Goal: Task Accomplishment & Management: Manage account settings

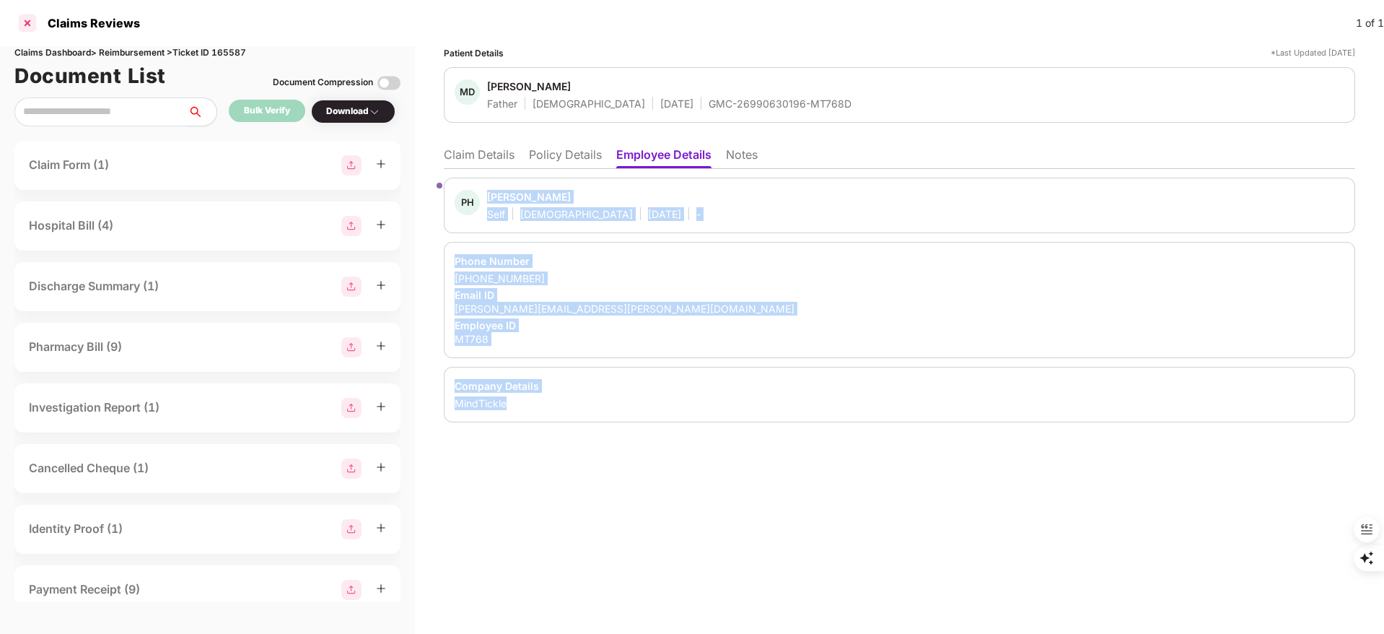
drag, startPoint x: 27, startPoint y: 6, endPoint x: 27, endPoint y: 20, distance: 13.7
click at [27, 12] on div "Claims Reviews 1 of 1" at bounding box center [692, 23] width 1384 height 46
click at [27, 20] on div at bounding box center [27, 23] width 23 height 23
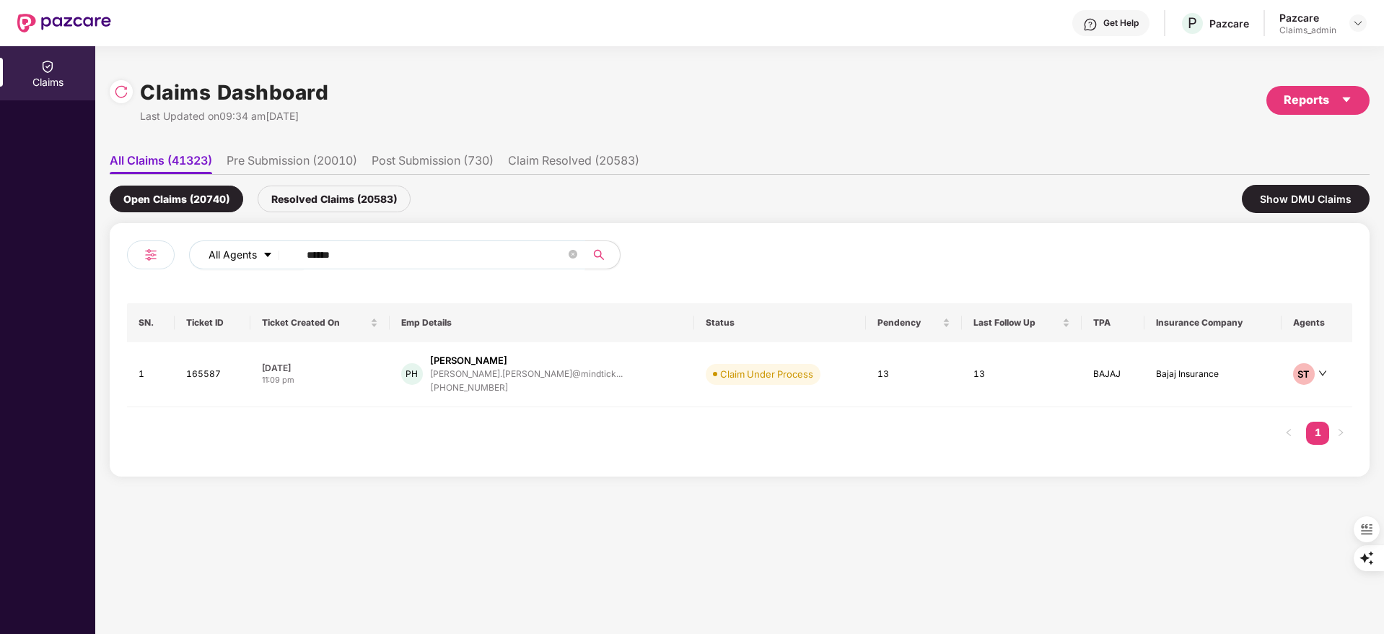
drag, startPoint x: 385, startPoint y: 255, endPoint x: 200, endPoint y: 256, distance: 185.5
click at [202, 256] on div "All Agents ******" at bounding box center [557, 254] width 736 height 29
paste input "text"
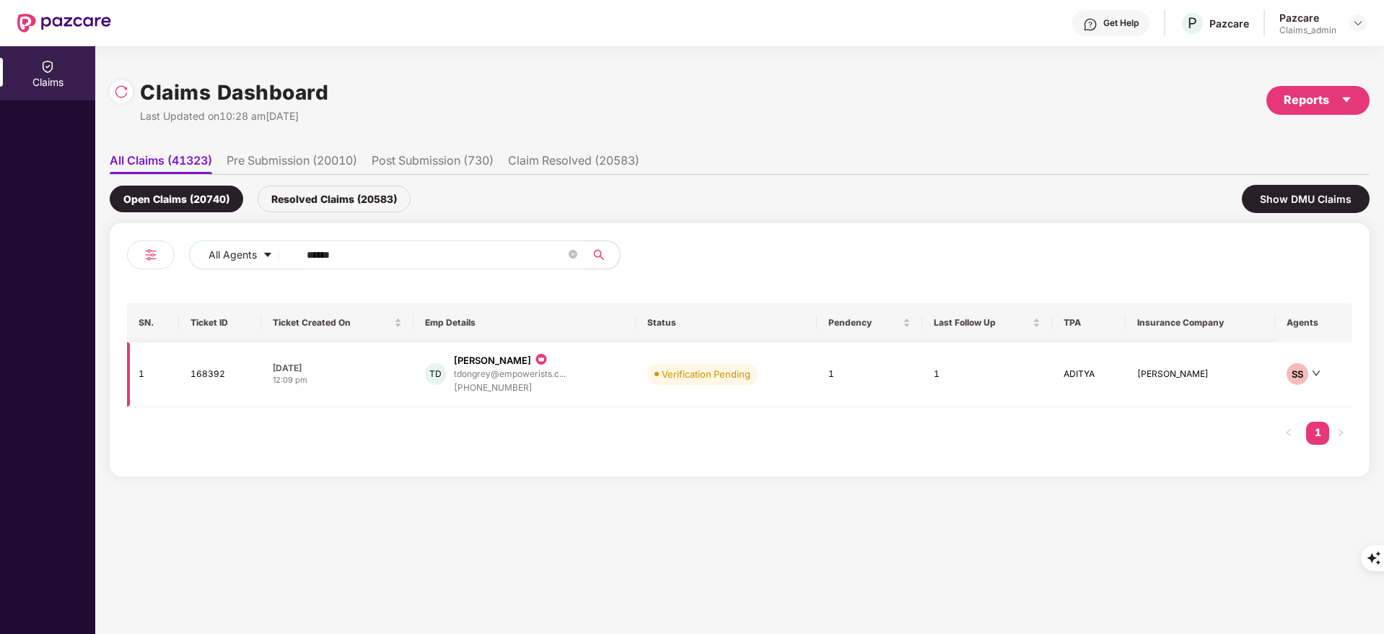
type input "******"
click at [481, 404] on td "TD Tanvi Dongrey tdongrey@empowerists.c... +917208787584" at bounding box center [525, 374] width 222 height 65
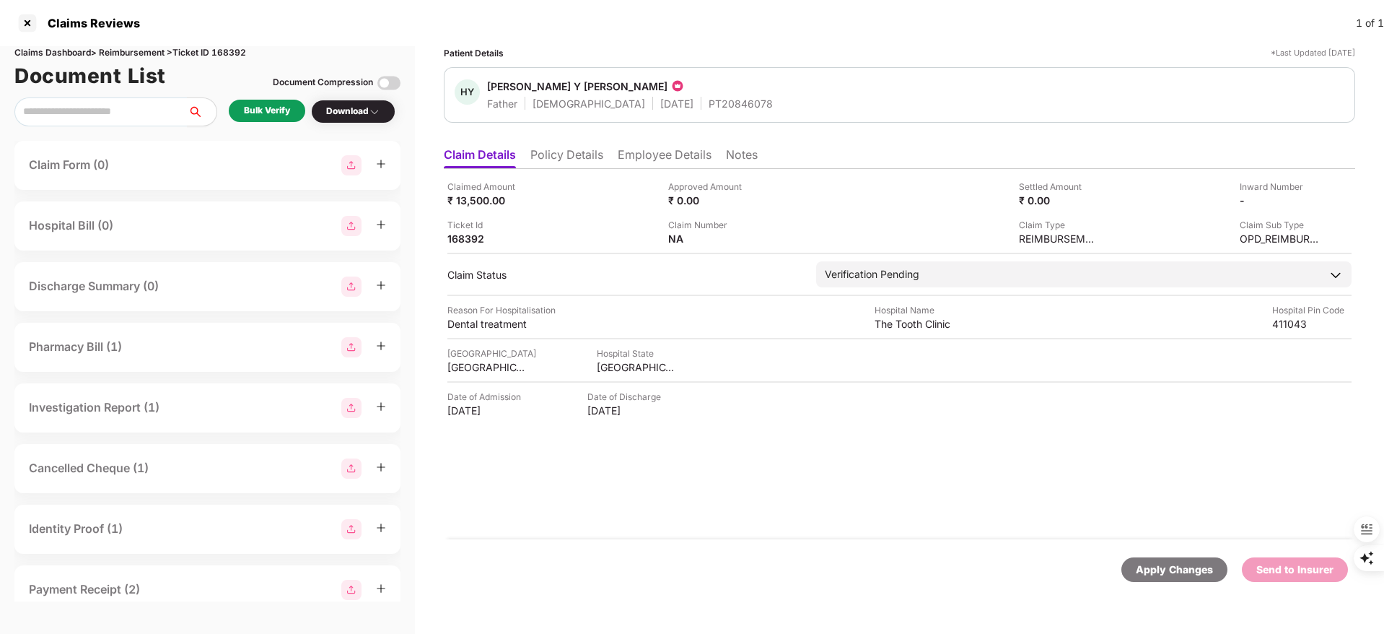
click at [564, 142] on ul "Claim Details Policy Details Employee Details Notes" at bounding box center [900, 154] width 912 height 29
click at [561, 152] on li "Policy Details" at bounding box center [567, 157] width 73 height 21
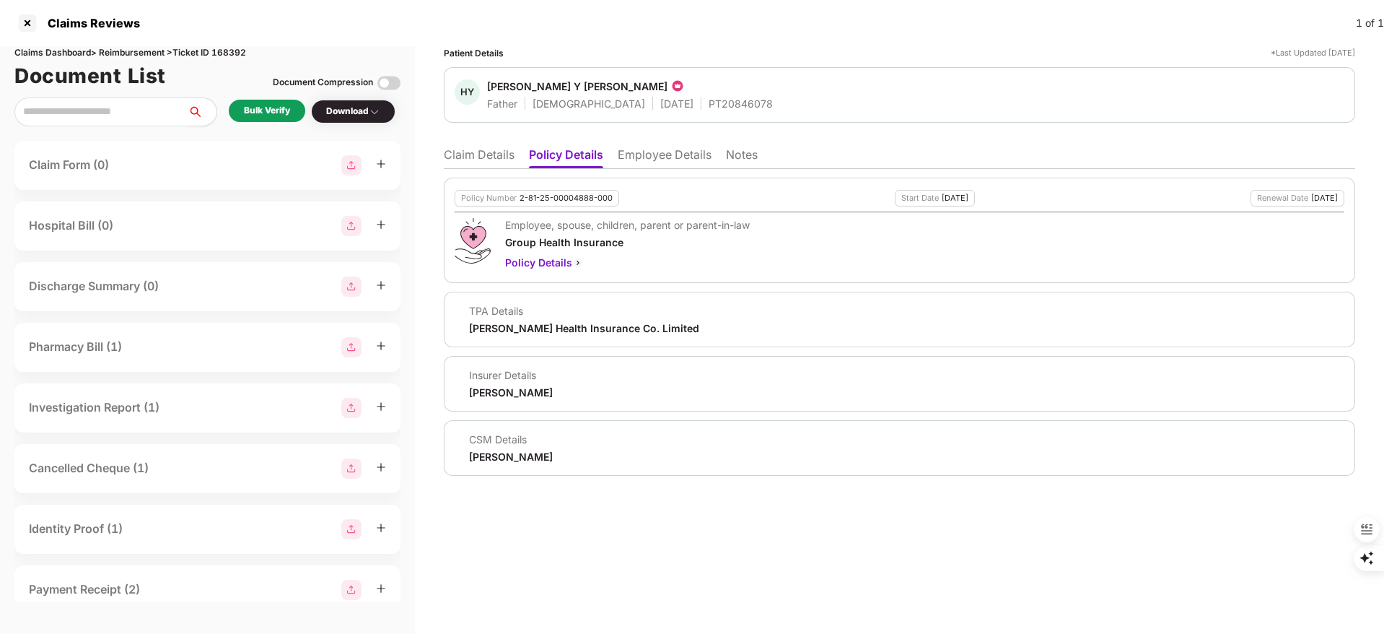
click at [649, 157] on li "Employee Details" at bounding box center [665, 157] width 94 height 21
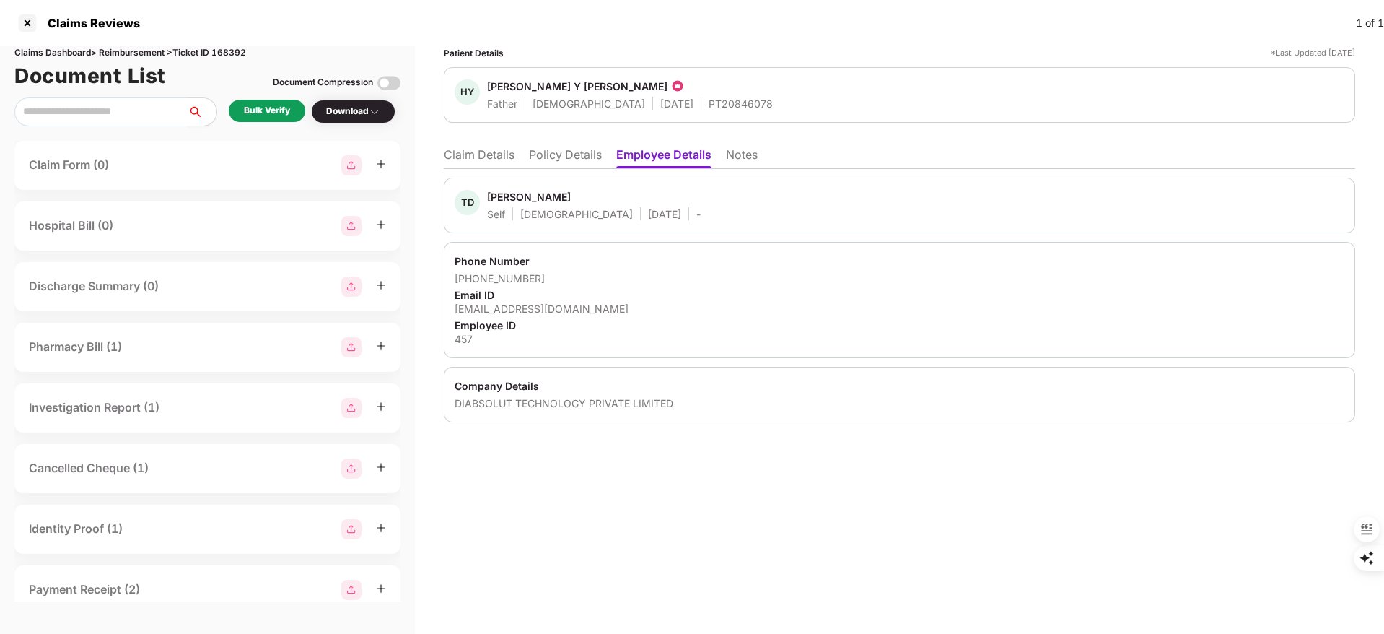
click at [282, 116] on div "Bulk Verify" at bounding box center [267, 111] width 46 height 14
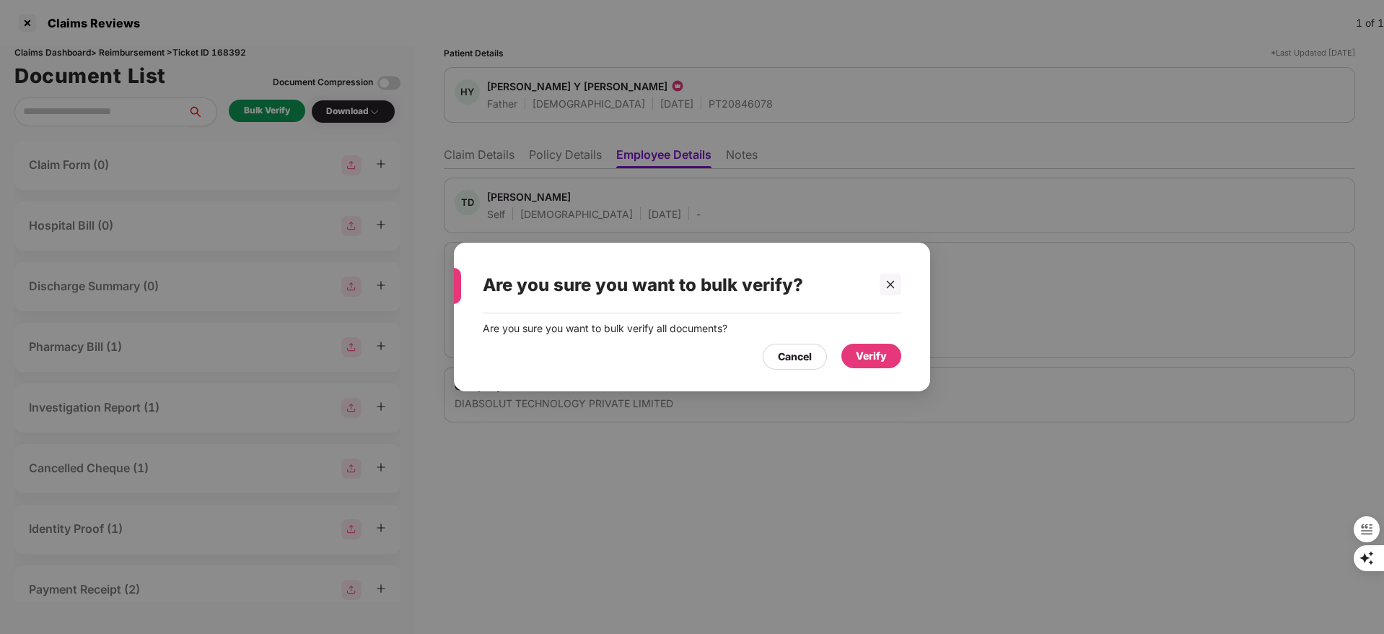
click at [876, 359] on div "Verify" at bounding box center [871, 356] width 31 height 16
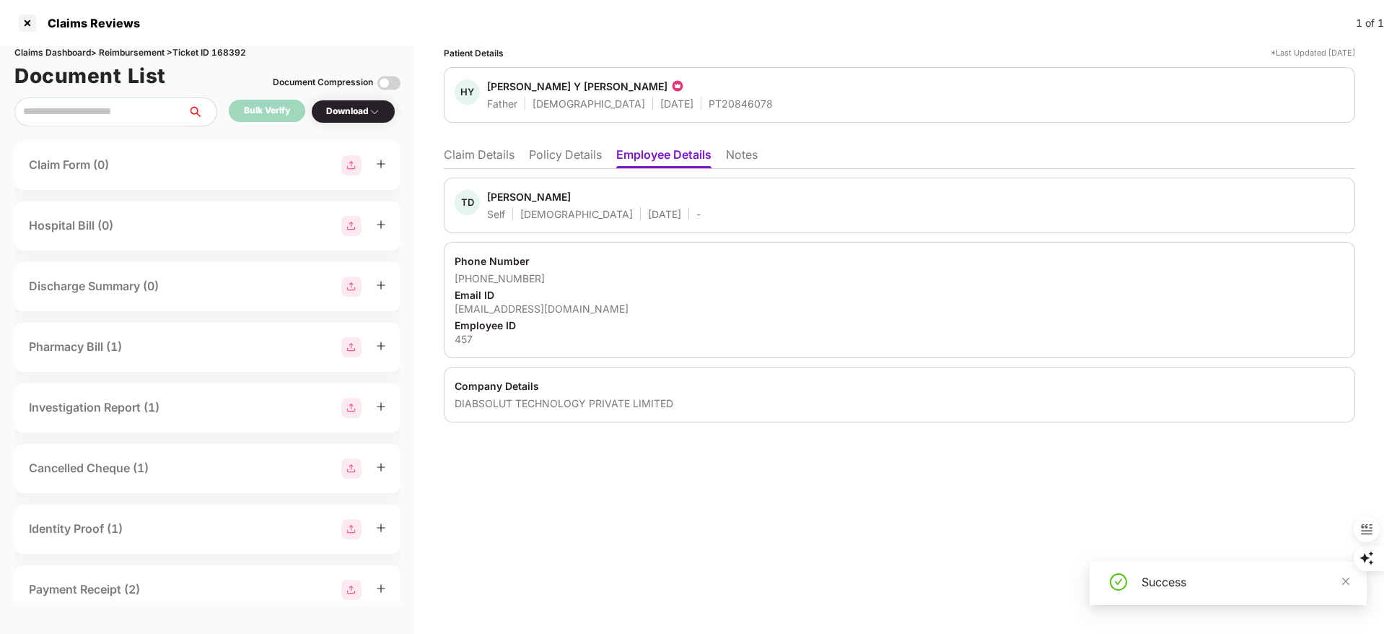
click at [486, 152] on li "Claim Details" at bounding box center [479, 157] width 71 height 21
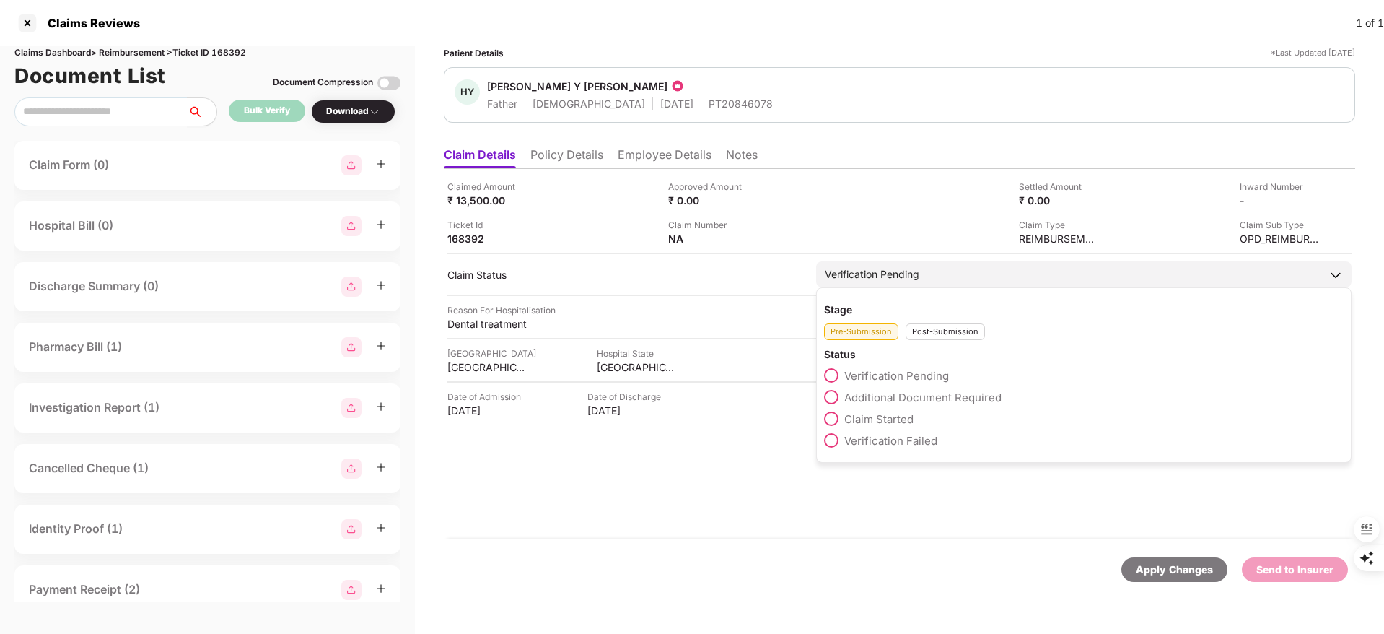
click at [896, 279] on div "Verification Pending" at bounding box center [872, 274] width 95 height 16
click at [864, 422] on span "Claim Started" at bounding box center [878, 419] width 69 height 14
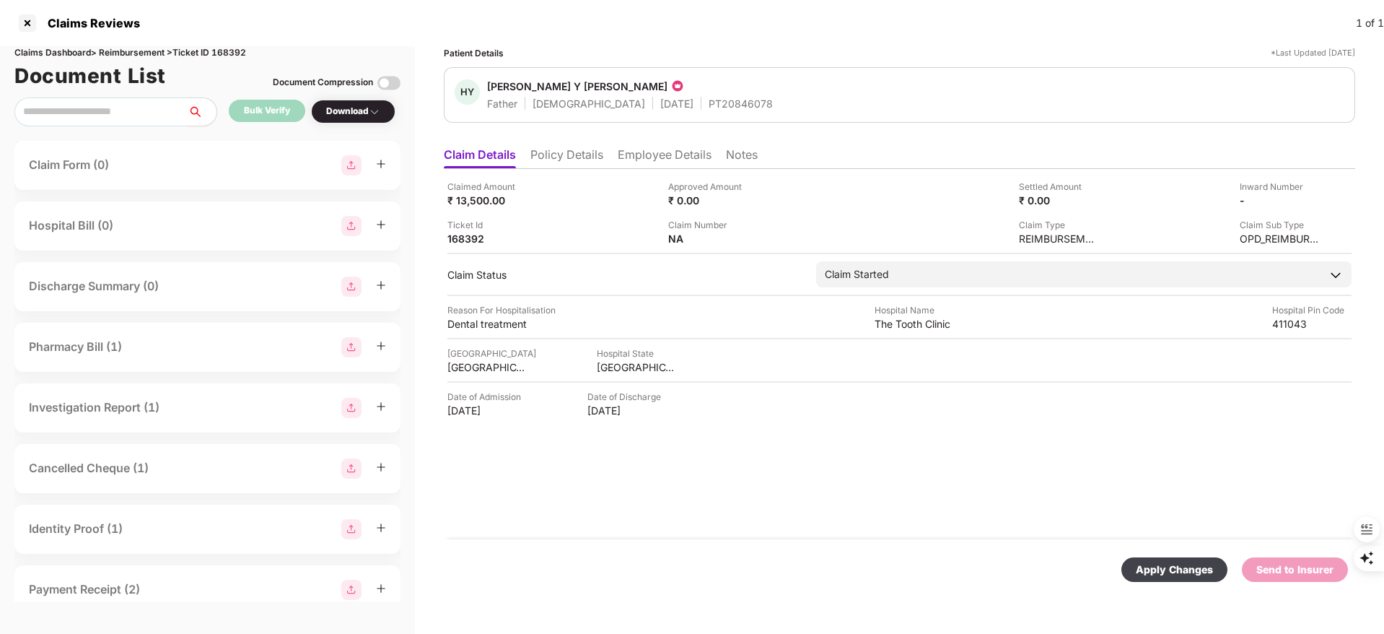
click at [1147, 569] on div "Apply Changes" at bounding box center [1174, 570] width 77 height 16
click at [586, 147] on li "Policy Details" at bounding box center [567, 157] width 73 height 21
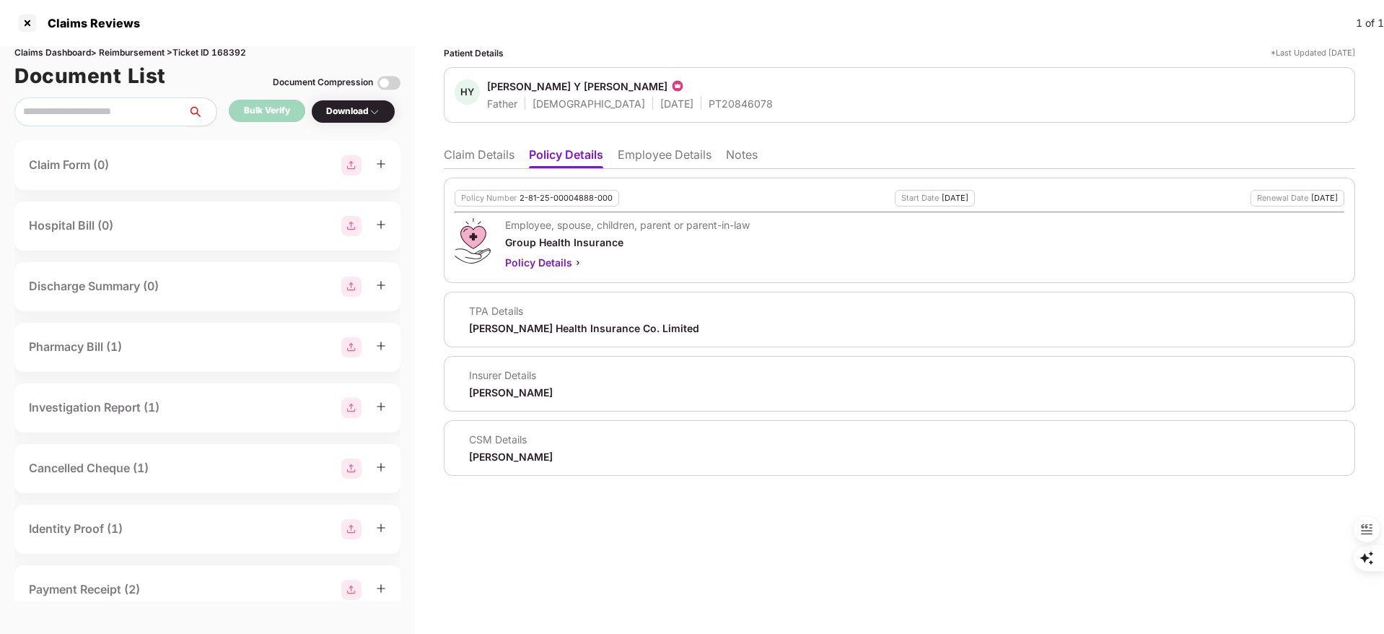
click at [504, 150] on li "Claim Details" at bounding box center [479, 157] width 71 height 21
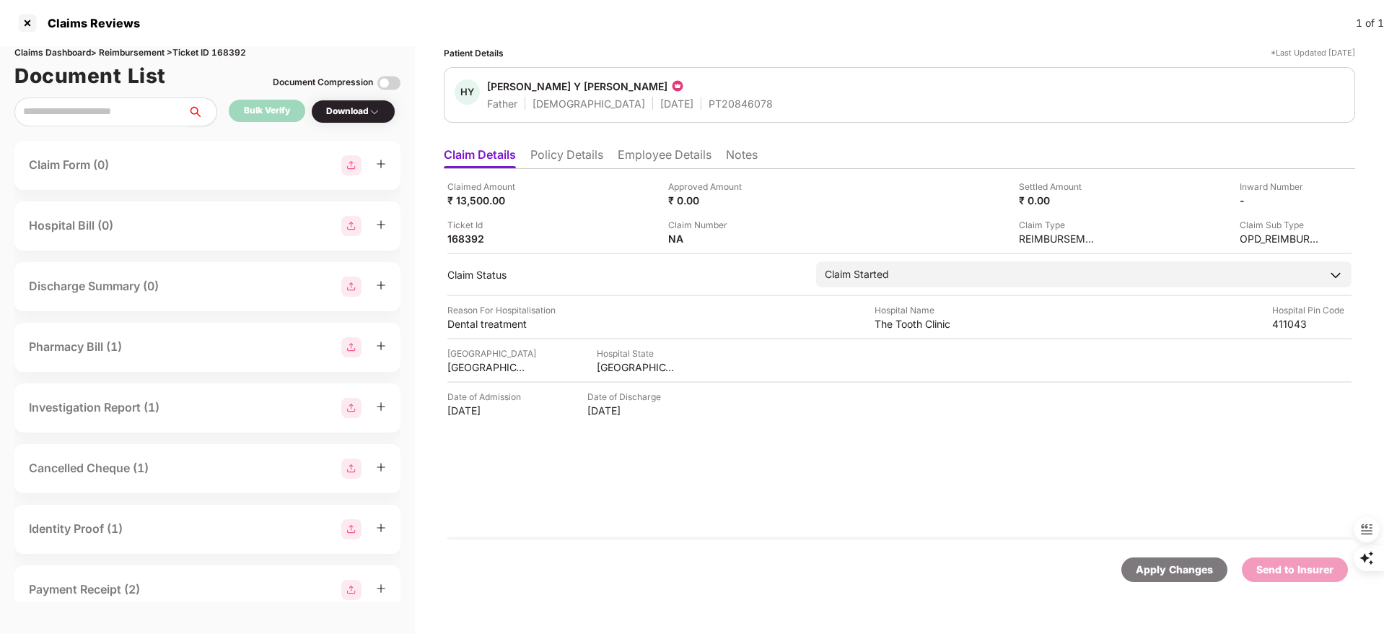
click at [564, 150] on li "Policy Details" at bounding box center [567, 157] width 73 height 21
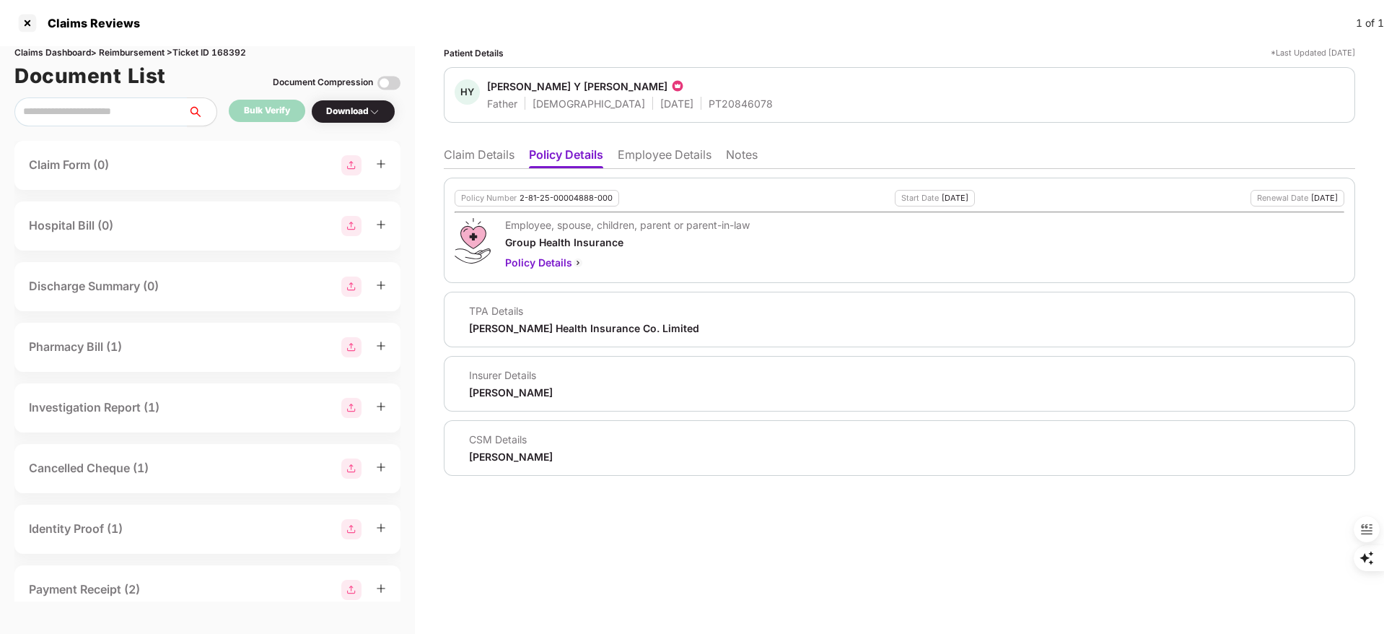
click at [614, 156] on ul "Claim Details Policy Details Employee Details Notes" at bounding box center [900, 154] width 912 height 29
click at [673, 160] on li "Employee Details" at bounding box center [665, 157] width 94 height 21
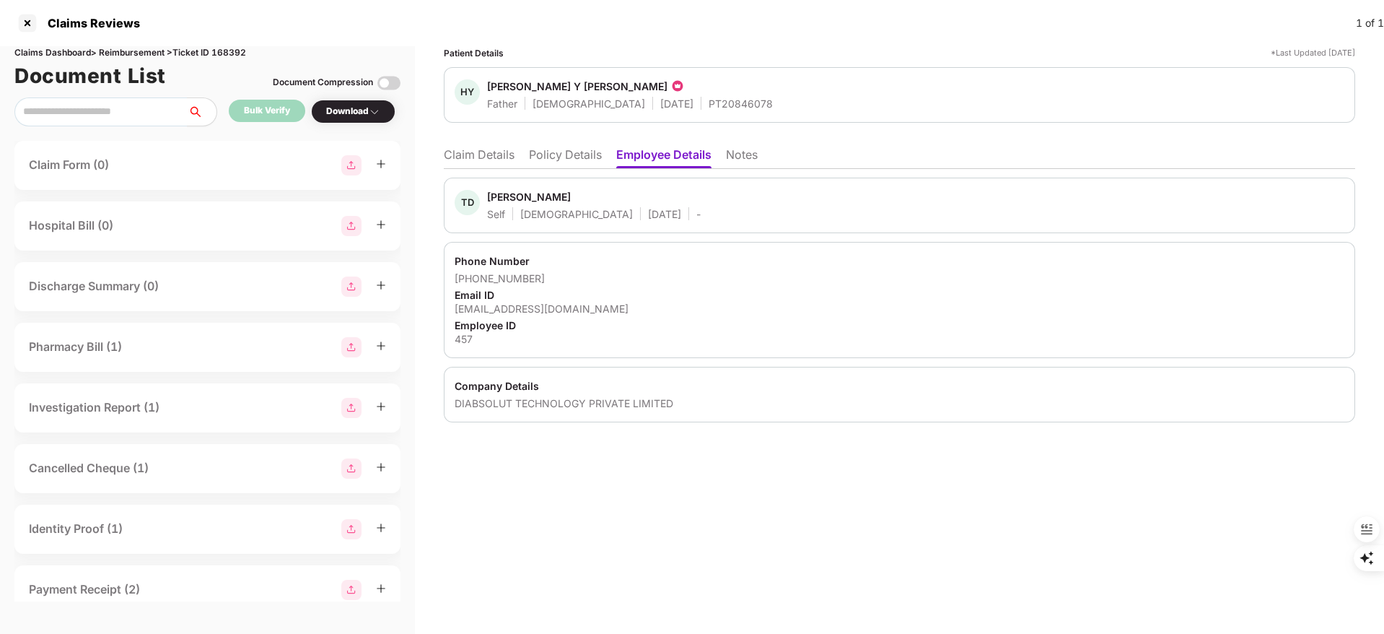
click at [564, 405] on div "DIABSOLUT TECHNOLOGY PRIVATE LIMITED" at bounding box center [900, 403] width 890 height 14
copy body "DIABSOLUT TECHNOLOGY PRIVATE LIMITED"
click at [462, 337] on div "457" at bounding box center [900, 339] width 890 height 14
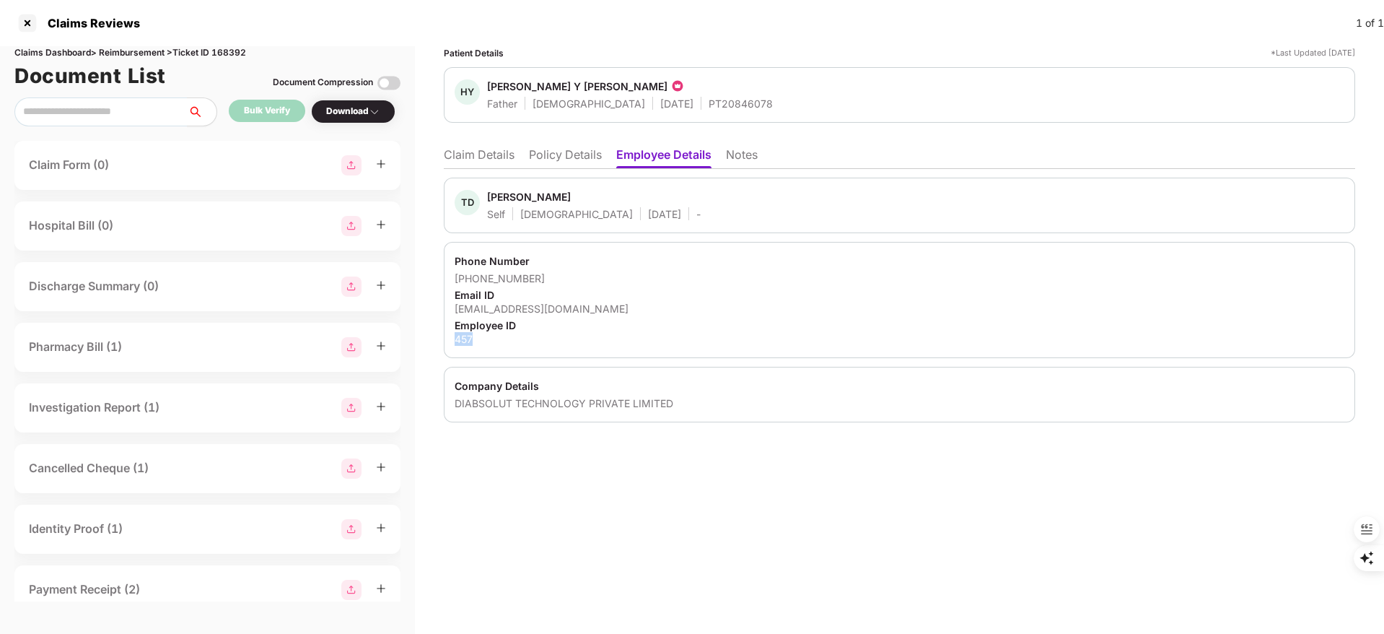
click at [462, 337] on div "457" at bounding box center [900, 339] width 890 height 14
copy div "457"
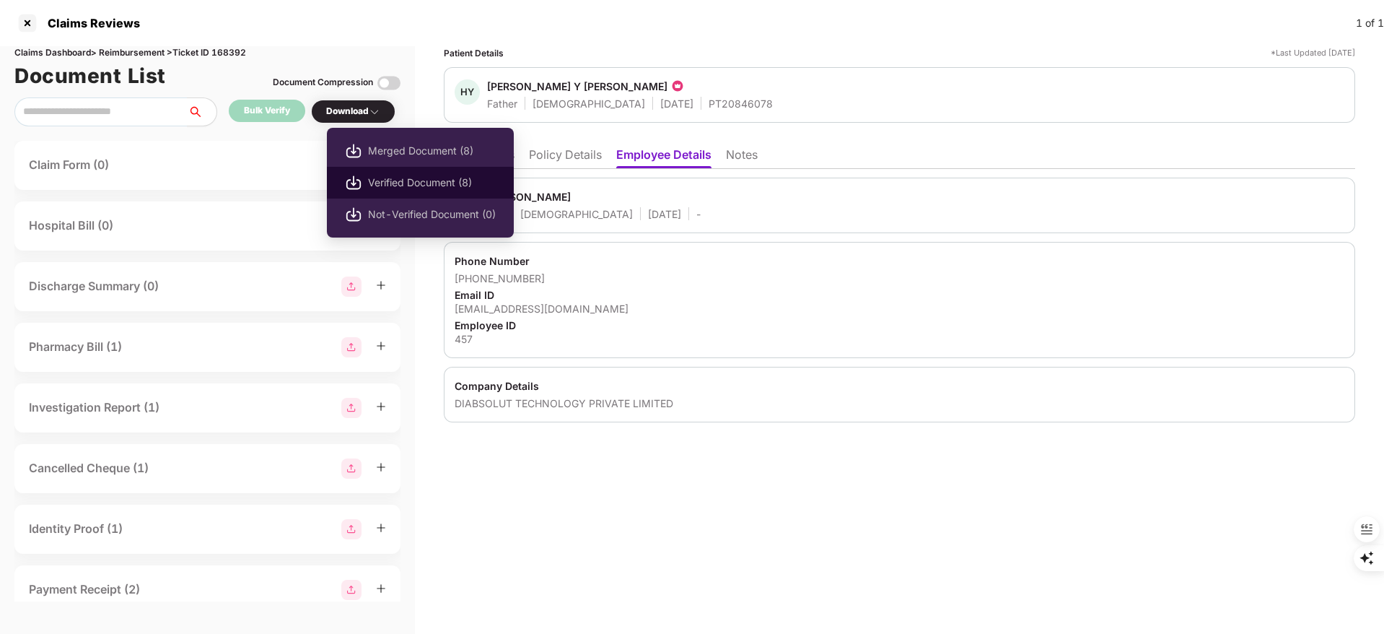
click at [383, 179] on span "Verified Document (8)" at bounding box center [432, 183] width 128 height 16
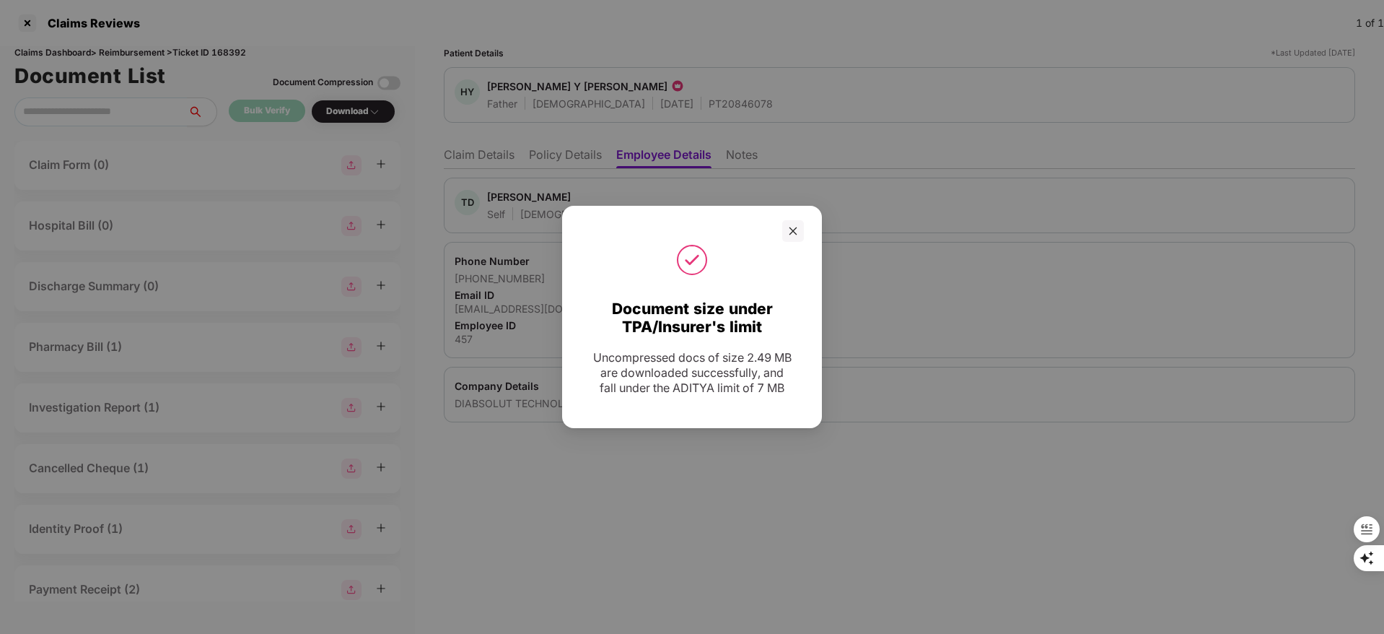
drag, startPoint x: 609, startPoint y: 102, endPoint x: 687, endPoint y: 247, distance: 164.1
click at [681, 237] on div "Document size under TPA/Insurer's limit Uncompressed docs of size 2.49 MB are d…" at bounding box center [692, 317] width 1384 height 634
click at [793, 227] on div at bounding box center [793, 231] width 22 height 22
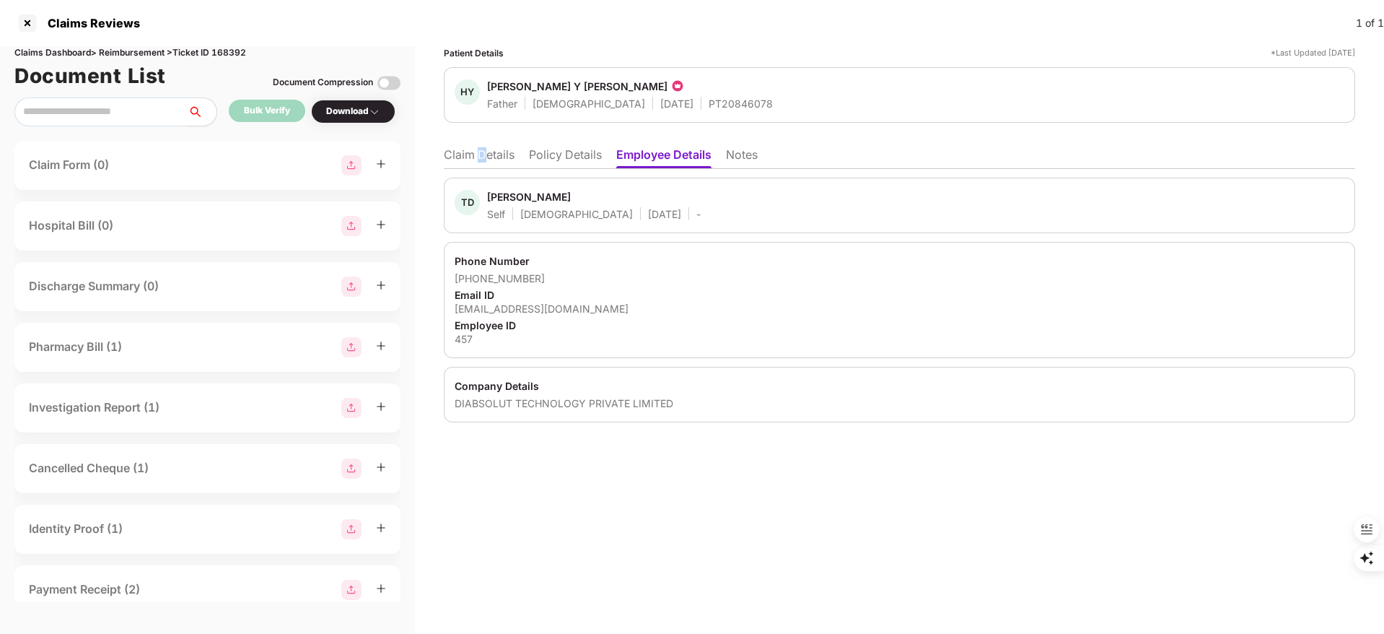
click at [483, 148] on li "Claim Details" at bounding box center [479, 157] width 71 height 21
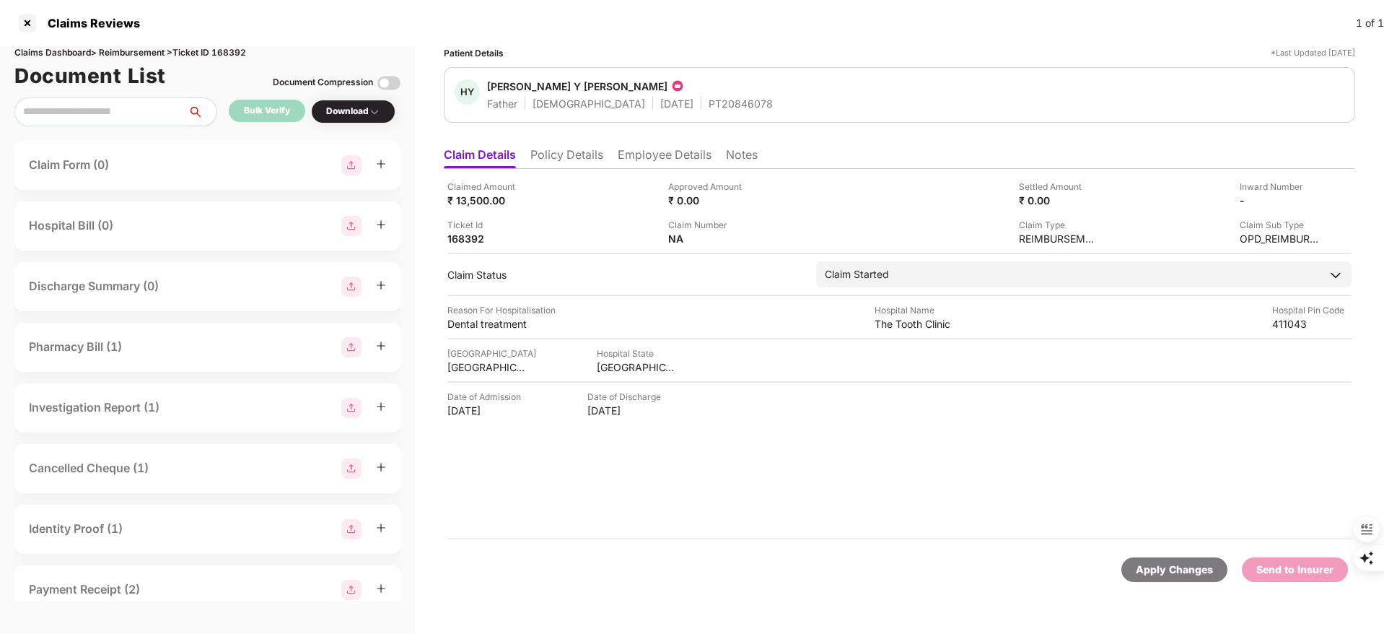
click at [653, 151] on li "Employee Details" at bounding box center [665, 157] width 94 height 21
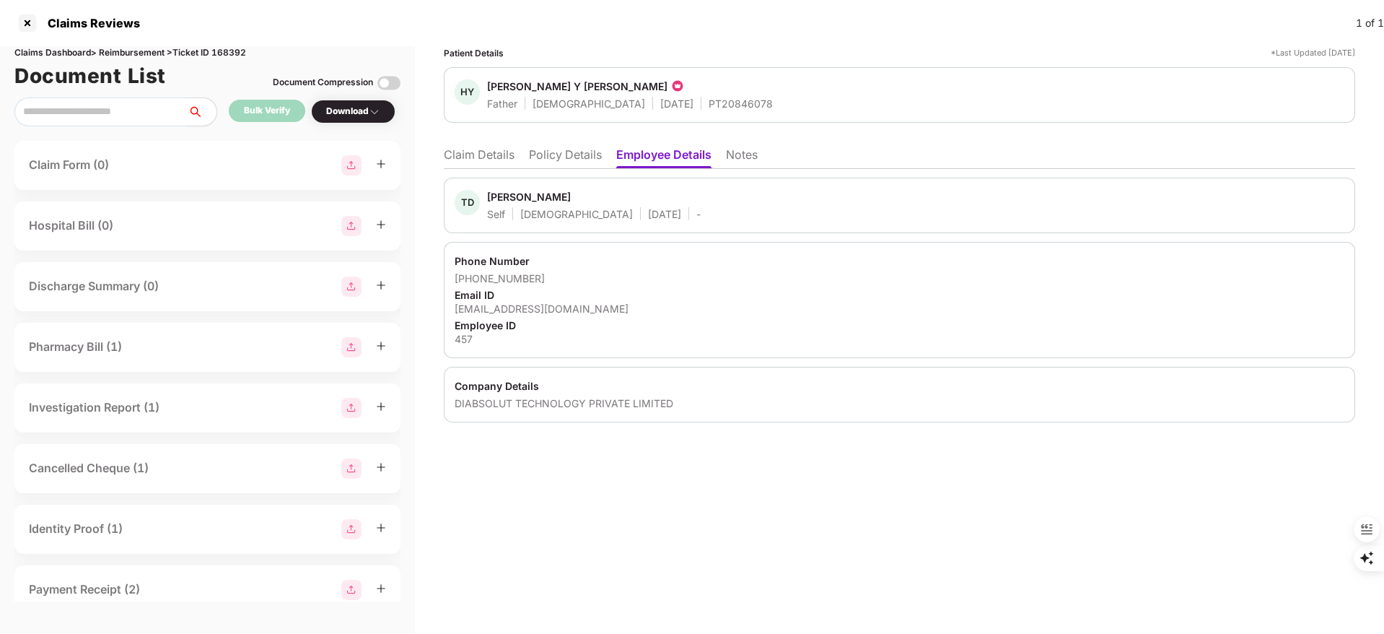
click at [506, 195] on div "Tanvi Dongrey" at bounding box center [529, 197] width 84 height 14
copy div "Tanvi"
click at [25, 22] on div at bounding box center [27, 23] width 23 height 23
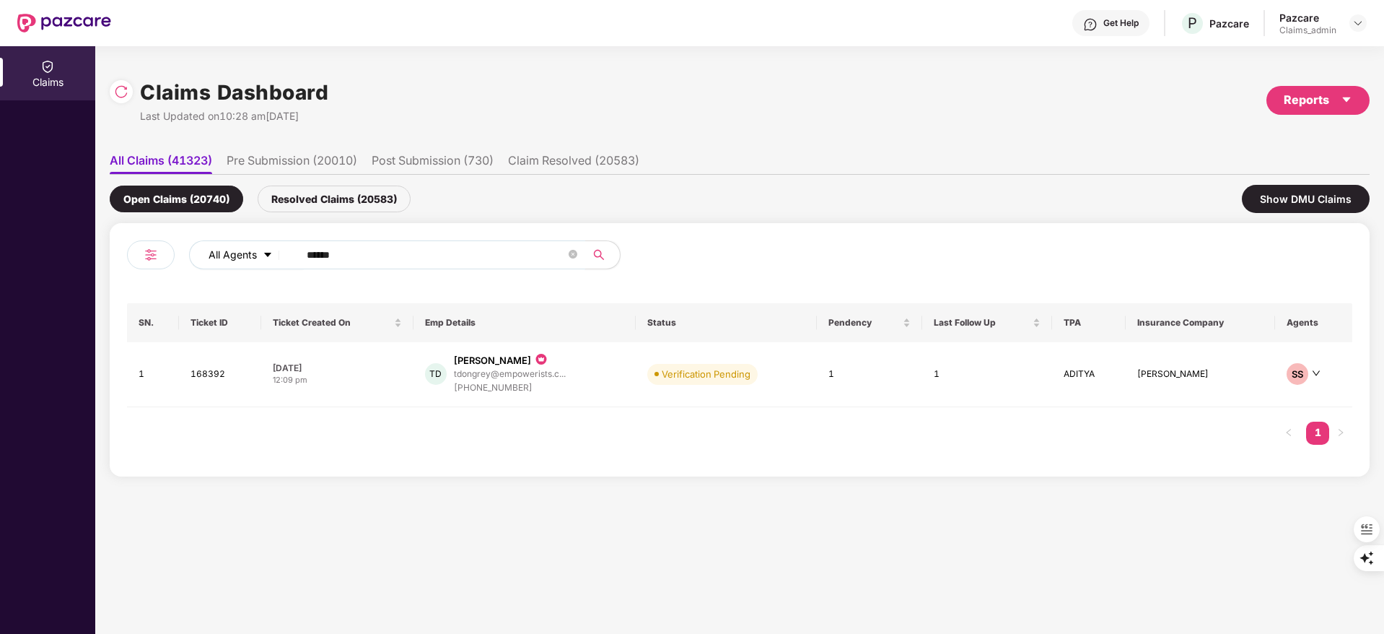
drag, startPoint x: 362, startPoint y: 253, endPoint x: 250, endPoint y: 253, distance: 111.9
click at [249, 257] on div "All Agents ******" at bounding box center [557, 254] width 736 height 29
paste input "text"
type input "******"
click at [487, 392] on div "+919980395353" at bounding box center [513, 388] width 113 height 14
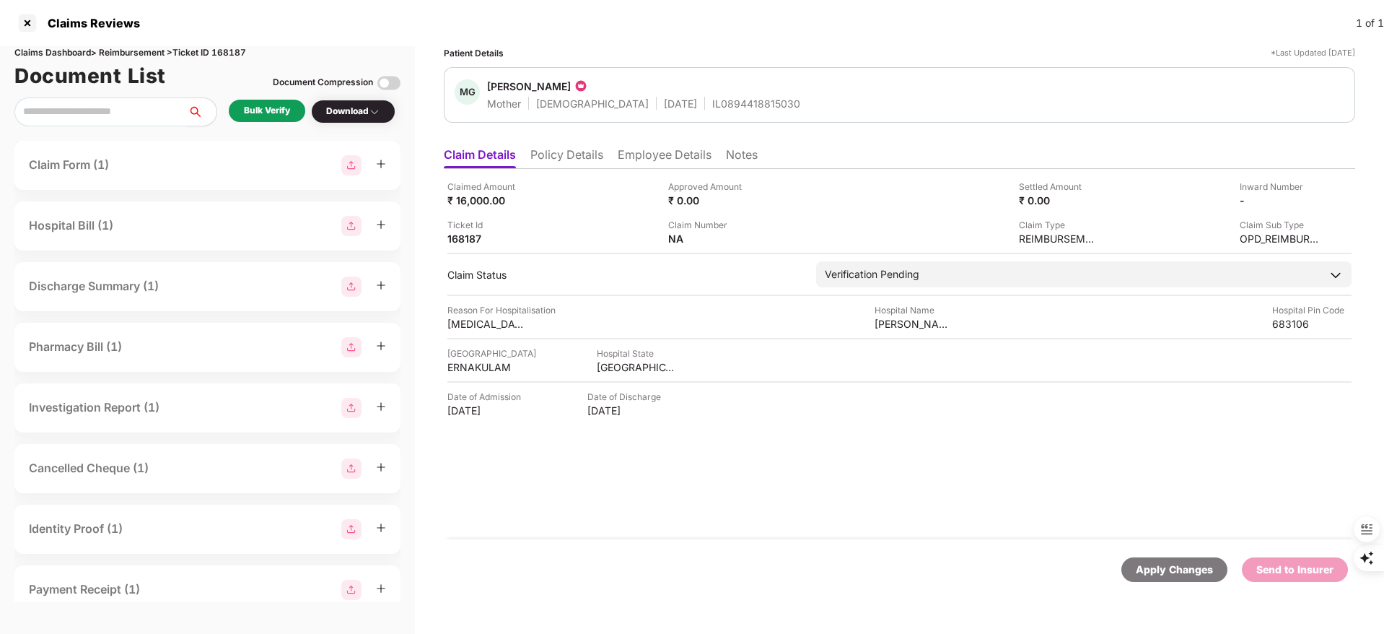
click at [575, 153] on li "Policy Details" at bounding box center [567, 157] width 73 height 21
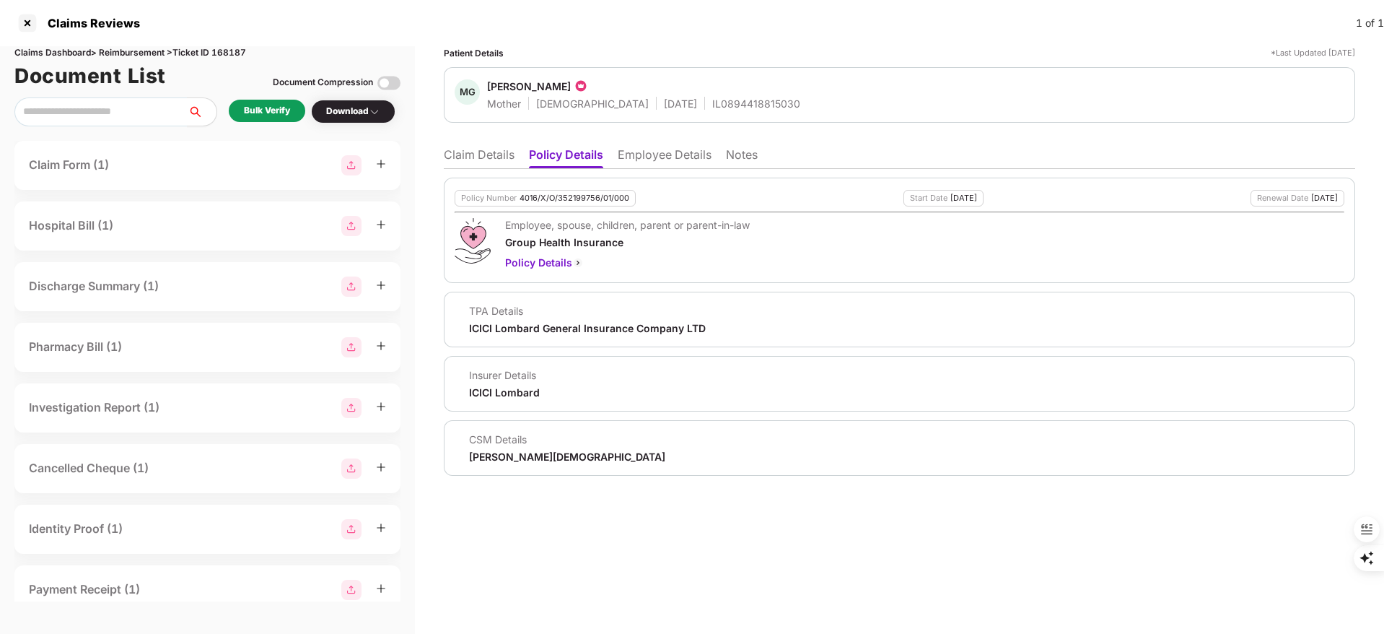
click at [590, 199] on div "4016/X/O/352199756/01/000" at bounding box center [575, 197] width 110 height 9
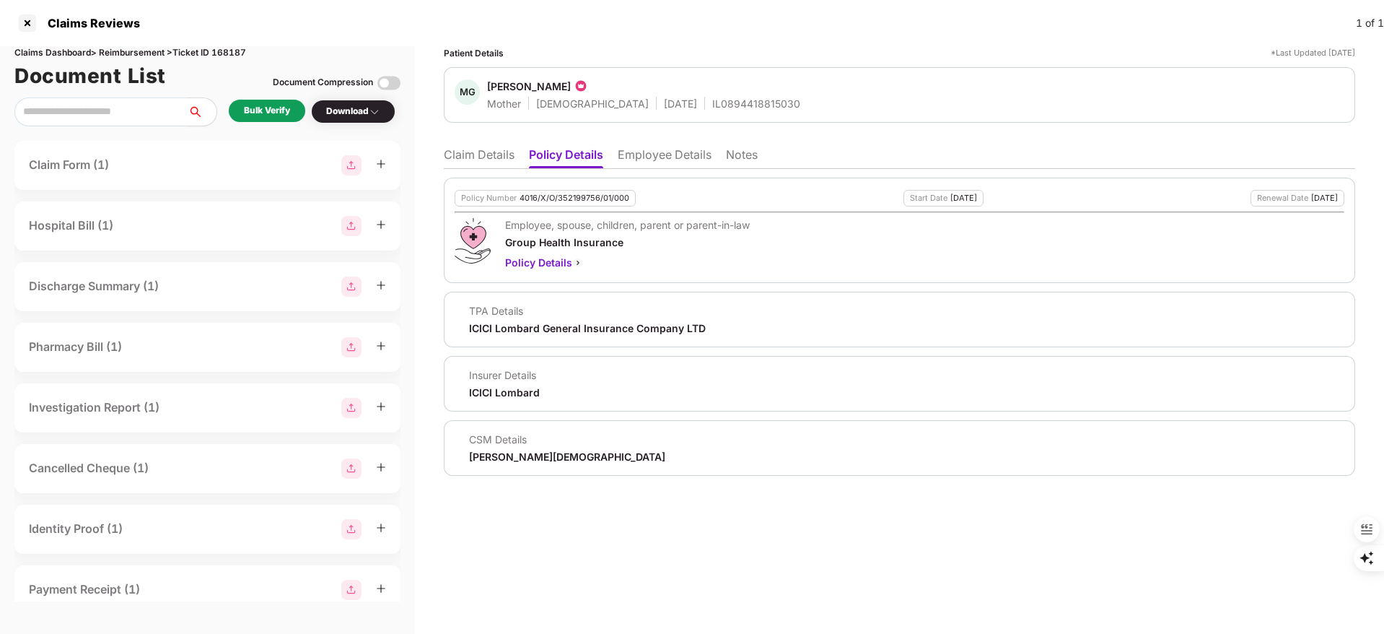
click at [475, 156] on li "Claim Details" at bounding box center [479, 157] width 71 height 21
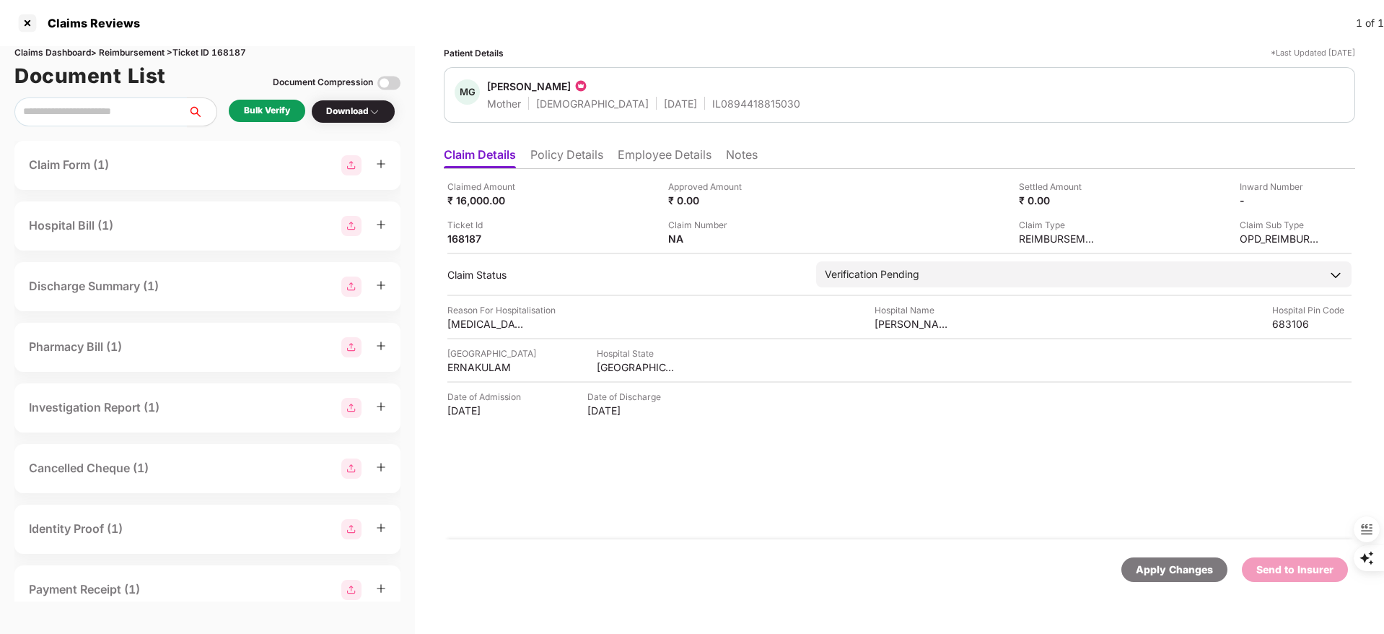
click at [627, 160] on li "Employee Details" at bounding box center [665, 157] width 94 height 21
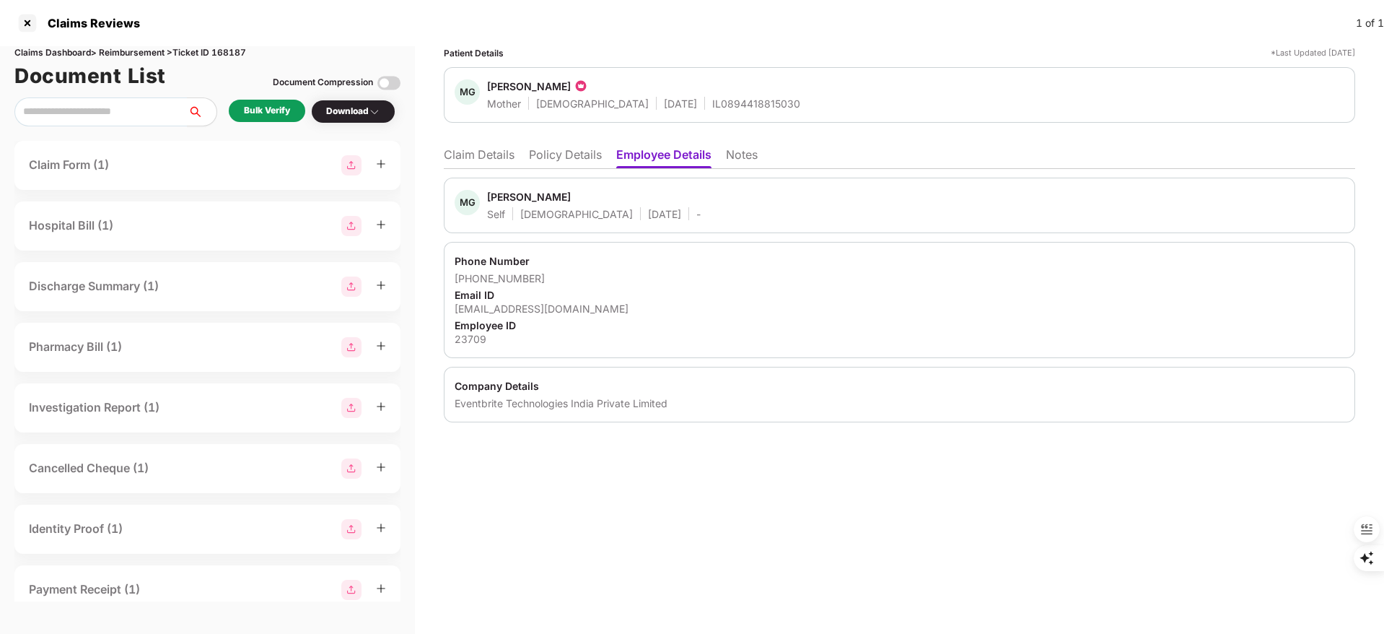
click at [581, 159] on li "Policy Details" at bounding box center [565, 157] width 73 height 21
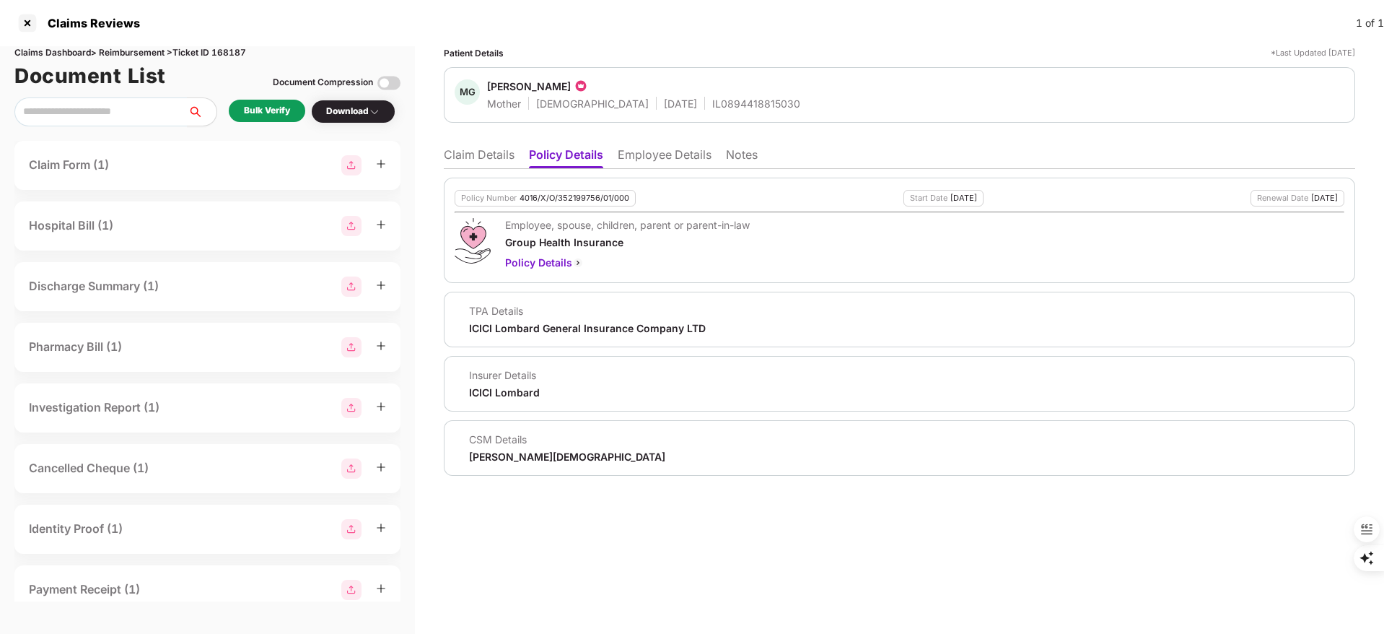
click at [559, 201] on div "4016/X/O/352199756/01/000" at bounding box center [575, 197] width 110 height 9
copy div "4016/X/O/352199756/01/000"
click at [242, 58] on div "Claims Dashboard > Reimbursement > Ticket ID 168187" at bounding box center [207, 53] width 386 height 14
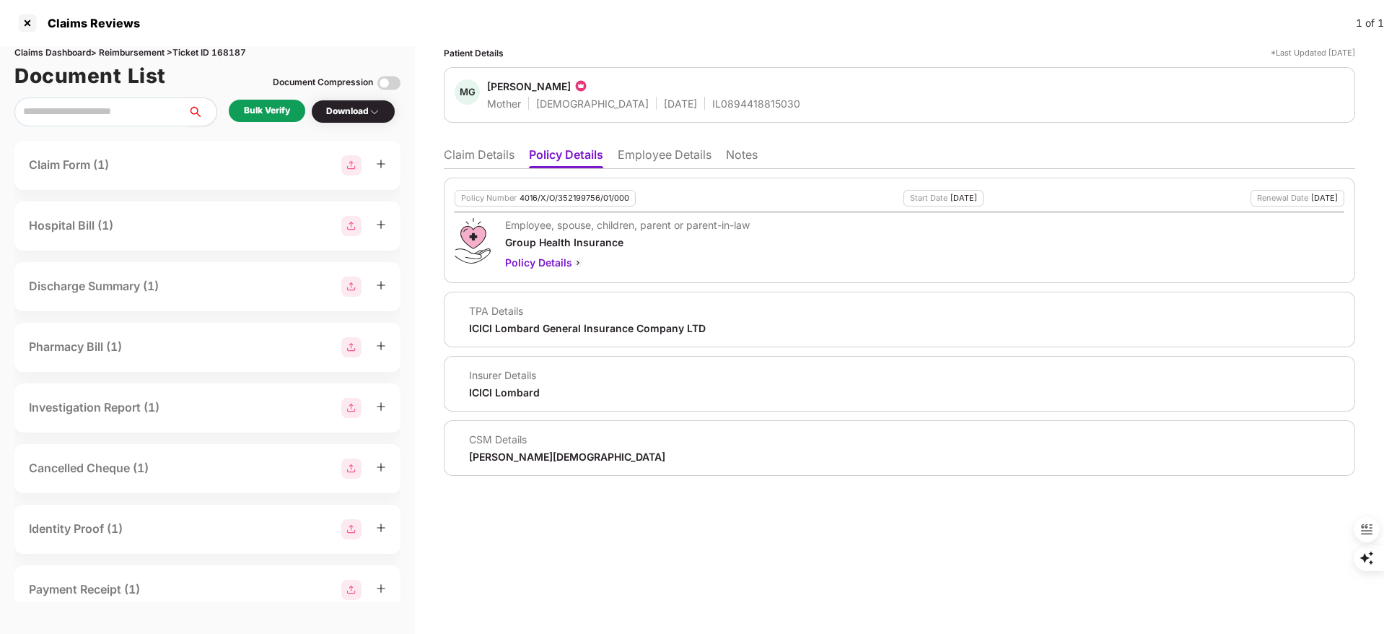
click at [232, 49] on div "Claims Dashboard > Reimbursement > Ticket ID 168187" at bounding box center [207, 53] width 386 height 14
copy div "168187"
click at [551, 557] on div "Patient Details *Last Updated 25 Aug 2025 MG Mary George Mother Female 31 May 1…" at bounding box center [899, 340] width 969 height 588
drag, startPoint x: 551, startPoint y: 552, endPoint x: 598, endPoint y: 513, distance: 61.6
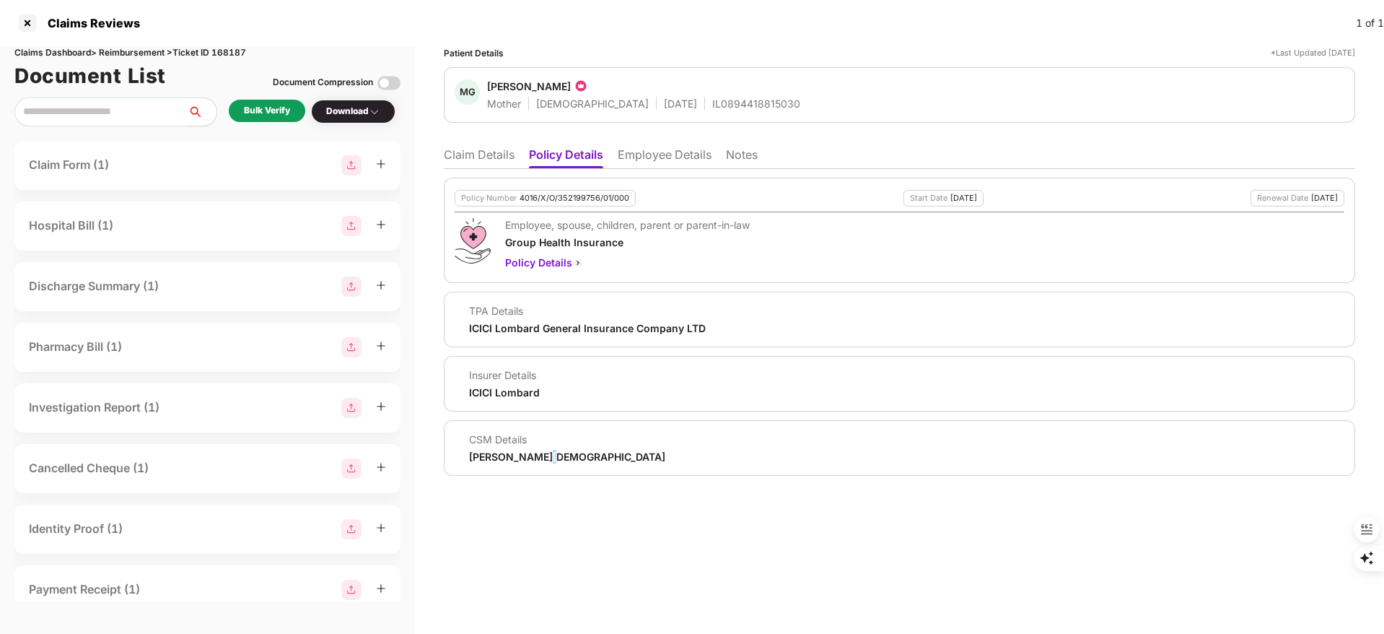
click at [598, 513] on div "Patient Details *Last Updated 25 Aug 2025 MG Mary George Mother Female 31 May 1…" at bounding box center [899, 340] width 969 height 588
click at [87, 611] on div "Claims Dashboard > Reimbursement > Ticket ID 168187 Document List Document Comp…" at bounding box center [207, 340] width 415 height 588
click at [473, 149] on li "Claim Details" at bounding box center [479, 157] width 71 height 21
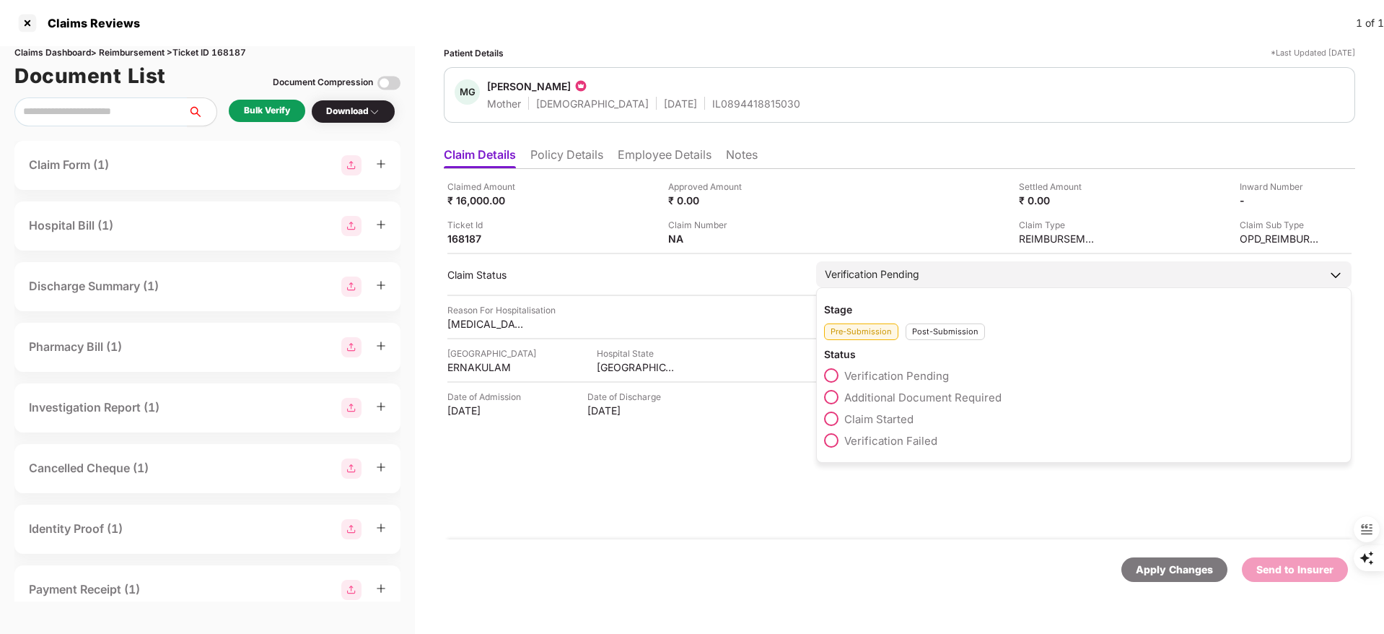
click at [884, 419] on span "Claim Started" at bounding box center [878, 419] width 69 height 14
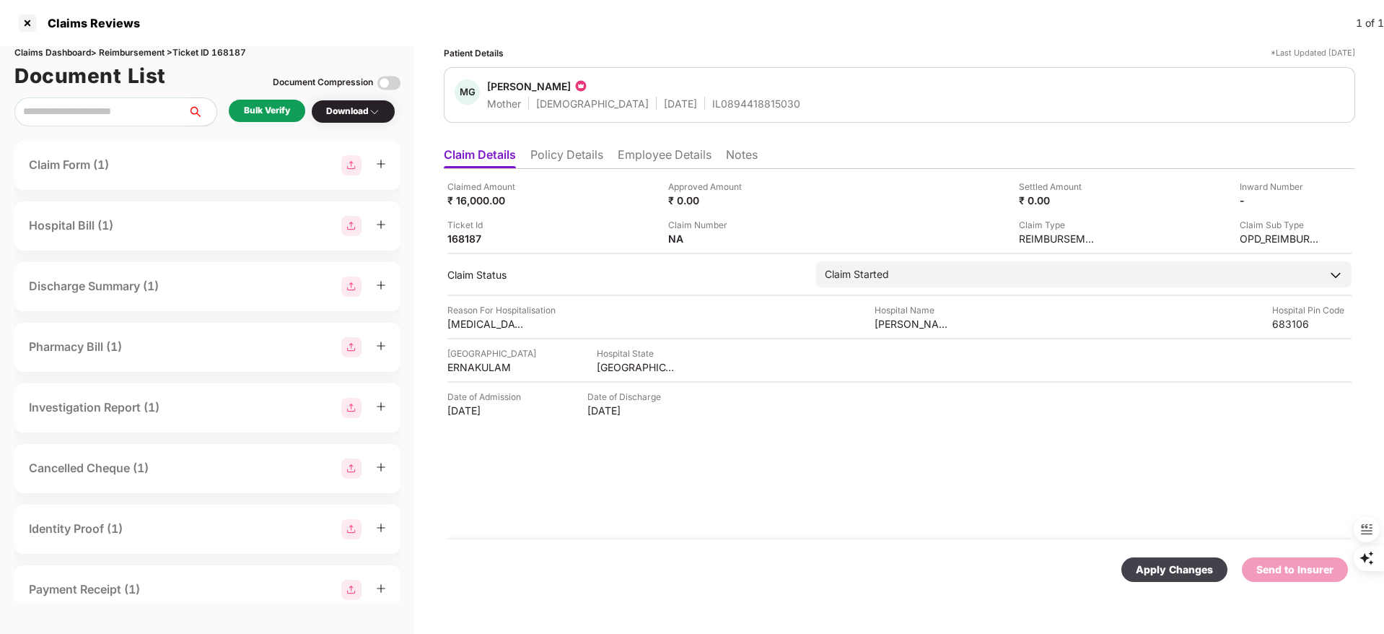
click at [1179, 570] on div "Apply Changes" at bounding box center [1174, 570] width 77 height 16
click at [649, 153] on li "Employee Details" at bounding box center [665, 157] width 94 height 21
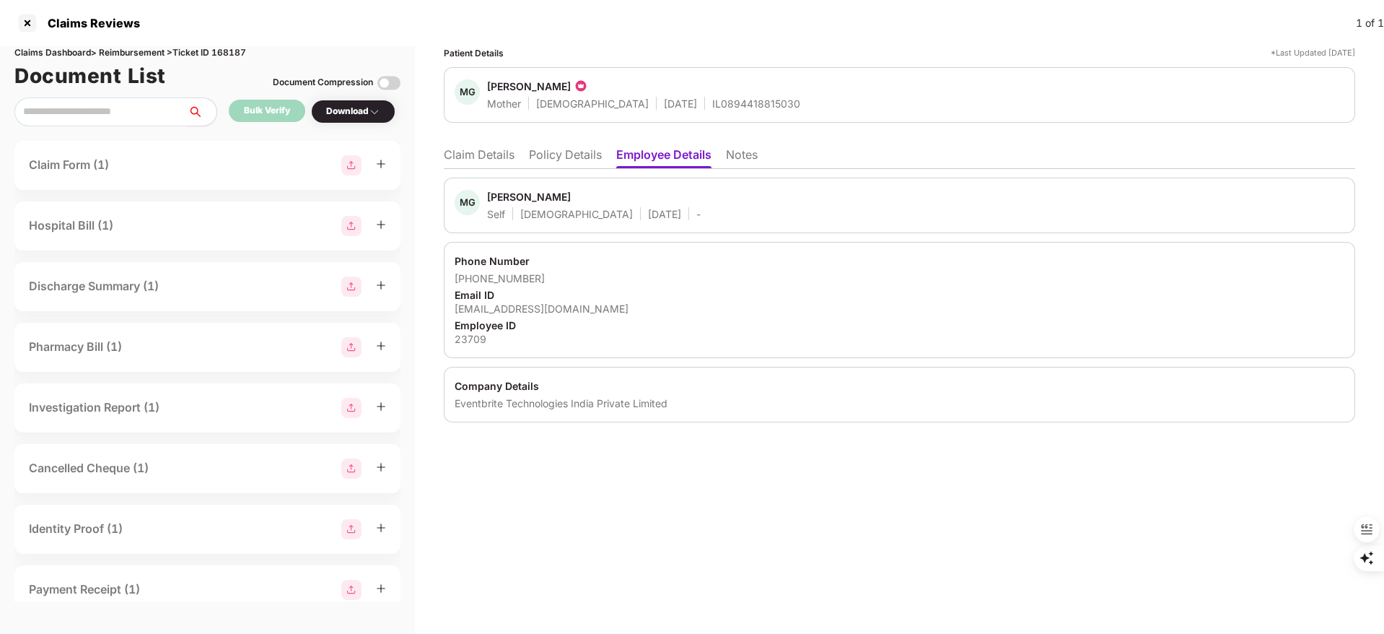
click at [505, 196] on div "Meera George" at bounding box center [529, 197] width 84 height 14
copy div "Meera"
click at [27, 20] on div at bounding box center [27, 23] width 23 height 23
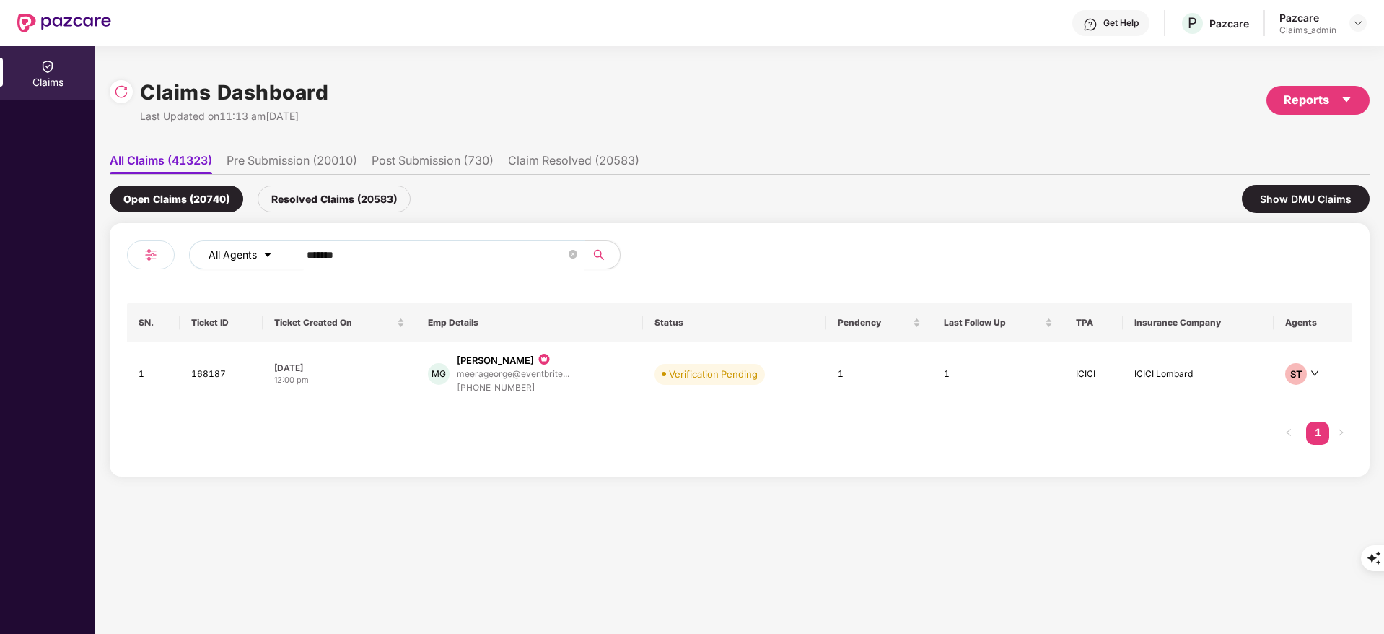
drag, startPoint x: 328, startPoint y: 254, endPoint x: 213, endPoint y: 246, distance: 115.0
click at [213, 246] on div "All Agents ******" at bounding box center [557, 254] width 736 height 29
paste input "text"
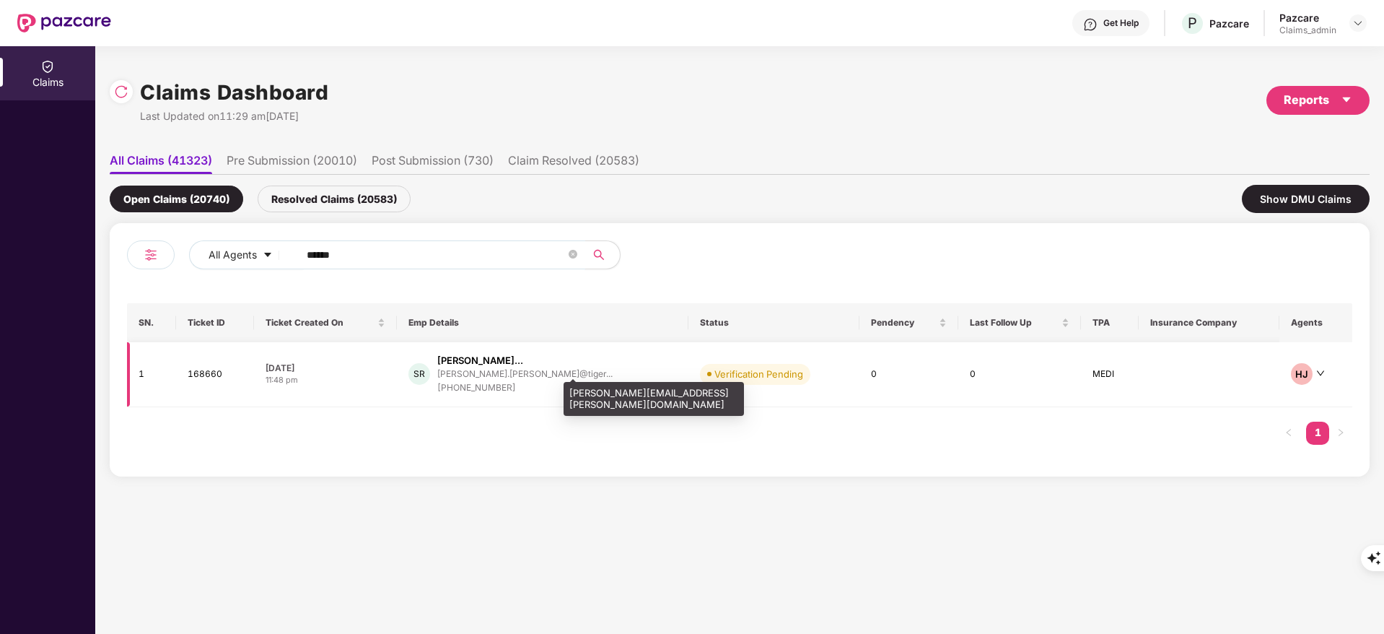
type input "******"
click at [546, 372] on div "madhusudhan.redd@tiger..." at bounding box center [524, 373] width 175 height 9
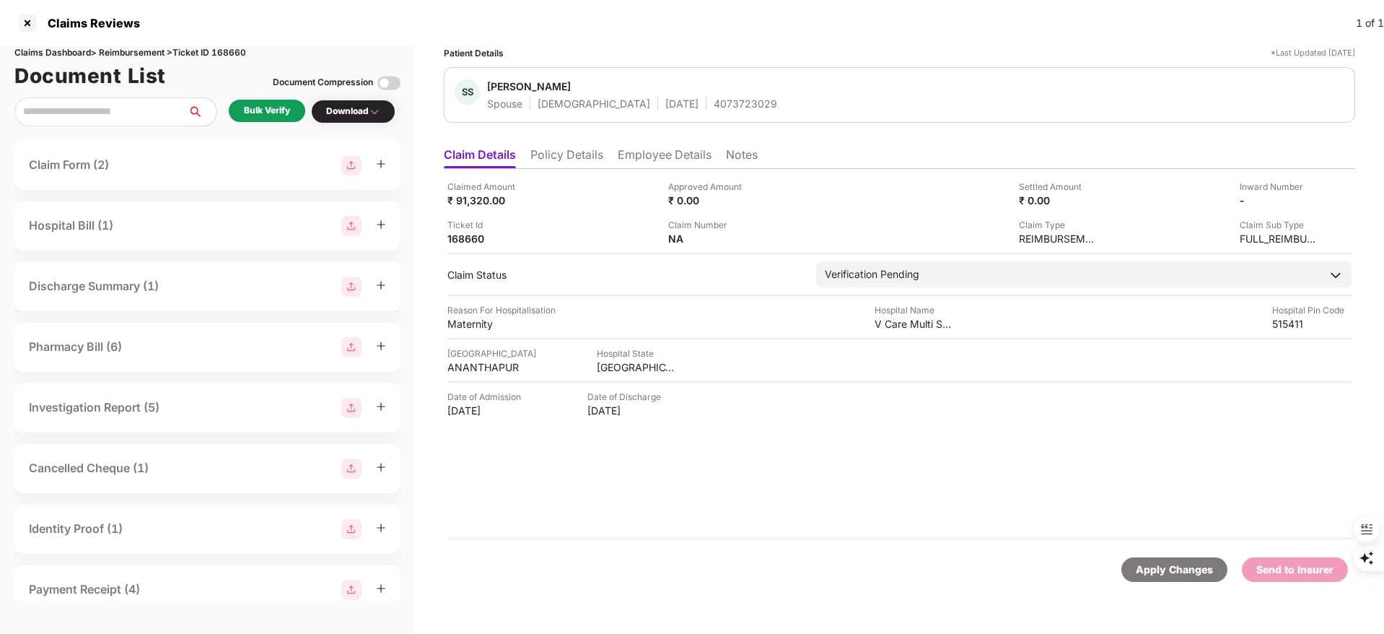
click at [271, 113] on div "Bulk Verify" at bounding box center [267, 111] width 46 height 14
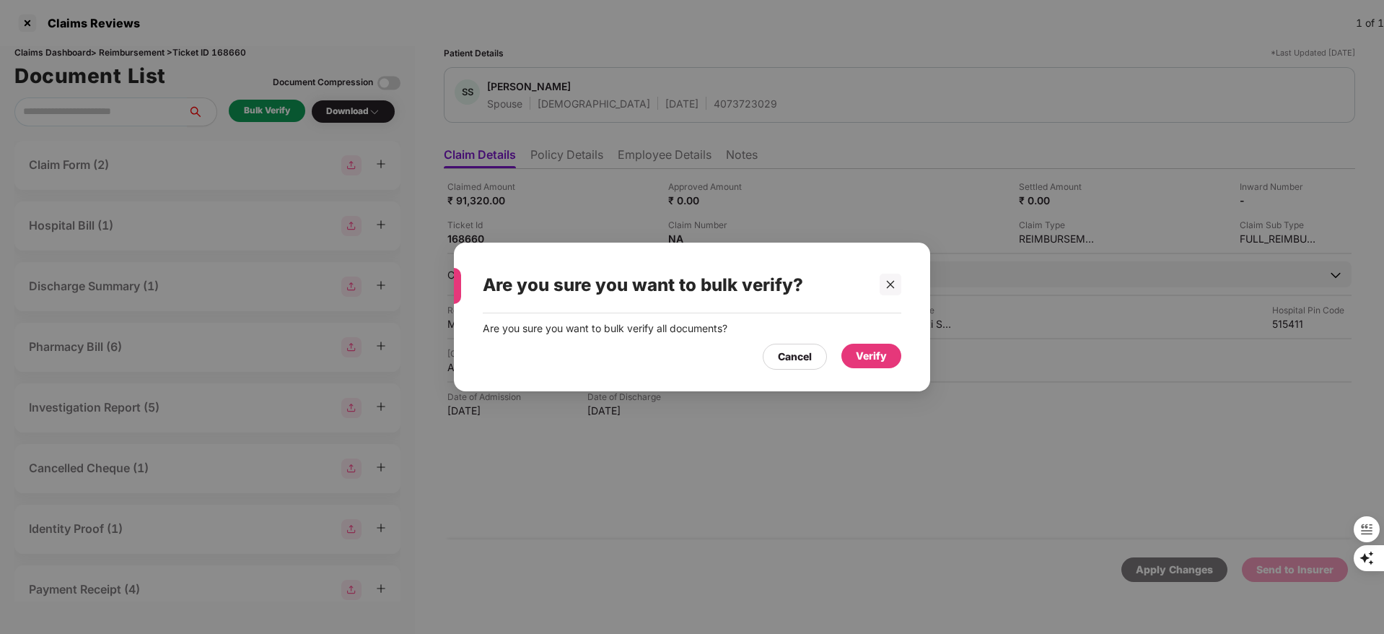
click at [859, 354] on div "Verify" at bounding box center [871, 356] width 31 height 16
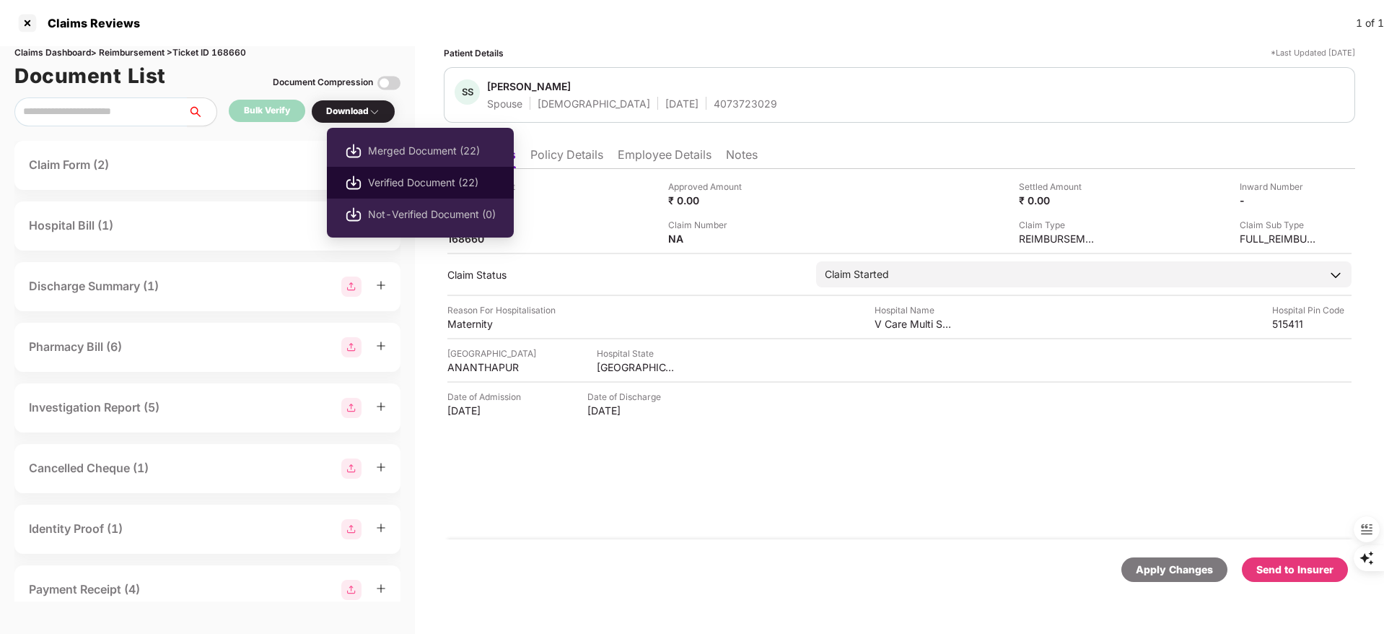
click at [406, 175] on span "Verified Document (22)" at bounding box center [432, 183] width 128 height 16
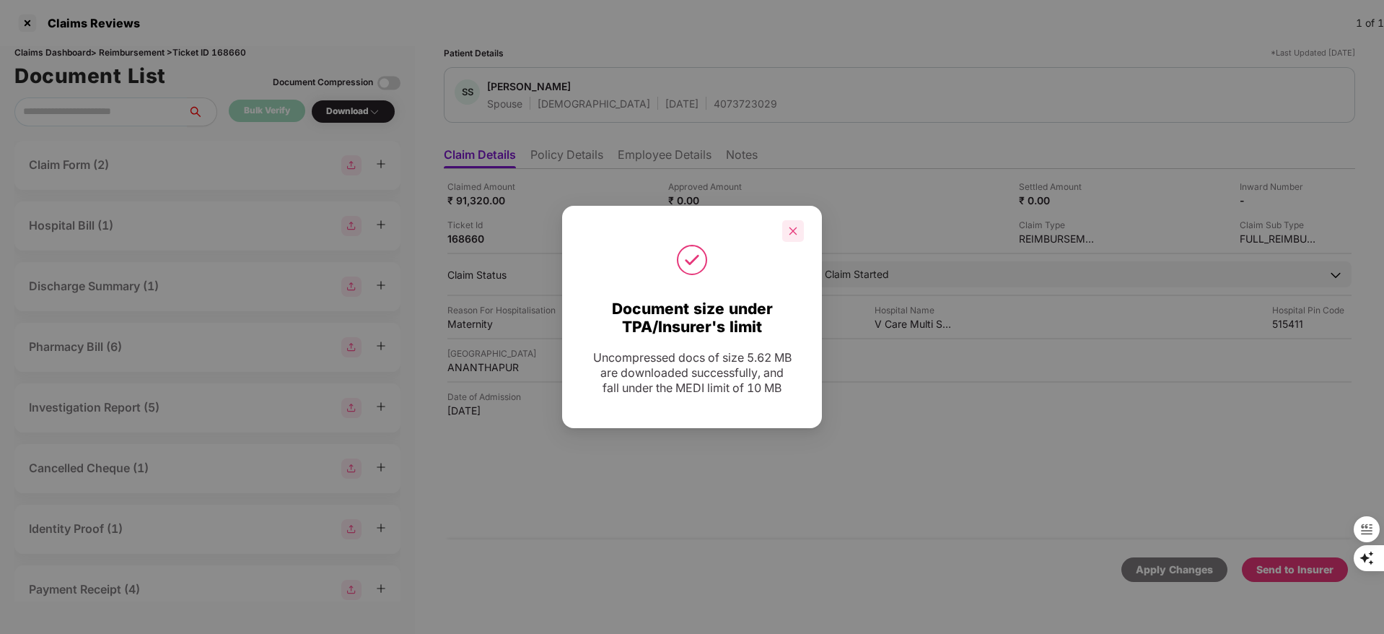
click at [796, 226] on icon "close" at bounding box center [793, 231] width 10 height 10
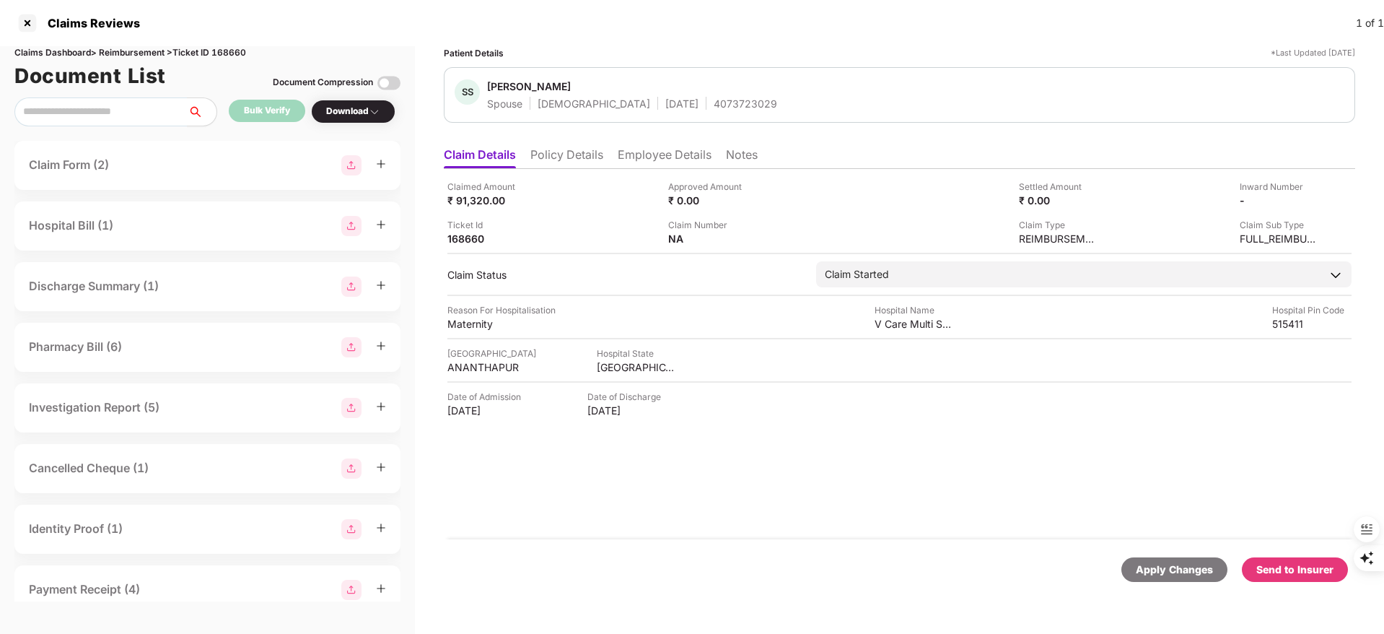
click at [1287, 576] on div "Send to Insurer" at bounding box center [1295, 570] width 77 height 16
click at [575, 157] on li "Policy Details" at bounding box center [567, 157] width 73 height 21
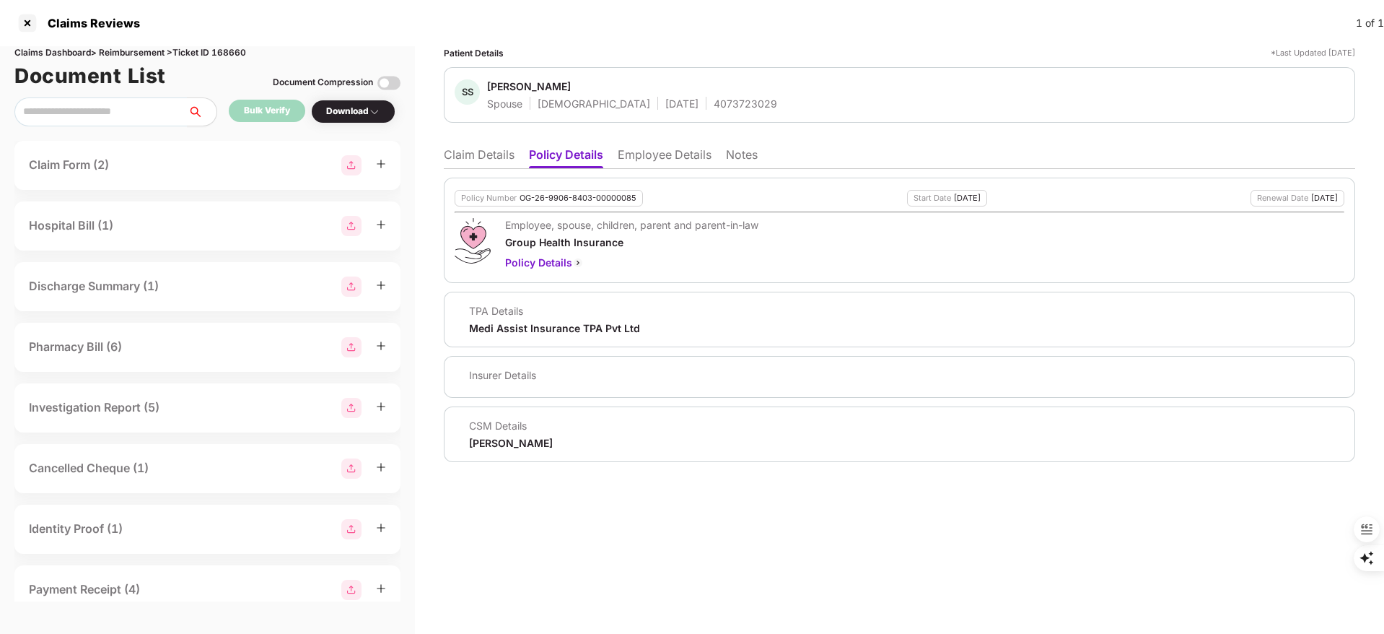
click at [470, 147] on li "Claim Details" at bounding box center [479, 157] width 71 height 21
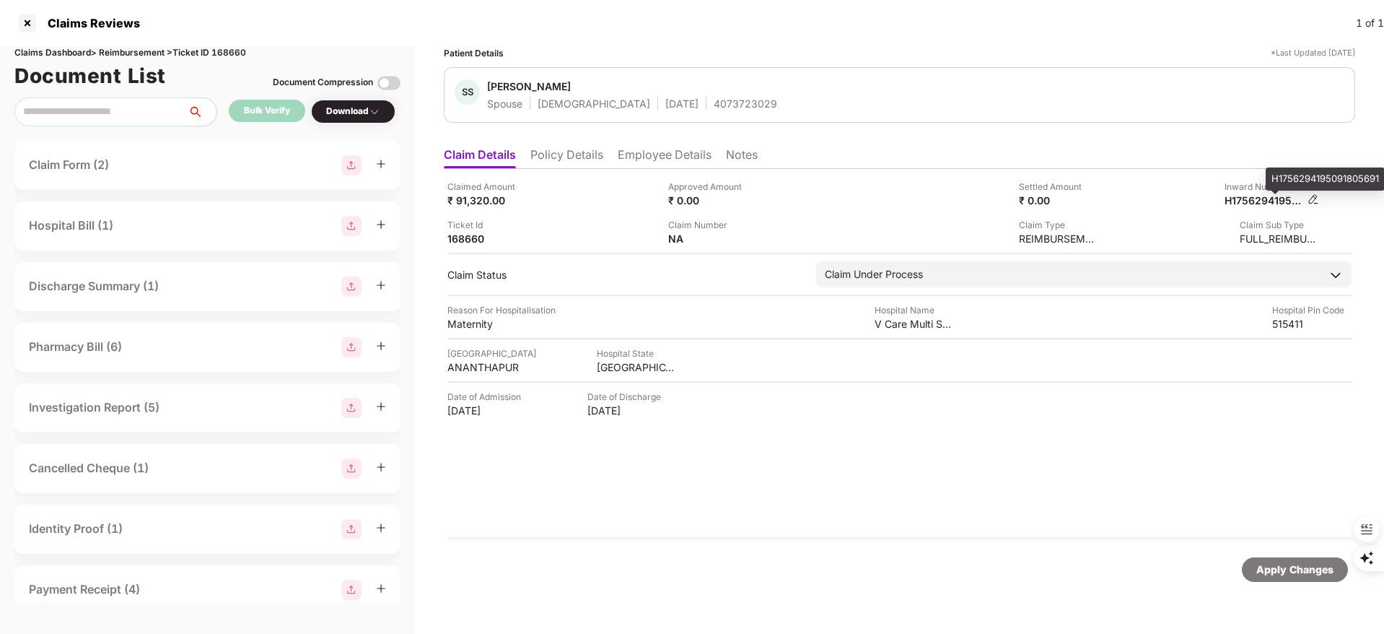
click at [1253, 204] on div "H1756294195091805691" at bounding box center [1264, 200] width 79 height 14
copy div "H1756294195091805691"
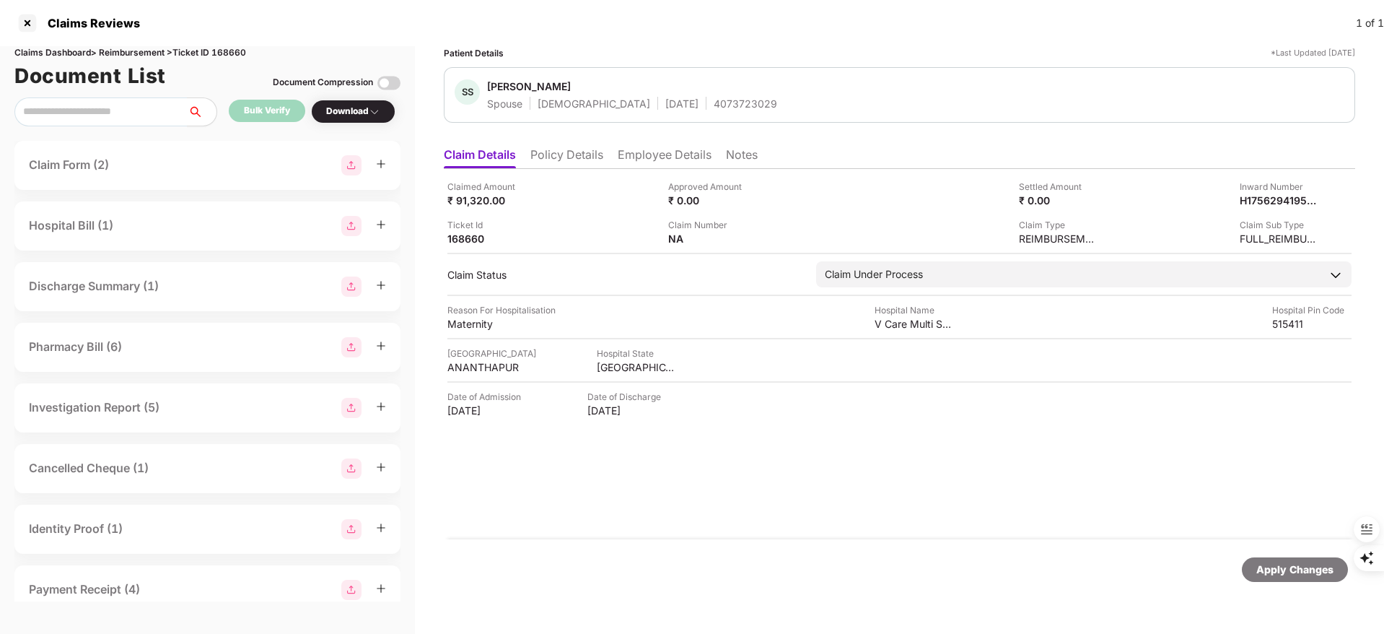
click at [564, 147] on li "Policy Details" at bounding box center [567, 157] width 73 height 21
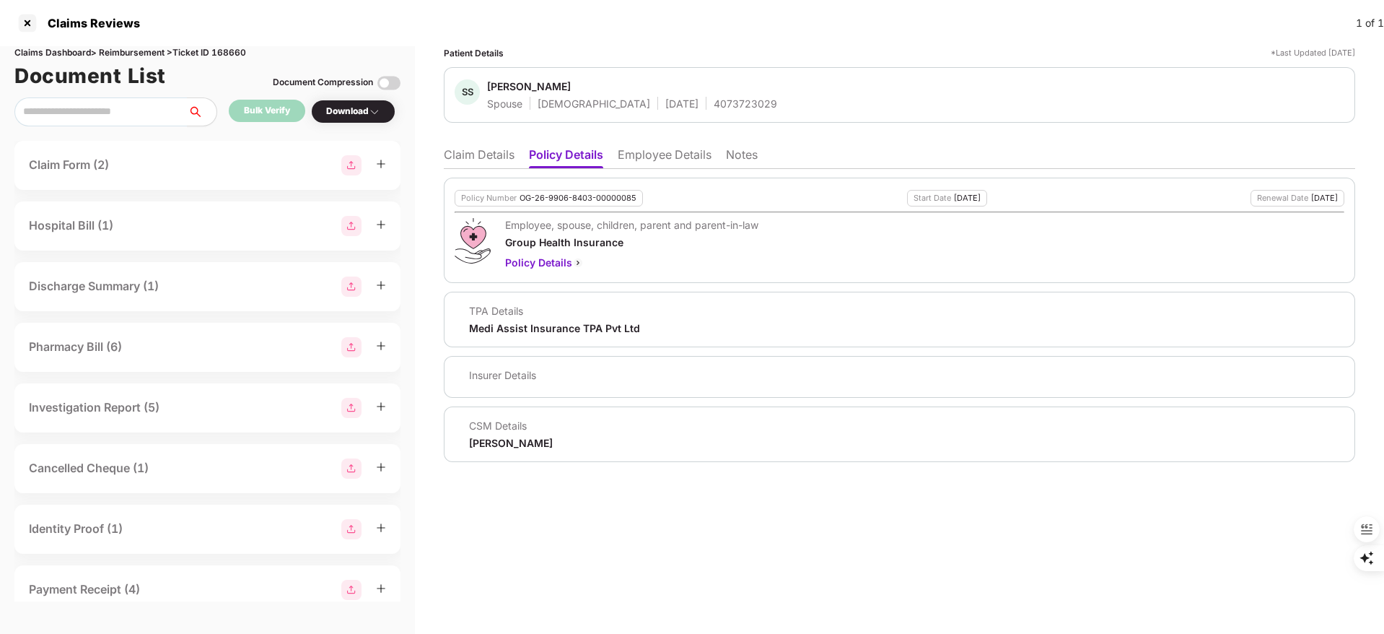
click at [657, 149] on li "Employee Details" at bounding box center [665, 157] width 94 height 21
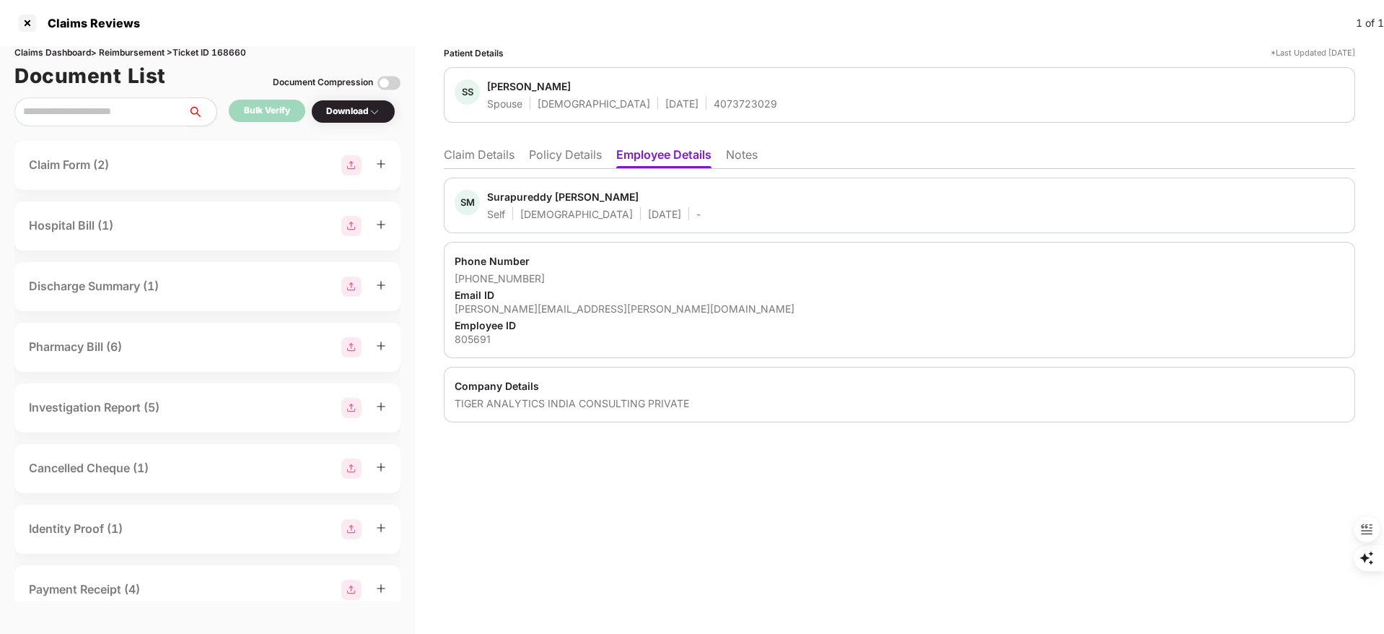
click at [502, 200] on div "Surapureddy Madhusudhan Reddy" at bounding box center [563, 197] width 152 height 14
copy div "Surapureddy"
click at [453, 145] on ul "Claim Details Policy Details Employee Details Notes" at bounding box center [900, 154] width 912 height 29
click at [482, 158] on li "Claim Details" at bounding box center [479, 157] width 71 height 21
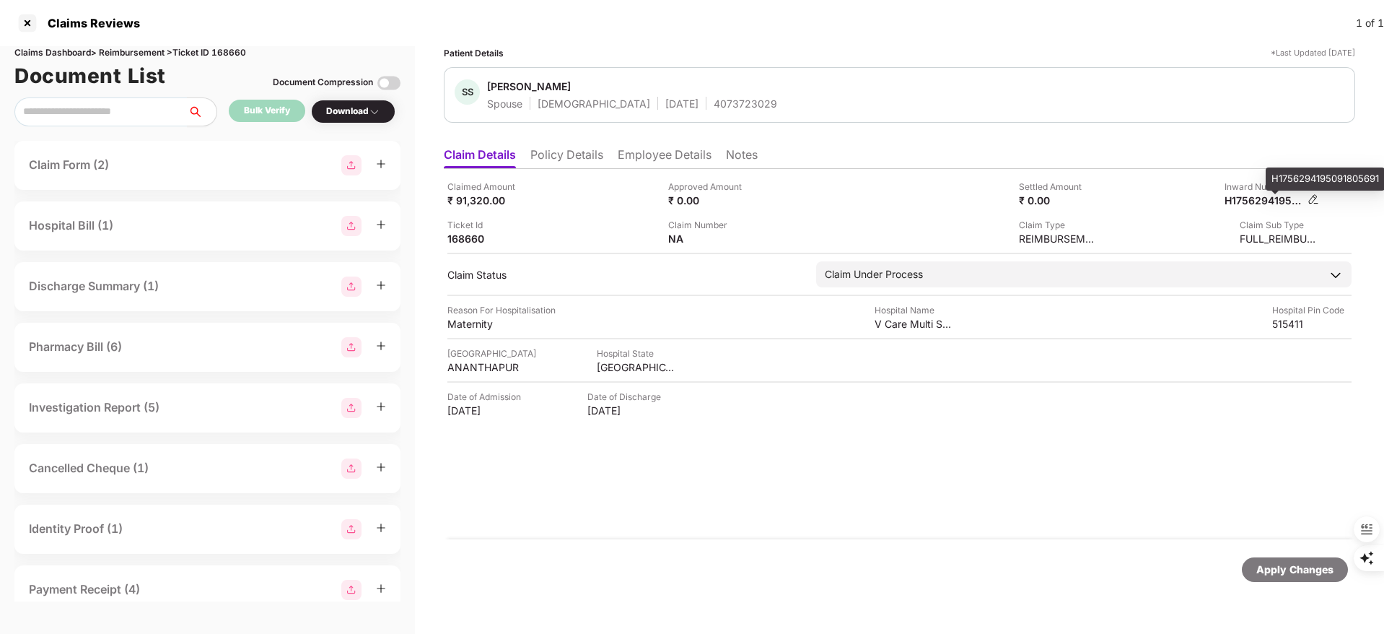
click at [1259, 201] on div "H1756294195091805691" at bounding box center [1264, 200] width 79 height 14
copy div "H1756294195091805691"
click at [656, 166] on li "Employee Details" at bounding box center [665, 157] width 94 height 21
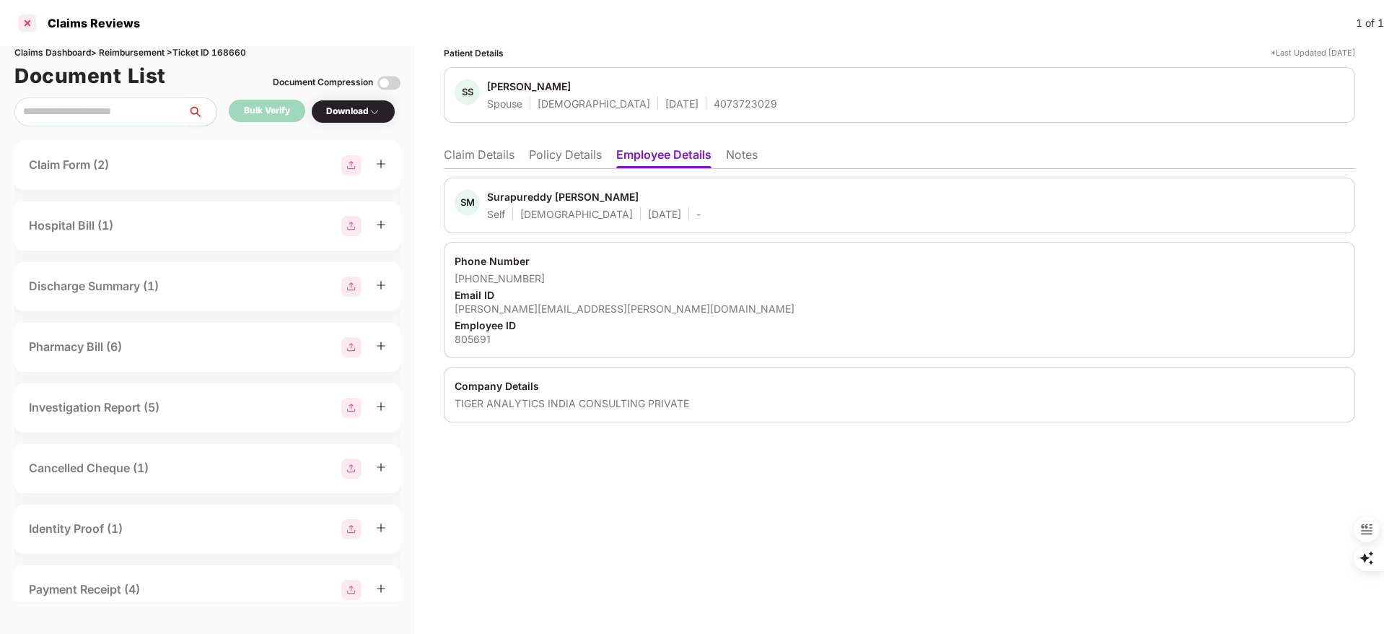
click at [36, 22] on div at bounding box center [27, 23] width 23 height 23
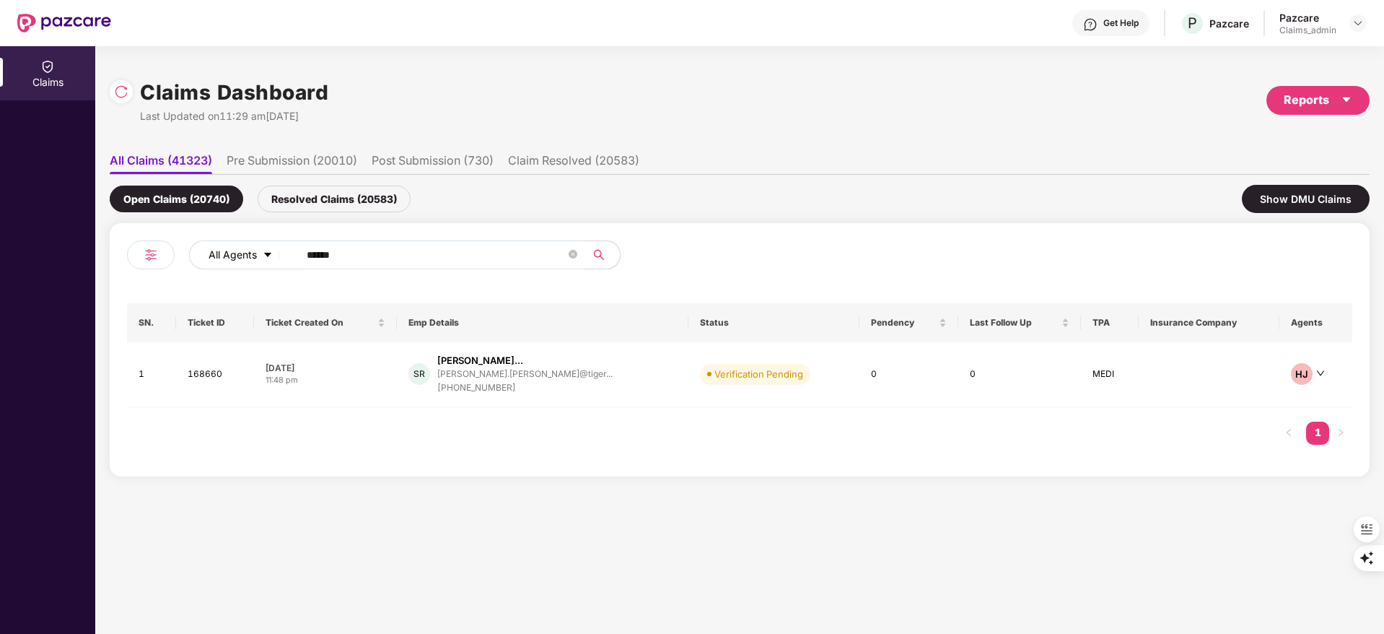
drag, startPoint x: 374, startPoint y: 253, endPoint x: 231, endPoint y: 256, distance: 142.9
click at [217, 256] on div "All Agents ******" at bounding box center [557, 254] width 736 height 29
paste input "text"
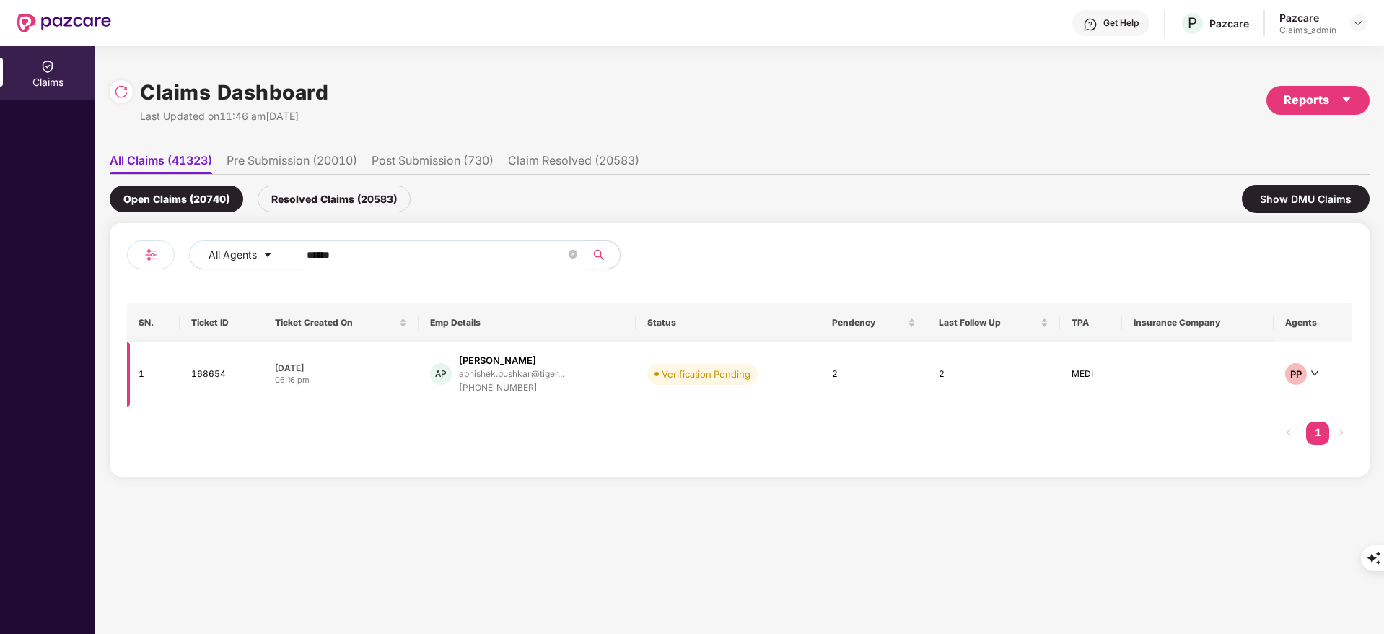
type input "******"
click at [505, 382] on div "+919634162104" at bounding box center [511, 388] width 105 height 14
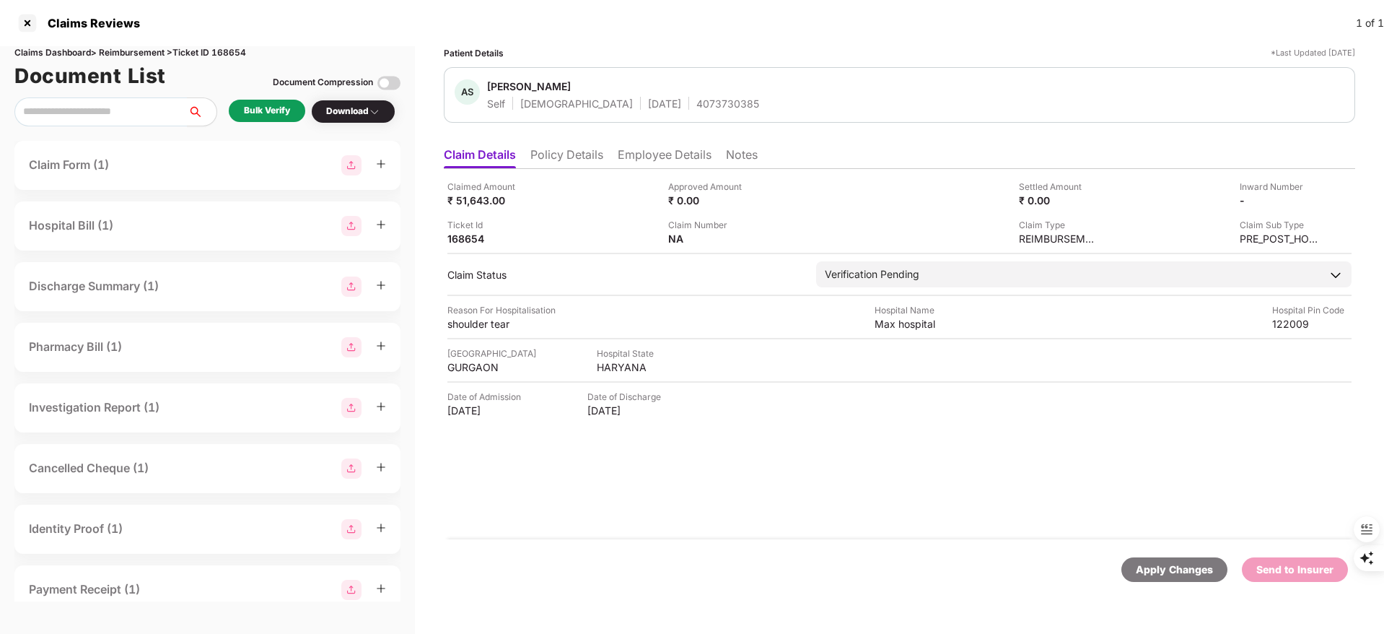
click at [575, 153] on li "Policy Details" at bounding box center [567, 157] width 73 height 21
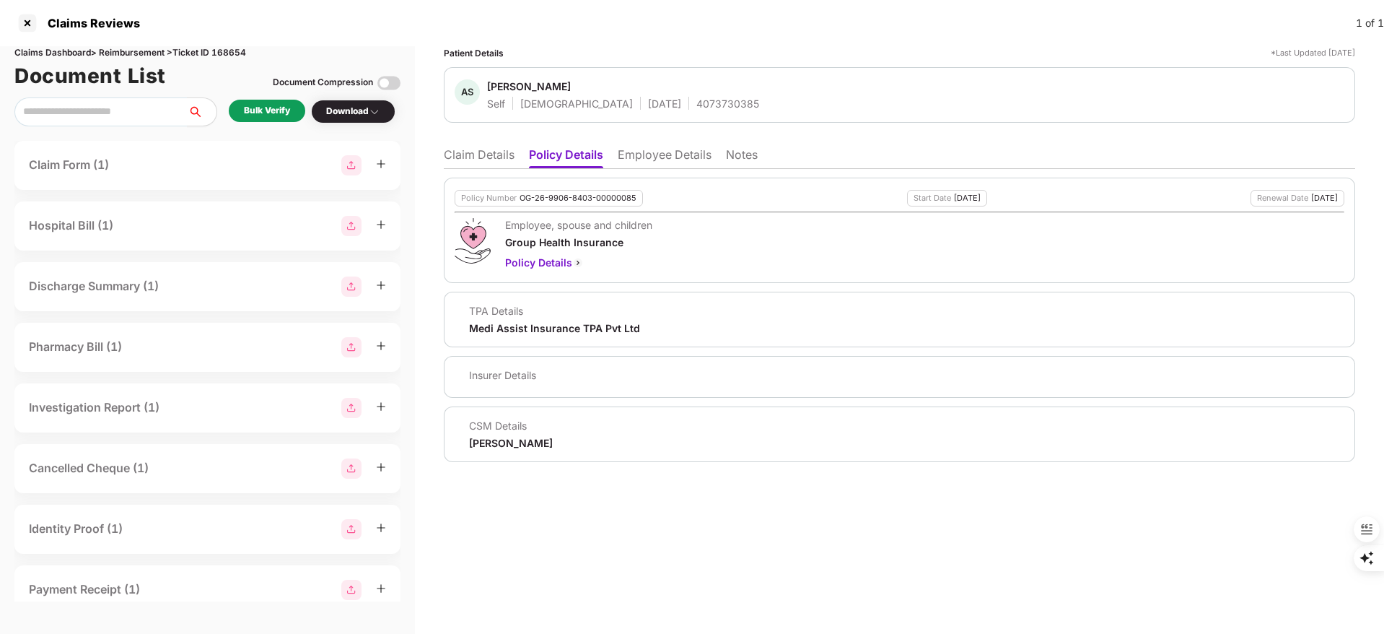
click at [666, 153] on li "Employee Details" at bounding box center [665, 157] width 94 height 21
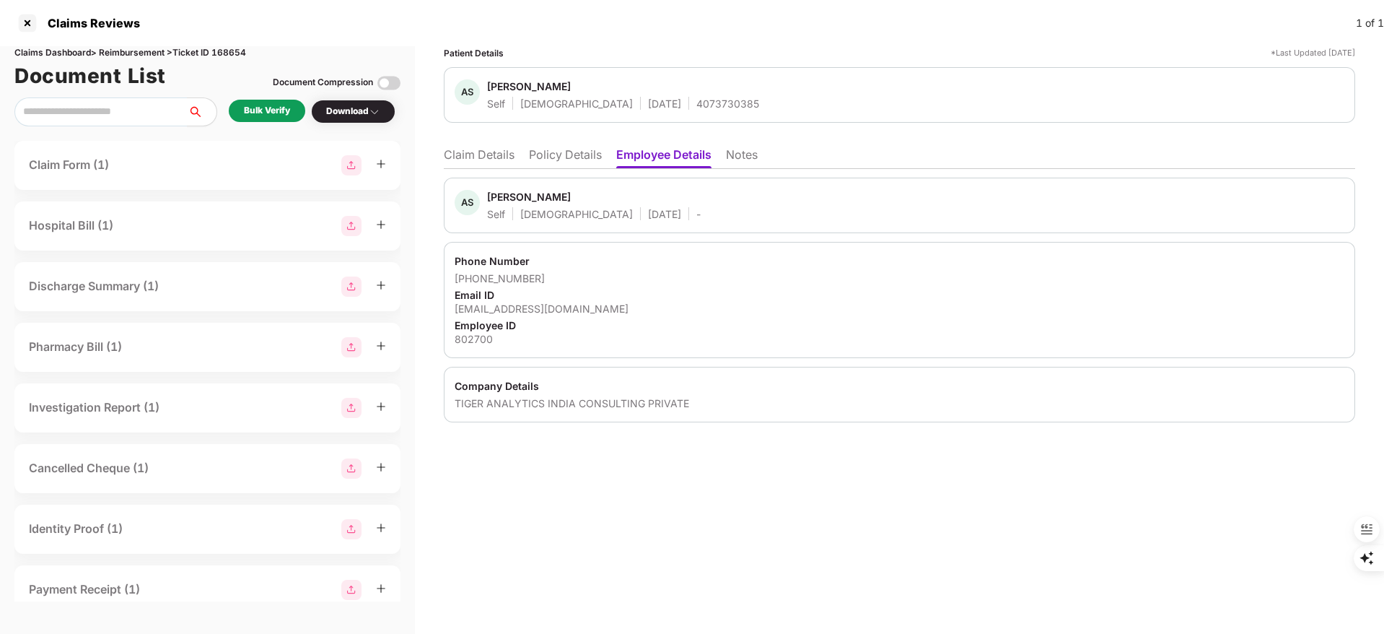
click at [485, 156] on li "Claim Details" at bounding box center [479, 157] width 71 height 21
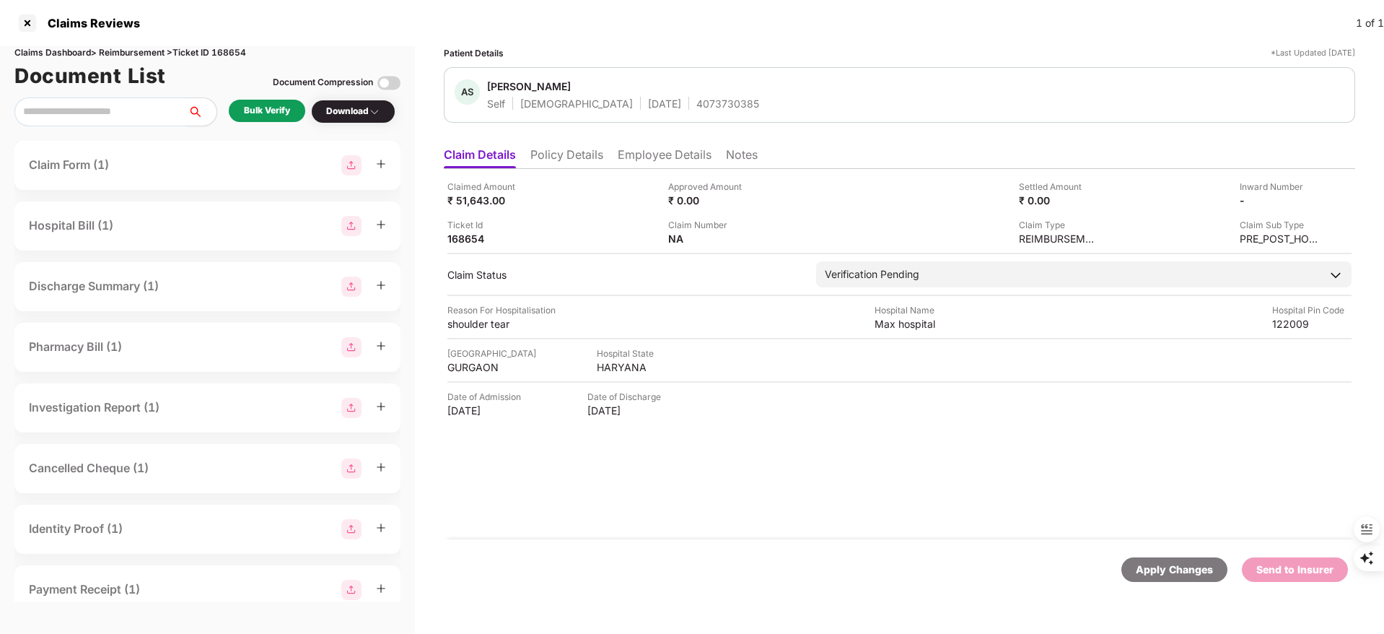
click at [266, 115] on div "Bulk Verify" at bounding box center [267, 111] width 46 height 14
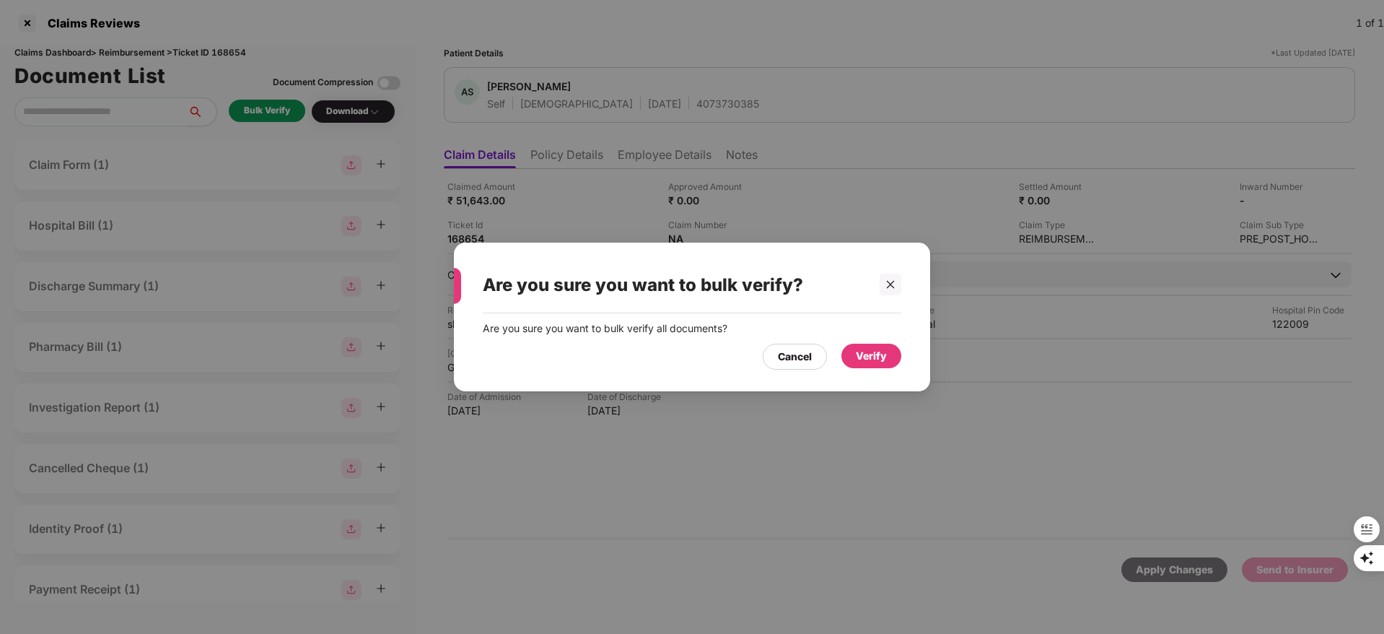
click at [871, 359] on div "Verify" at bounding box center [871, 356] width 31 height 16
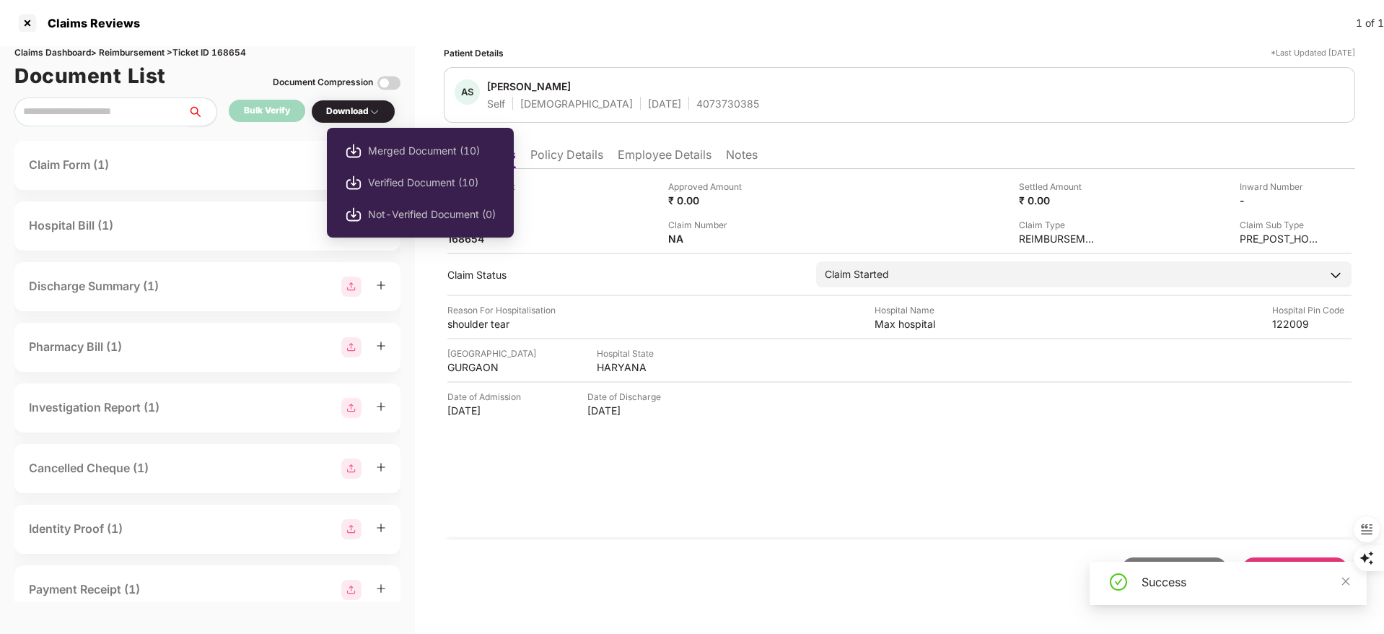
click at [365, 111] on div "Download" at bounding box center [353, 112] width 54 height 14
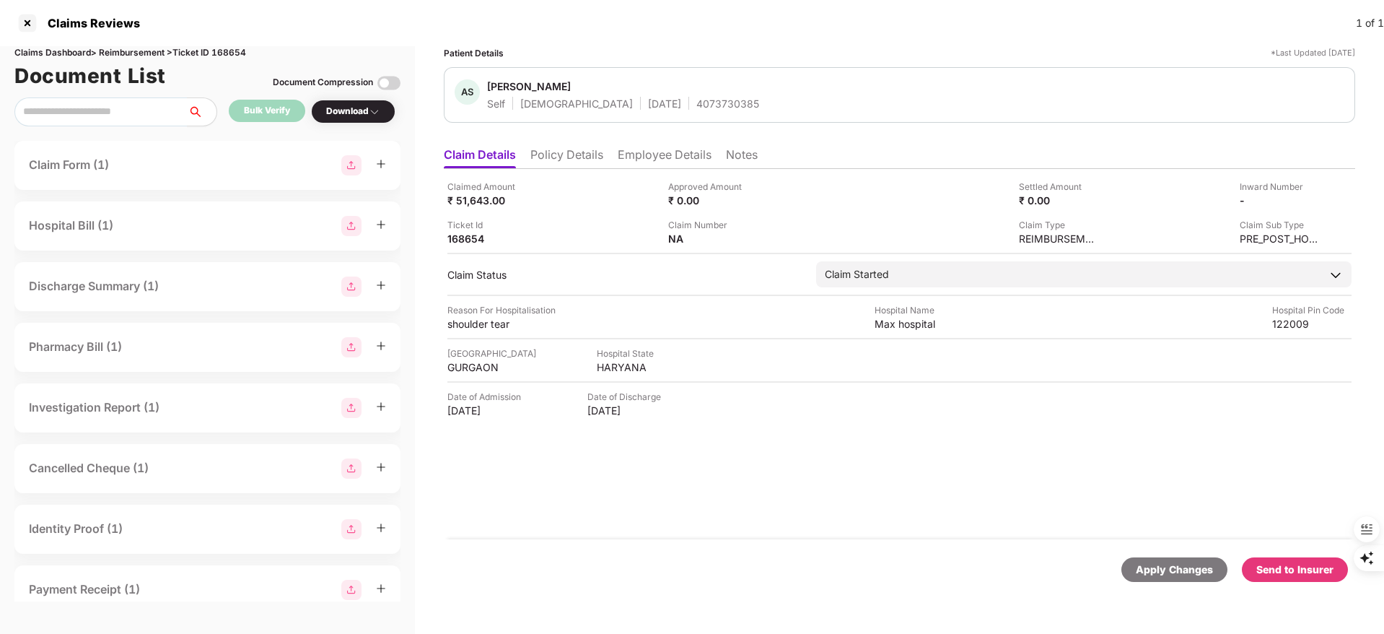
click at [366, 106] on div "Download" at bounding box center [353, 112] width 54 height 14
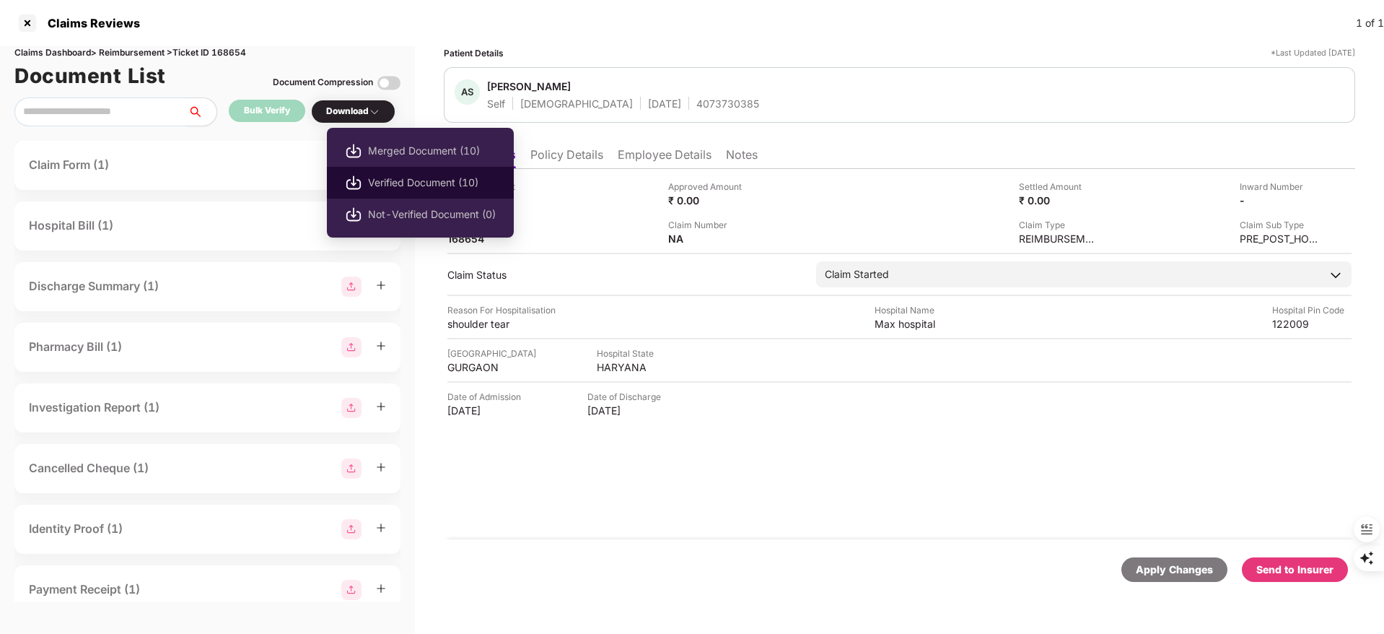
click at [388, 177] on span "Verified Document (10)" at bounding box center [432, 183] width 128 height 16
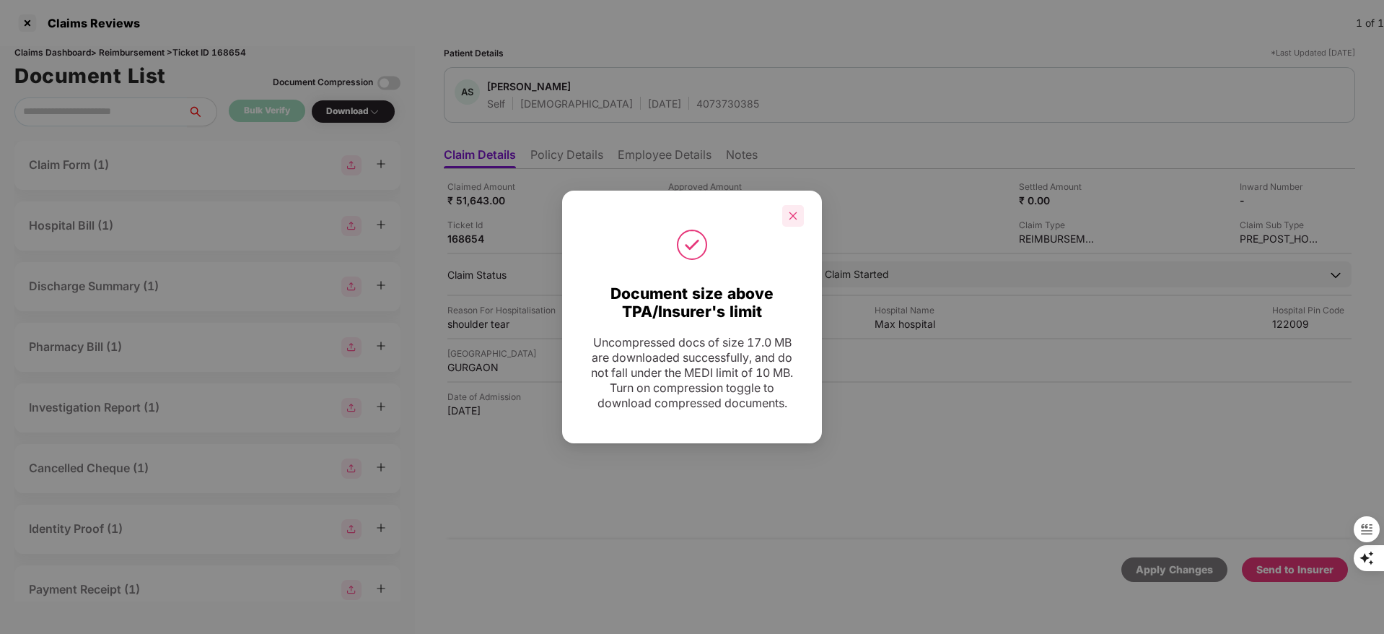
click at [792, 211] on icon "close" at bounding box center [794, 215] width 8 height 8
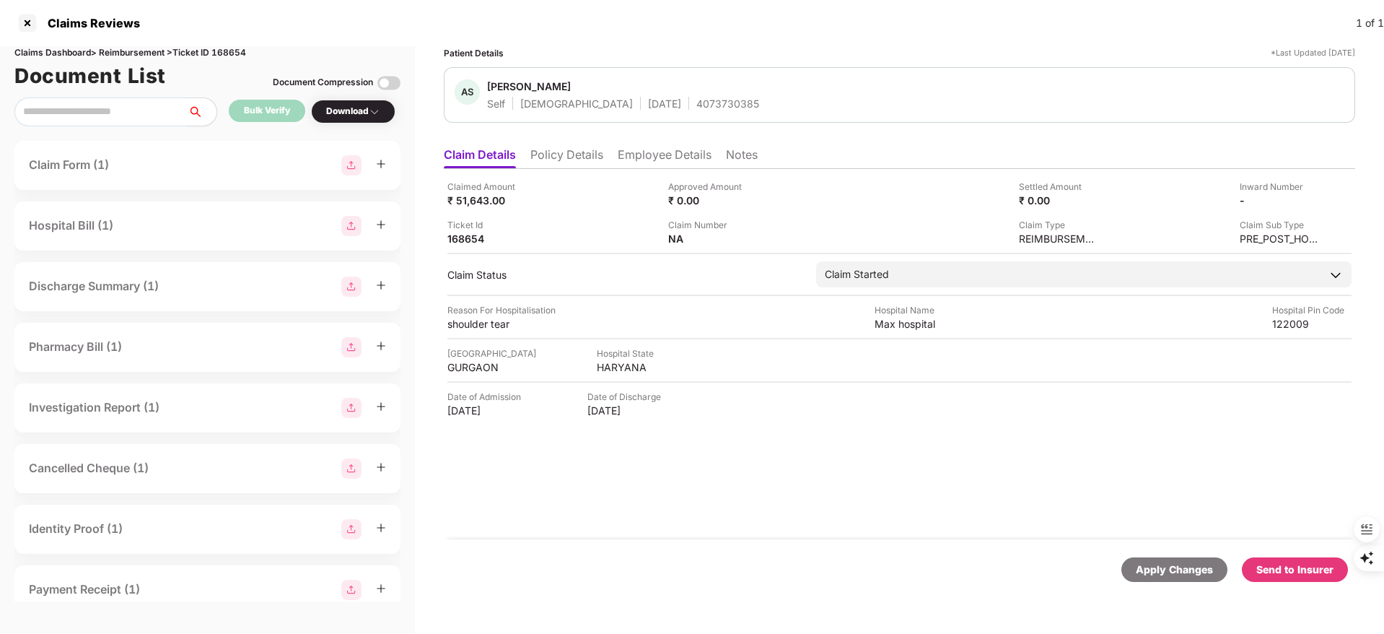
click at [656, 154] on li "Employee Details" at bounding box center [665, 157] width 94 height 21
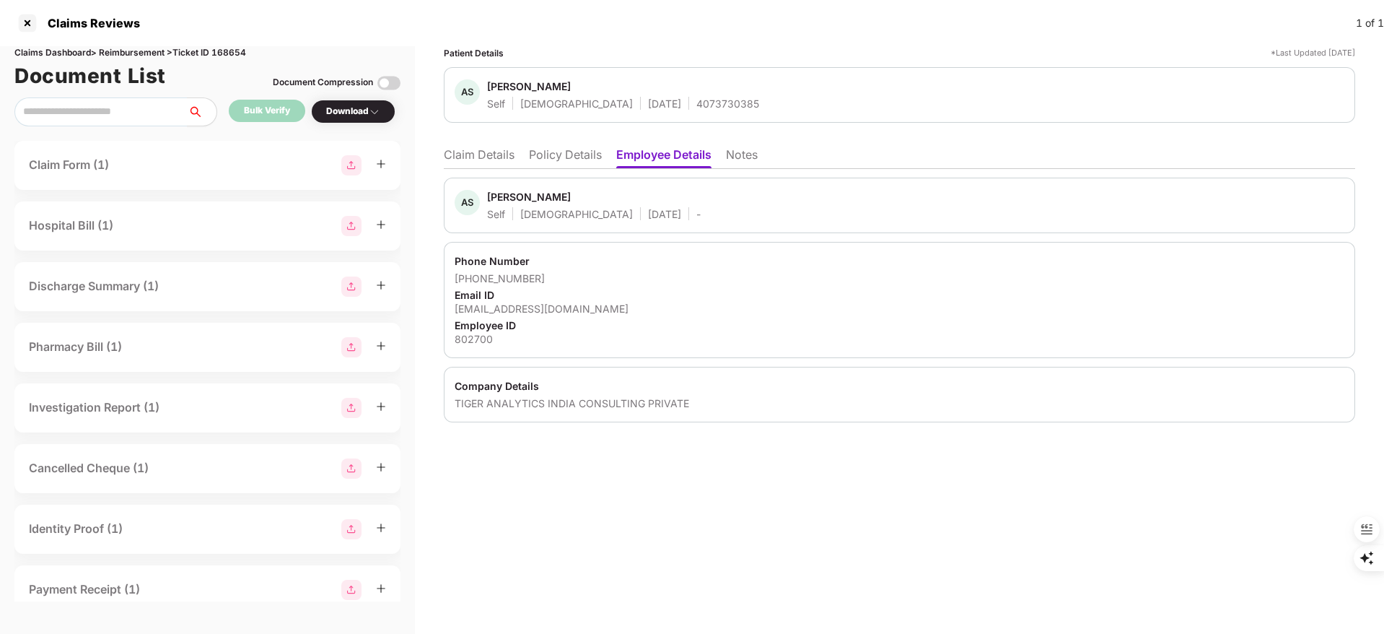
click at [520, 198] on div "Abhishek Singh Pushkar" at bounding box center [529, 197] width 84 height 14
copy div "Abhishek"
click at [481, 151] on li "Claim Details" at bounding box center [479, 157] width 71 height 21
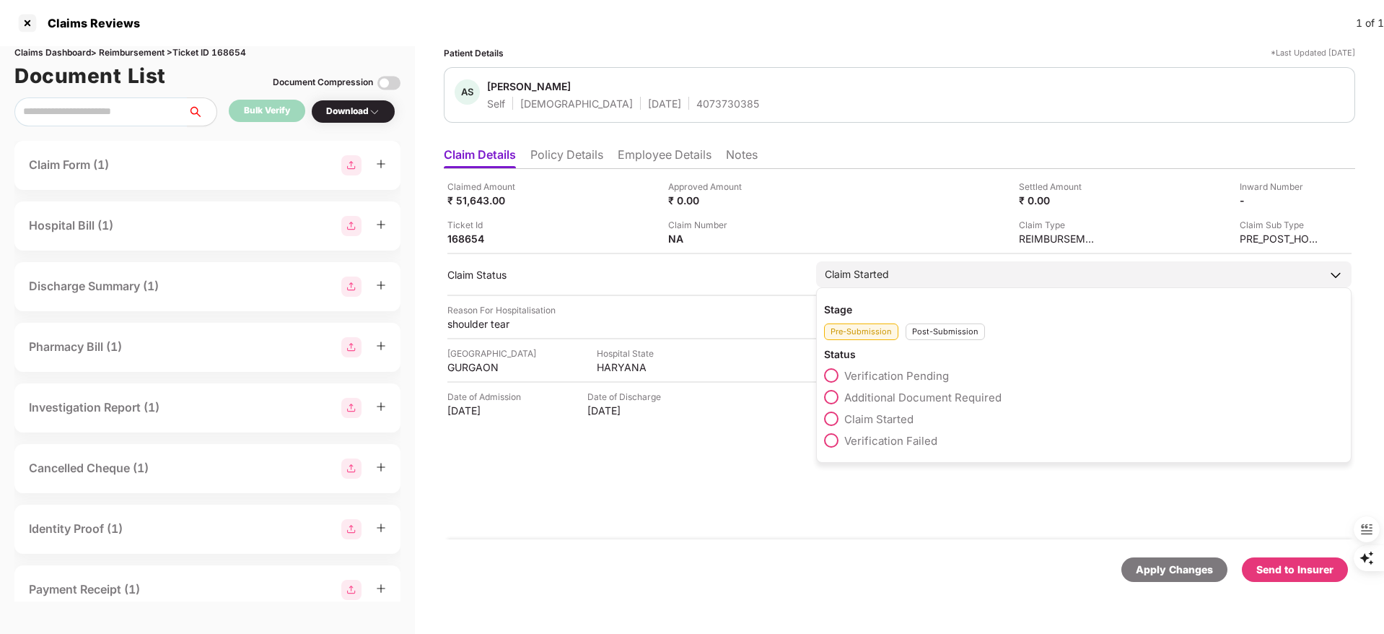
click at [948, 391] on span "Additional Document Required" at bounding box center [922, 397] width 157 height 14
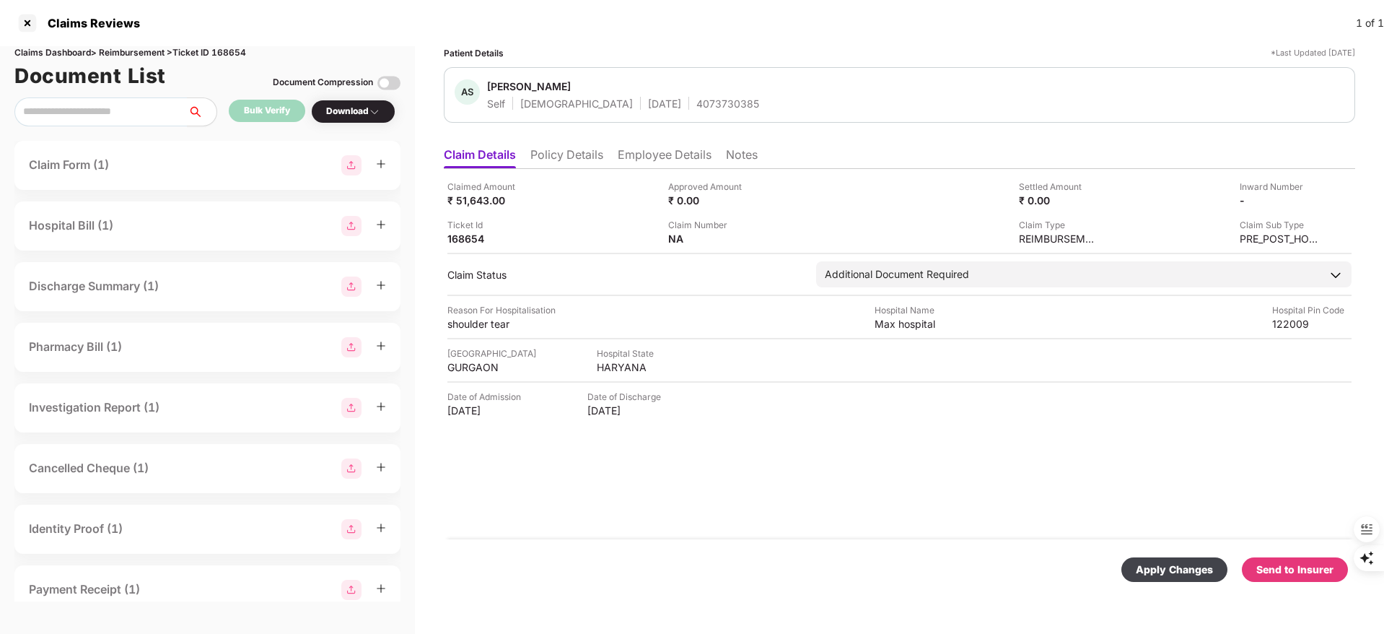
click at [1194, 563] on div "Apply Changes" at bounding box center [1174, 570] width 77 height 16
click at [803, 468] on div "Claimed Amount ₹ 51,643.00 Approved Amount ₹ 0.00 Settled Amount ₹ 0.00 Inward …" at bounding box center [900, 354] width 912 height 370
click at [27, 22] on div at bounding box center [27, 23] width 23 height 23
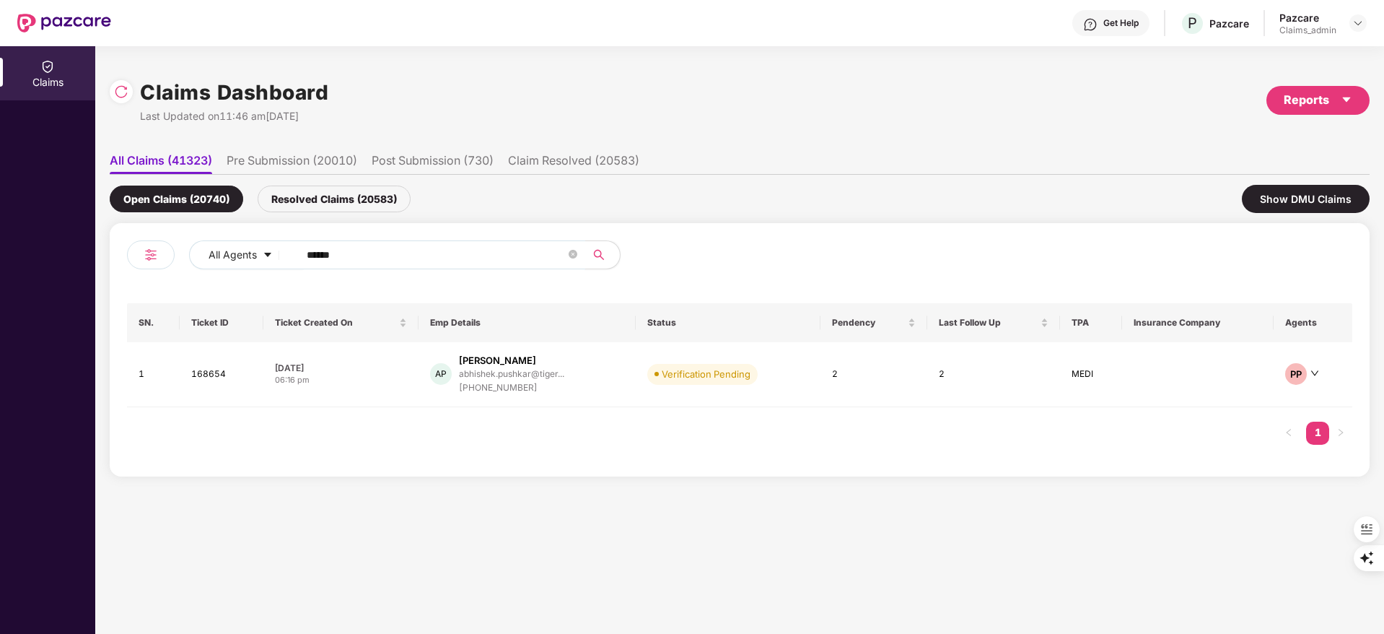
drag, startPoint x: 365, startPoint y: 260, endPoint x: 157, endPoint y: 250, distance: 208.1
click at [120, 261] on div "All Agents ****** SN. Ticket ID Ticket Created On Emp Details Status Pendency L…" at bounding box center [740, 349] width 1260 height 253
paste input "text"
type input "******"
click at [520, 374] on div "praveen.suresh@tigeran..." at bounding box center [512, 373] width 108 height 9
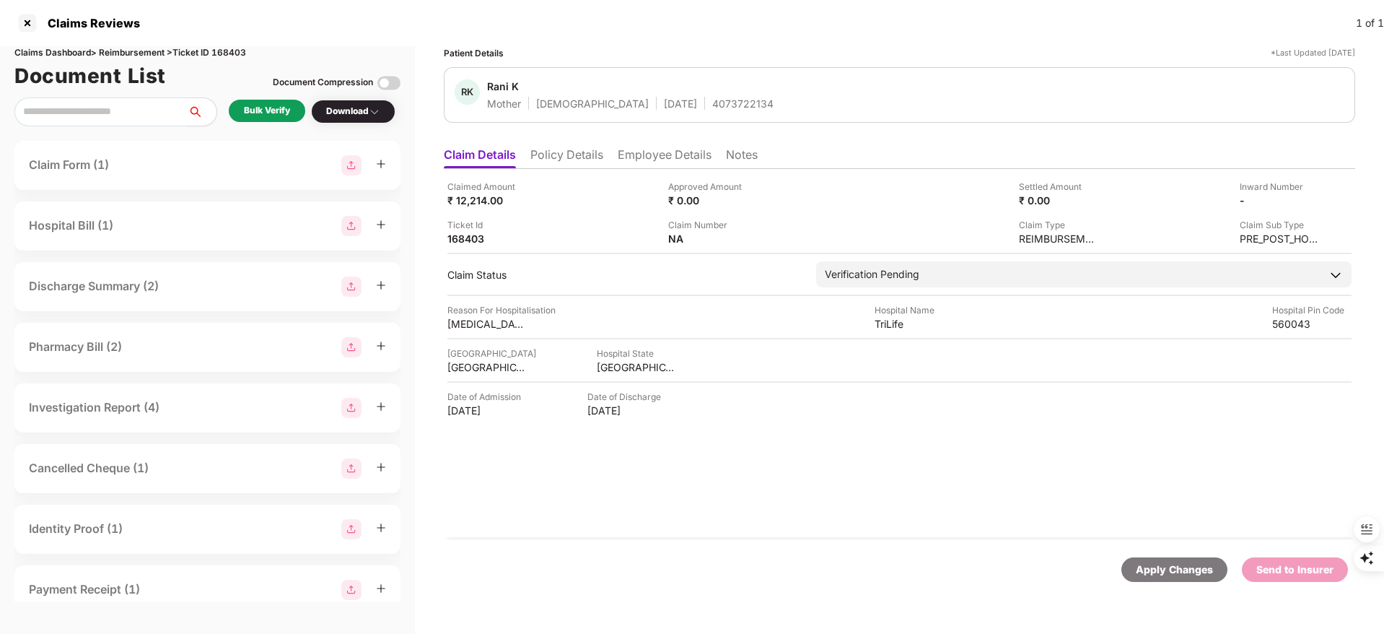
click at [274, 110] on div "Bulk Verify" at bounding box center [267, 111] width 46 height 14
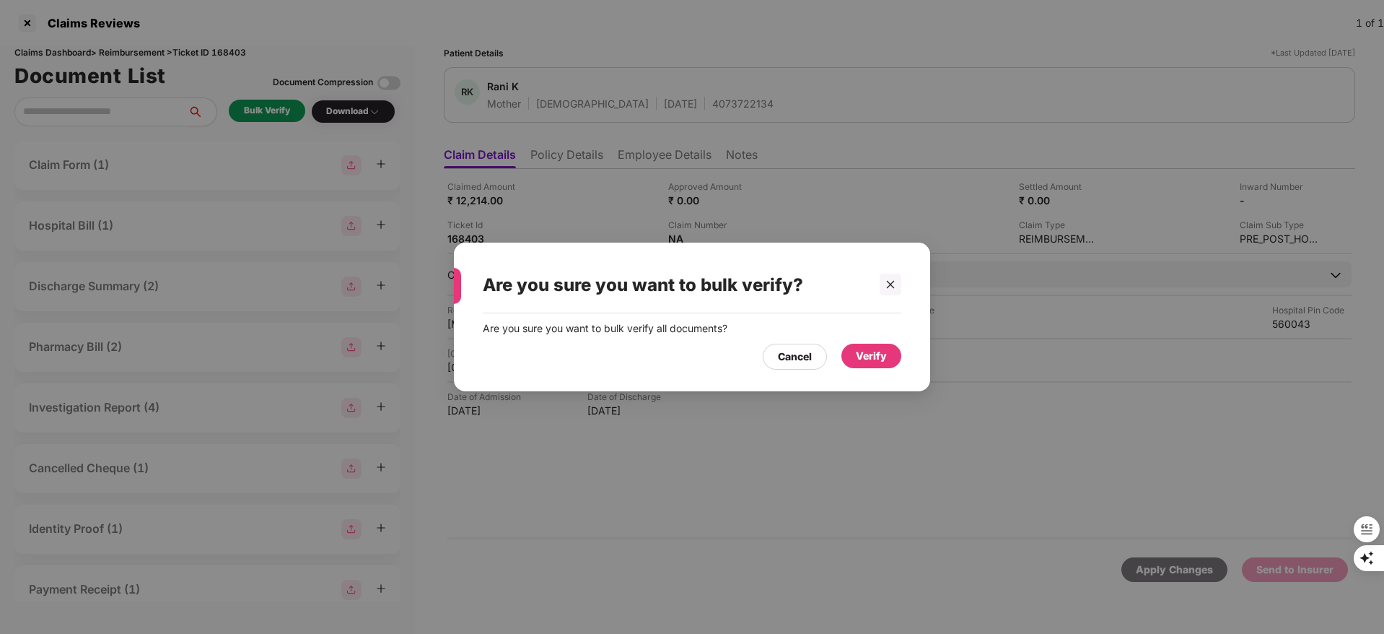
click at [877, 355] on div "Verify" at bounding box center [871, 356] width 31 height 16
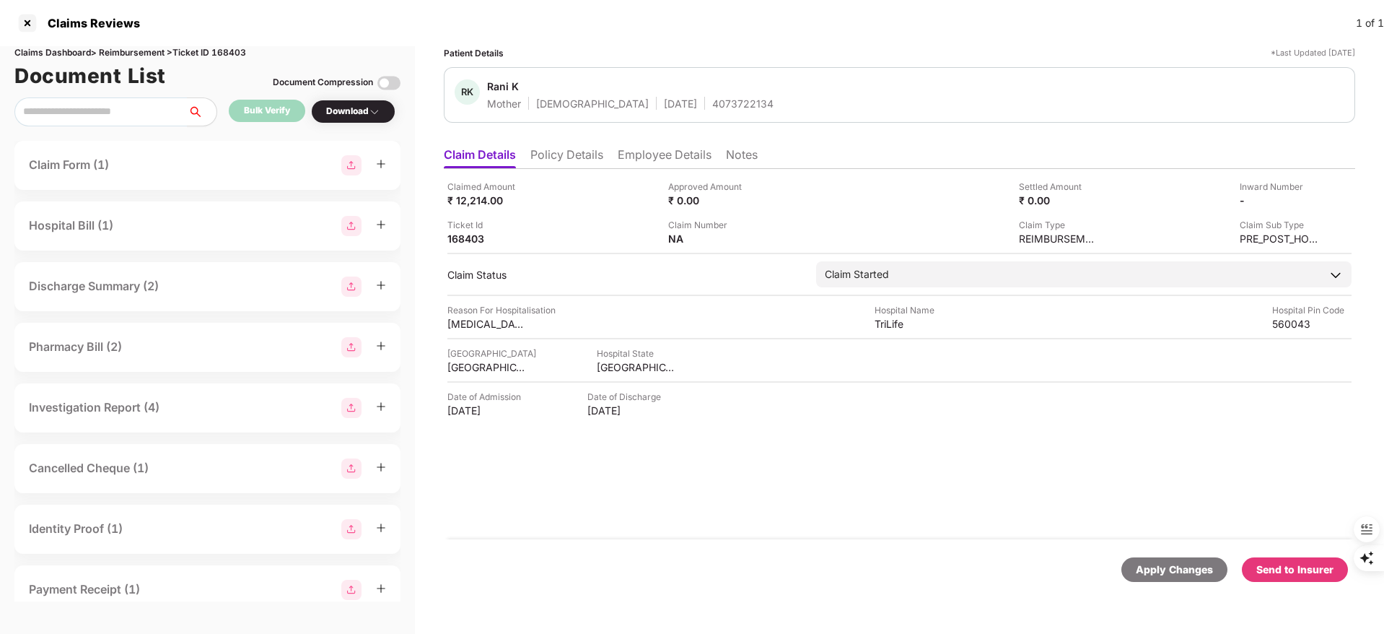
click at [352, 109] on div "Download" at bounding box center [353, 112] width 54 height 14
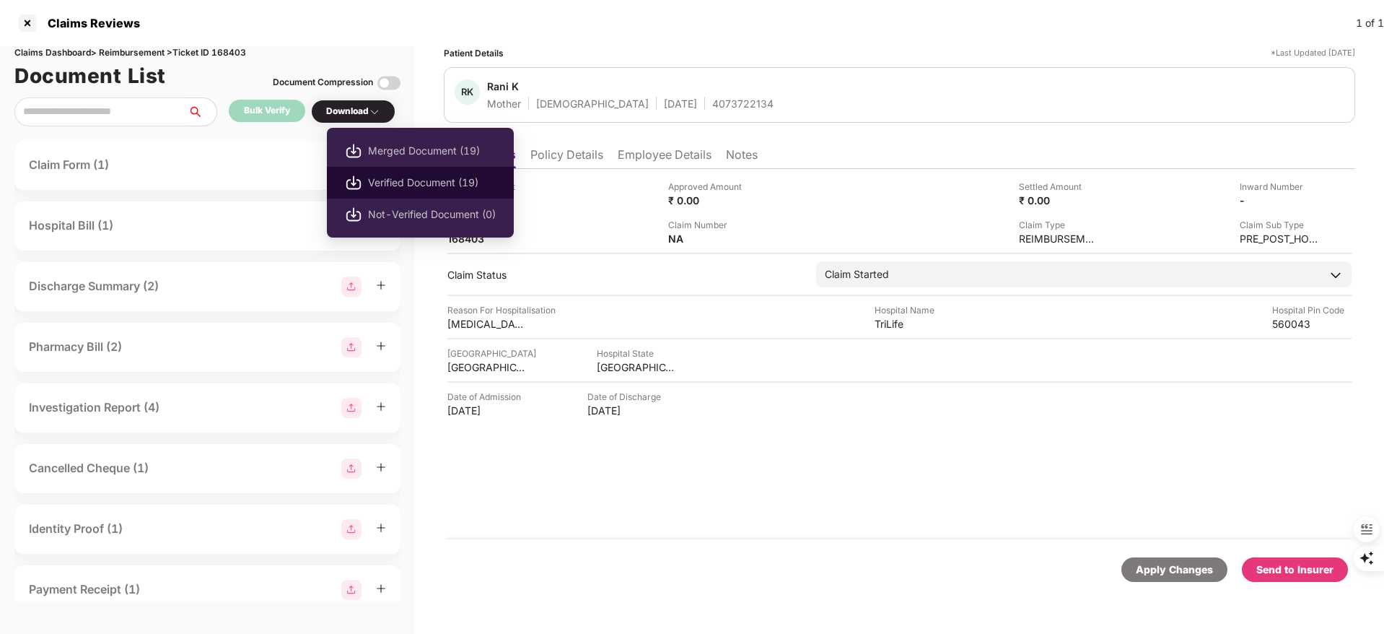
click at [383, 173] on li "Verified Document (19)" at bounding box center [420, 183] width 187 height 32
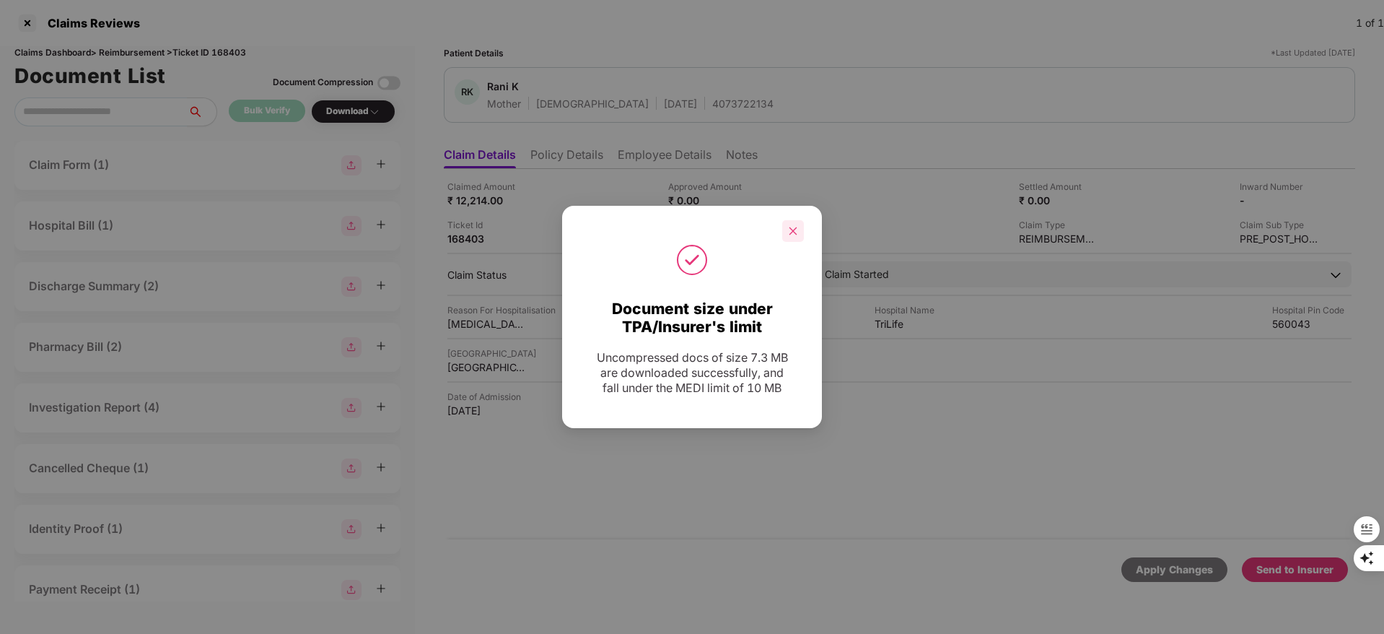
click at [800, 232] on div at bounding box center [793, 231] width 22 height 22
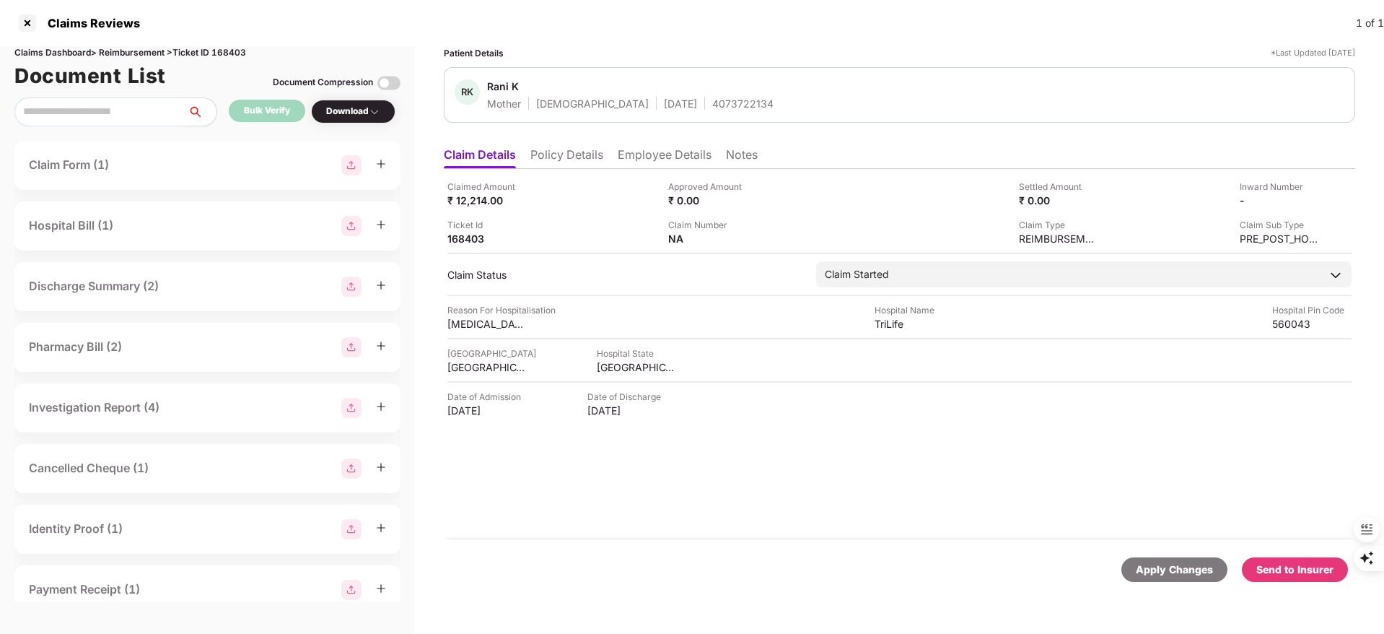
click at [1286, 569] on div "Send to Insurer" at bounding box center [1295, 570] width 77 height 16
click at [670, 149] on li "Employee Details" at bounding box center [665, 157] width 94 height 21
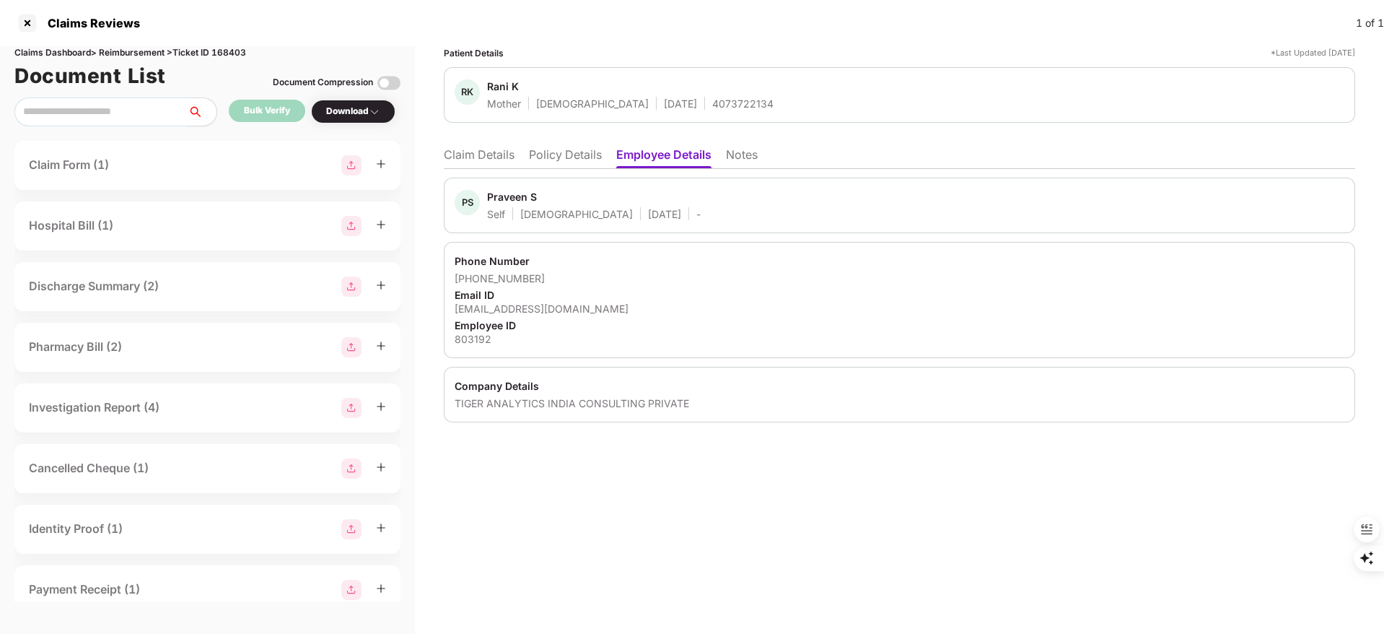
click at [486, 144] on ul "Claim Details Policy Details Employee Details Notes" at bounding box center [900, 154] width 912 height 29
click at [485, 153] on li "Claim Details" at bounding box center [479, 157] width 71 height 21
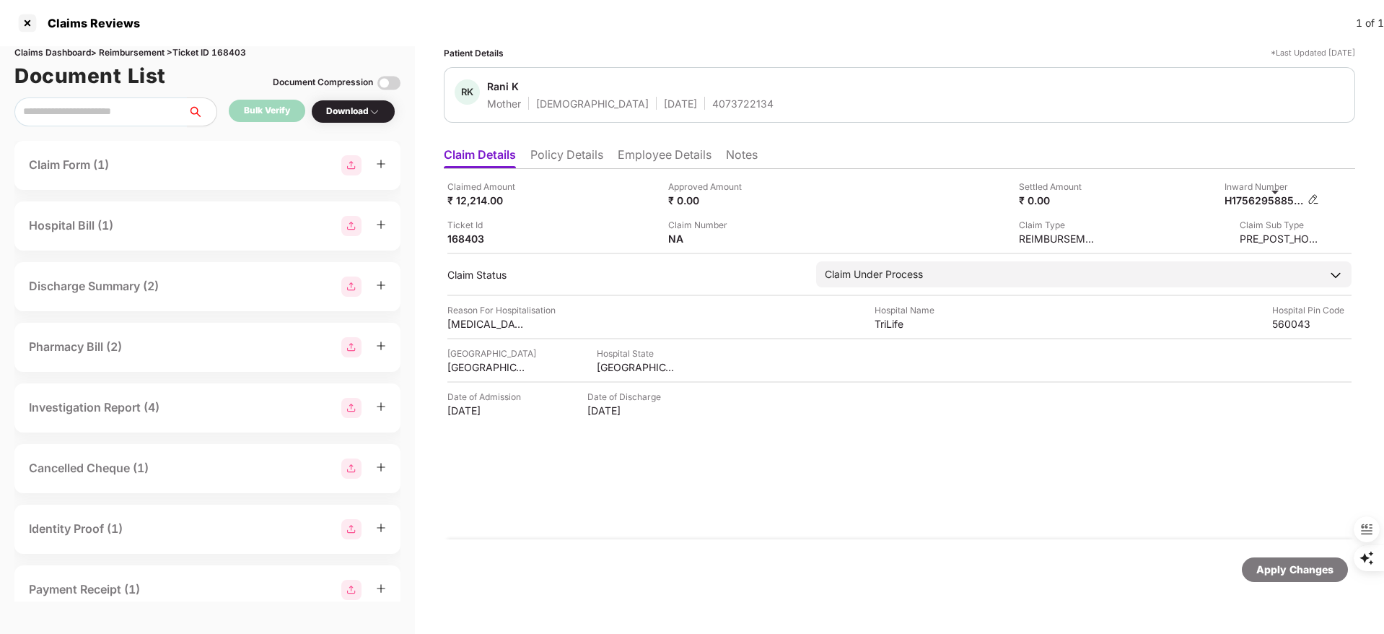
click at [1310, 200] on img at bounding box center [1314, 199] width 12 height 12
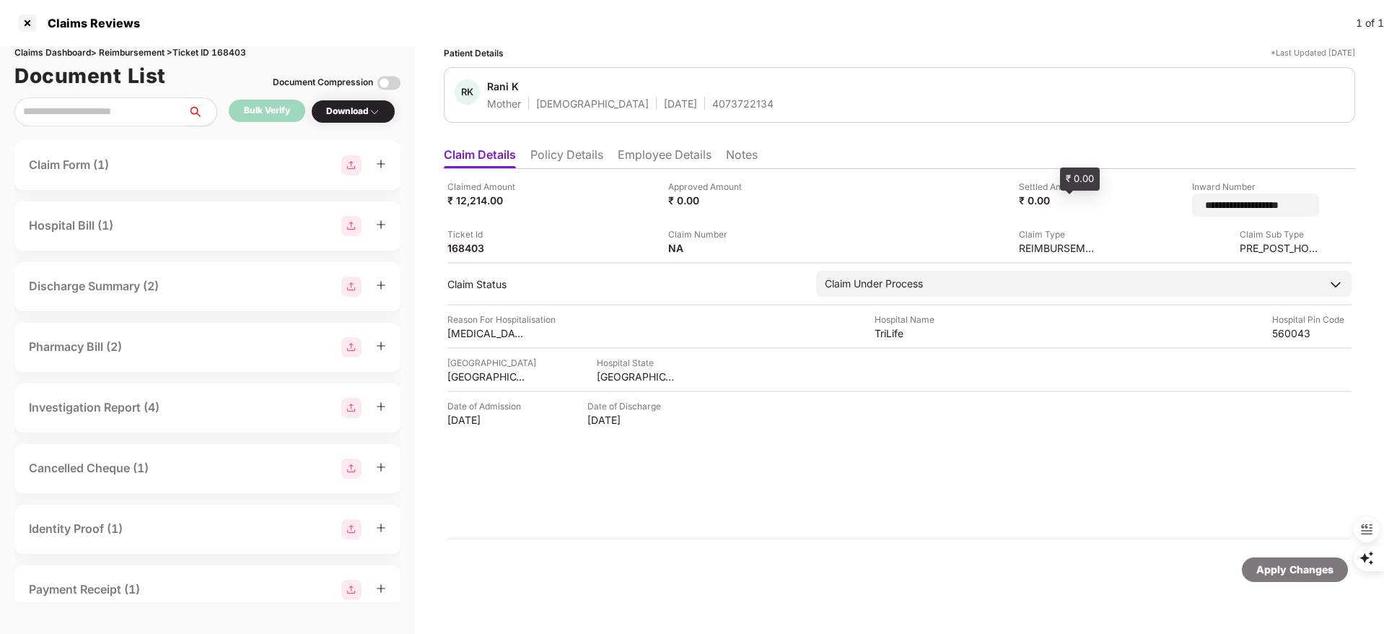
drag, startPoint x: 1285, startPoint y: 203, endPoint x: 1083, endPoint y: 205, distance: 201.4
click at [1083, 205] on div "**********" at bounding box center [900, 217] width 904 height 75
type input "*"
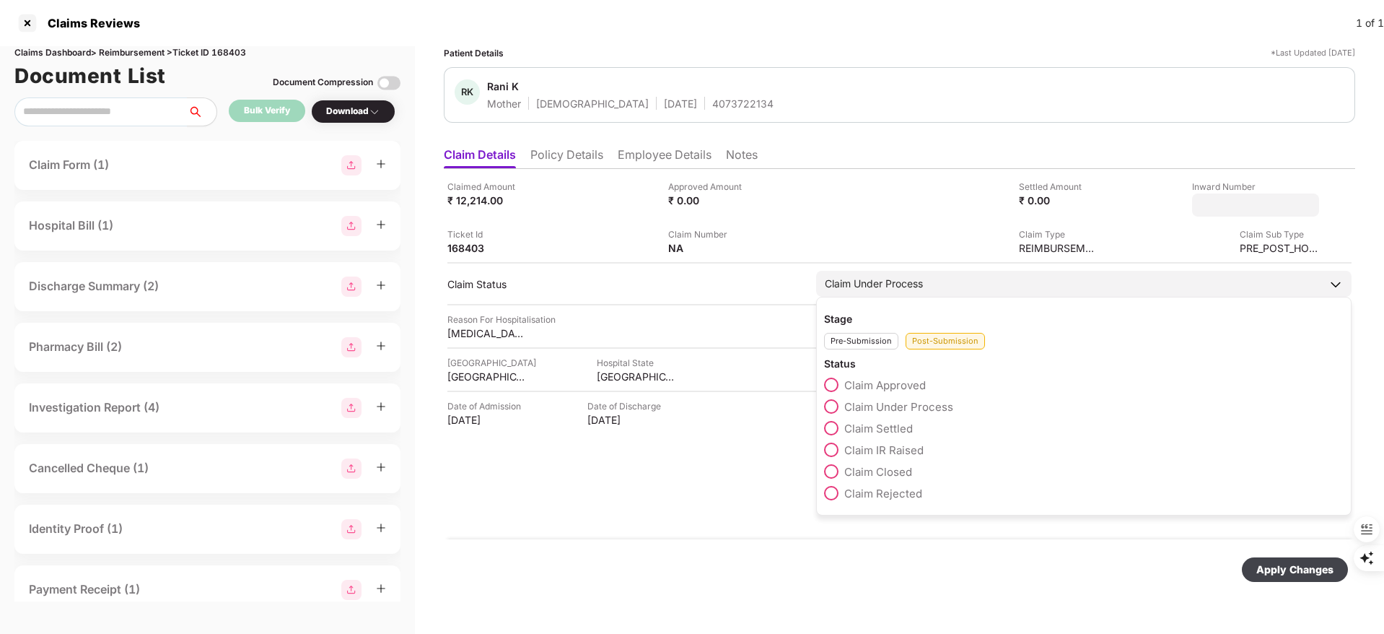
click at [867, 346] on div "Stage Pre-Submission Post-Submission Status Claim Approved Claim Under Process …" at bounding box center [1084, 406] width 536 height 219
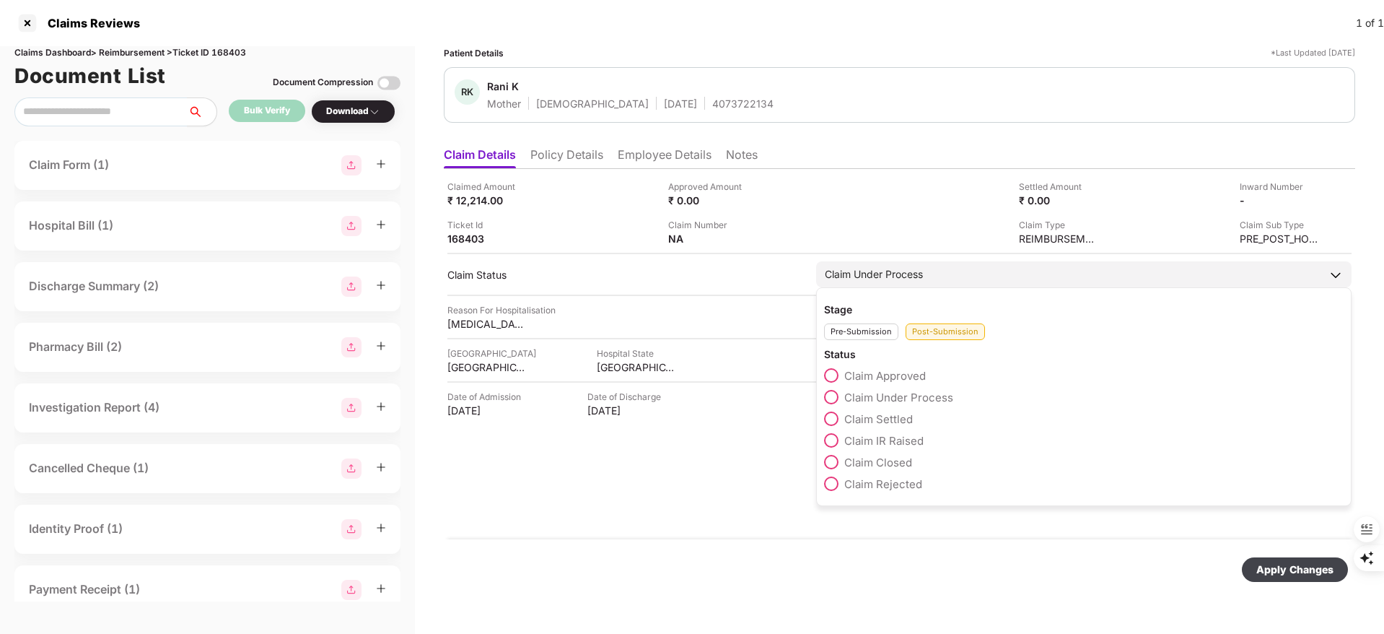
click at [865, 335] on div "Pre-Submission" at bounding box center [861, 331] width 74 height 17
click at [863, 395] on span "Additional Document Required" at bounding box center [922, 397] width 157 height 14
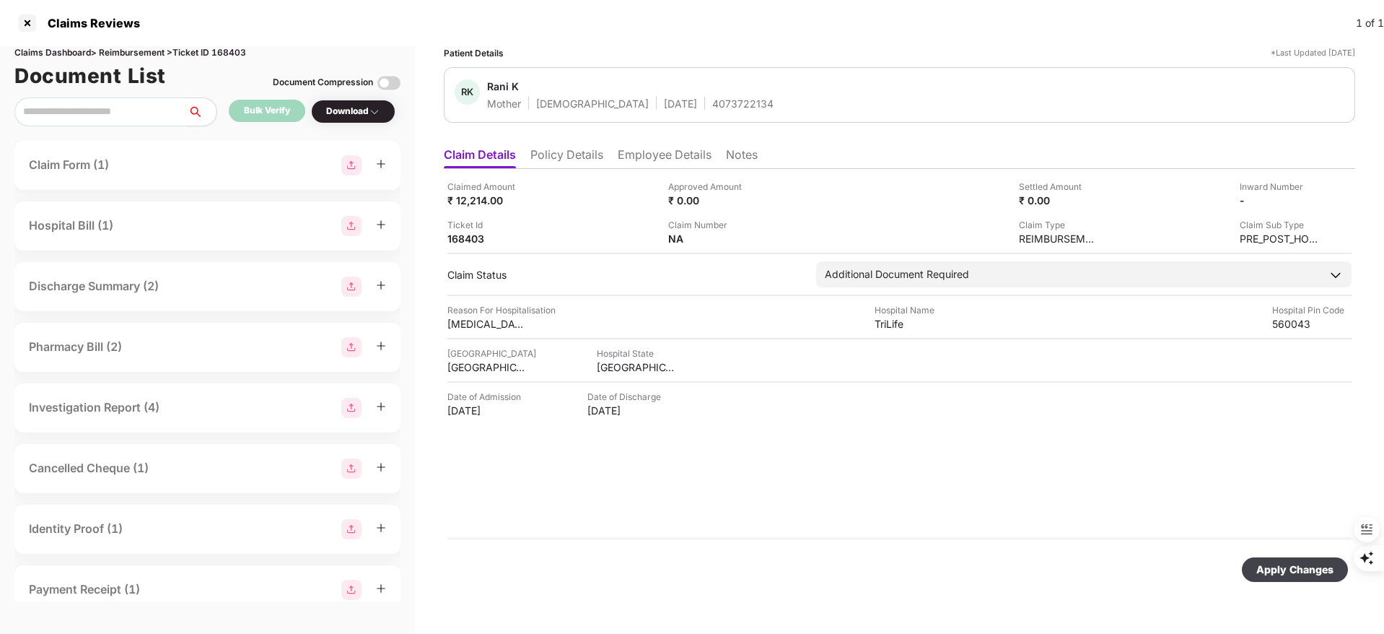
click at [1267, 572] on div "Apply Changes" at bounding box center [1295, 570] width 77 height 16
drag, startPoint x: 1267, startPoint y: 572, endPoint x: 1069, endPoint y: 459, distance: 228.6
click at [1069, 459] on body "Claims Reviews 1 of 1 Claims Dashboard > Reimbursement > Ticket ID 168403 Docum…" at bounding box center [692, 317] width 1384 height 634
click at [985, 426] on div "Claimed Amount ₹ 12,214.00 Approved Amount ₹ 0.00 Settled Amount ₹ 0.00 Inward …" at bounding box center [900, 354] width 912 height 370
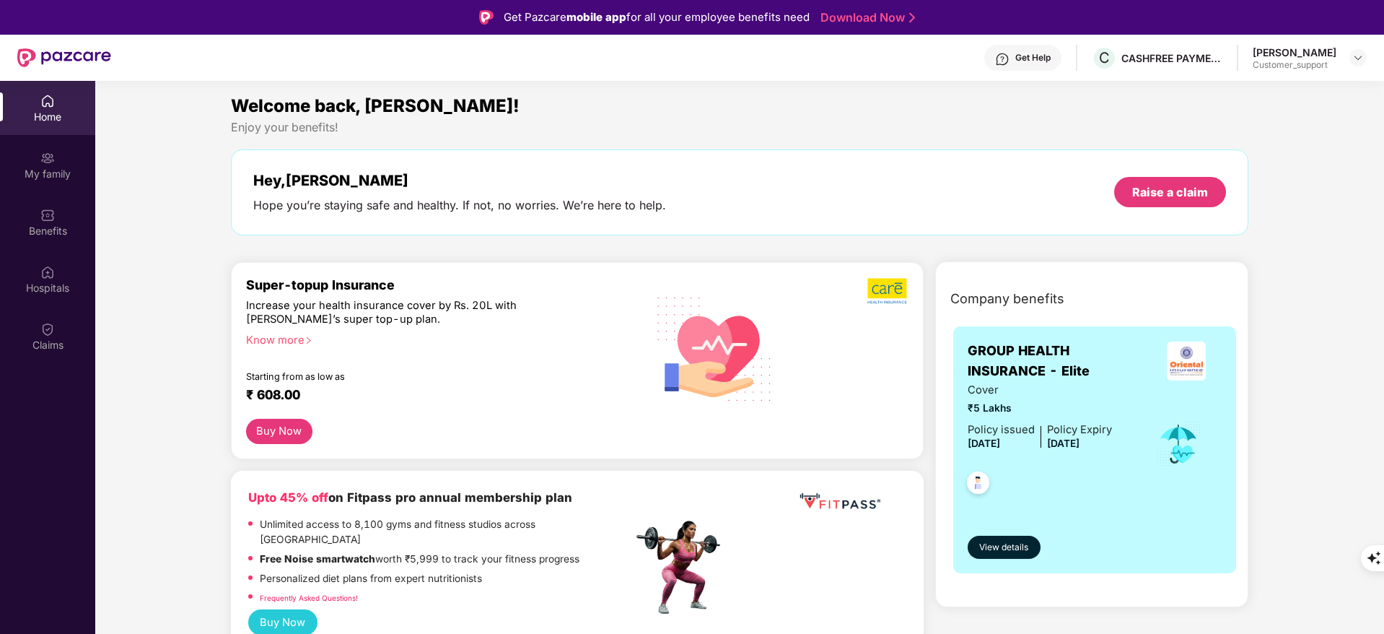
scroll to position [325, 0]
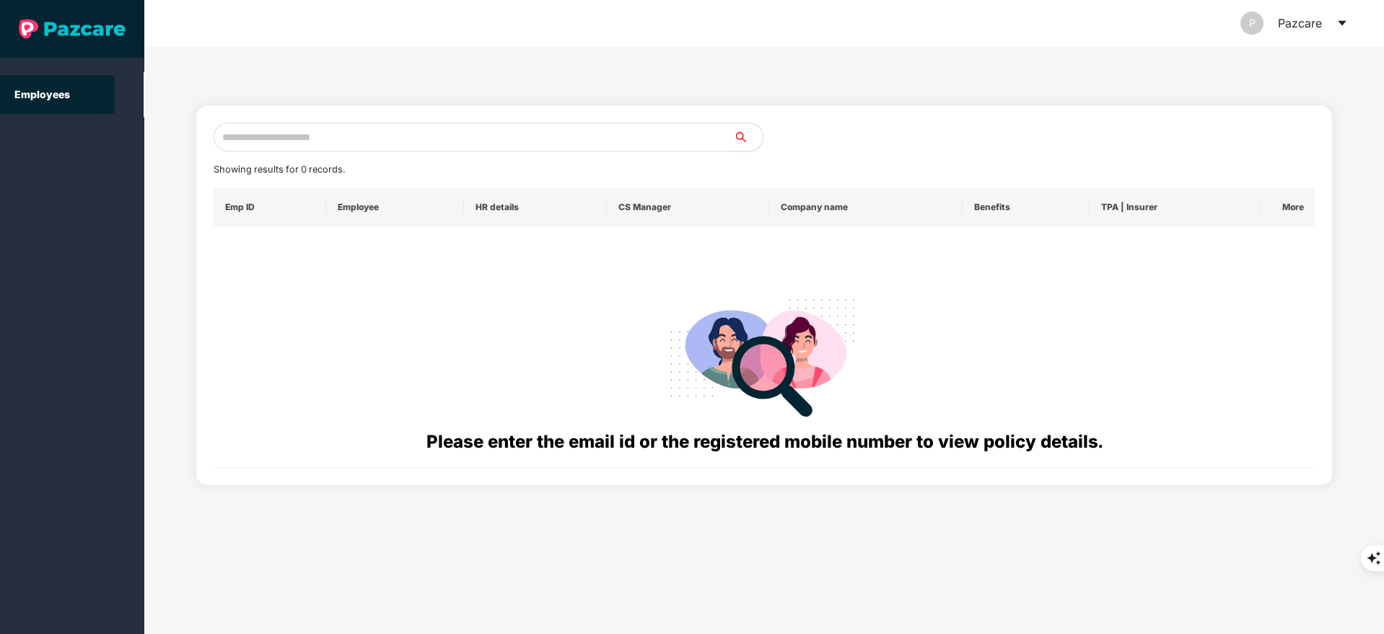
click at [305, 123] on input "text" at bounding box center [474, 137] width 520 height 29
paste input "**********"
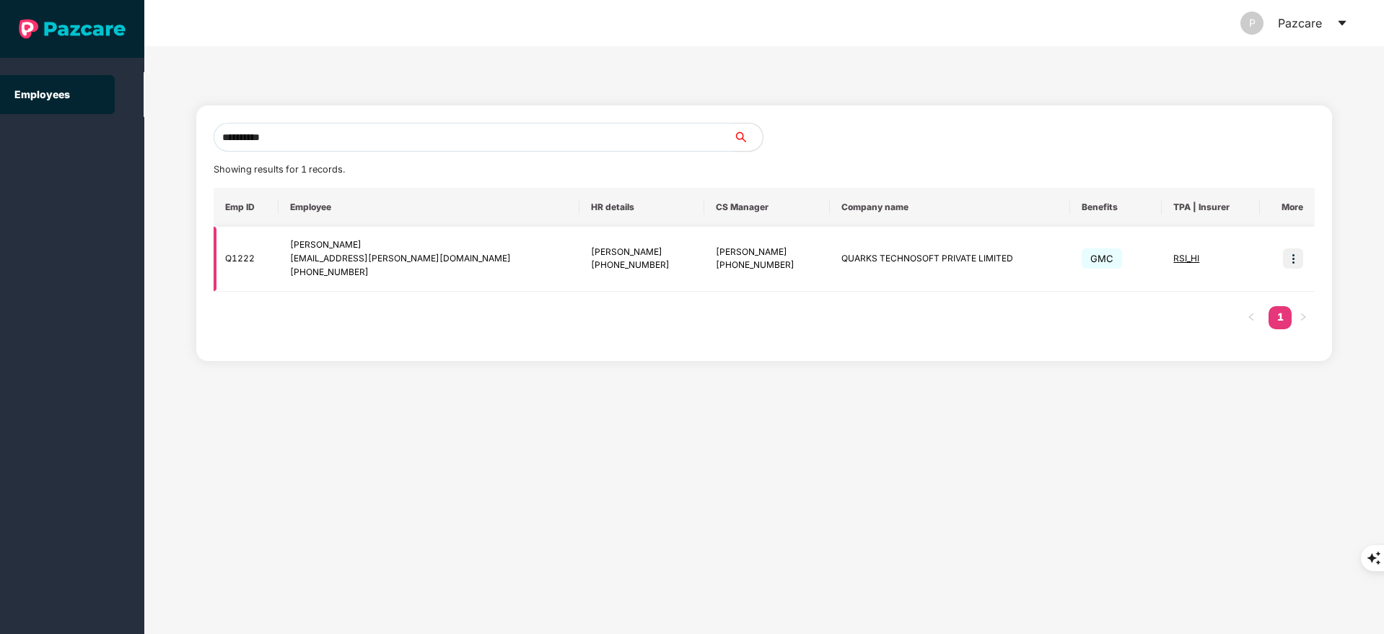
type input "**********"
click at [1286, 249] on img at bounding box center [1293, 258] width 20 height 20
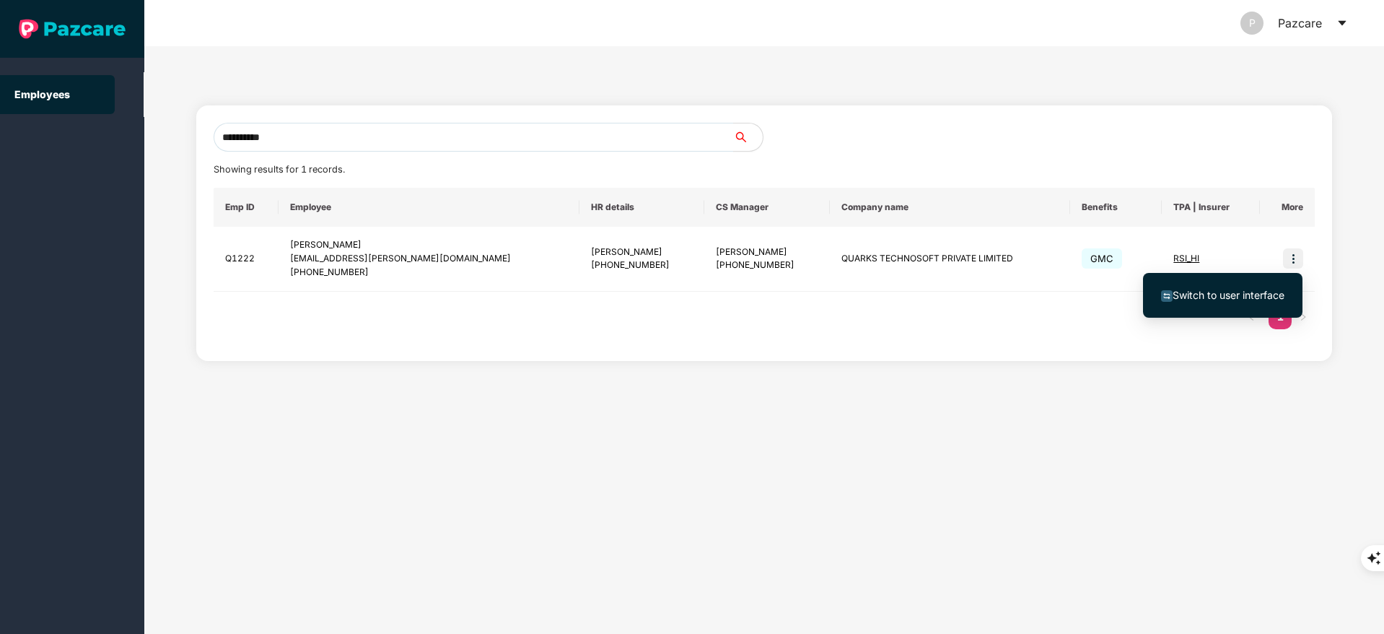
click at [1257, 271] on div "Switch to user interface" at bounding box center [1223, 295] width 160 height 59
click at [1200, 289] on span "Switch to user interface" at bounding box center [1229, 295] width 112 height 12
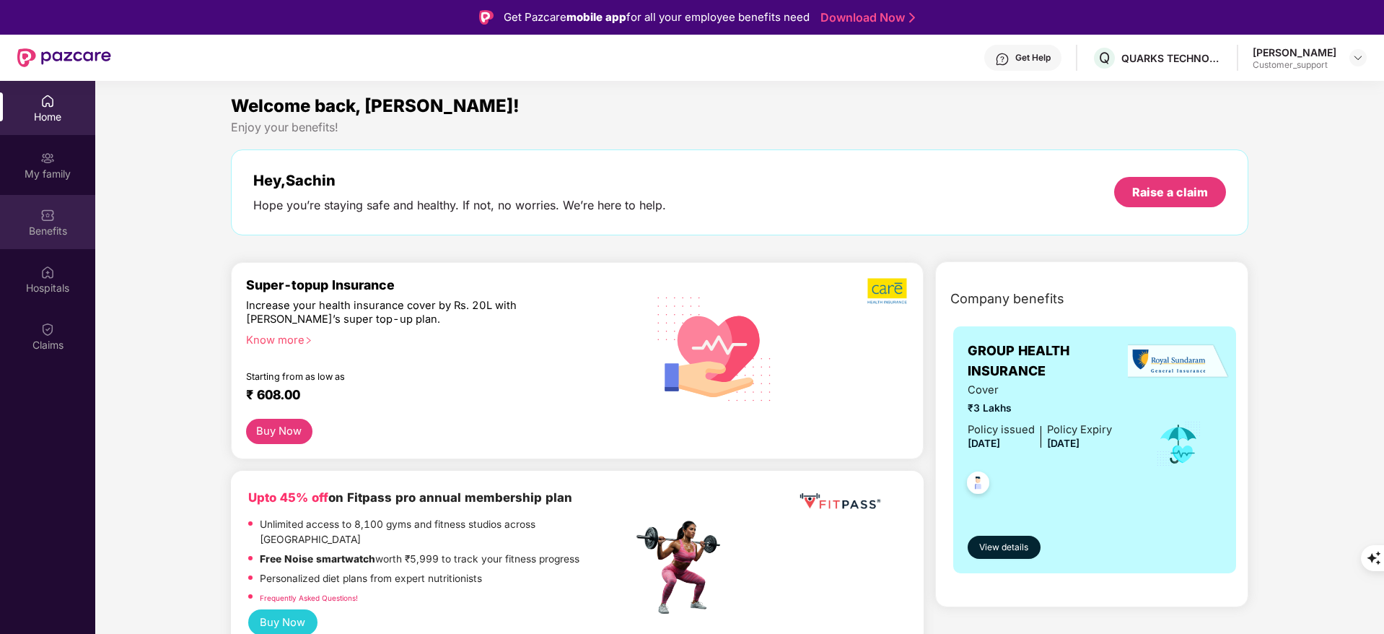
click at [45, 232] on div "Benefits" at bounding box center [47, 231] width 95 height 14
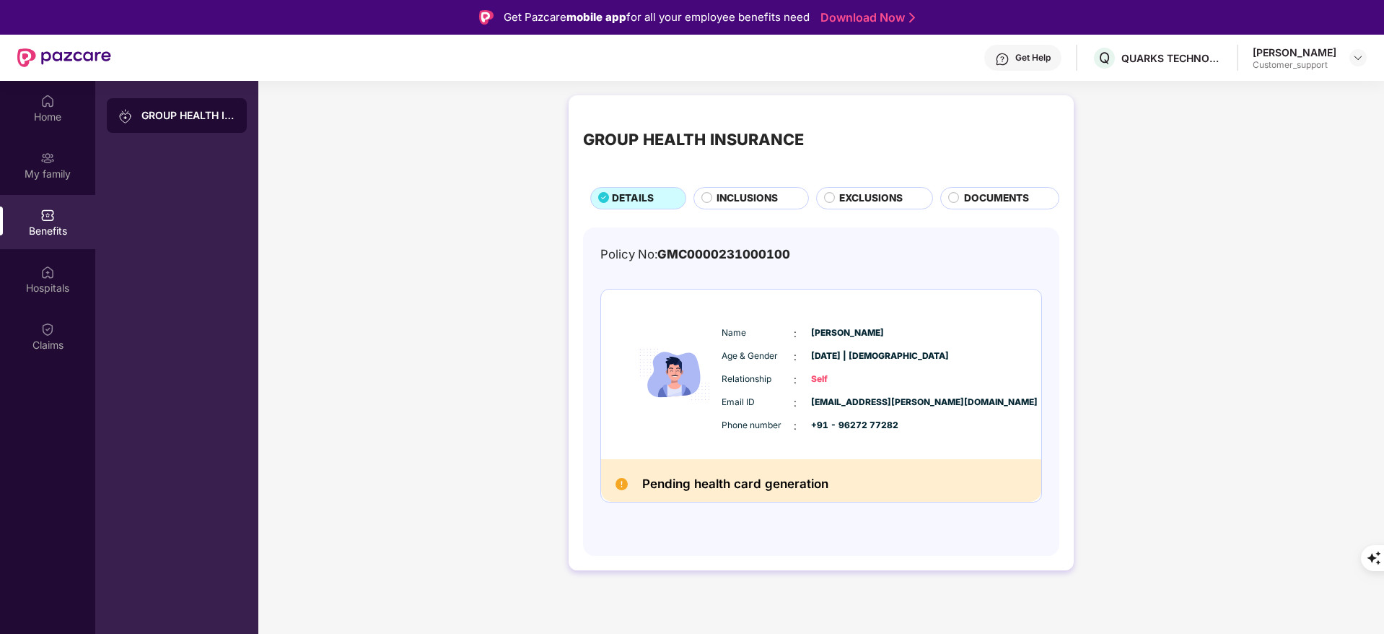
click at [754, 201] on span "INCLUSIONS" at bounding box center [747, 199] width 61 height 16
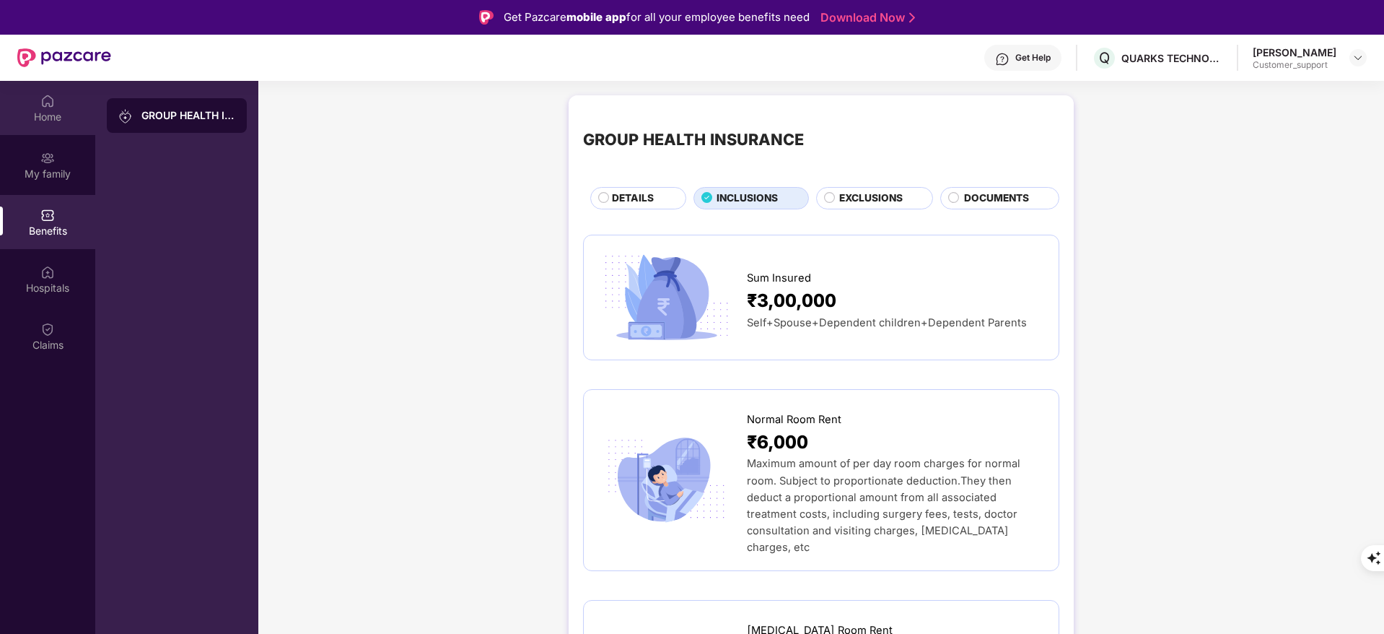
click at [38, 122] on div "Home" at bounding box center [47, 117] width 95 height 14
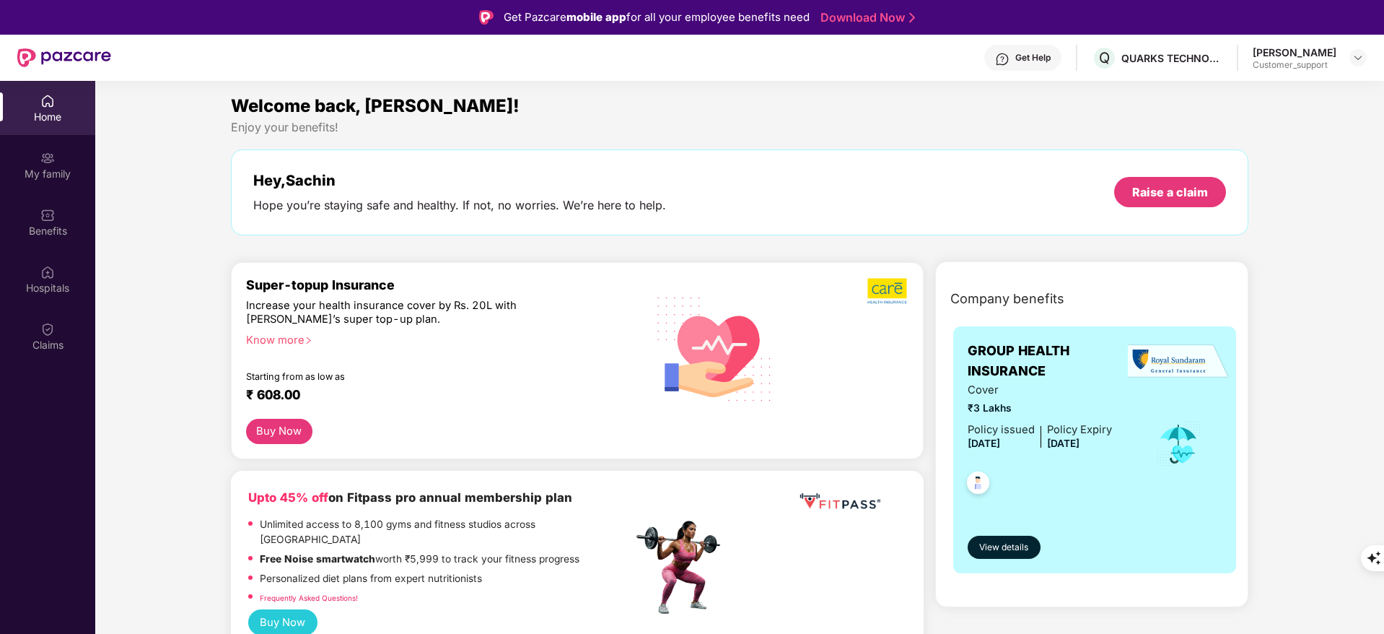
click at [839, 112] on div "Welcome back, [PERSON_NAME]!" at bounding box center [740, 105] width 1018 height 27
click at [47, 180] on div "My family" at bounding box center [47, 165] width 95 height 54
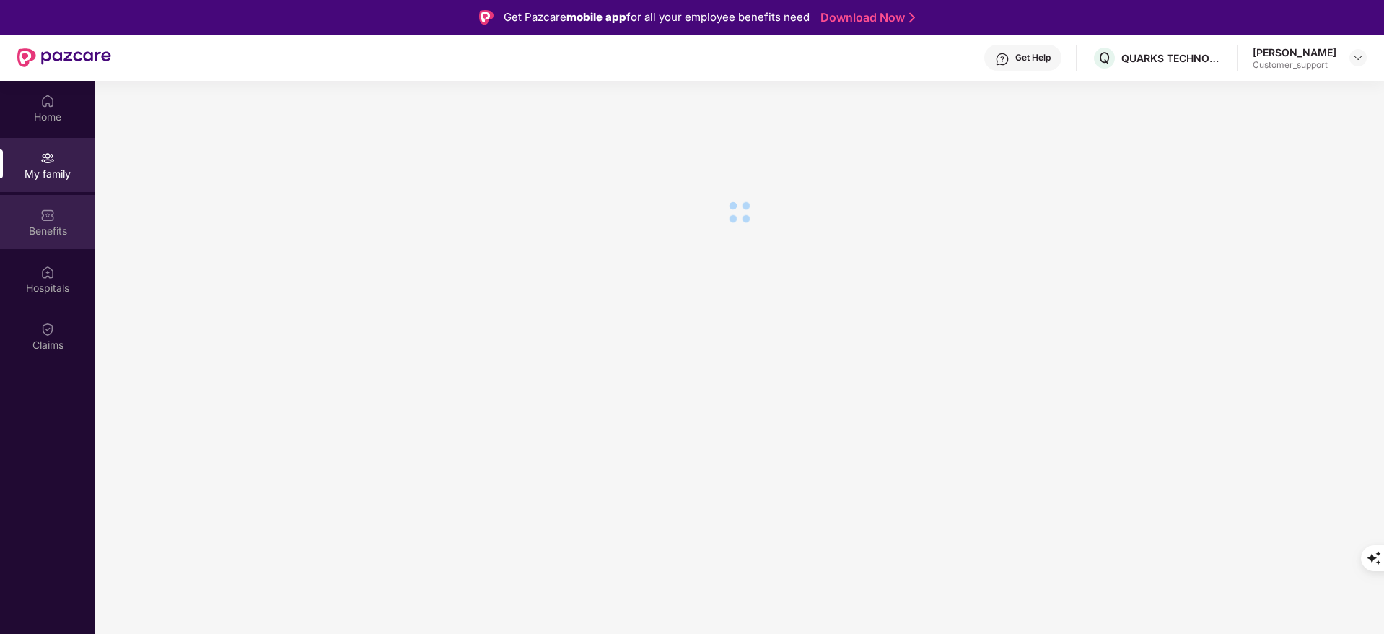
click at [38, 222] on div "Benefits" at bounding box center [47, 222] width 95 height 54
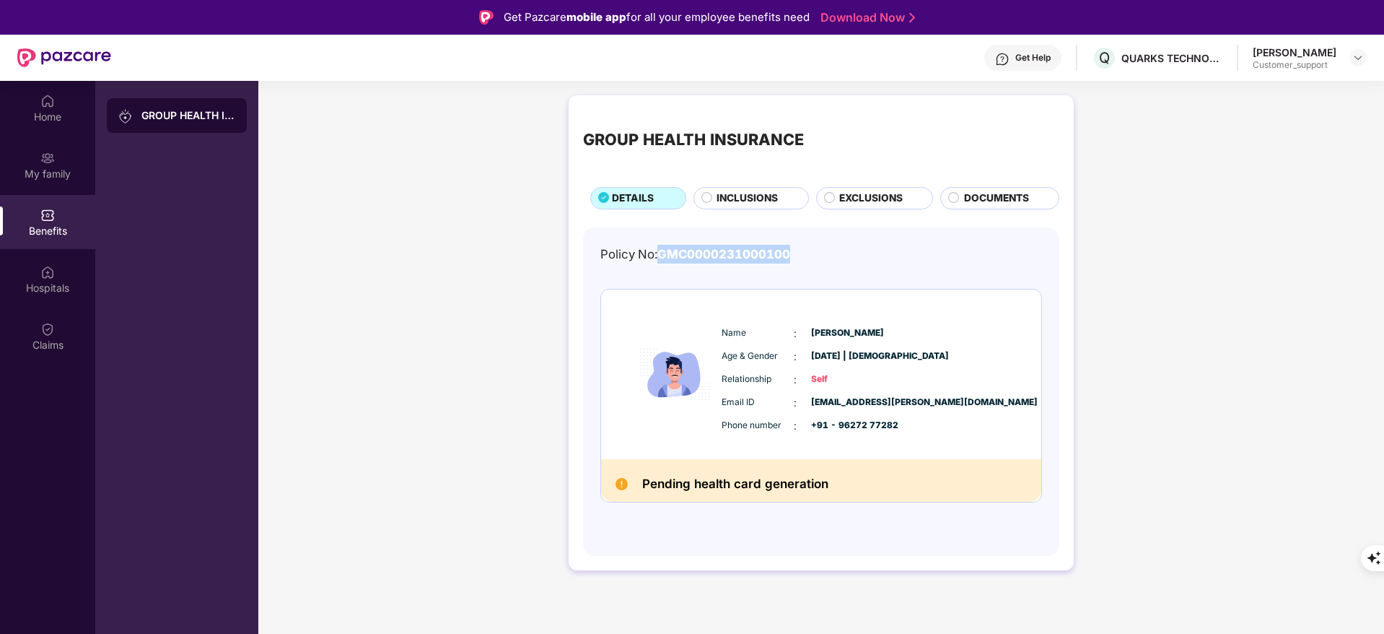
drag, startPoint x: 661, startPoint y: 256, endPoint x: 829, endPoint y: 258, distance: 168.2
click at [829, 258] on div "Policy No: GMC0000231000100" at bounding box center [822, 254] width 442 height 19
click at [1018, 69] on div "Get Help" at bounding box center [1023, 58] width 77 height 26
click at [1223, 171] on div "GROUP HEALTH INSURANCE DETAILS INCLUSIONS EXCLUSIONS DOCUMENTS Policy No: GMC00…" at bounding box center [821, 340] width 1126 height 504
click at [42, 126] on div "Home" at bounding box center [47, 108] width 95 height 54
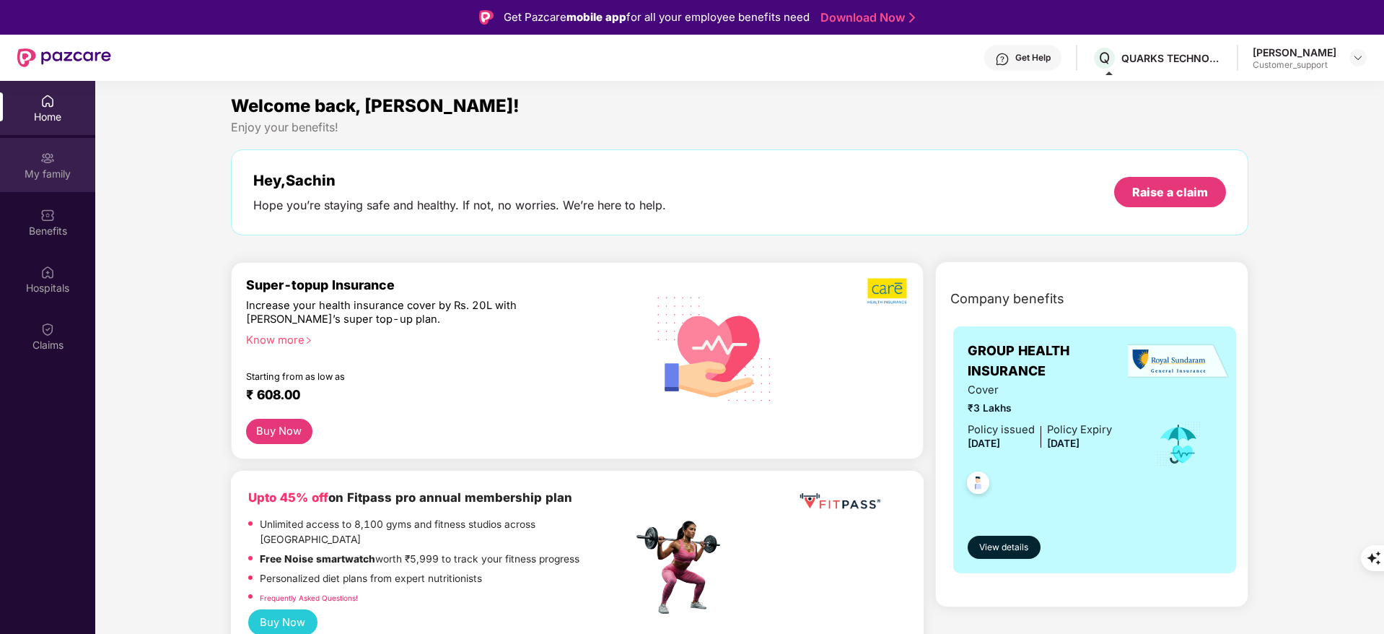
click at [41, 165] on img at bounding box center [47, 158] width 14 height 14
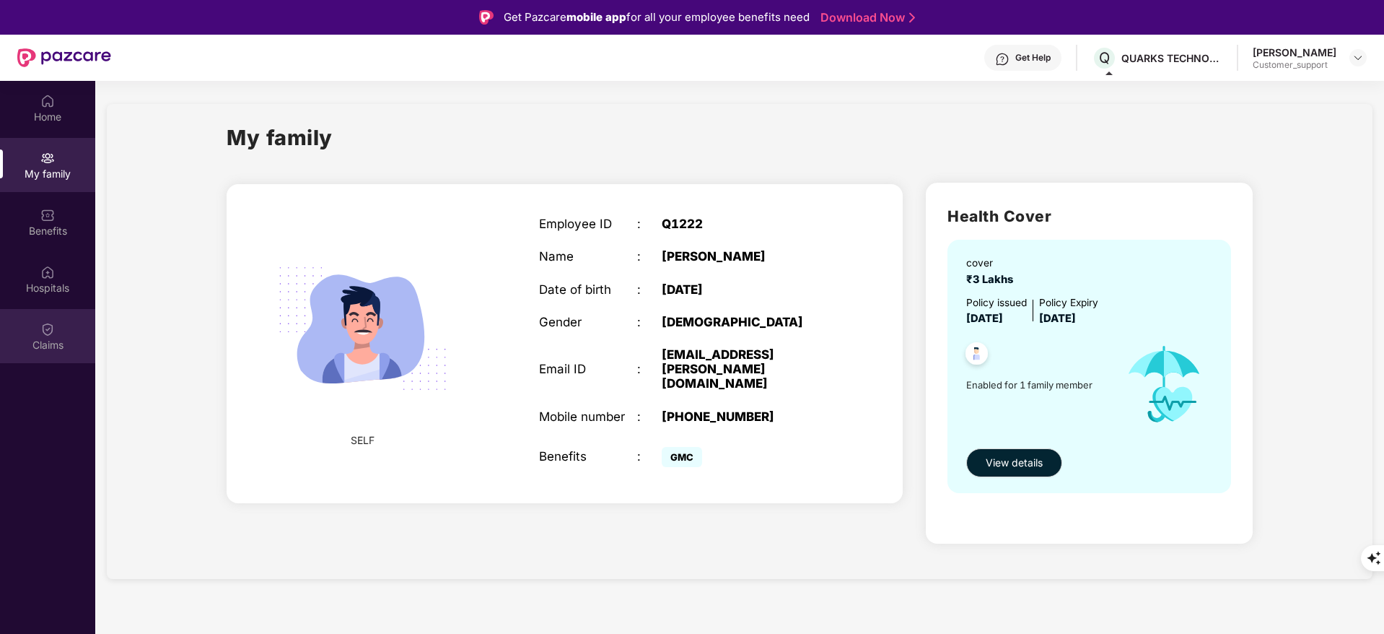
click at [70, 331] on div "Claims" at bounding box center [47, 336] width 95 height 54
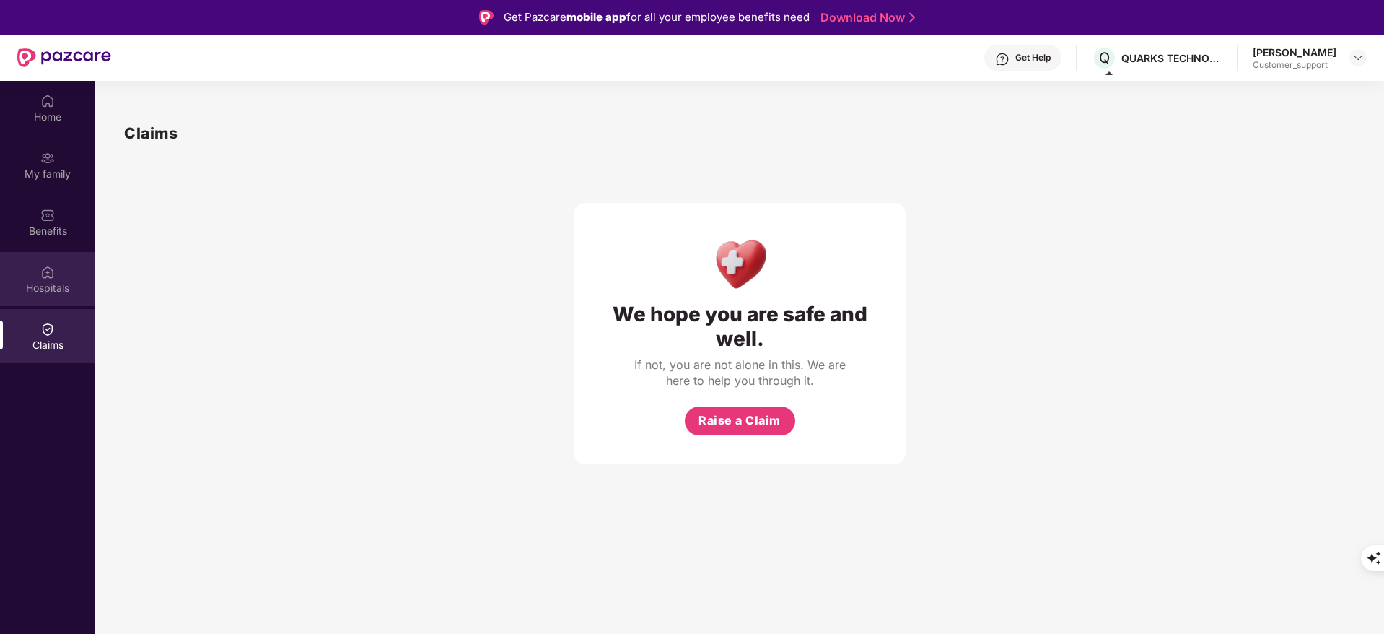
click at [50, 289] on div "Hospitals" at bounding box center [47, 288] width 95 height 14
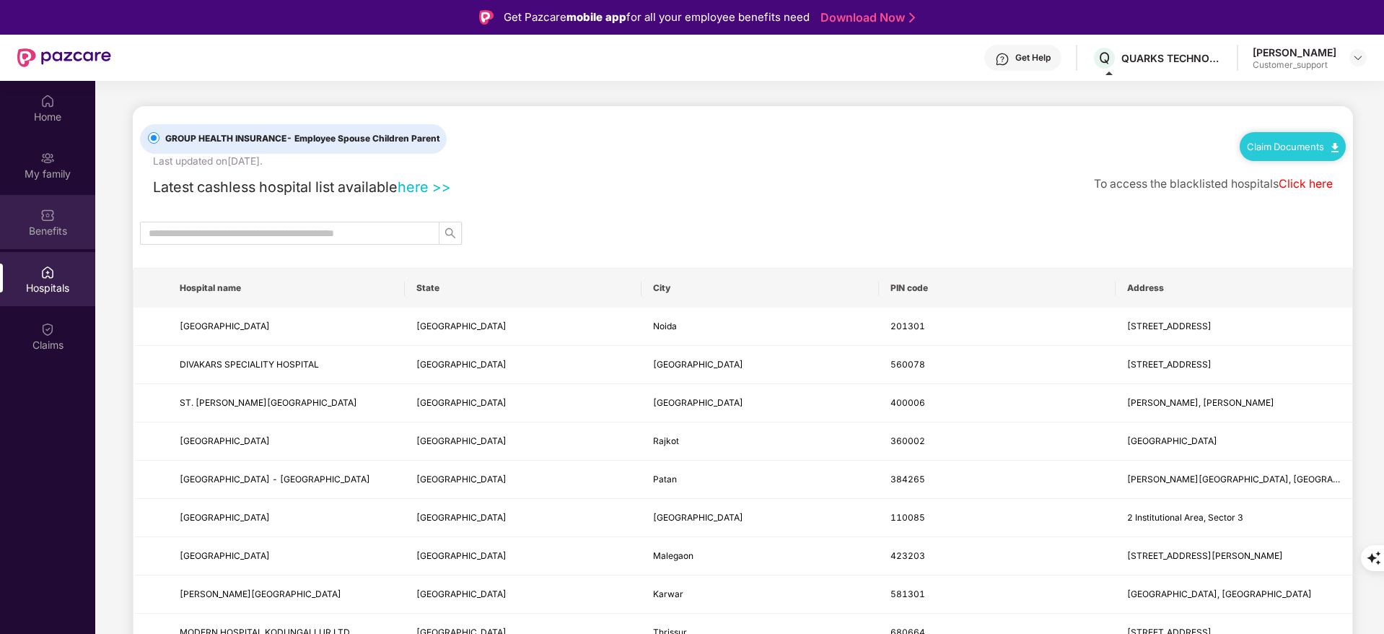
click at [64, 232] on div "Benefits" at bounding box center [47, 231] width 95 height 14
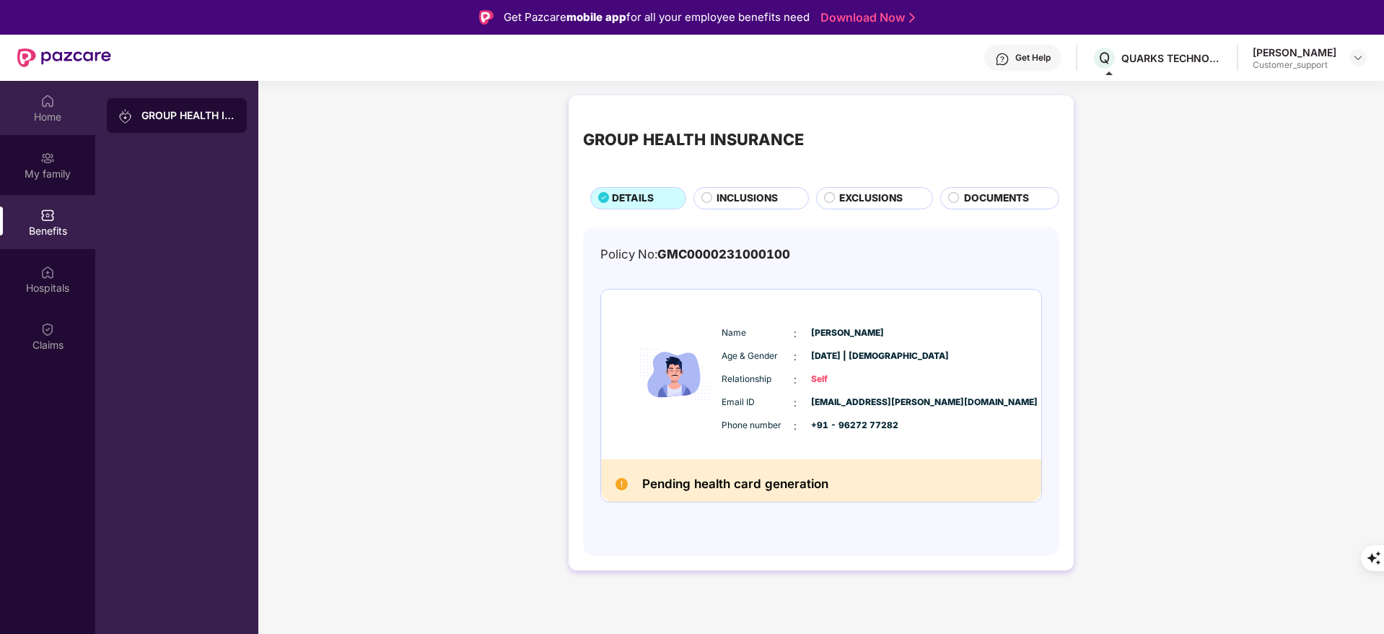
click at [72, 110] on div "Home" at bounding box center [47, 117] width 95 height 14
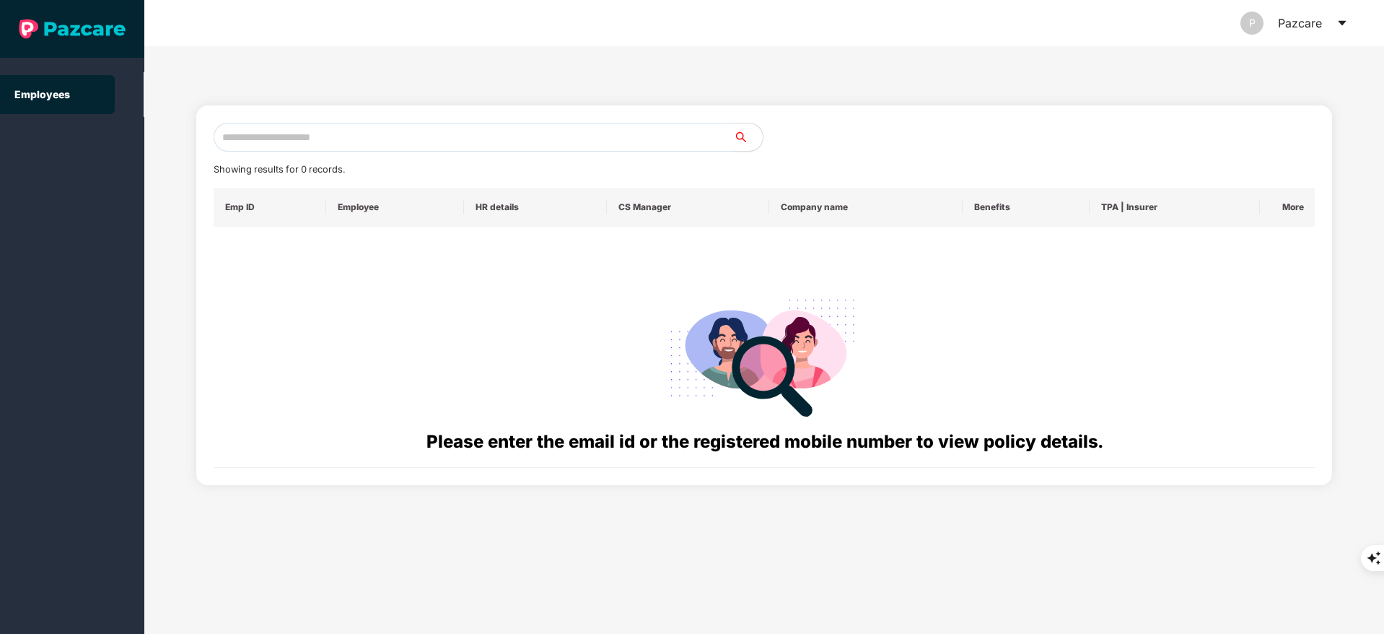
click at [293, 149] on input "text" at bounding box center [474, 137] width 520 height 29
paste input "**********"
type input "**********"
click at [250, 136] on input "**********" at bounding box center [474, 137] width 520 height 29
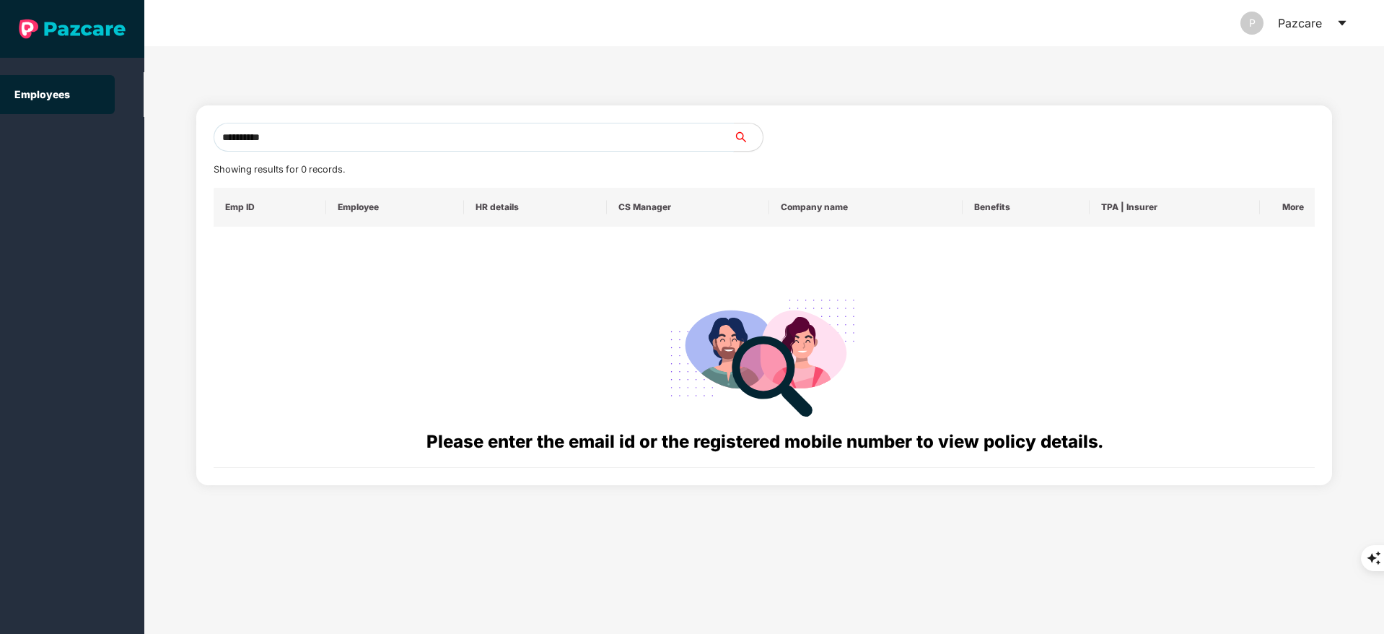
click at [401, 134] on input "**********" at bounding box center [474, 137] width 520 height 29
drag, startPoint x: 401, startPoint y: 134, endPoint x: 198, endPoint y: 142, distance: 203.0
click at [198, 142] on div "**********" at bounding box center [764, 295] width 1137 height 380
drag, startPoint x: 192, startPoint y: 157, endPoint x: 578, endPoint y: 128, distance: 387.2
click at [578, 128] on input "*****" at bounding box center [474, 137] width 520 height 29
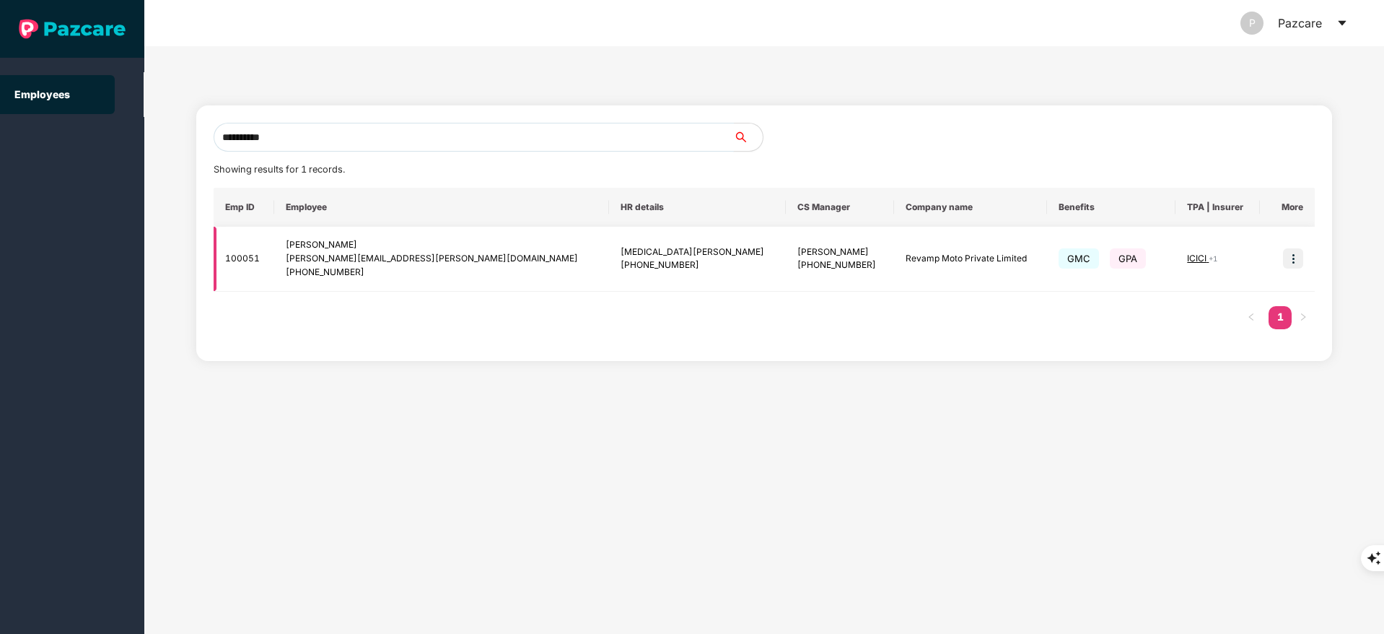
type input "**********"
click at [1288, 266] on img at bounding box center [1293, 258] width 20 height 20
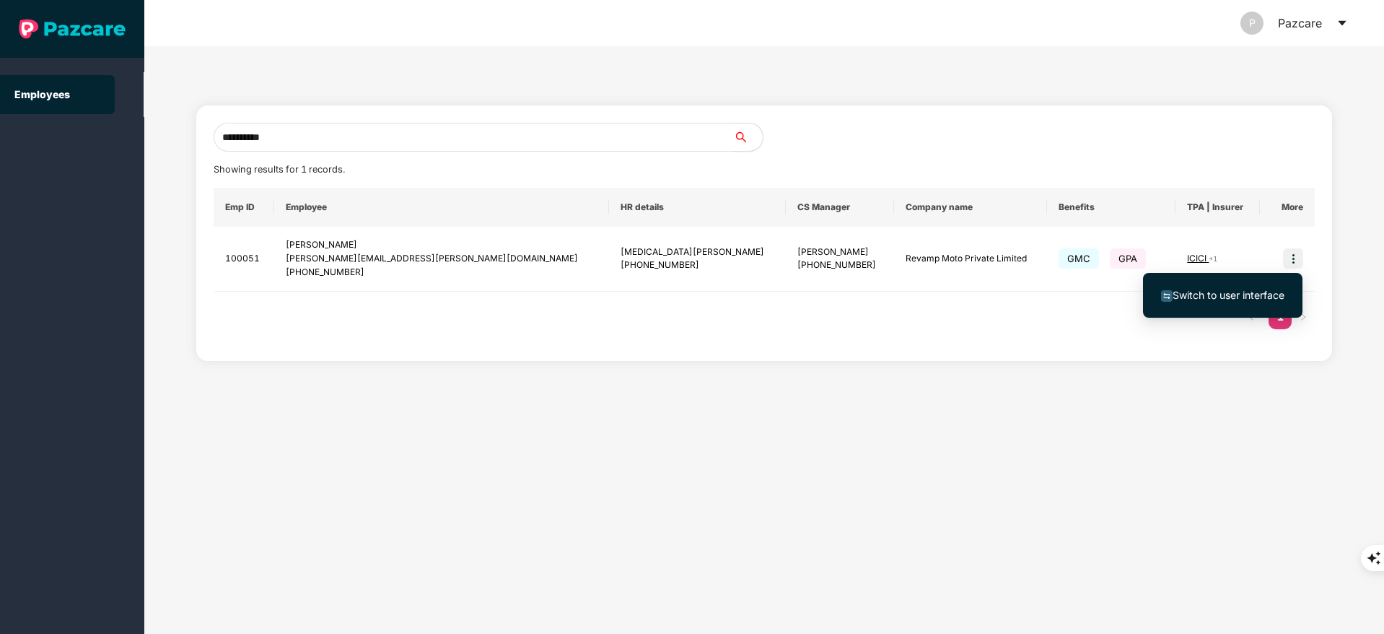
click at [1209, 286] on li "Switch to user interface" at bounding box center [1223, 295] width 160 height 30
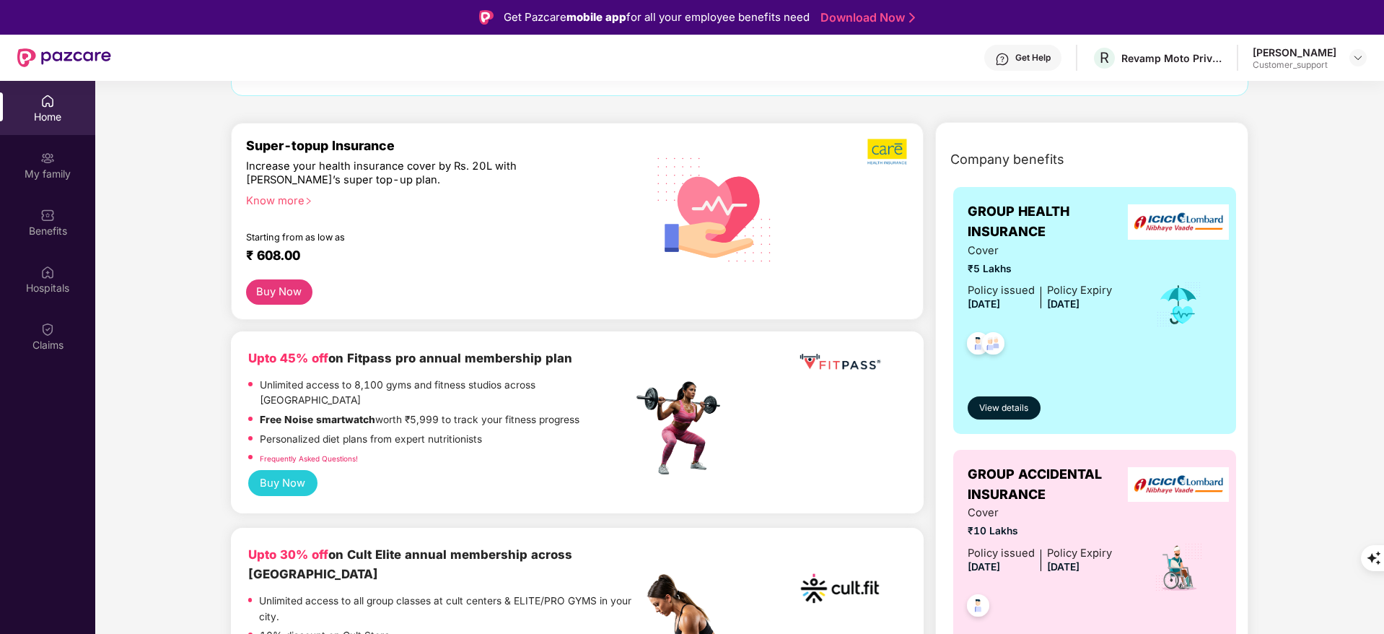
scroll to position [217, 0]
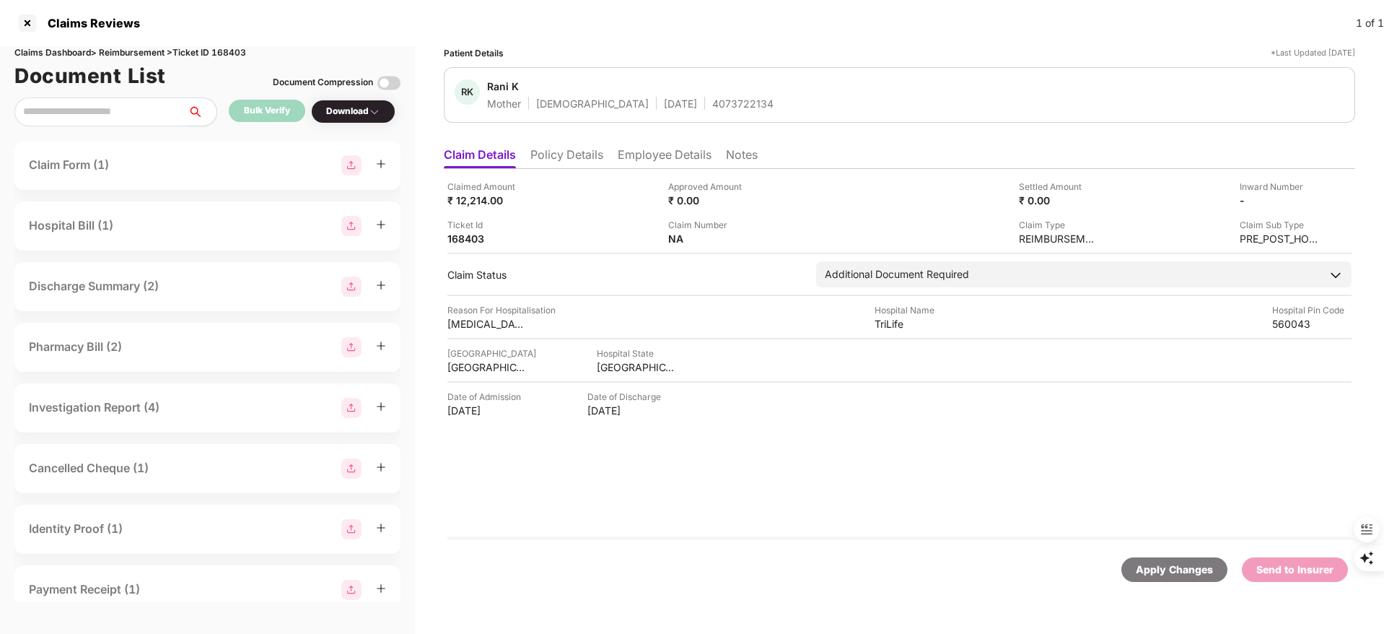
click at [1161, 575] on div "Apply Changes" at bounding box center [1174, 570] width 77 height 16
click at [658, 154] on li "Employee Details" at bounding box center [665, 157] width 94 height 21
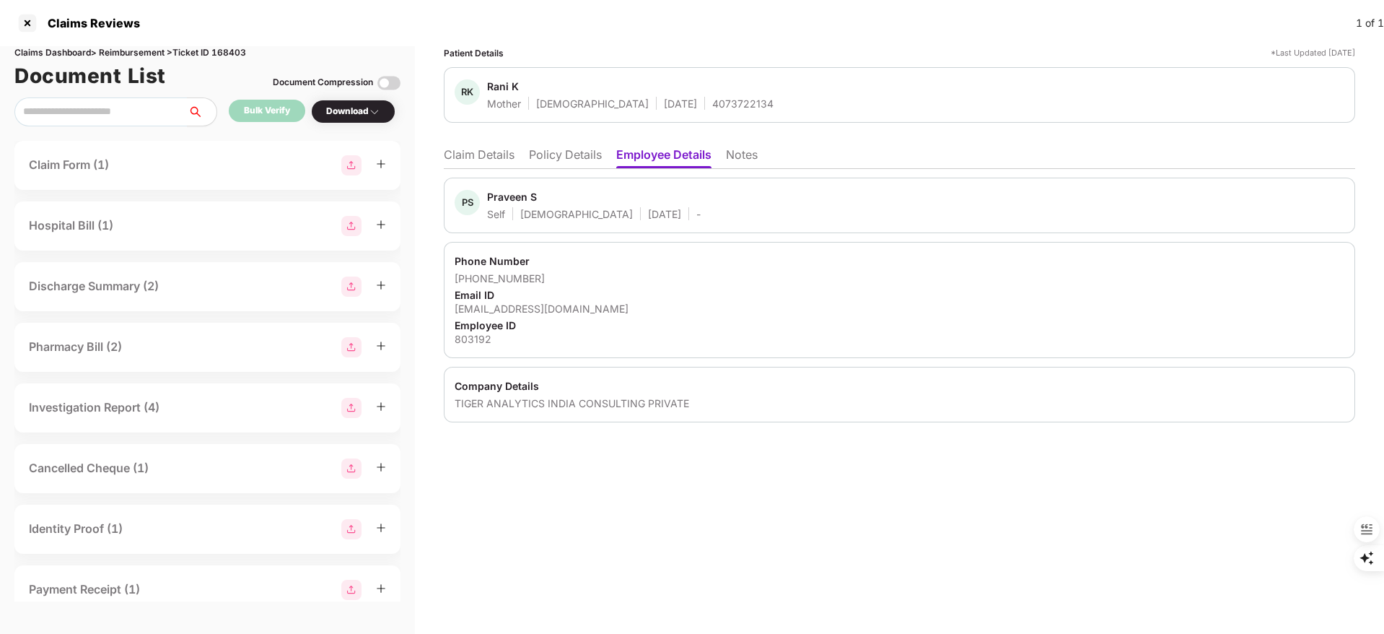
click at [516, 190] on div "Praveen S" at bounding box center [512, 197] width 50 height 14
copy div "Praveen"
click at [476, 158] on li "Claim Details" at bounding box center [479, 157] width 71 height 21
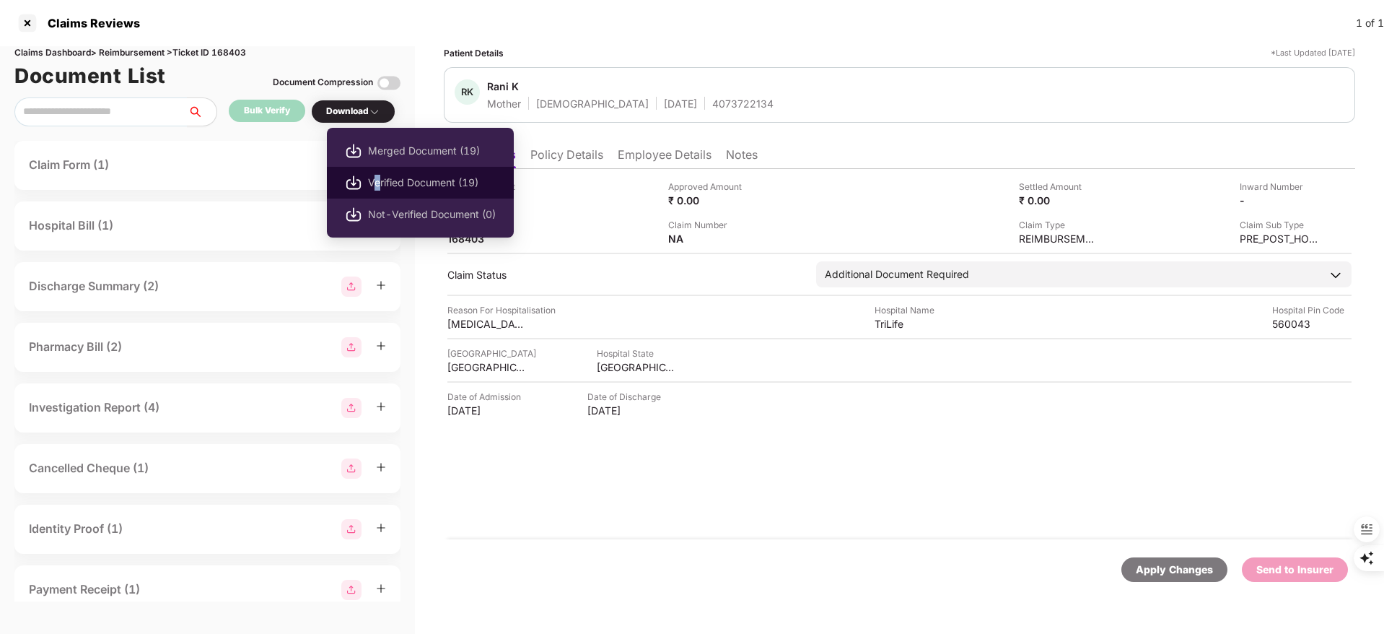
click at [378, 178] on span "Verified Document (19)" at bounding box center [432, 183] width 128 height 16
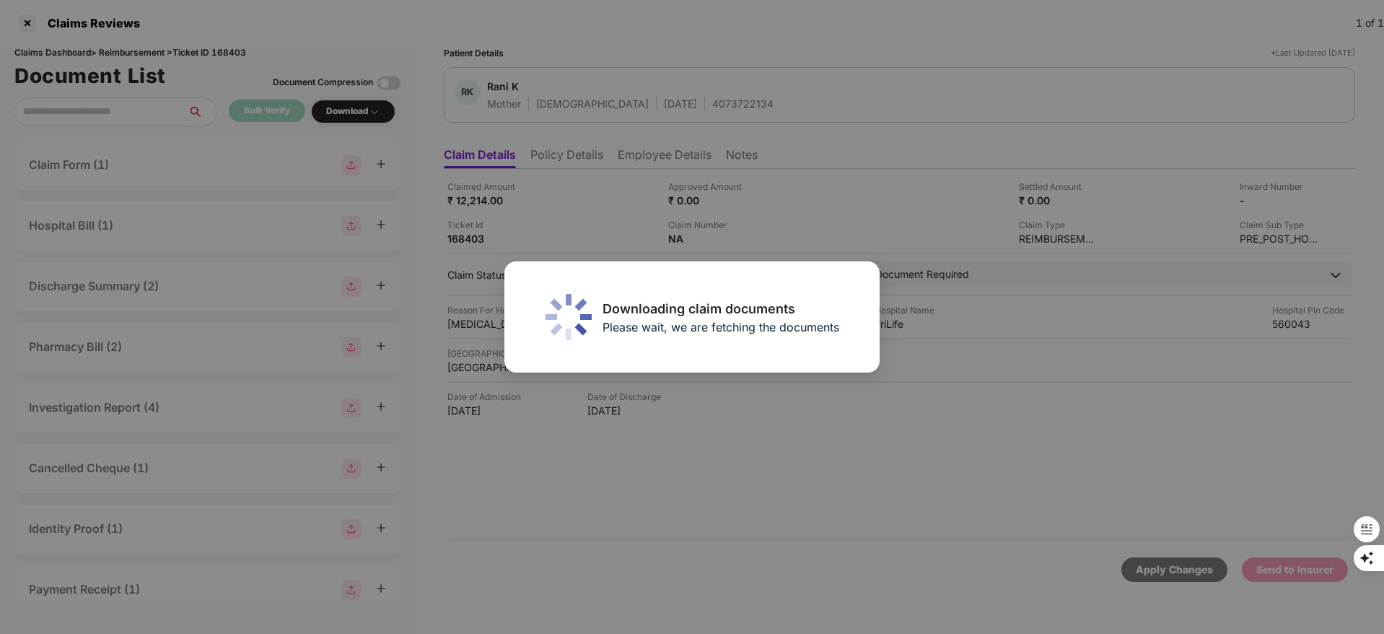
click at [915, 450] on div "Downloading claim documents Please wait, we are fetching the documents" at bounding box center [692, 317] width 1384 height 634
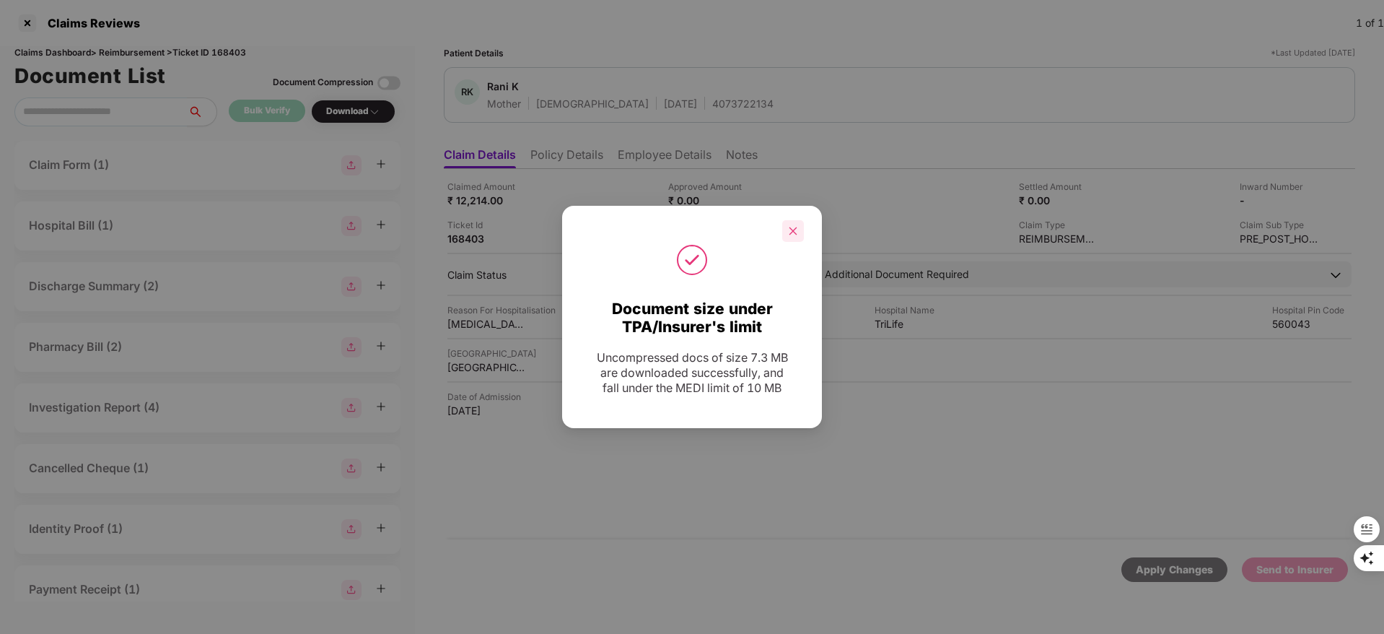
click at [787, 229] on div at bounding box center [793, 231] width 22 height 22
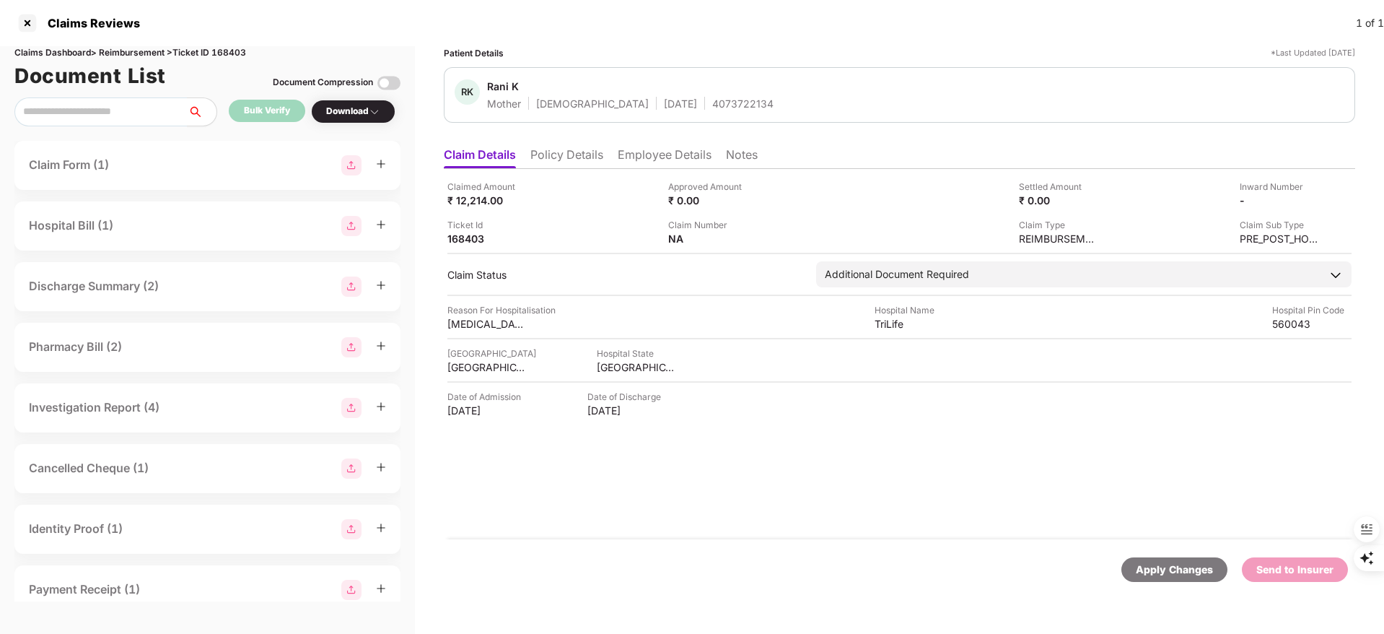
click at [1159, 572] on div "Apply Changes" at bounding box center [1174, 570] width 77 height 16
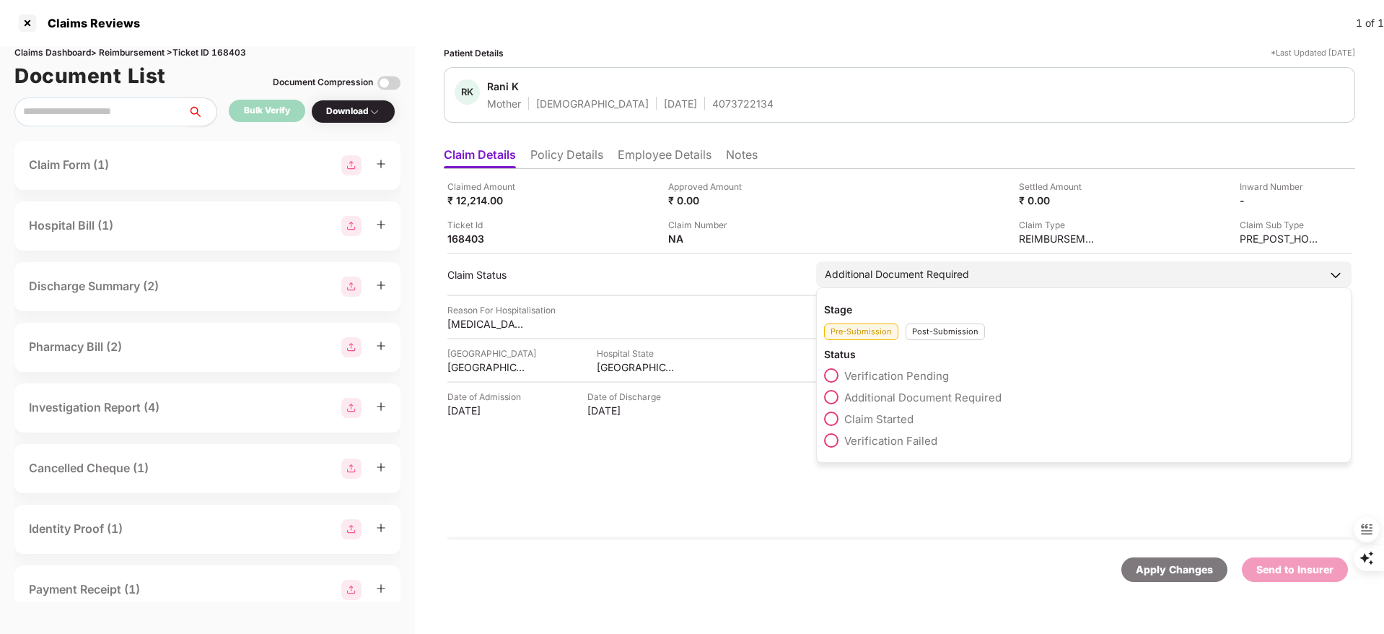
click at [866, 412] on span "Claim Started" at bounding box center [878, 419] width 69 height 14
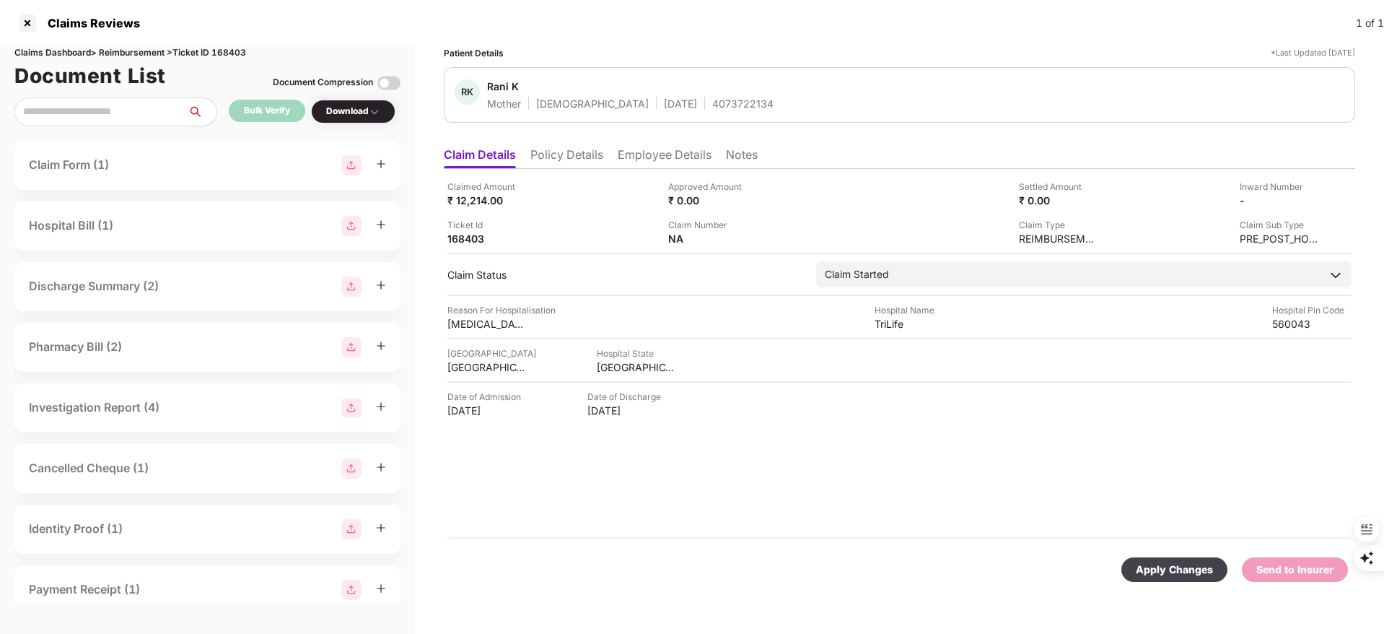
drag, startPoint x: 1171, startPoint y: 568, endPoint x: 1035, endPoint y: 507, distance: 148.6
click at [1035, 507] on form "Claimed Amount ₹ 12,214.00 Approved Amount ₹ 0.00 Settled Amount ₹ 0.00 Inward …" at bounding box center [900, 387] width 912 height 436
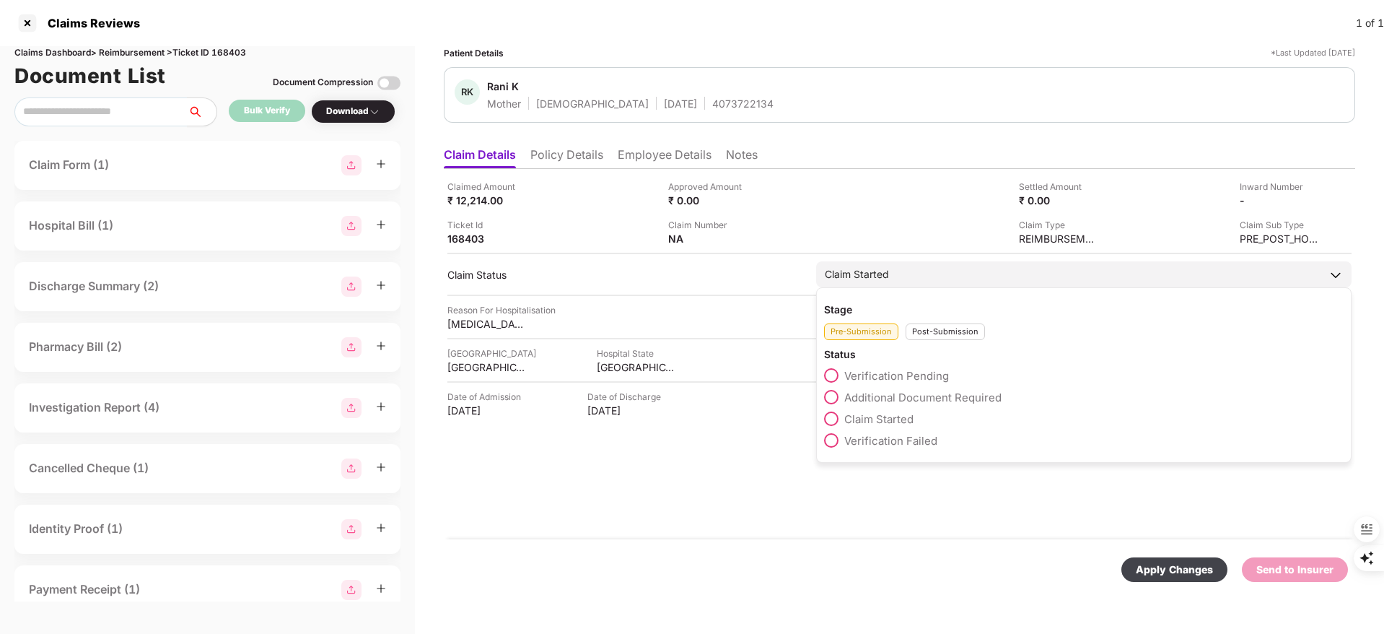
click at [950, 330] on div "Post-Submission" at bounding box center [945, 331] width 79 height 17
click at [876, 396] on span "Claim Under Process" at bounding box center [898, 397] width 109 height 14
drag, startPoint x: 837, startPoint y: 385, endPoint x: 828, endPoint y: 396, distance: 14.3
click at [836, 385] on div "Claim Approved" at bounding box center [1084, 379] width 520 height 22
click at [828, 396] on span at bounding box center [831, 397] width 14 height 14
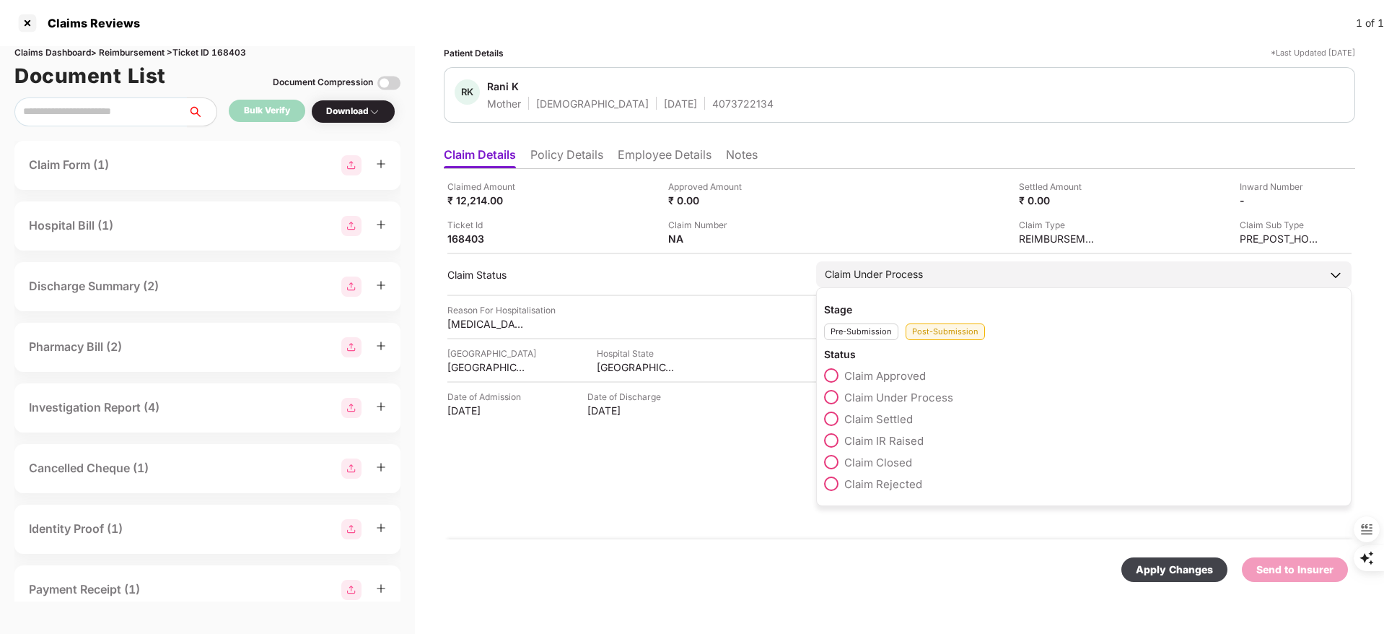
click at [859, 334] on div "Pre-Submission" at bounding box center [861, 331] width 74 height 17
click at [882, 372] on span "Verification Pending" at bounding box center [896, 376] width 105 height 14
click at [873, 416] on span "Claim Started" at bounding box center [878, 419] width 69 height 14
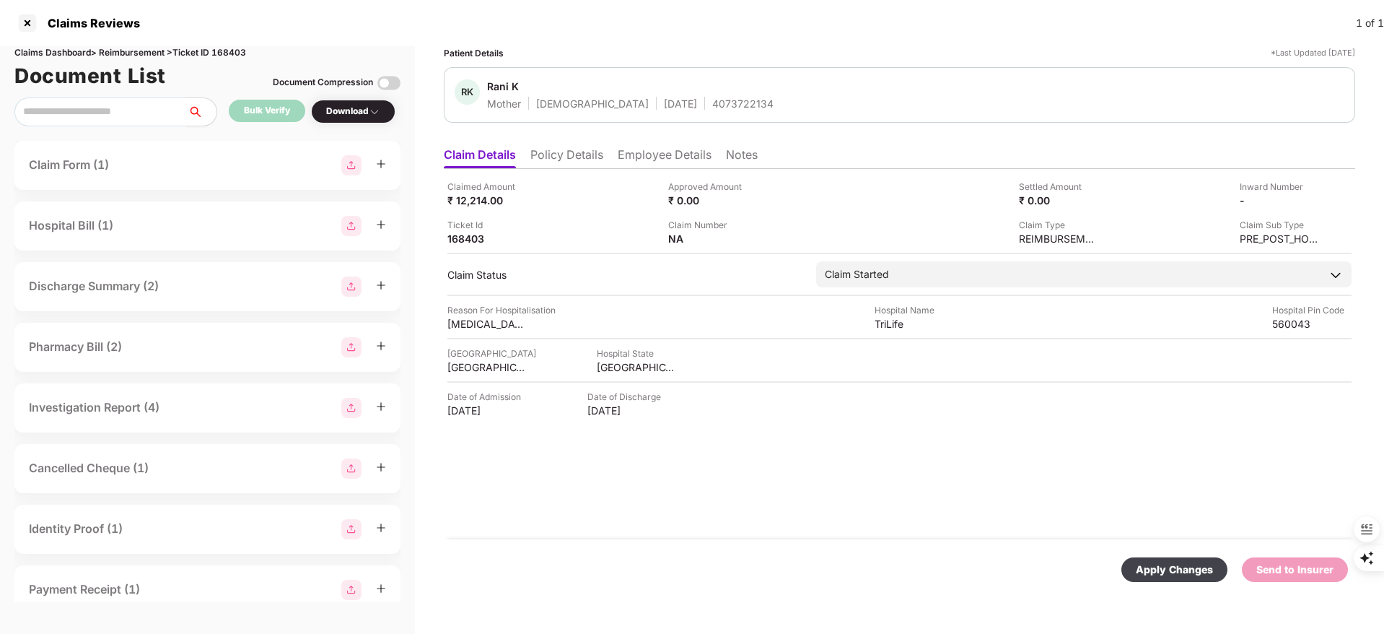
click at [1154, 557] on div "Apply Changes" at bounding box center [1175, 569] width 106 height 25
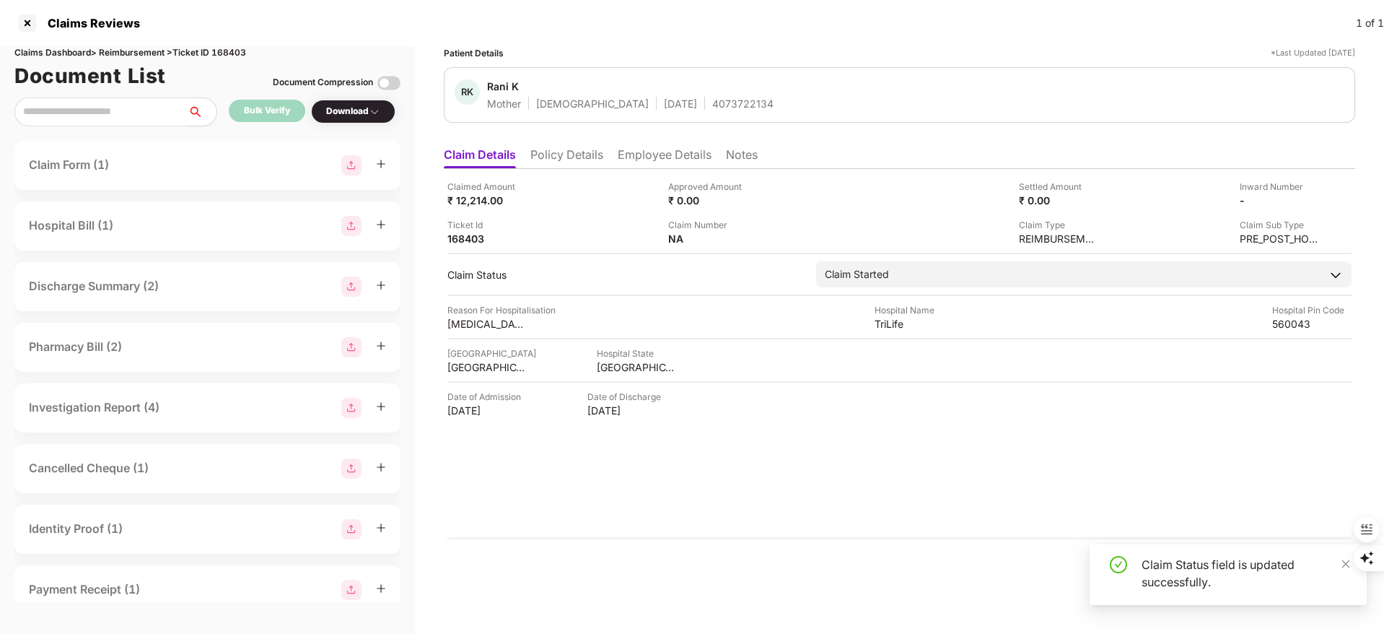
drag, startPoint x: 1171, startPoint y: 485, endPoint x: 1259, endPoint y: 528, distance: 98.1
click at [1171, 484] on div "Claimed Amount ₹ 12,214.00 Approved Amount ₹ 0.00 Settled Amount ₹ 0.00 Inward …" at bounding box center [900, 354] width 912 height 370
click at [1343, 566] on icon "close" at bounding box center [1346, 564] width 10 height 10
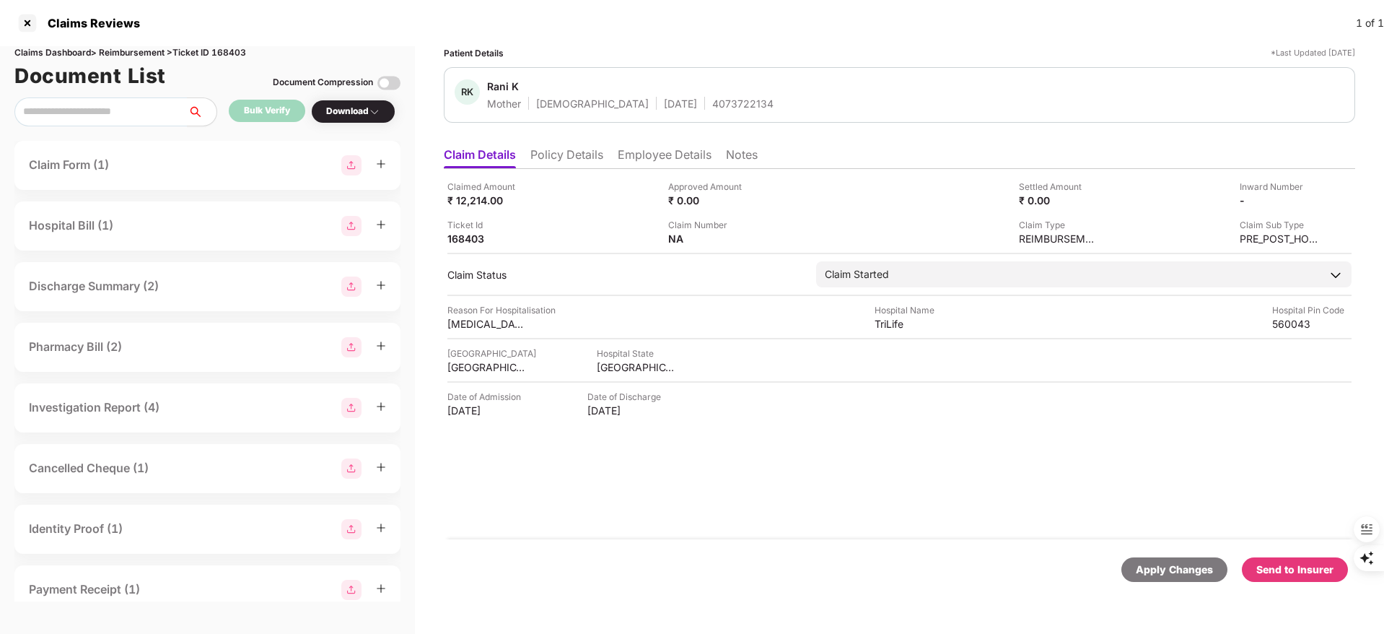
click at [1302, 580] on div "Send to Insurer" at bounding box center [1295, 569] width 106 height 25
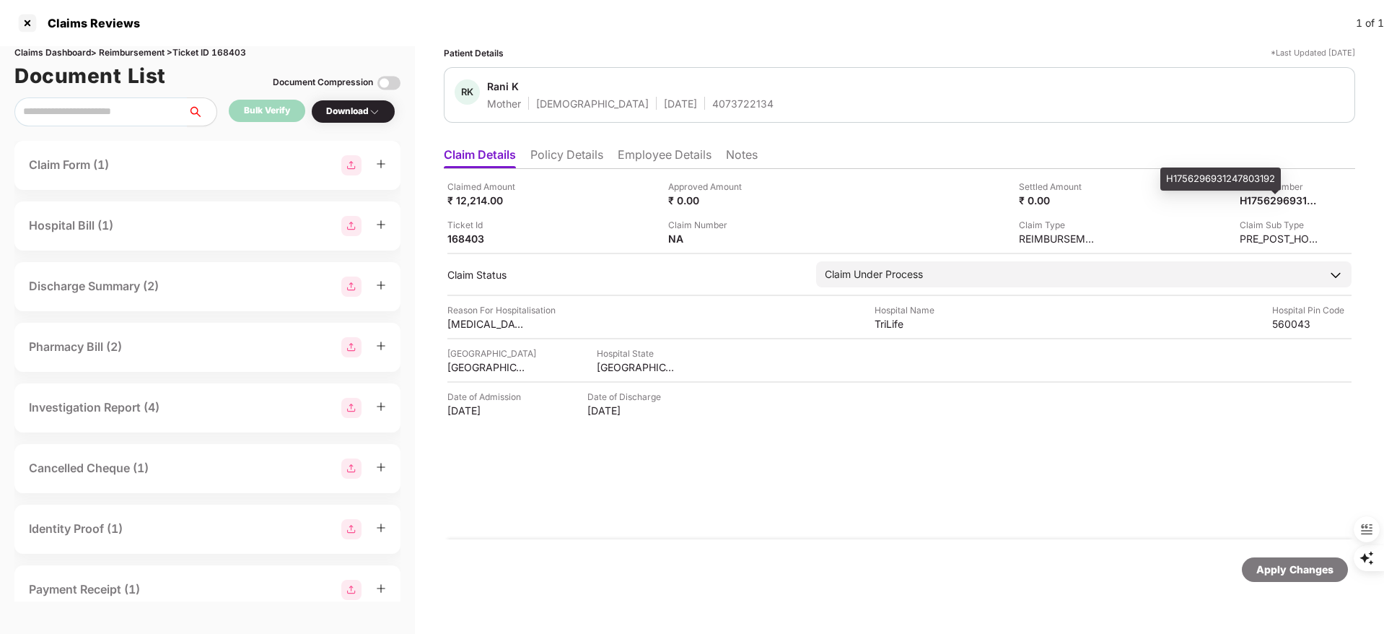
click at [1233, 178] on div "H1756296931247803192" at bounding box center [1221, 178] width 121 height 23
copy div "H1756296931247803192"
drag, startPoint x: 632, startPoint y: 144, endPoint x: 642, endPoint y: 151, distance: 11.8
click at [634, 144] on ul "Claim Details Policy Details Employee Details Notes" at bounding box center [900, 154] width 912 height 29
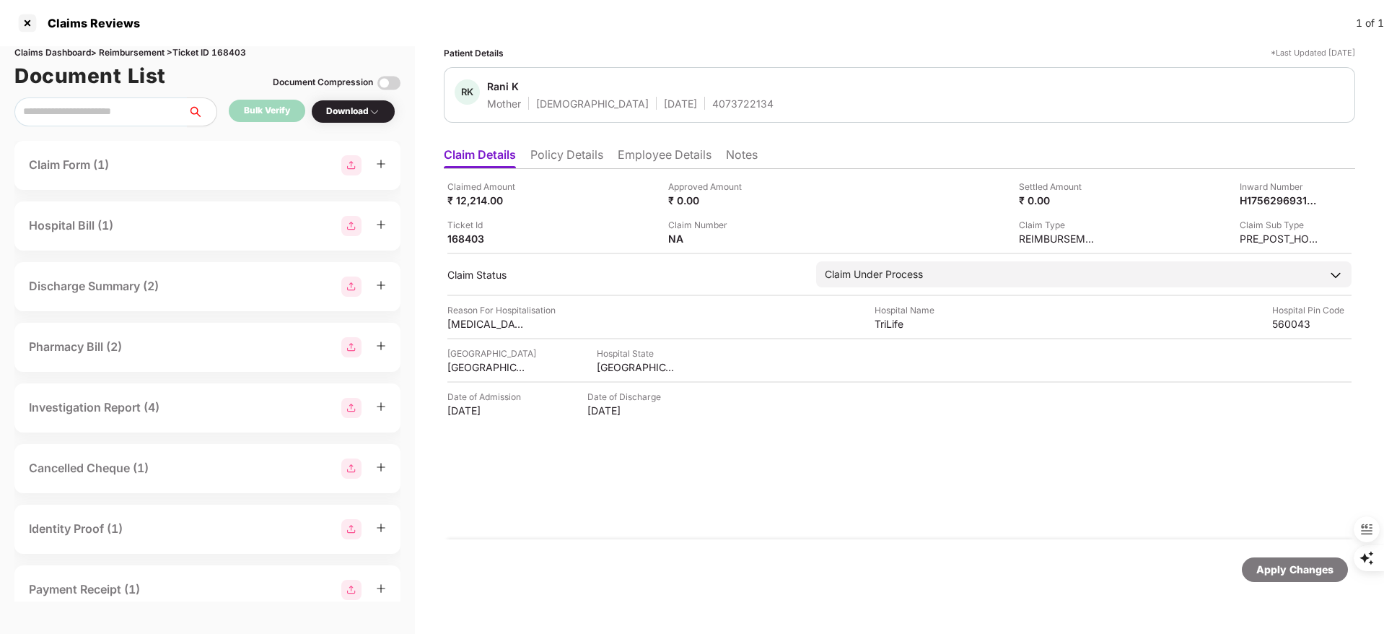
click at [651, 157] on li "Employee Details" at bounding box center [665, 157] width 94 height 21
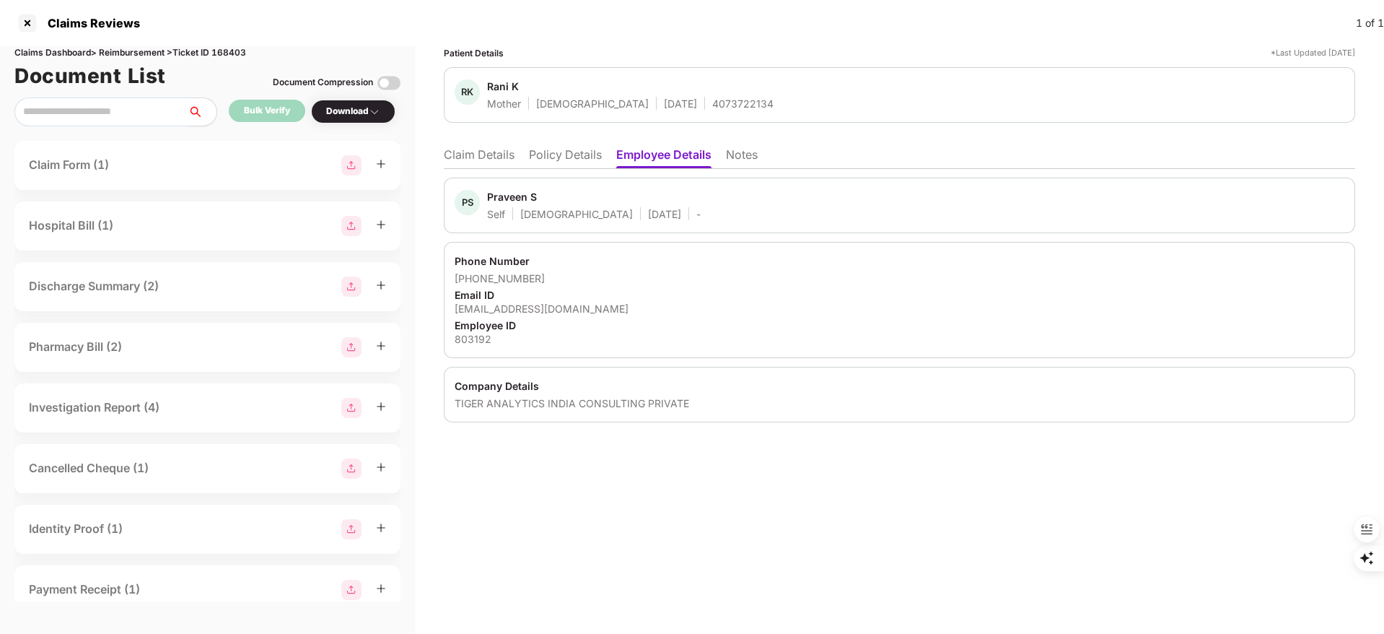
click at [510, 196] on div "Praveen S" at bounding box center [512, 197] width 50 height 14
copy div "Praveen"
click at [25, 26] on div at bounding box center [27, 23] width 23 height 23
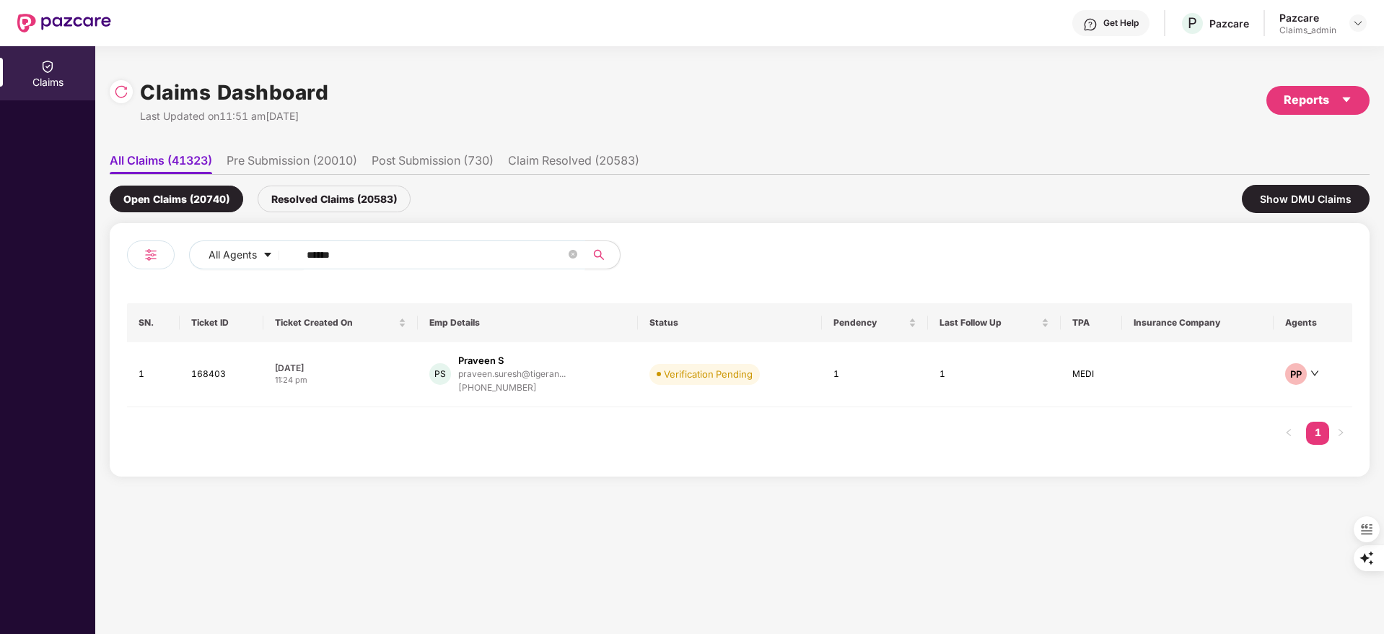
drag, startPoint x: 363, startPoint y: 250, endPoint x: 154, endPoint y: 263, distance: 209.0
click at [154, 263] on div "All Agents ******" at bounding box center [433, 260] width 613 height 40
paste input "text"
type input "******"
click at [532, 383] on div "+919634162104" at bounding box center [511, 388] width 105 height 14
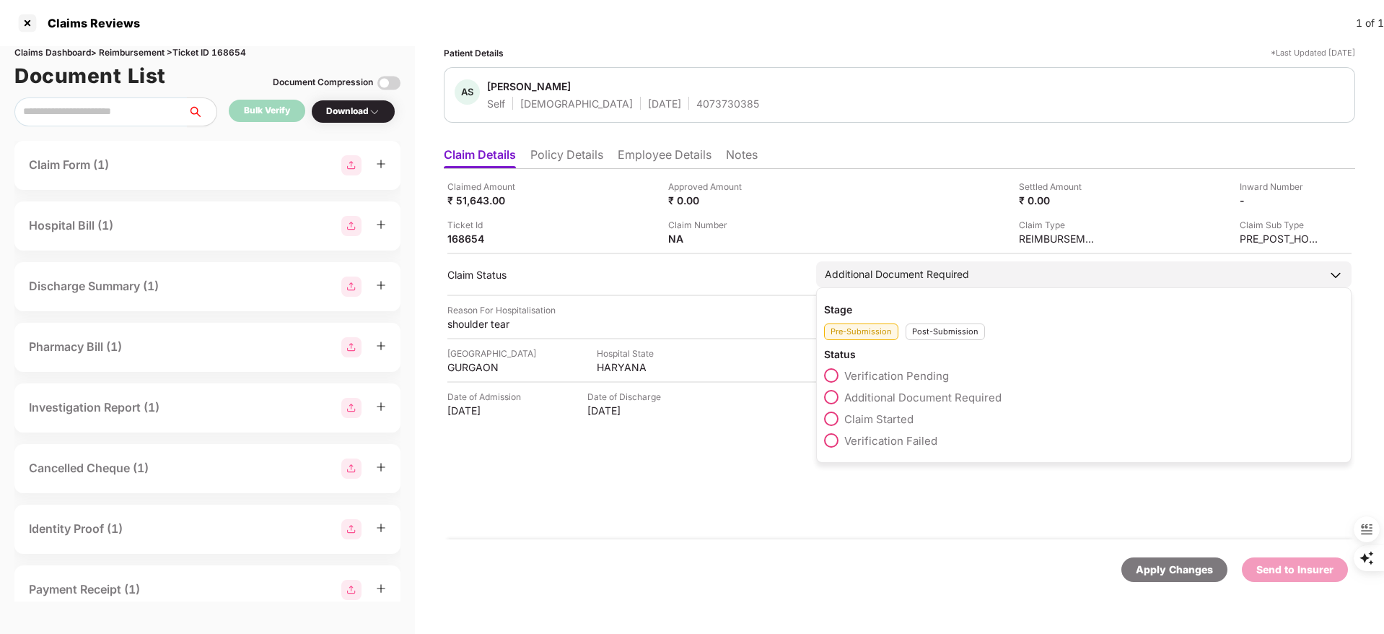
click at [870, 414] on span "Claim Started" at bounding box center [878, 419] width 69 height 14
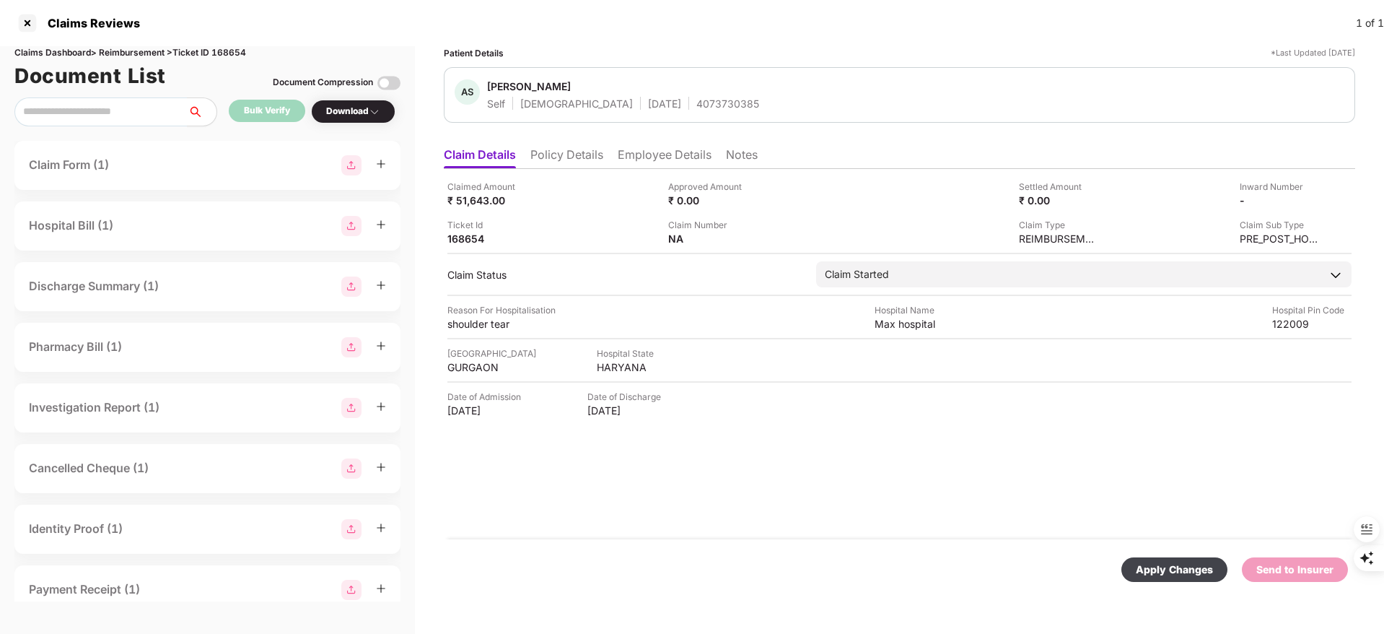
click at [1163, 566] on div "Apply Changes" at bounding box center [1174, 570] width 77 height 16
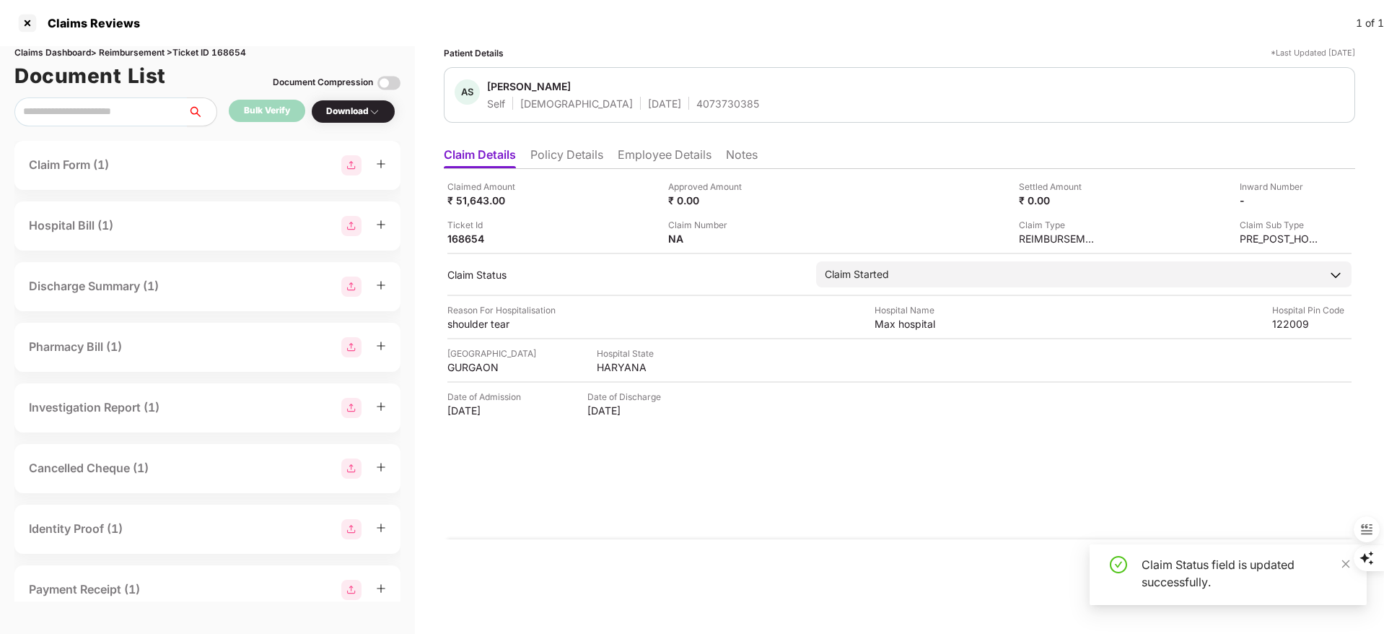
drag, startPoint x: 1343, startPoint y: 560, endPoint x: 1271, endPoint y: 557, distance: 71.5
click at [1344, 559] on div at bounding box center [1388, 557] width 90 height 79
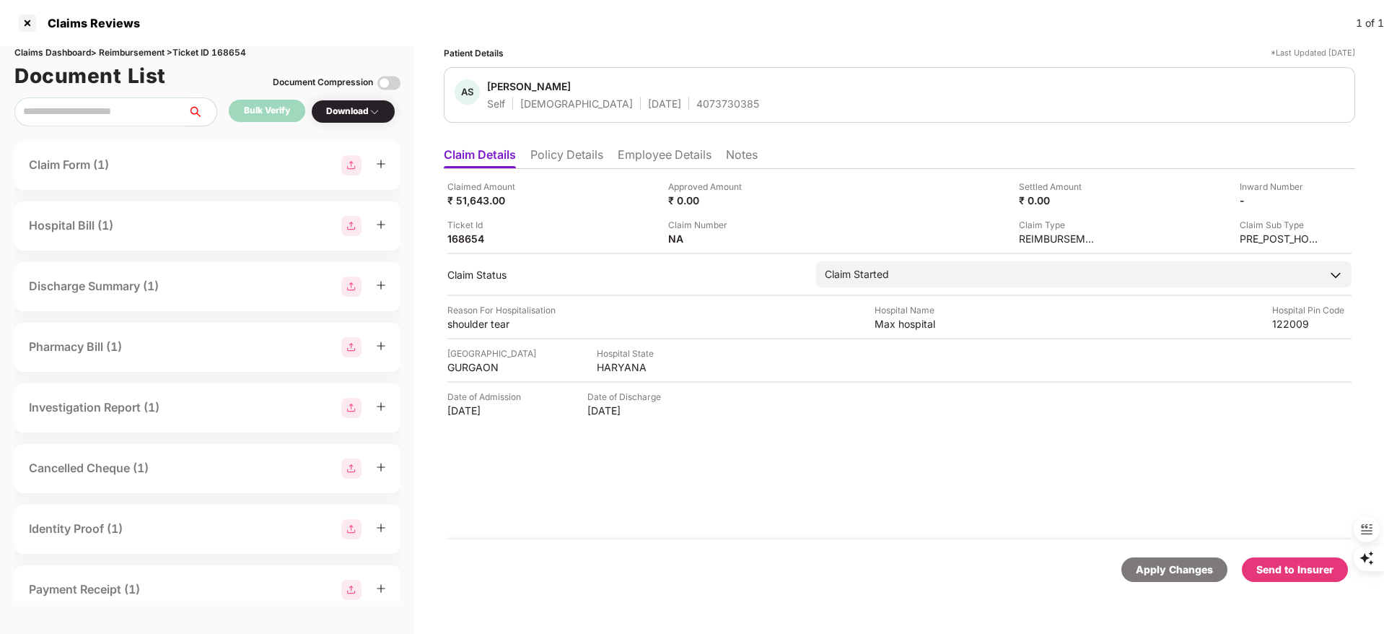
click at [1296, 564] on div "Send to Insurer" at bounding box center [1295, 570] width 77 height 16
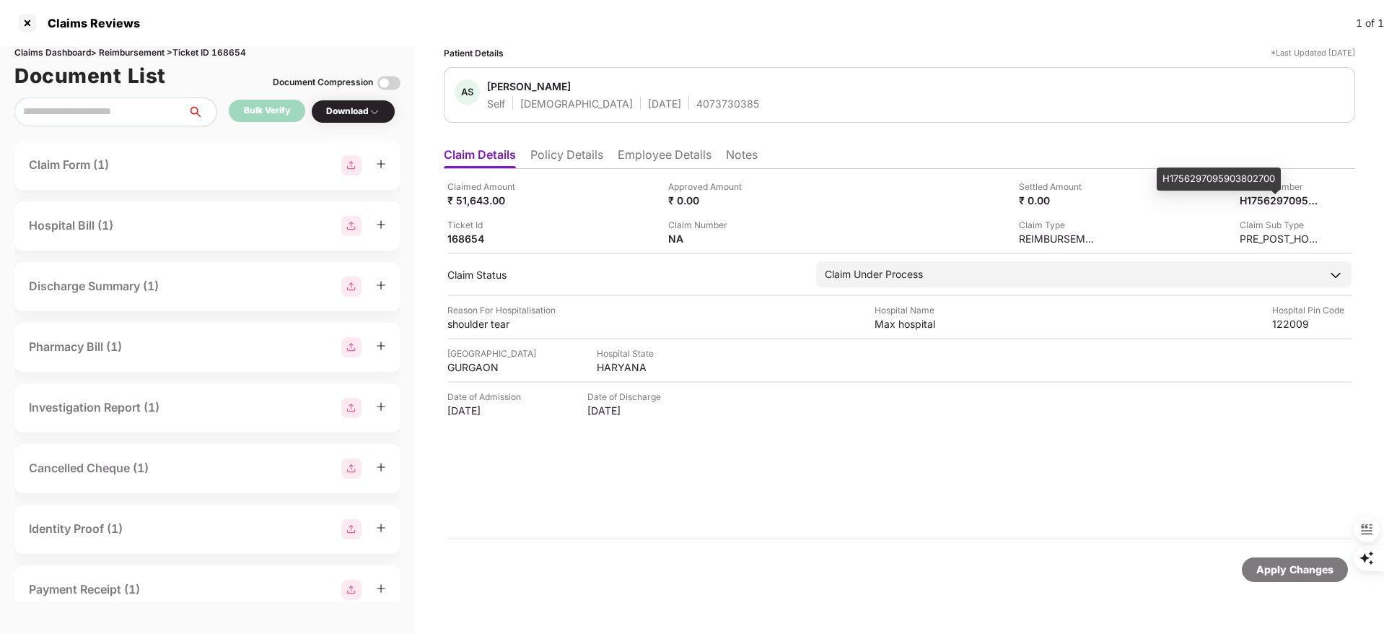
click at [1243, 176] on div "H1756297095903802700" at bounding box center [1219, 178] width 124 height 23
copy div "H1756297095903802700"
click at [30, 23] on div at bounding box center [27, 23] width 23 height 23
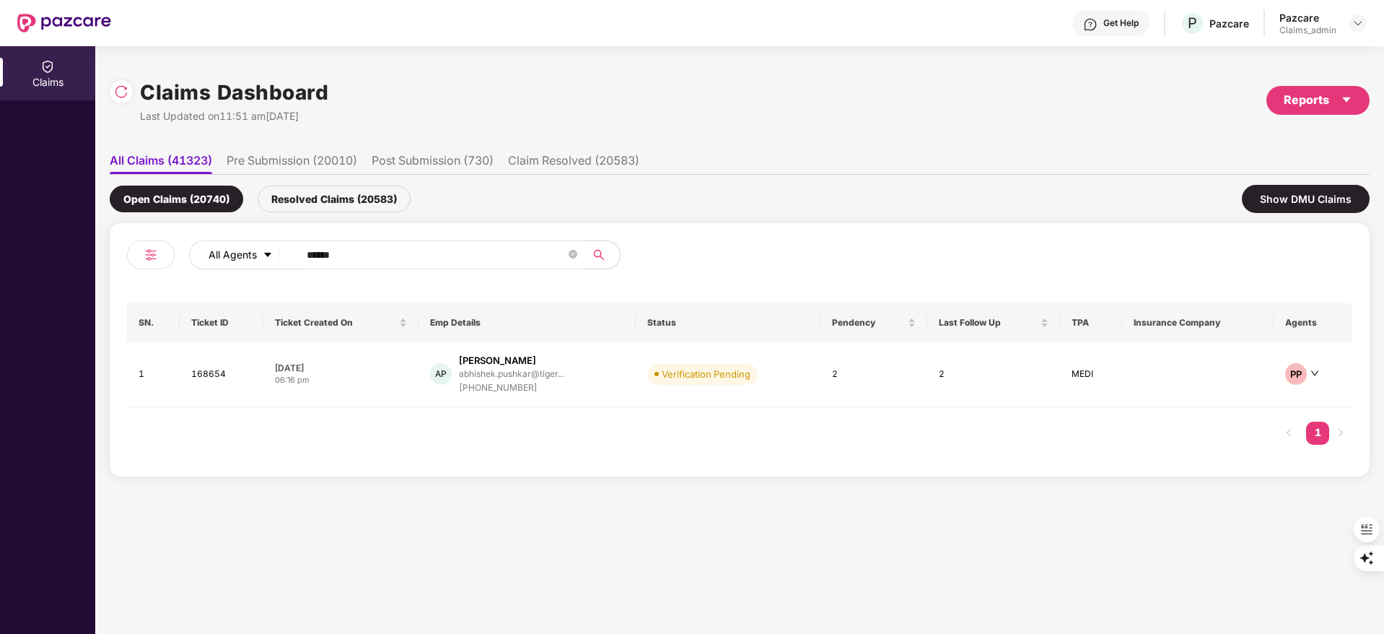
drag, startPoint x: 371, startPoint y: 260, endPoint x: 258, endPoint y: 258, distance: 112.6
click at [258, 258] on div "All Agents ******" at bounding box center [557, 254] width 736 height 29
paste input "text"
type input "******"
click at [528, 383] on div "+917448464967" at bounding box center [511, 388] width 105 height 14
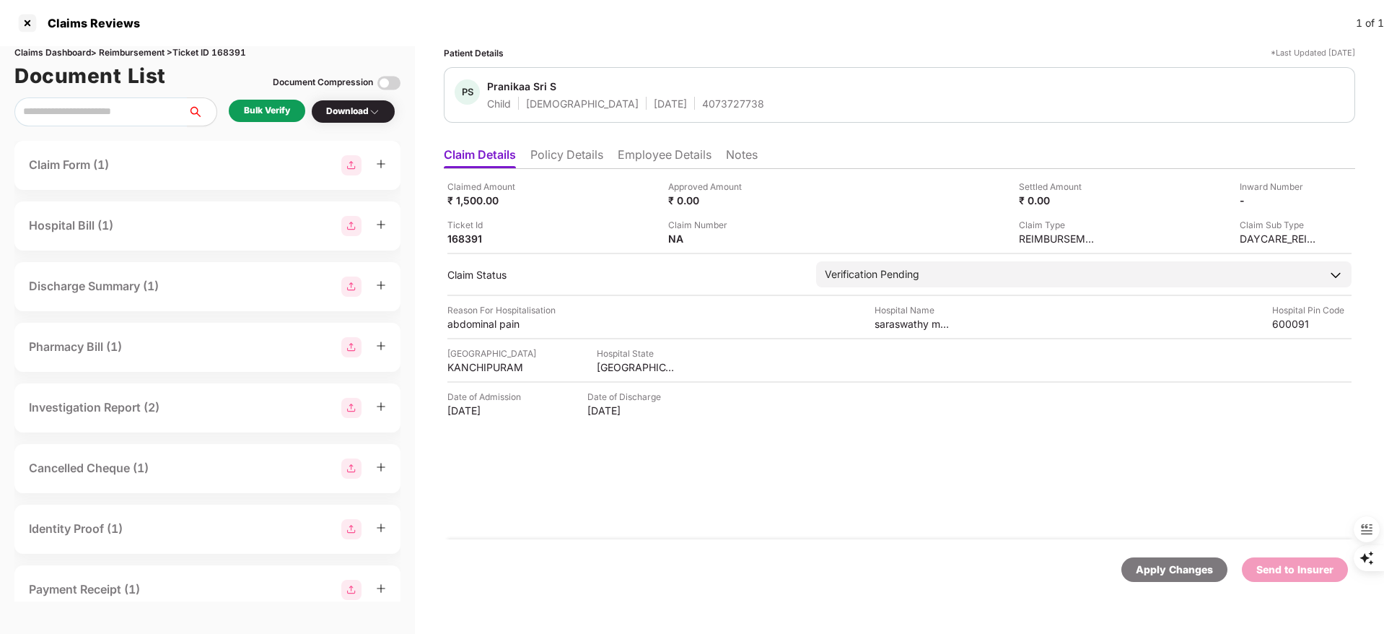
click at [269, 111] on div "Bulk Verify" at bounding box center [267, 111] width 46 height 14
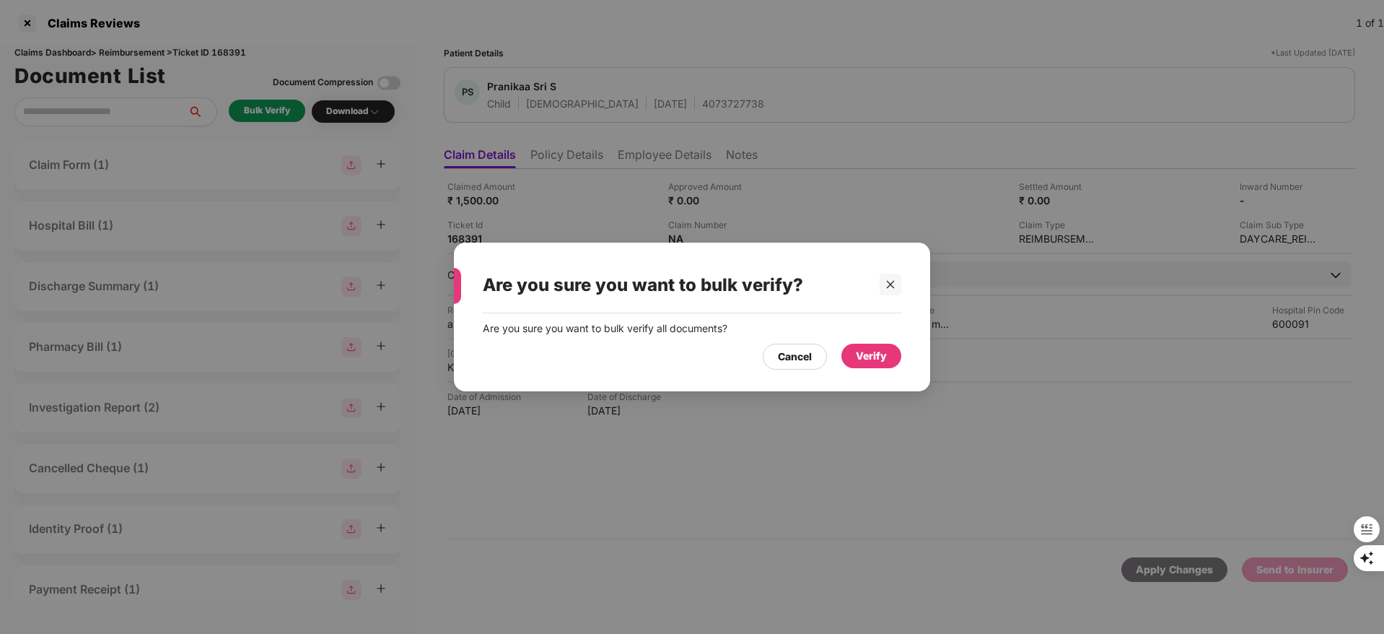
click at [881, 353] on div "Verify" at bounding box center [871, 356] width 31 height 16
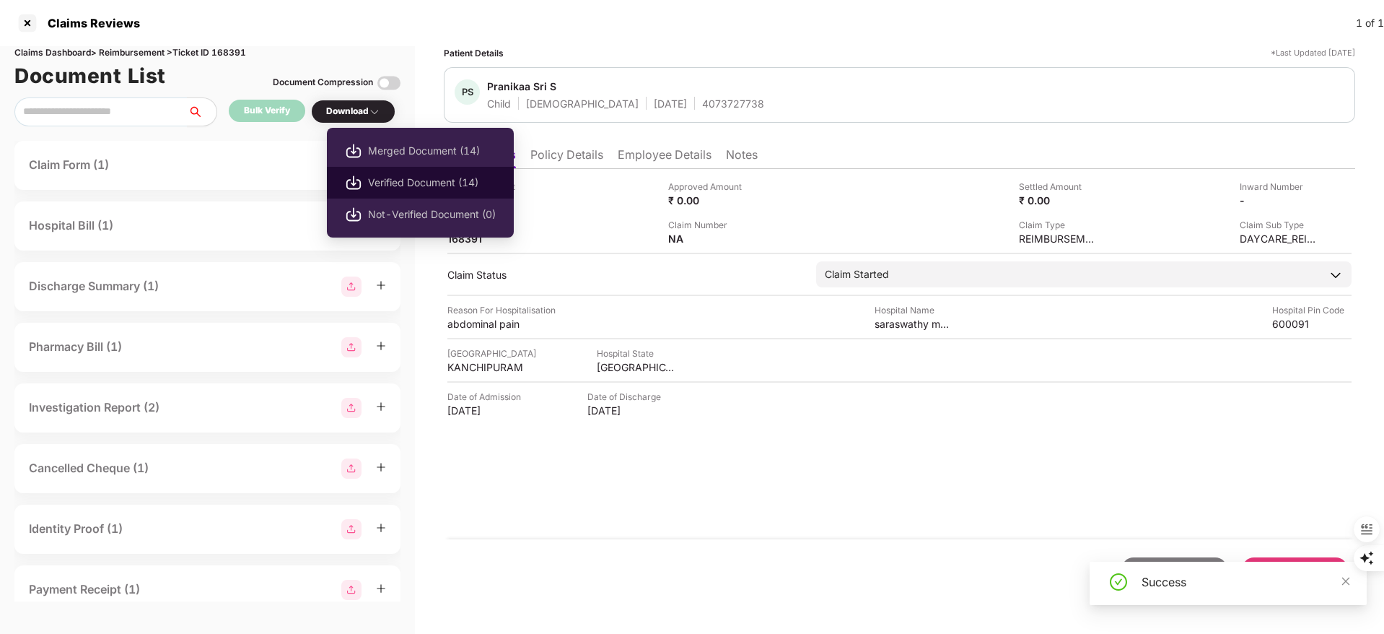
click at [380, 190] on span "Verified Document (14)" at bounding box center [432, 183] width 128 height 16
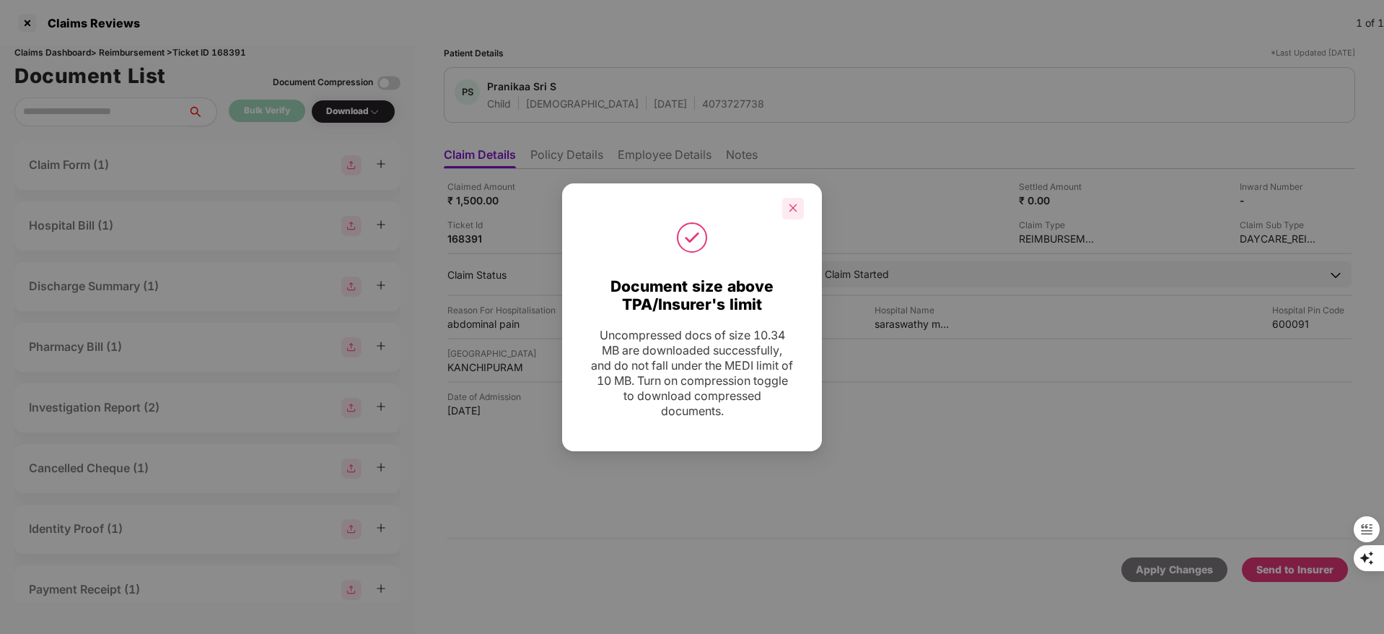
click at [795, 211] on icon "close" at bounding box center [793, 208] width 10 height 10
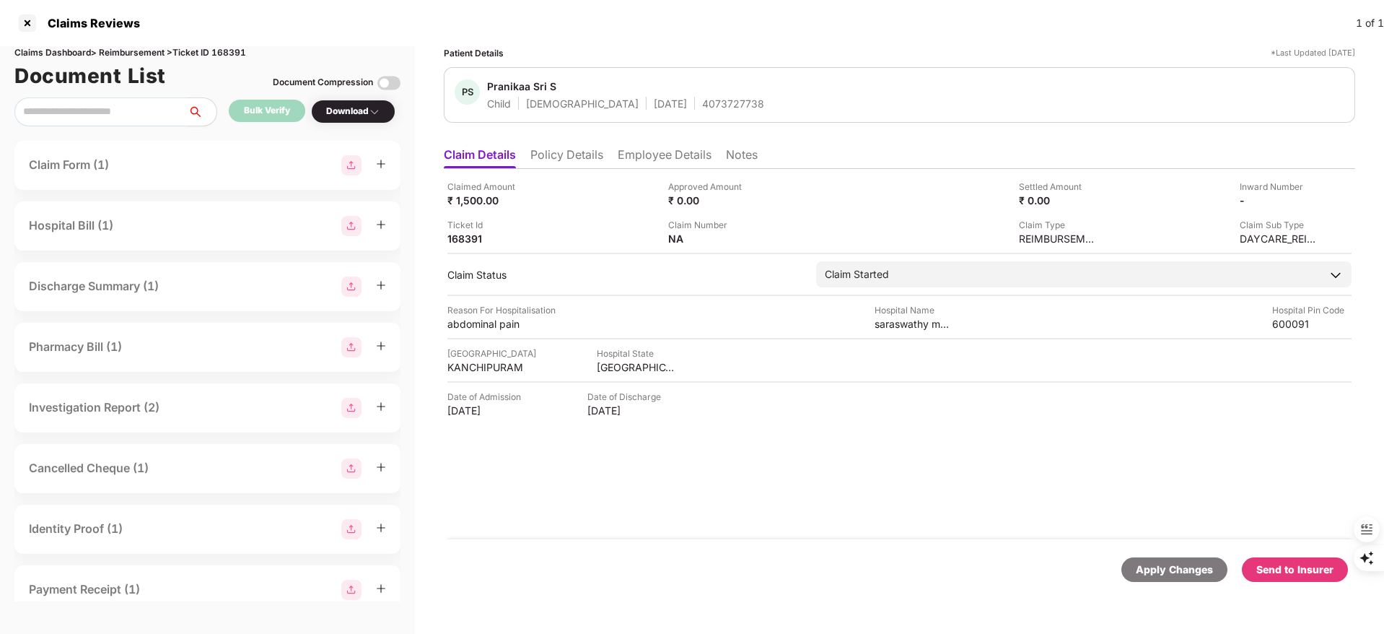
click at [1292, 562] on div "Send to Insurer" at bounding box center [1295, 570] width 77 height 16
click at [641, 158] on li "Employee Details" at bounding box center [665, 157] width 94 height 21
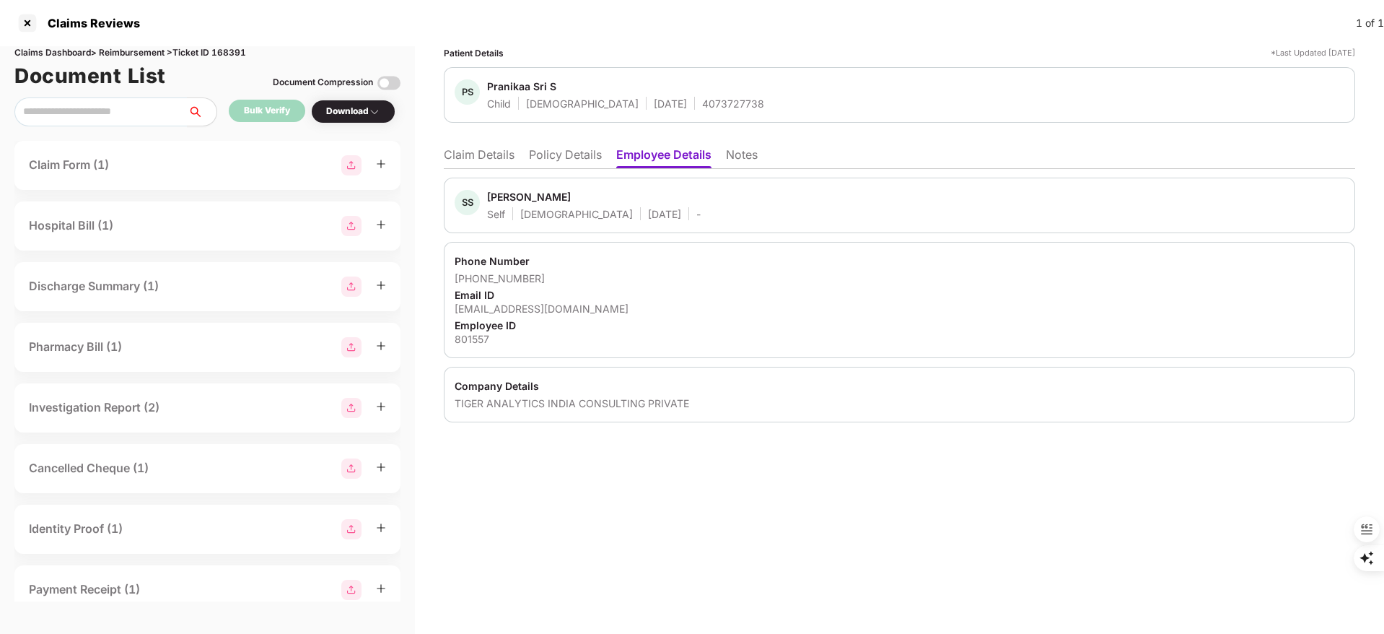
click at [510, 195] on div "Soundarya Selvakumar" at bounding box center [529, 197] width 84 height 14
copy div "Soundarya"
drag, startPoint x: 466, startPoint y: 157, endPoint x: 683, endPoint y: 157, distance: 216.5
click at [466, 157] on li "Claim Details" at bounding box center [479, 157] width 71 height 21
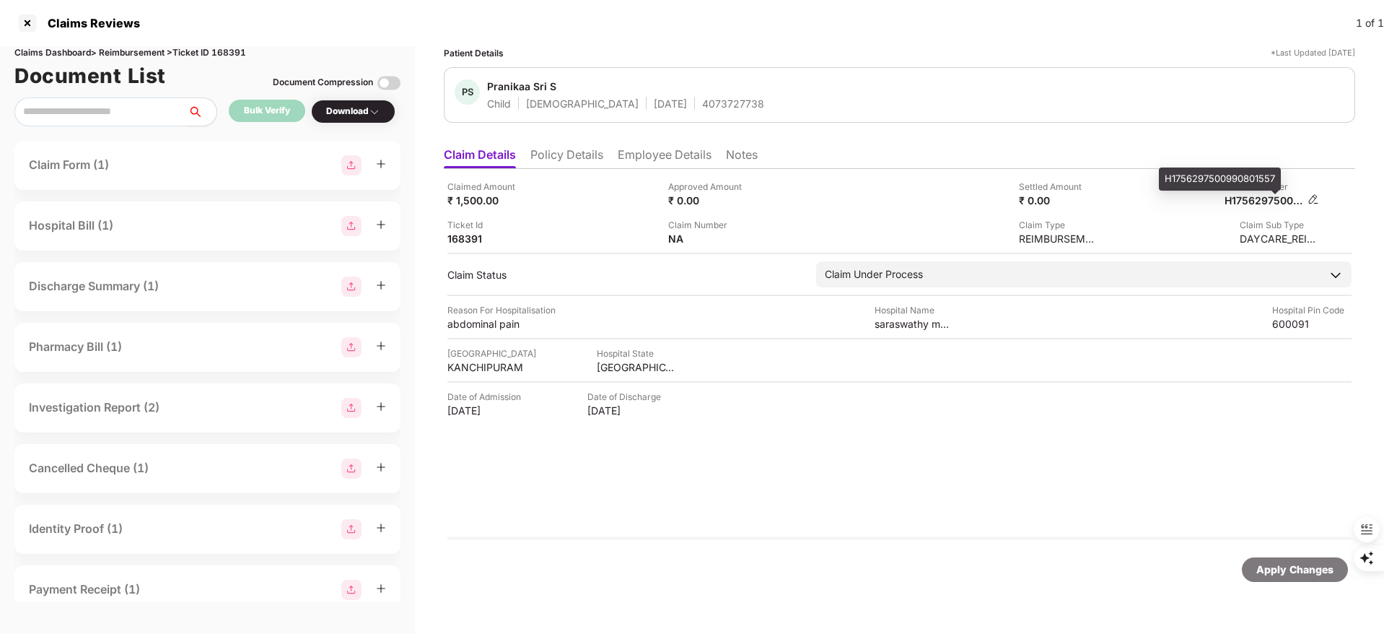
click at [1261, 201] on div "H1756297500990801557" at bounding box center [1264, 200] width 79 height 14
copy div "H1756297500990801557"
click at [30, 25] on div at bounding box center [27, 23] width 23 height 23
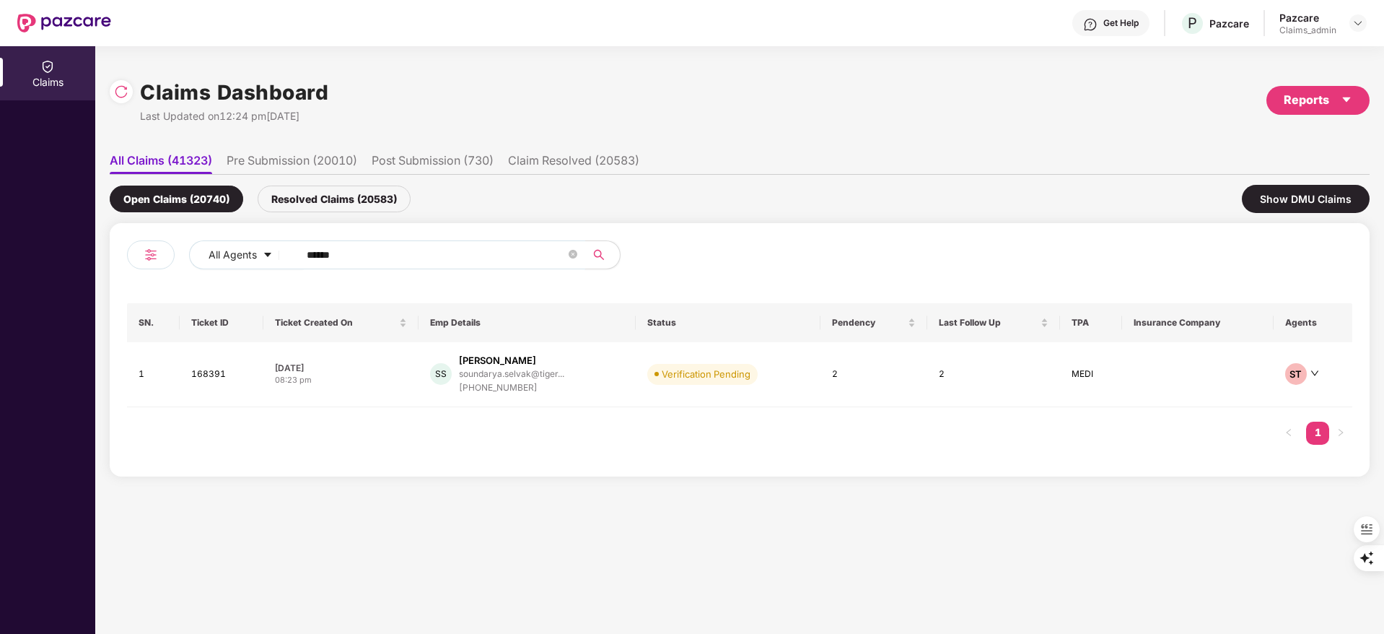
drag, startPoint x: 390, startPoint y: 245, endPoint x: 92, endPoint y: 269, distance: 299.7
click at [92, 268] on div "Claims Claims Dashboard Last Updated on 12:24 pm, 27 Aug 2025 Reports All Claim…" at bounding box center [692, 340] width 1384 height 588
paste input "text"
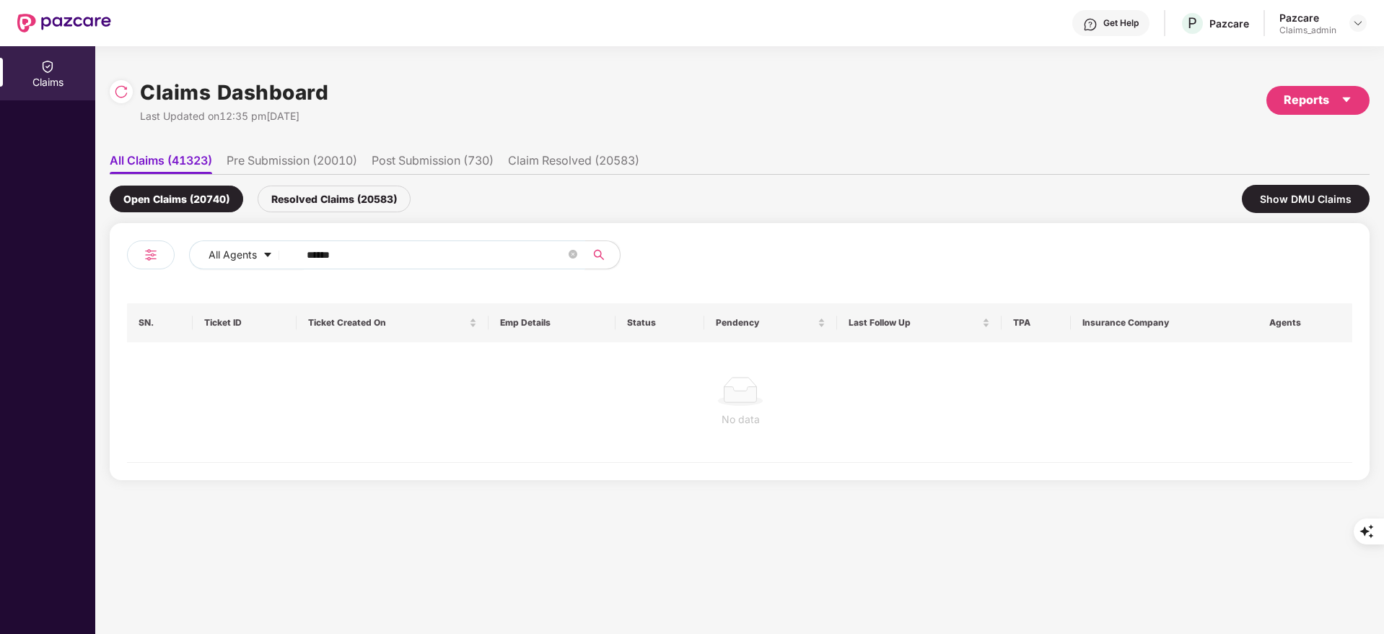
type input "******"
drag, startPoint x: 300, startPoint y: 199, endPoint x: 311, endPoint y: 217, distance: 20.8
click at [300, 198] on div "Resolved Claims (20583)" at bounding box center [334, 199] width 153 height 27
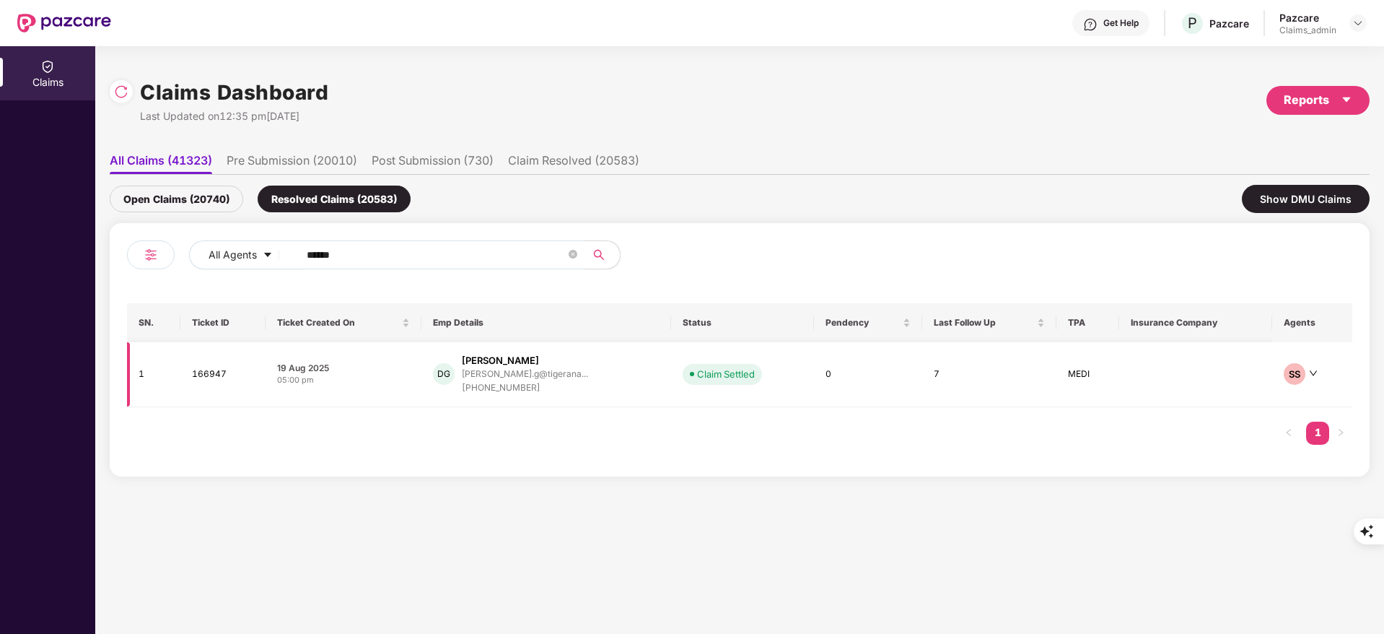
click at [478, 391] on div "+919786254911" at bounding box center [525, 388] width 126 height 14
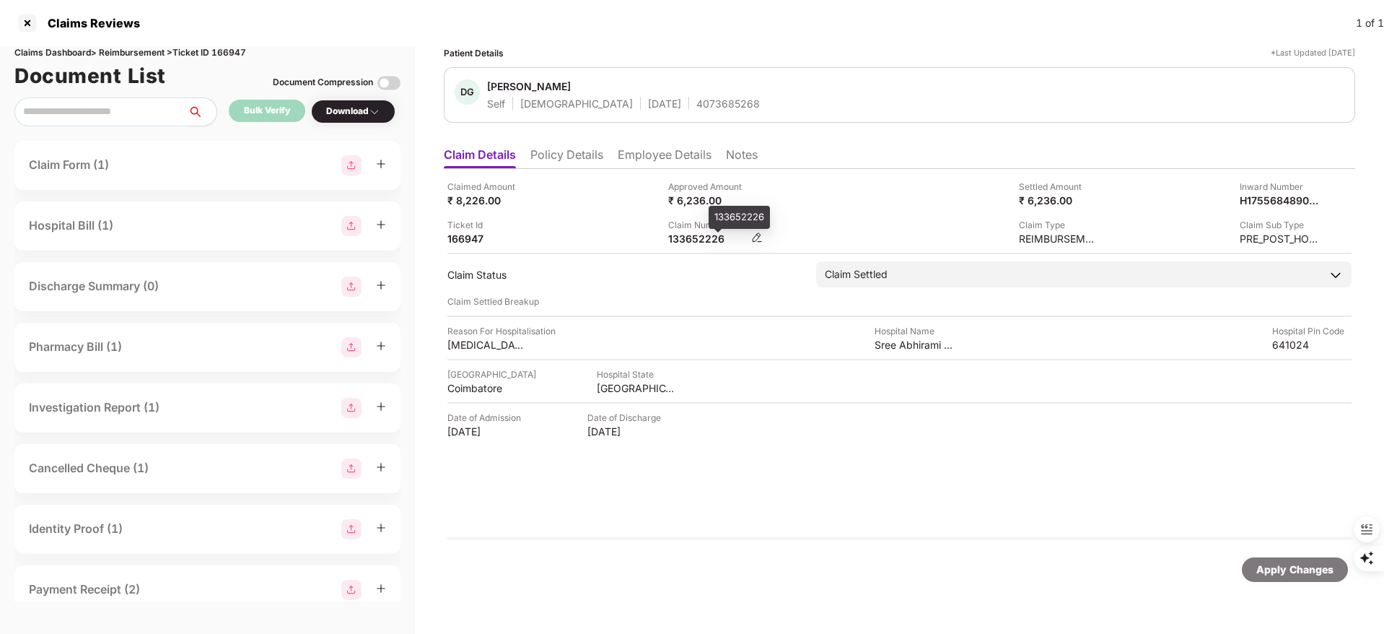
click at [694, 237] on div "133652226" at bounding box center [707, 239] width 79 height 14
copy div "133652226"
click at [704, 235] on div "133652226" at bounding box center [707, 239] width 79 height 14
click at [699, 238] on div "133652226" at bounding box center [707, 239] width 79 height 14
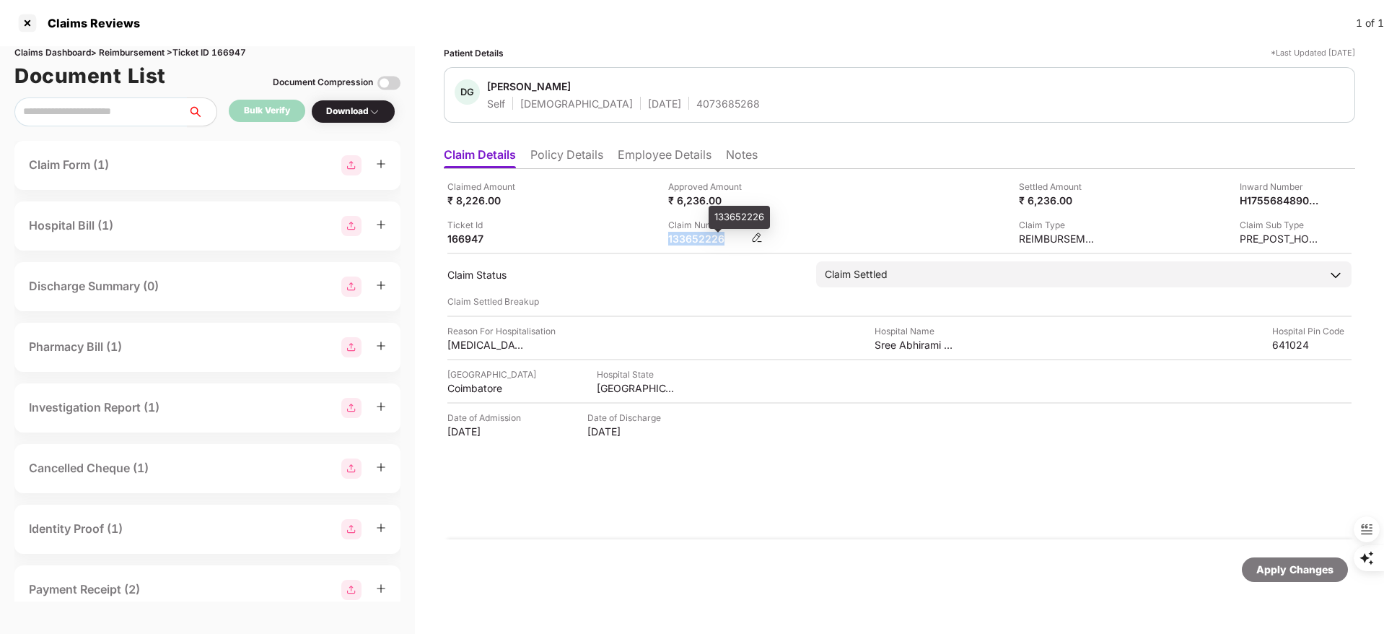
click at [699, 238] on div "133652226" at bounding box center [707, 239] width 79 height 14
click at [647, 152] on li "Employee Details" at bounding box center [665, 157] width 94 height 21
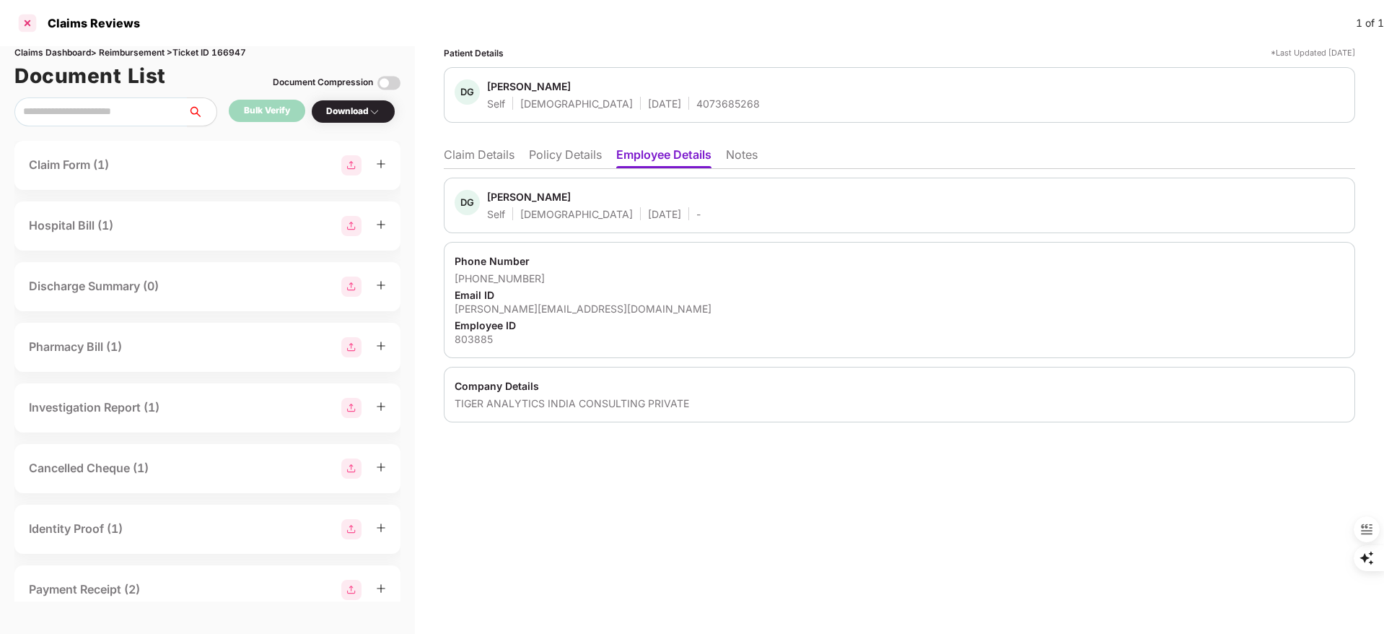
click at [22, 21] on div at bounding box center [27, 23] width 23 height 23
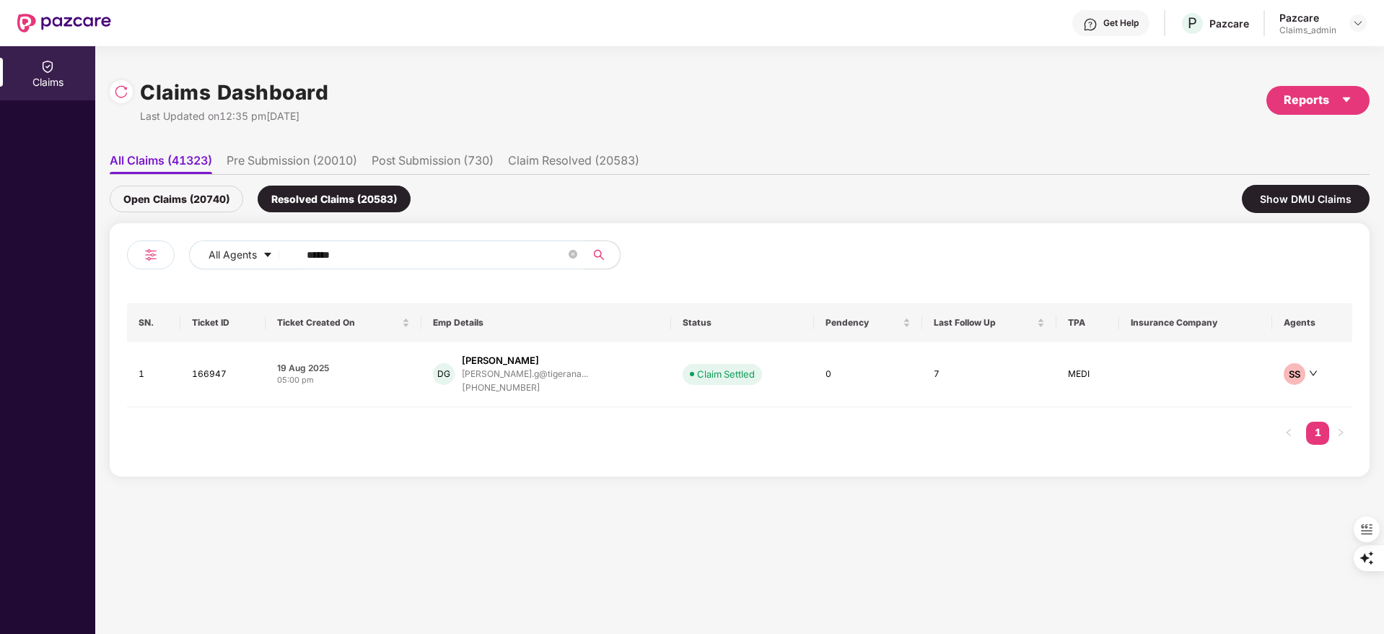
drag, startPoint x: 406, startPoint y: 248, endPoint x: 182, endPoint y: 254, distance: 223.9
click at [186, 250] on div "All Agents ******" at bounding box center [433, 260] width 613 height 40
paste input "**********"
type input "**********"
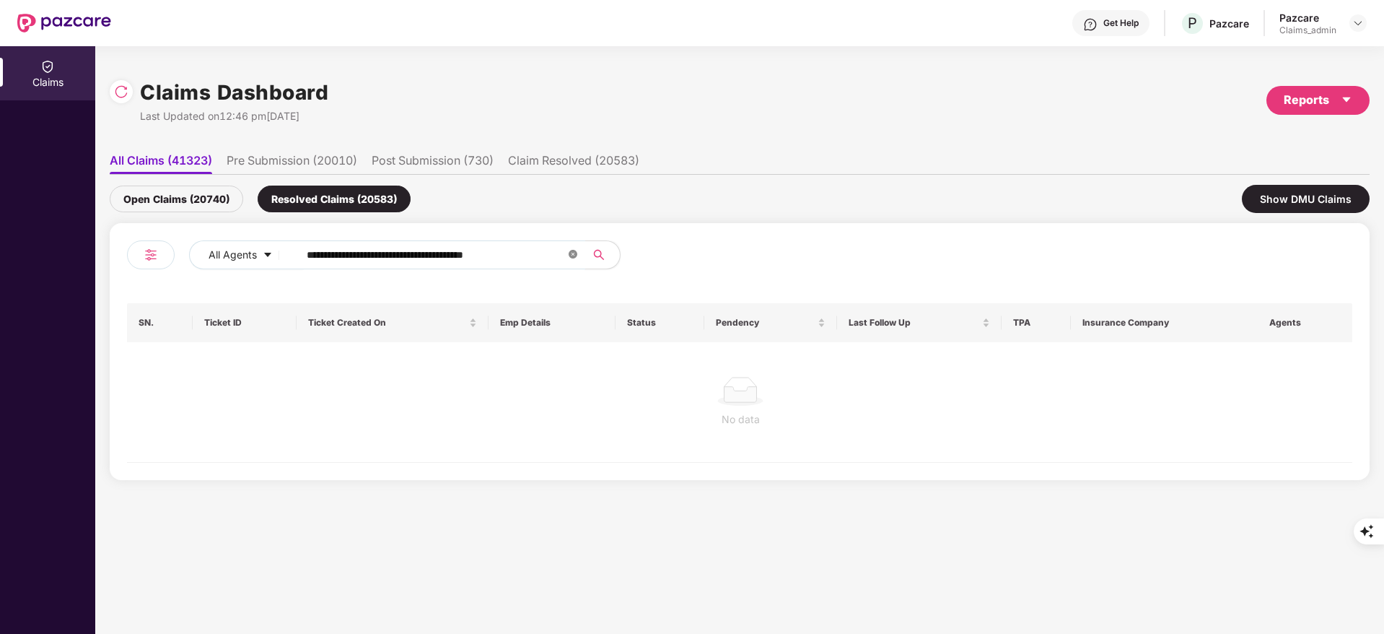
click at [573, 253] on icon "close-circle" at bounding box center [573, 254] width 9 height 9
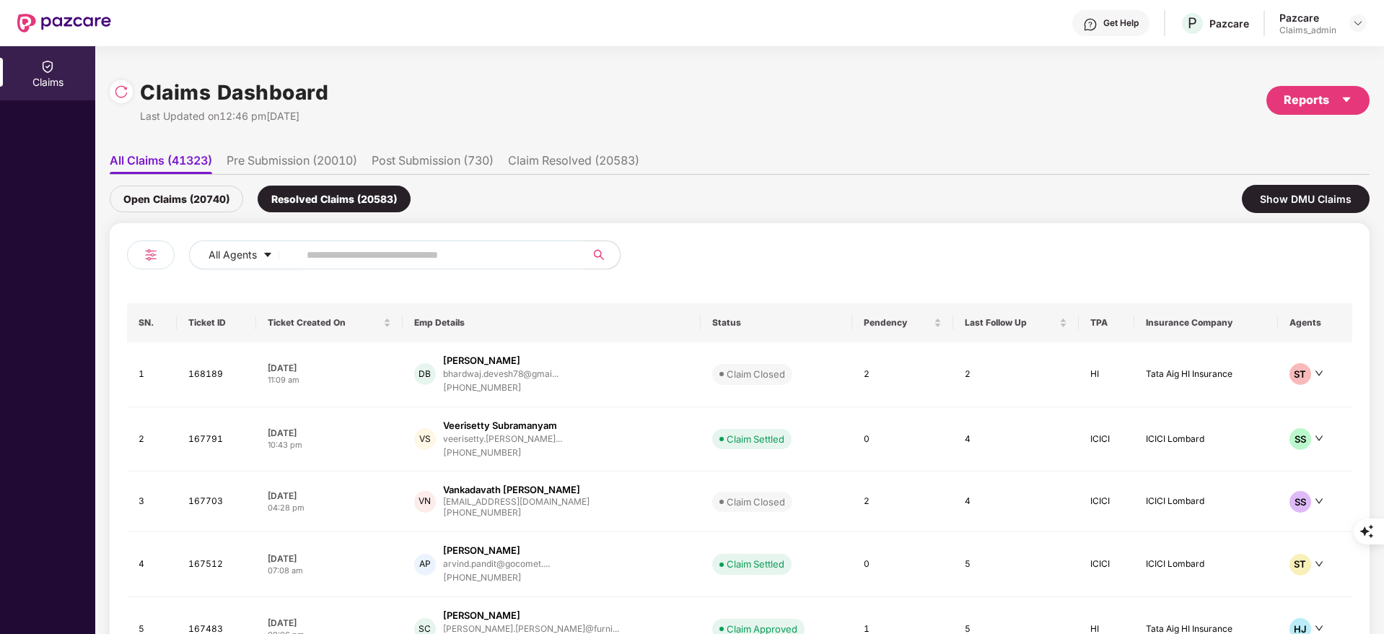
paste input "******"
type input "******"
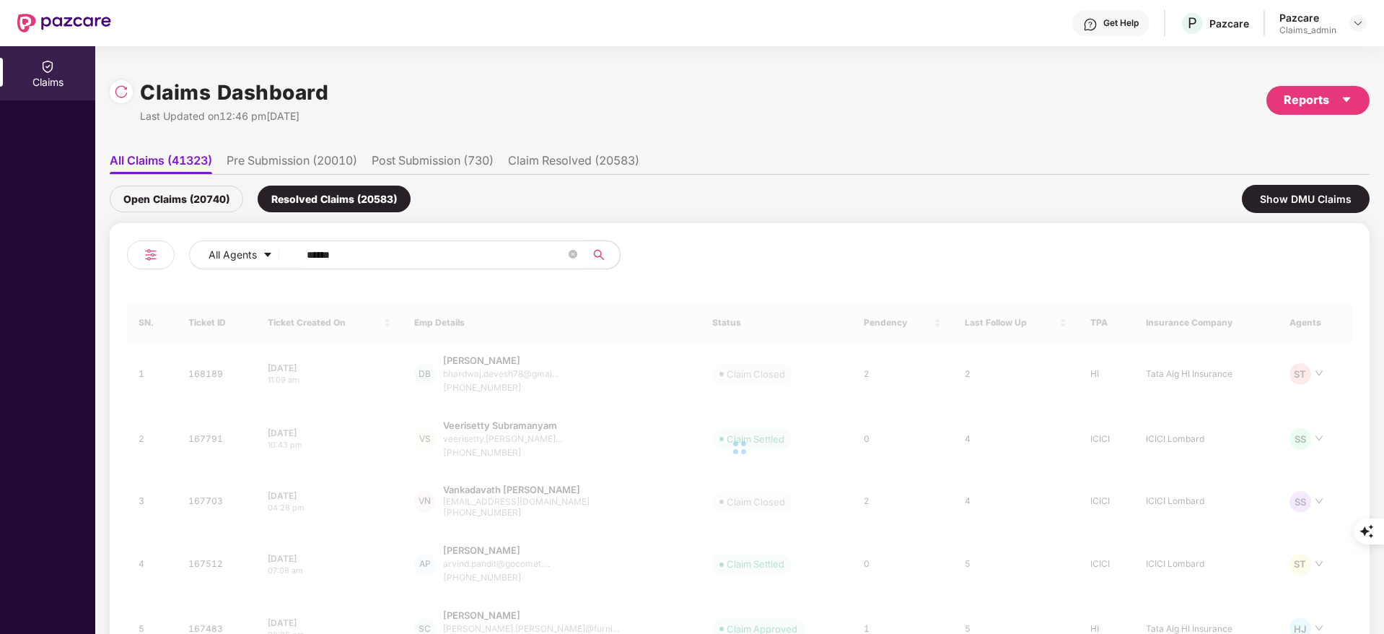
click at [219, 194] on div "Open Claims (20740)" at bounding box center [177, 199] width 134 height 27
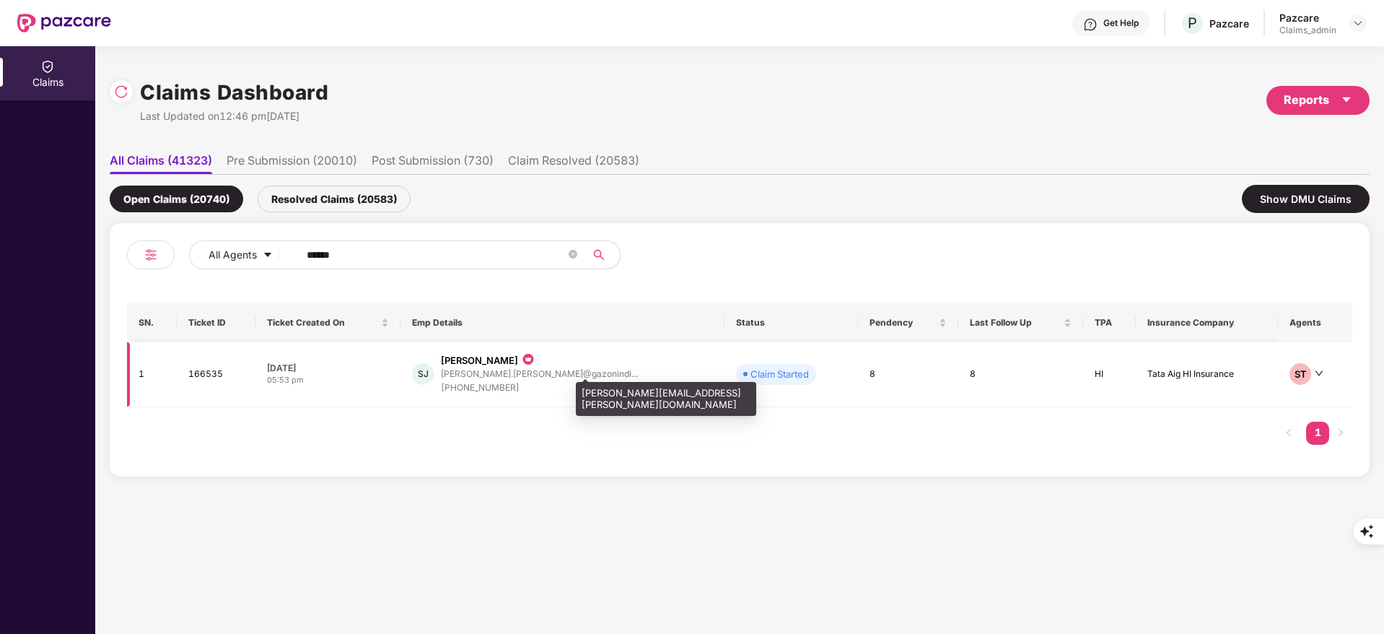
click at [518, 377] on div "sonam.jadhao@gazonindi..." at bounding box center [539, 373] width 197 height 9
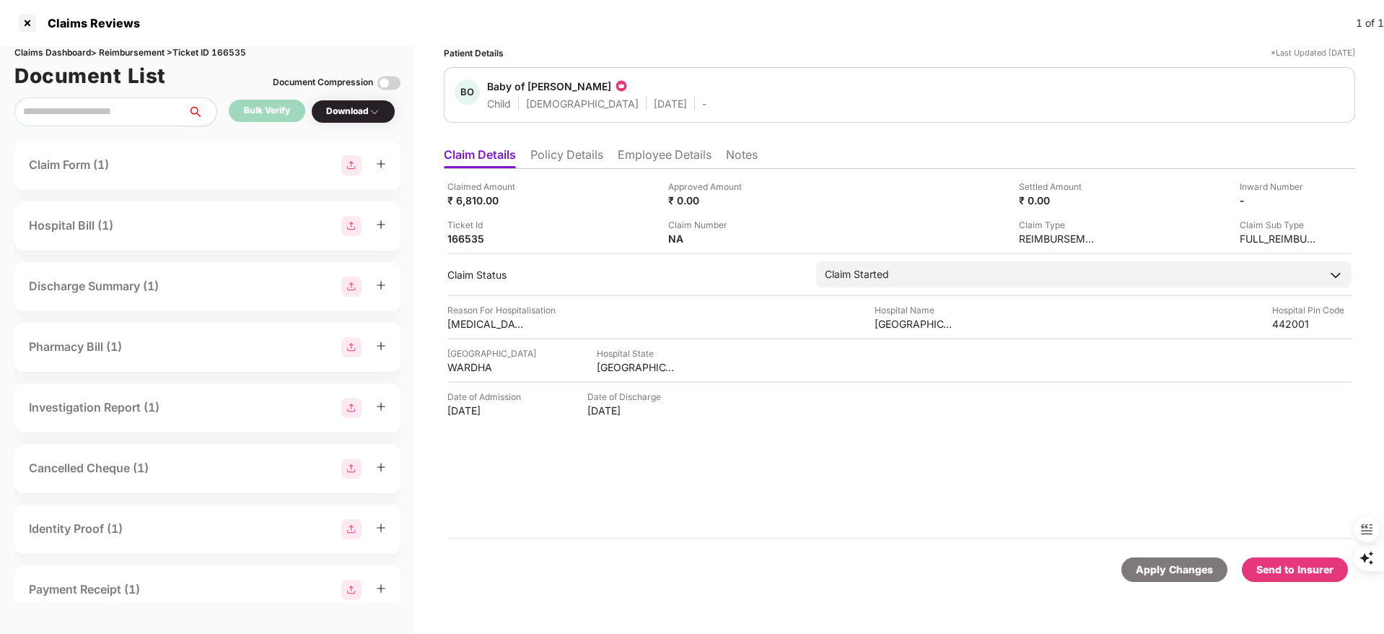
click at [551, 157] on li "Policy Details" at bounding box center [567, 157] width 73 height 21
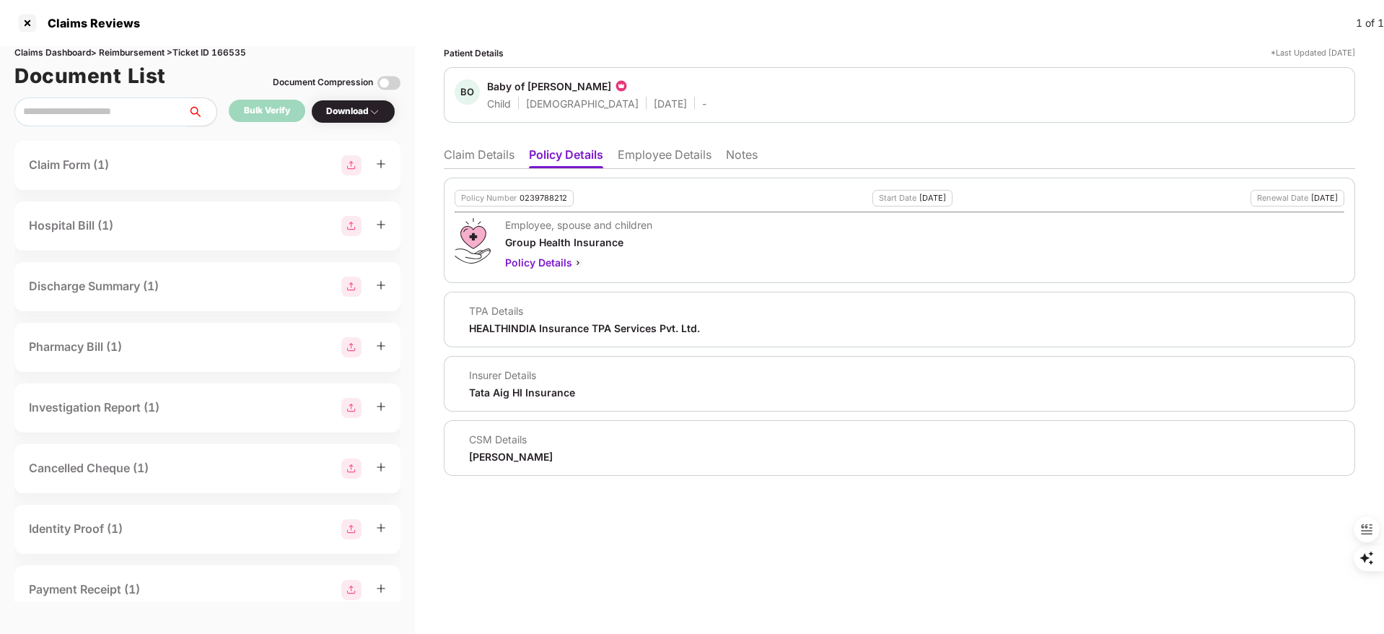
click at [486, 165] on li "Claim Details" at bounding box center [479, 157] width 71 height 21
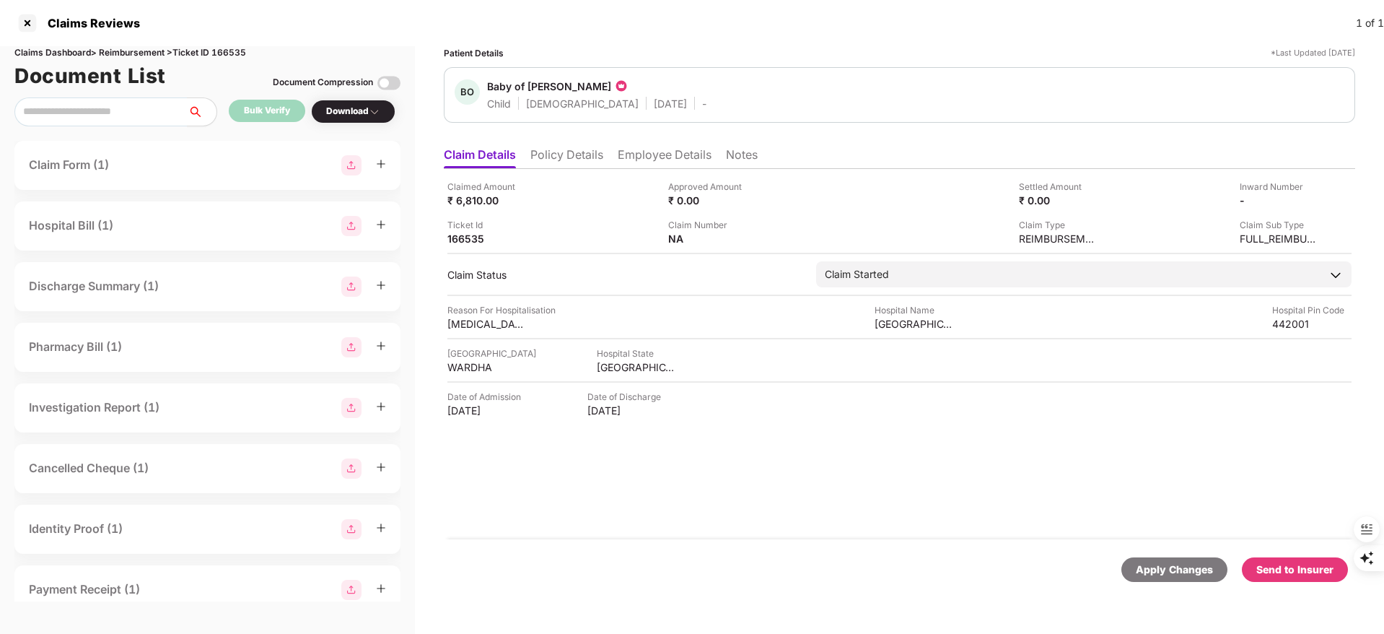
click at [632, 157] on li "Employee Details" at bounding box center [665, 157] width 94 height 21
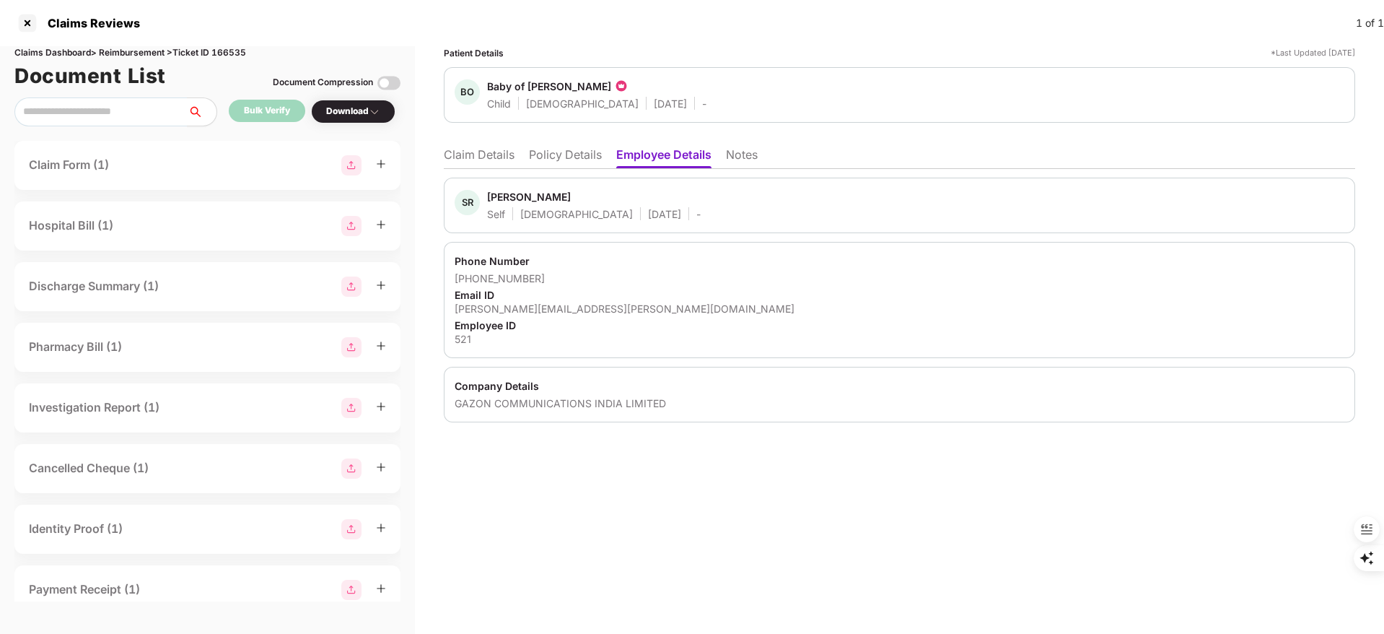
click at [572, 155] on li "Policy Details" at bounding box center [565, 157] width 73 height 21
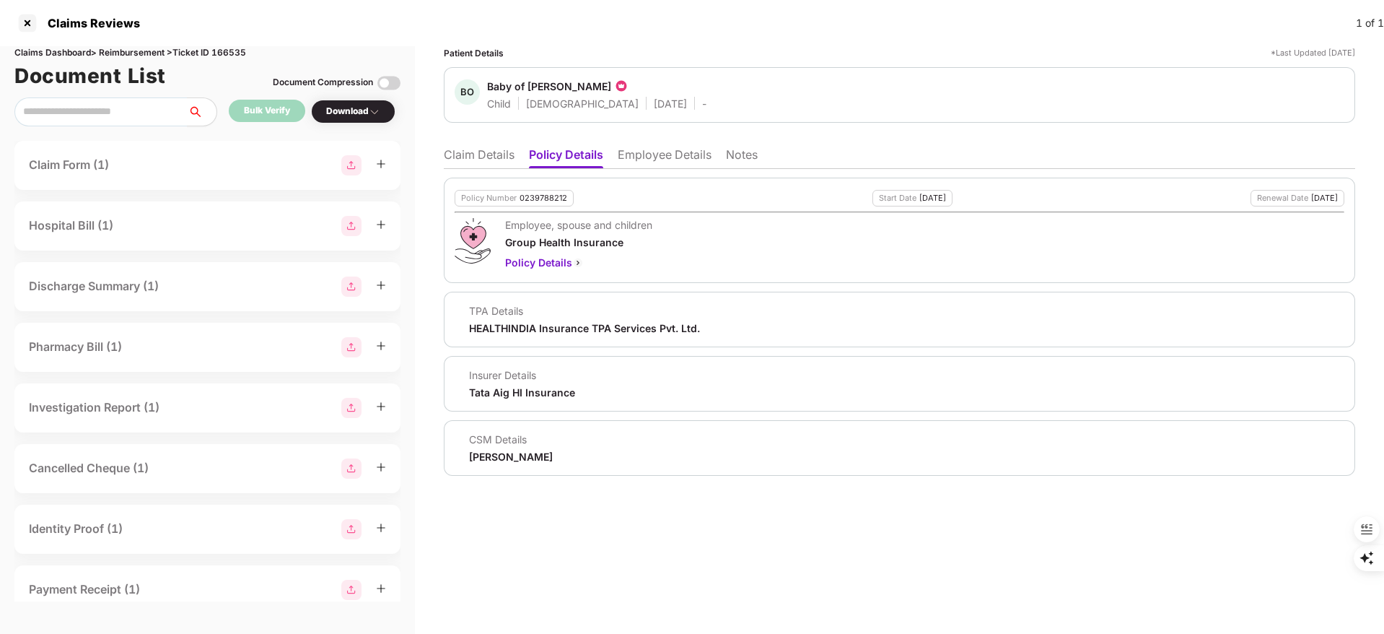
click at [460, 152] on li "Claim Details" at bounding box center [479, 157] width 71 height 21
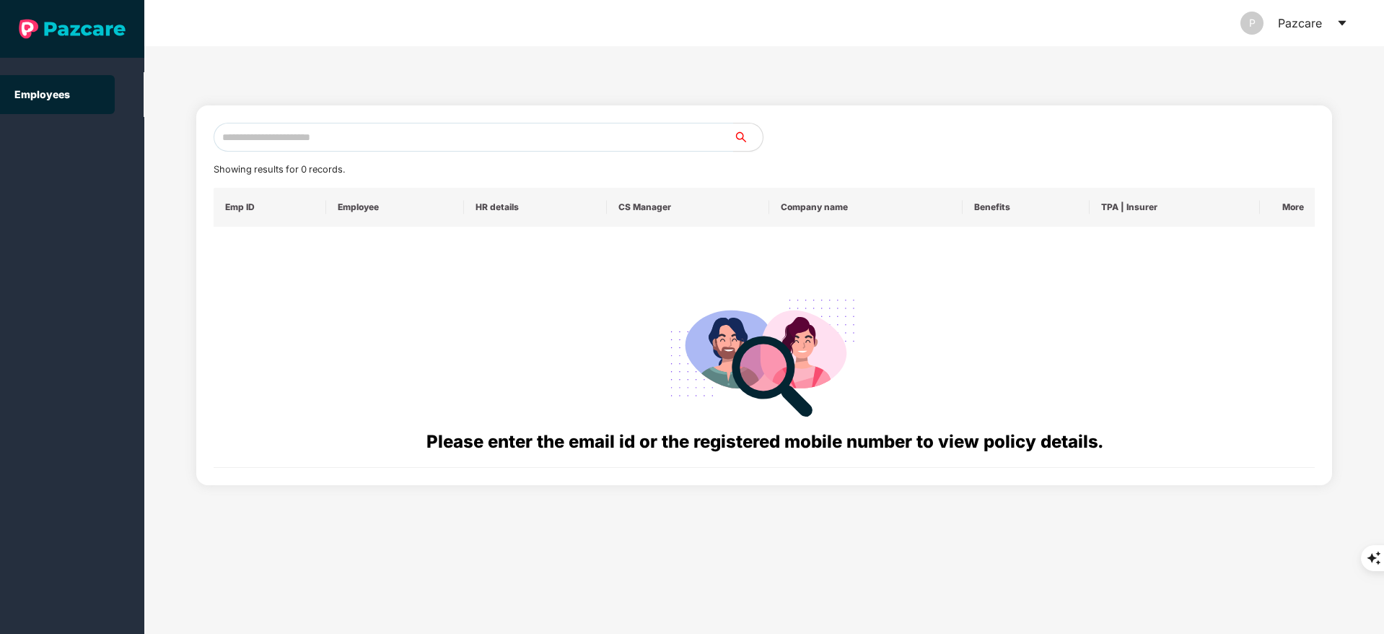
click at [318, 162] on div "Showing results for 0 records." at bounding box center [279, 169] width 131 height 14
click at [307, 141] on input "text" at bounding box center [474, 137] width 520 height 29
paste input "**********"
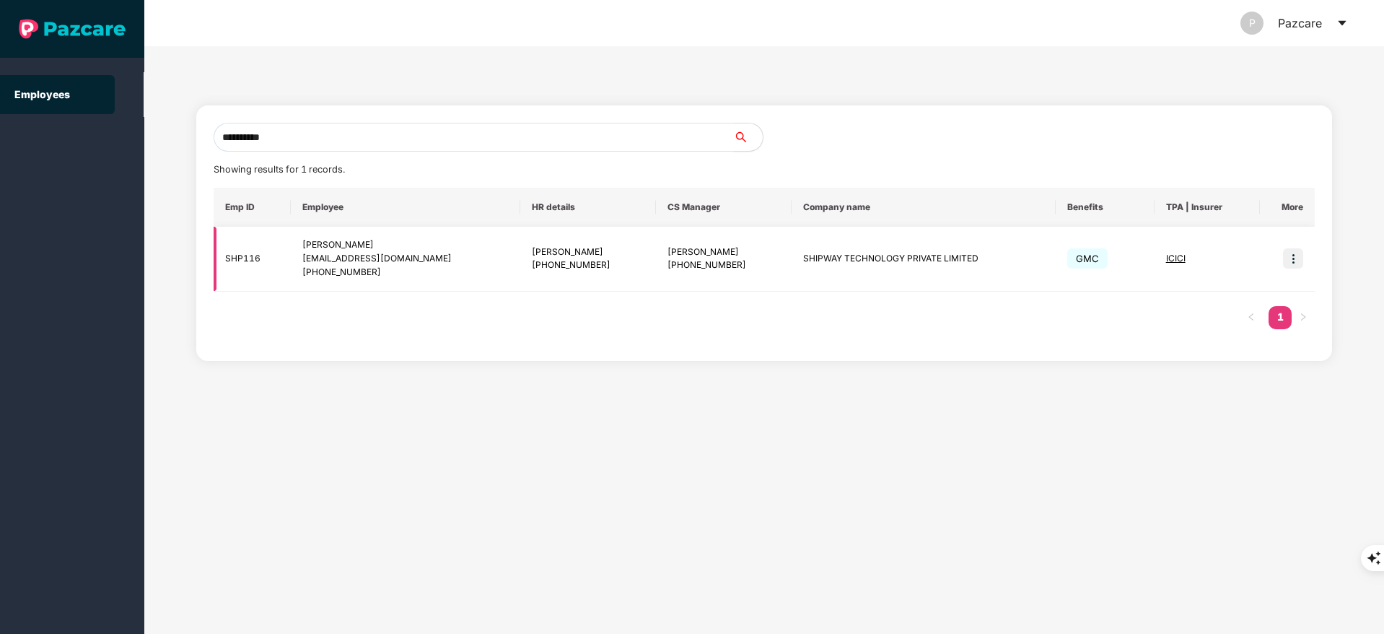
type input "**********"
click at [1291, 255] on img at bounding box center [1293, 258] width 20 height 20
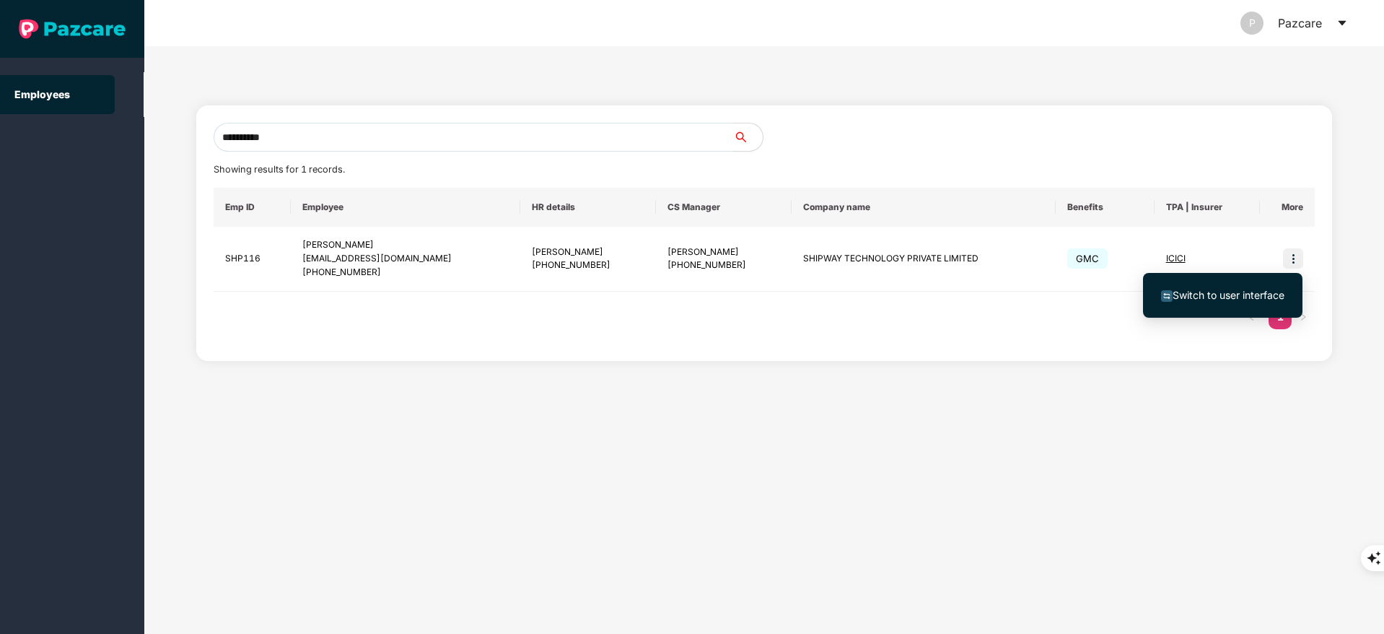
drag, startPoint x: 1291, startPoint y: 255, endPoint x: 995, endPoint y: 371, distance: 317.9
click at [995, 380] on div "**********" at bounding box center [764, 340] width 1240 height 588
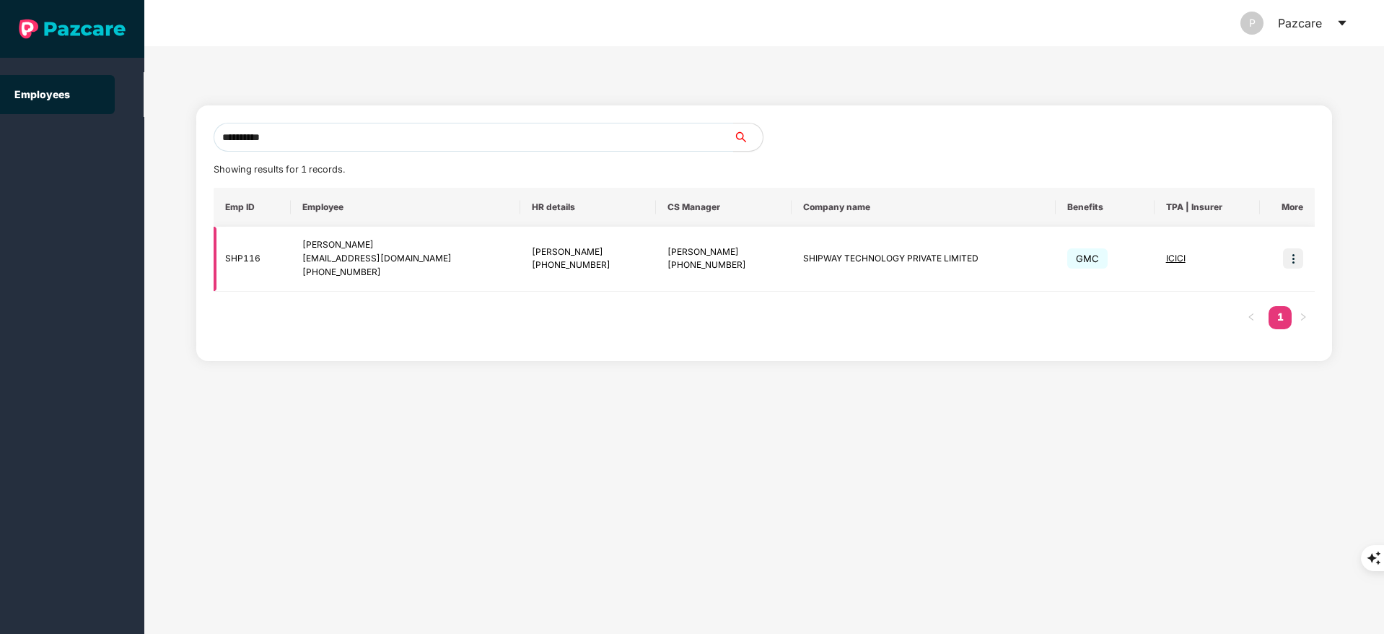
click at [1302, 260] on img at bounding box center [1293, 258] width 20 height 20
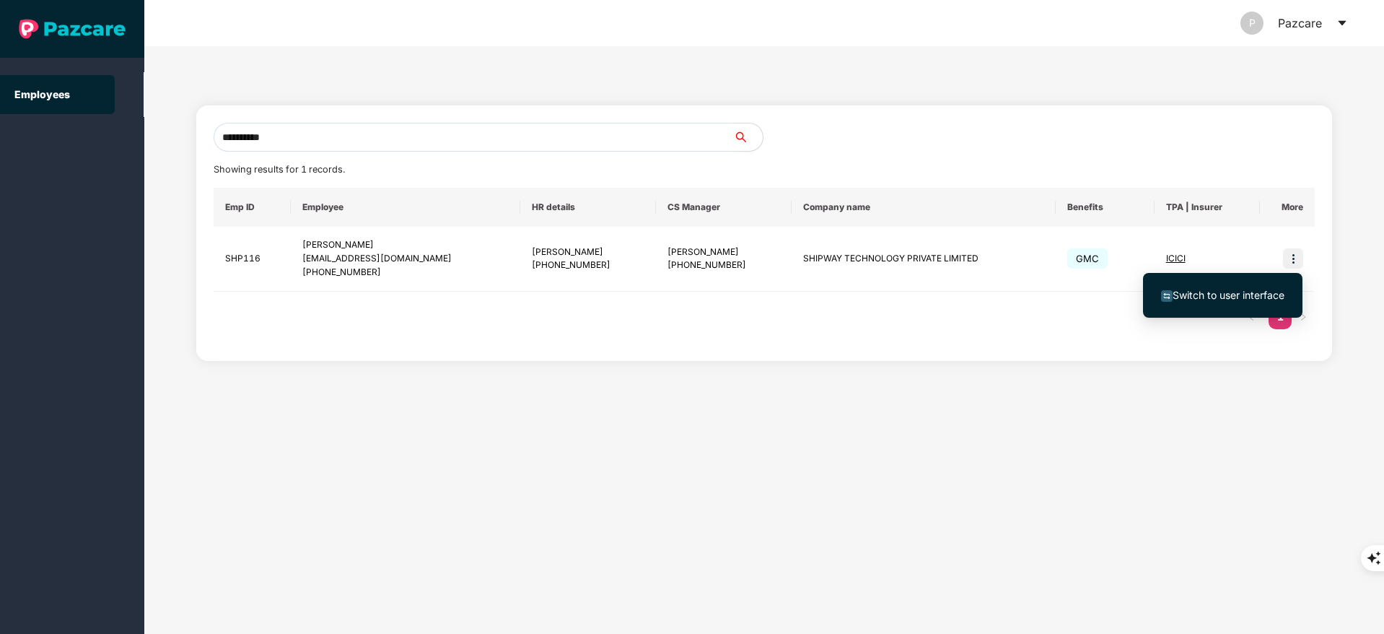
click at [1257, 286] on li "Switch to user interface" at bounding box center [1223, 295] width 160 height 30
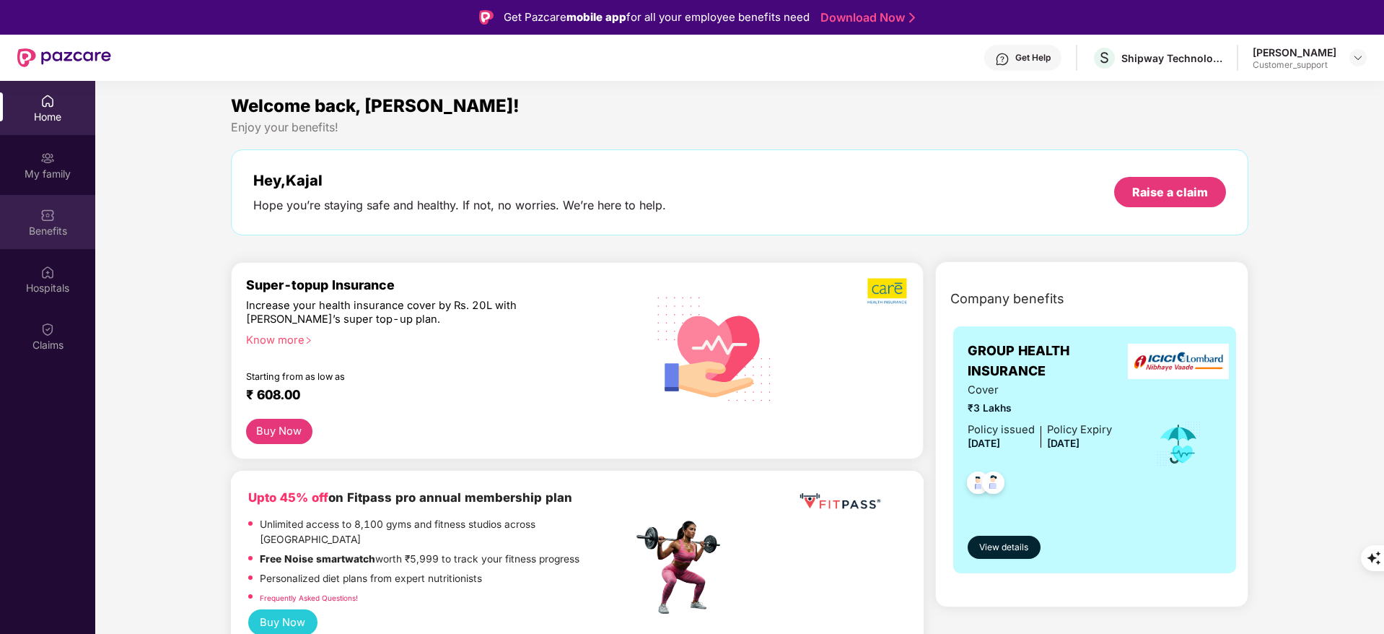
click at [59, 207] on div "Benefits" at bounding box center [47, 222] width 95 height 54
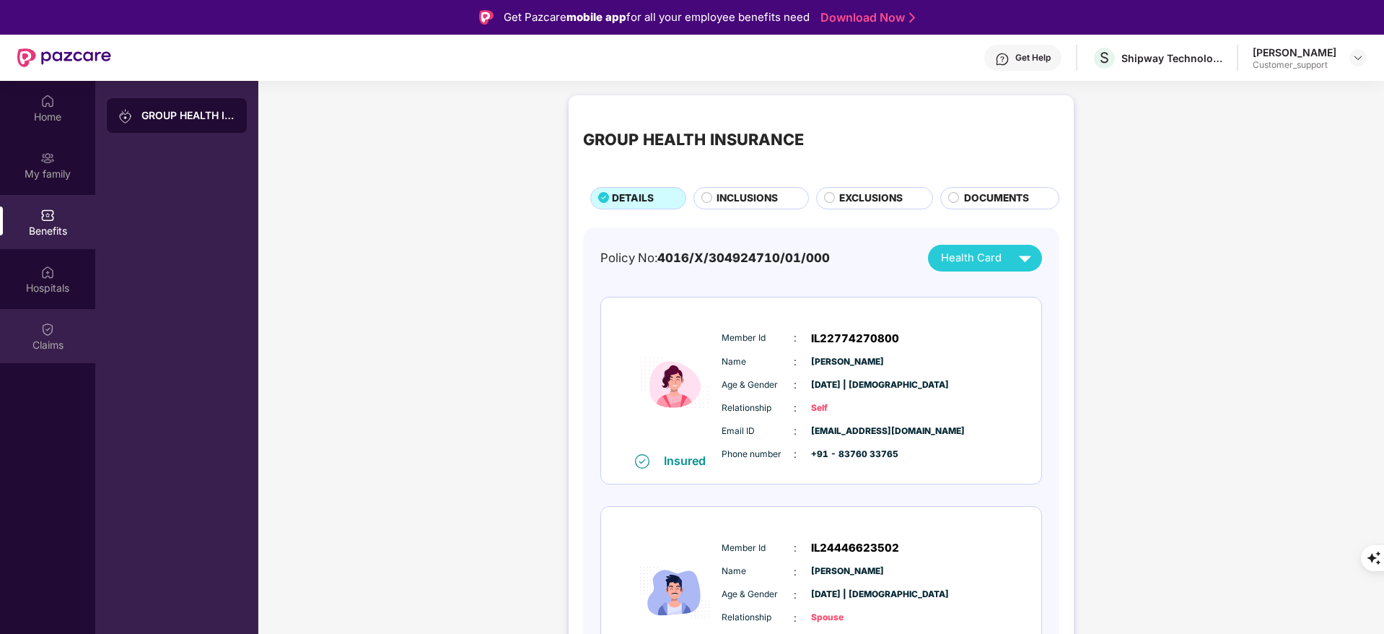
click at [35, 326] on div "Claims" at bounding box center [47, 336] width 95 height 54
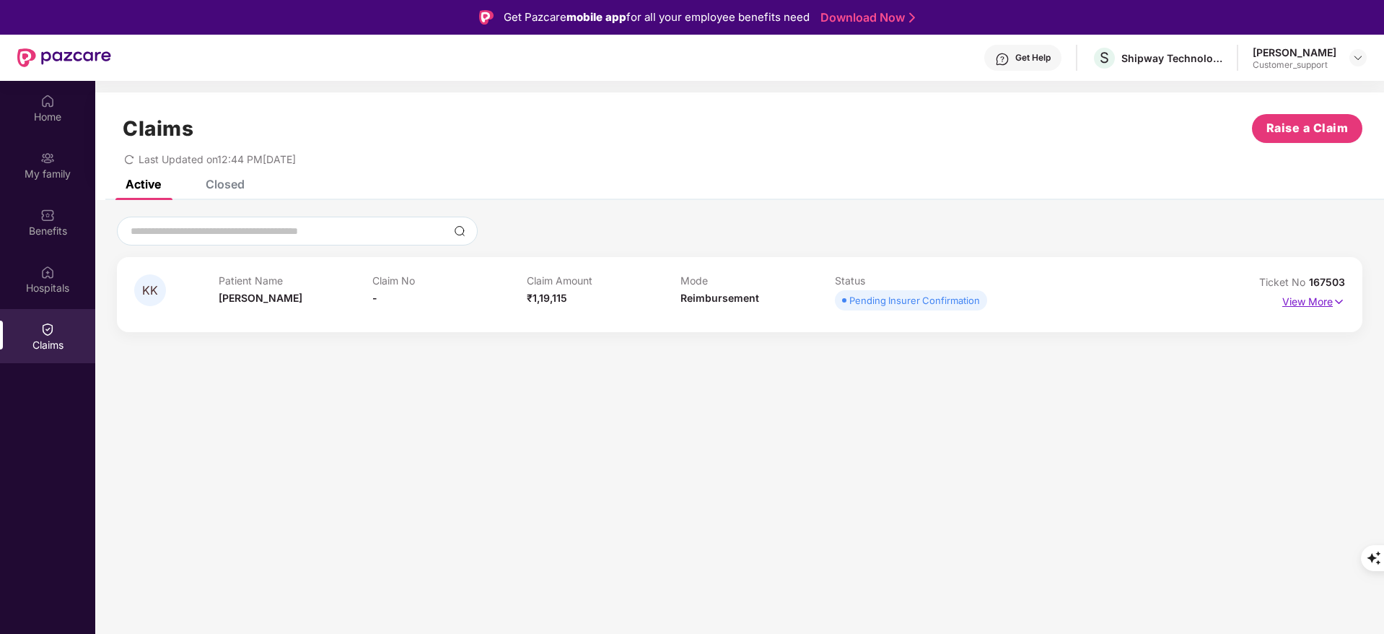
click at [1297, 293] on p "View More" at bounding box center [1314, 299] width 63 height 19
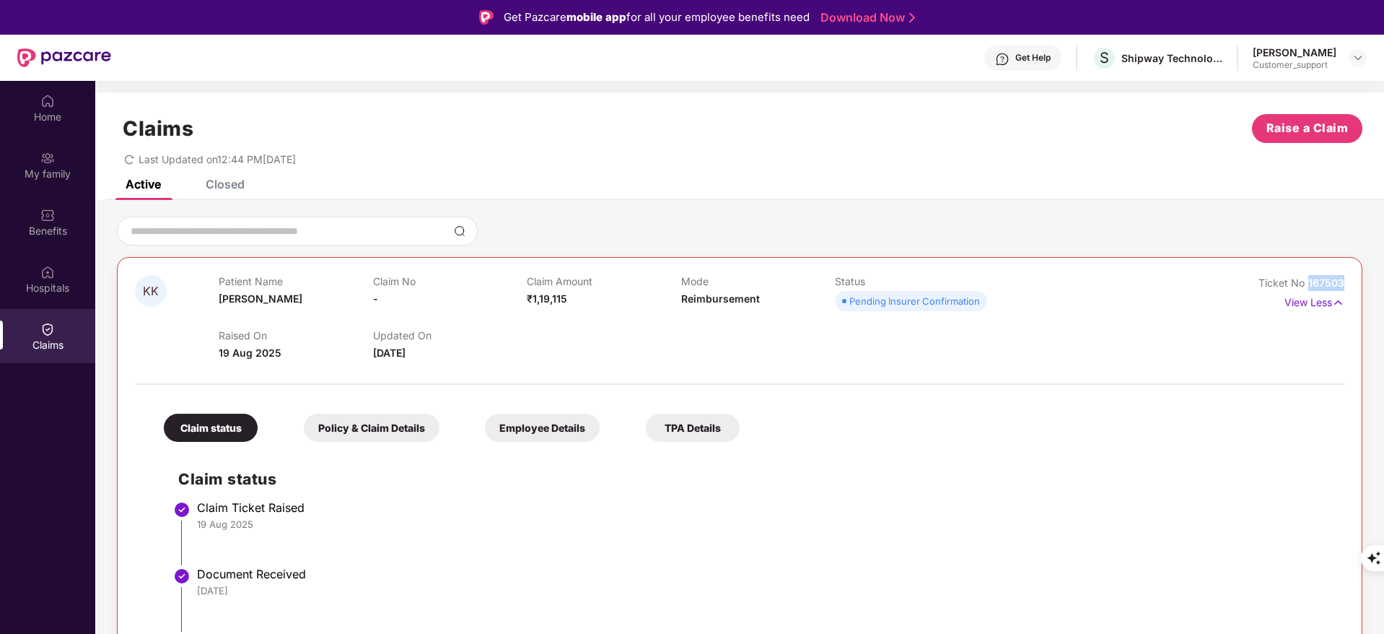
drag, startPoint x: 1347, startPoint y: 281, endPoint x: 1332, endPoint y: 285, distance: 15.8
click at [1306, 283] on div "KK Patient Name Kajal Kumari Claim No - Claim Amount ₹1,19,115 Mode Reimburseme…" at bounding box center [740, 507] width 1246 height 500
copy span "167503"
click at [39, 108] on div "Home" at bounding box center [47, 108] width 95 height 54
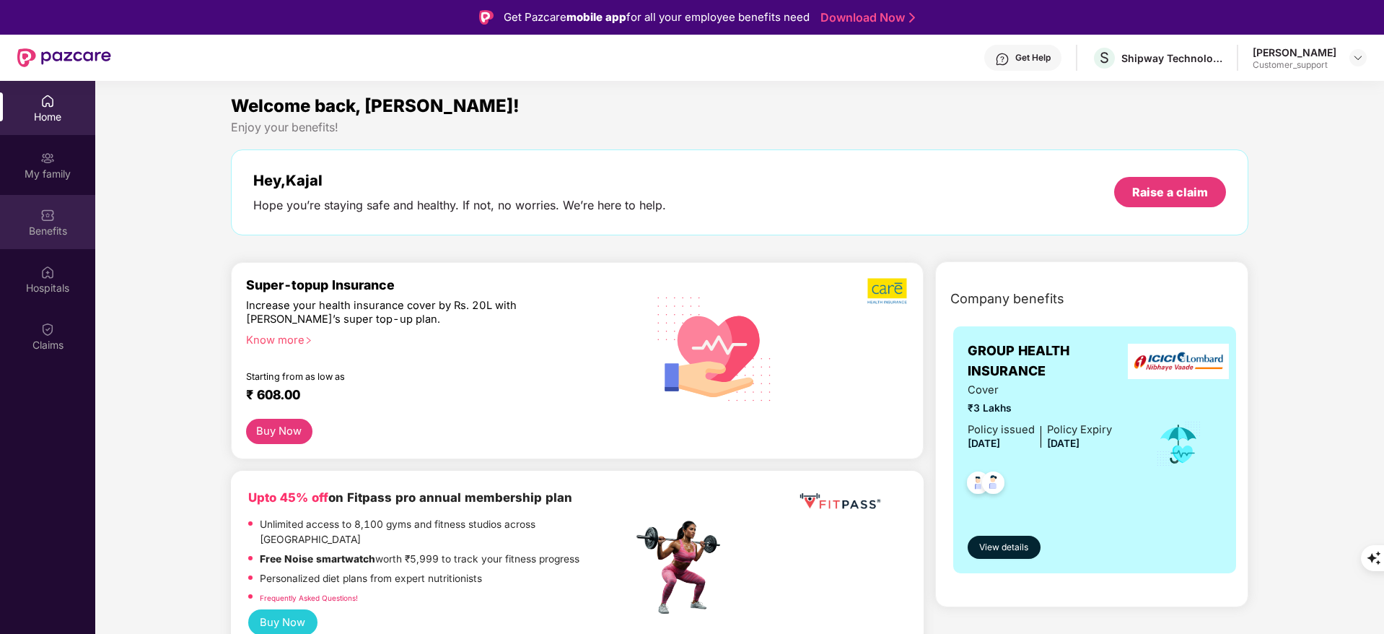
click at [39, 227] on div "Benefits" at bounding box center [47, 231] width 95 height 14
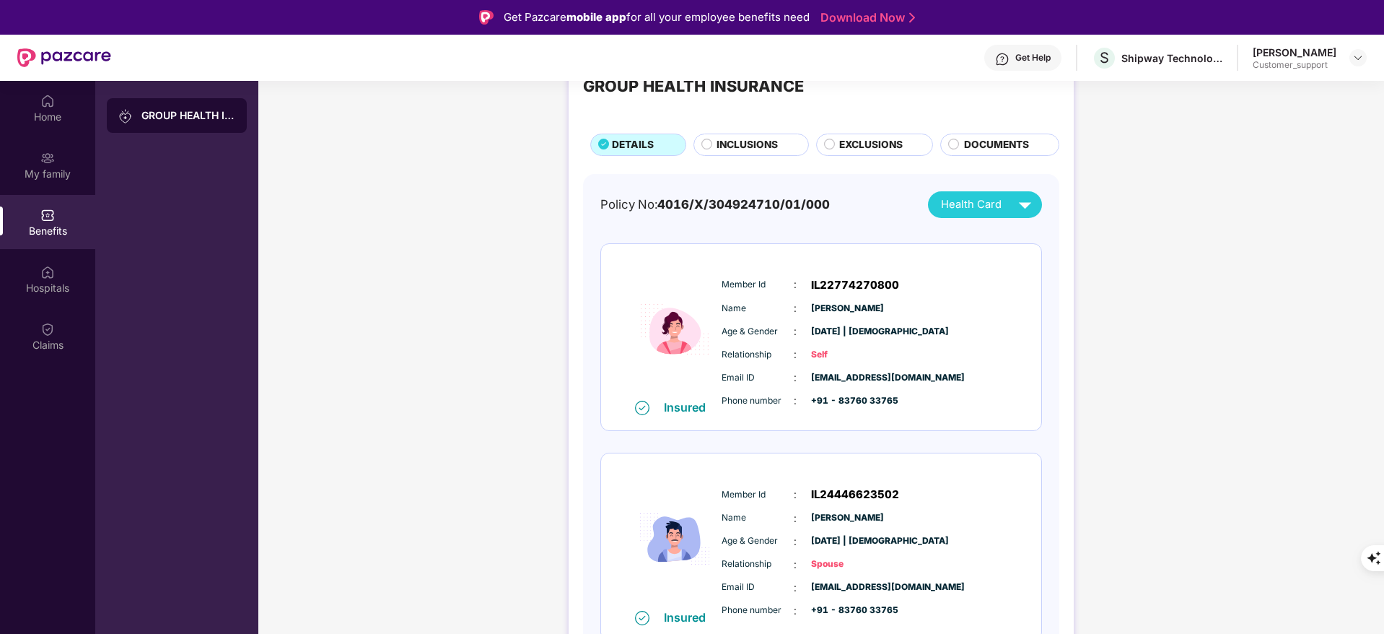
scroll to position [69, 0]
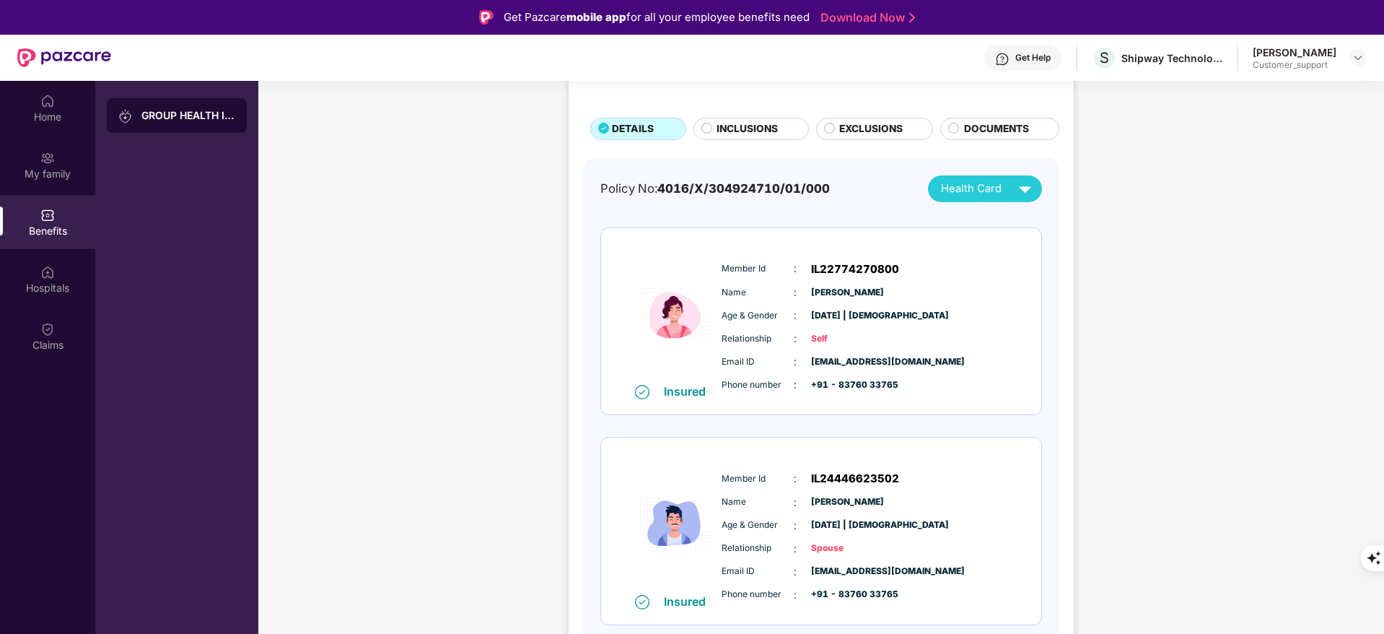
click at [742, 123] on span "INCLUSIONS" at bounding box center [747, 129] width 61 height 16
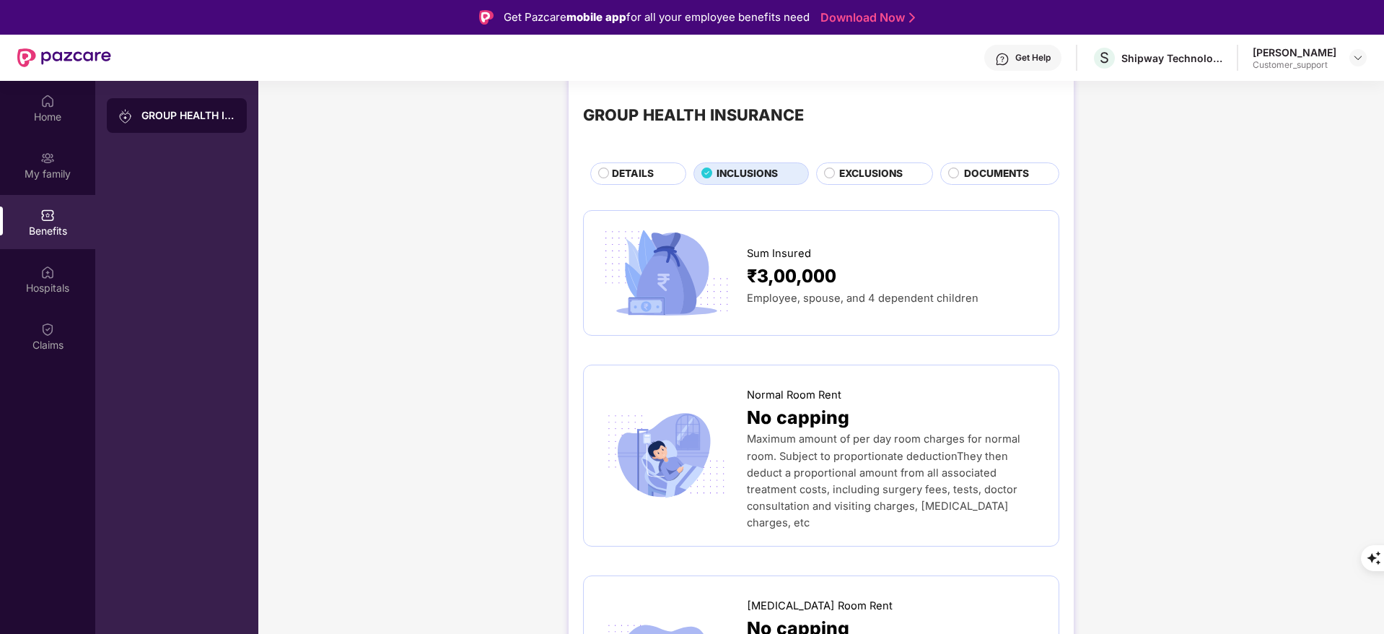
scroll to position [0, 0]
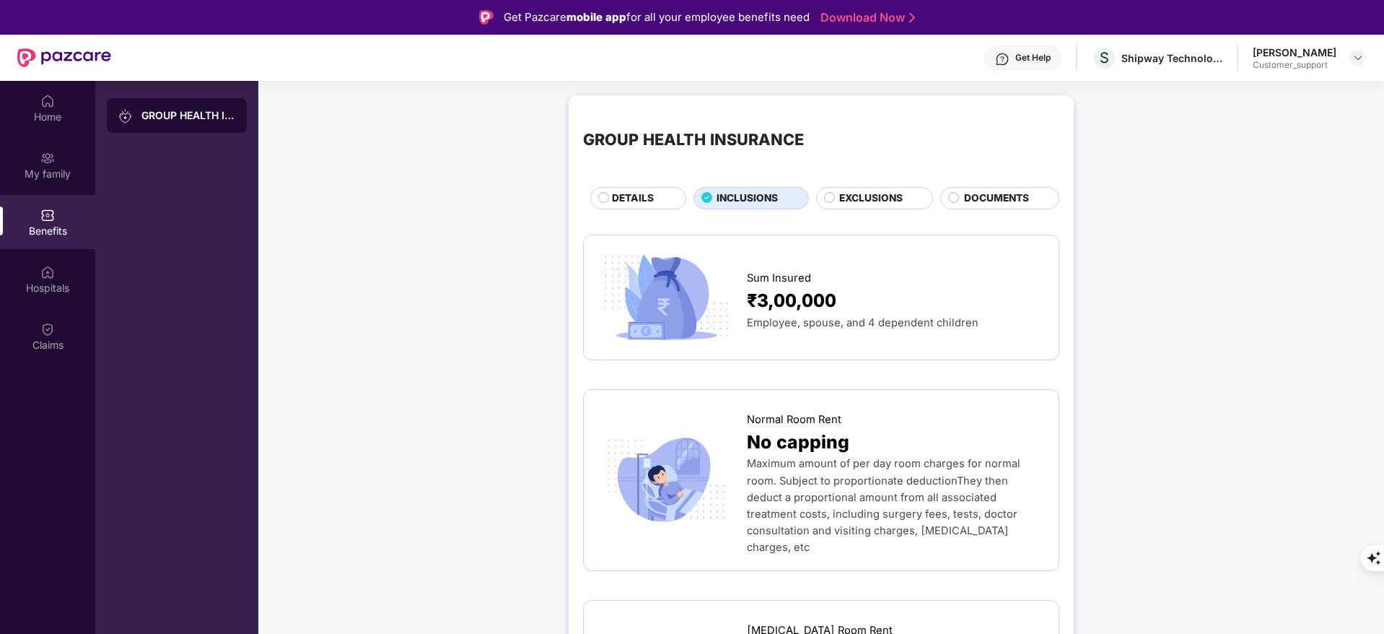
click at [624, 202] on span "DETAILS" at bounding box center [633, 199] width 42 height 16
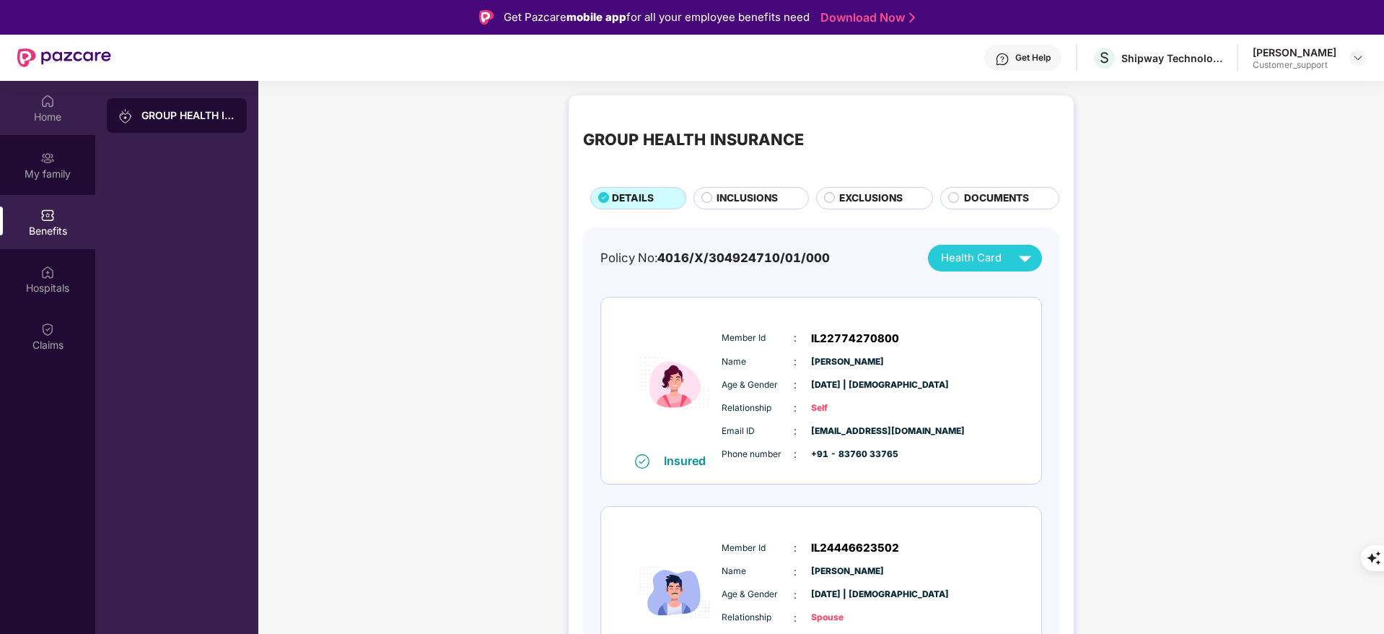
click at [32, 105] on div "Home" at bounding box center [47, 108] width 95 height 54
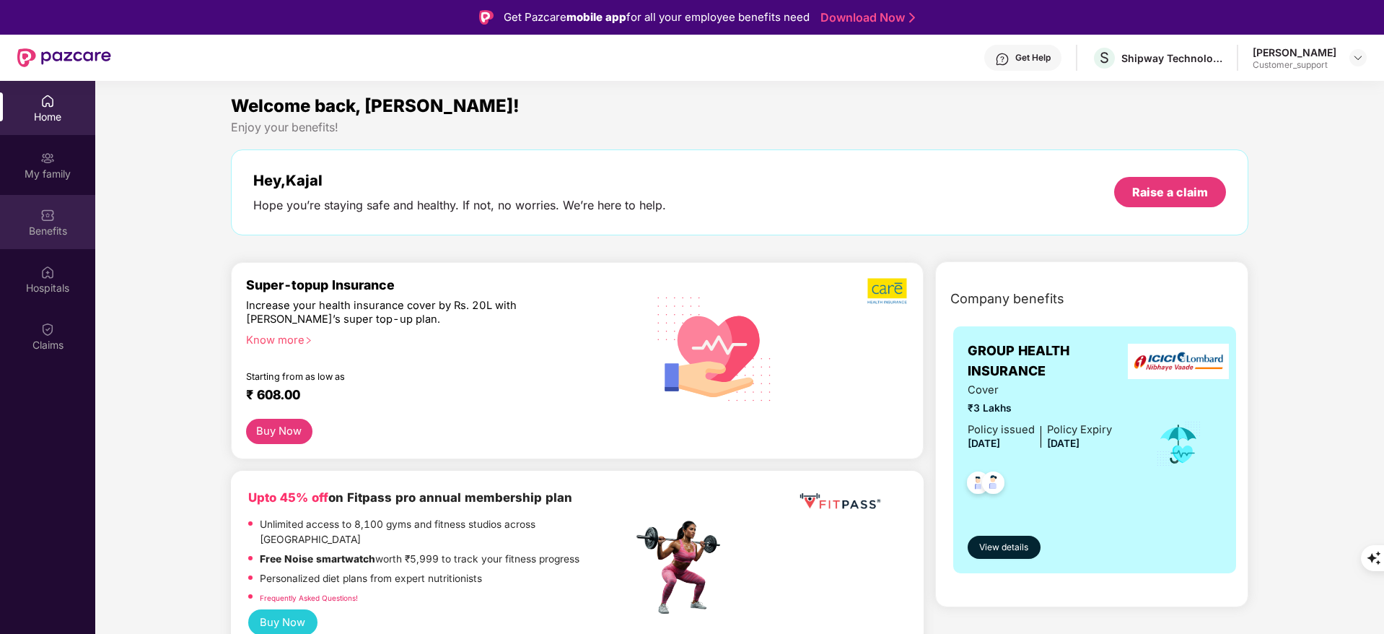
click at [40, 225] on div "Benefits" at bounding box center [47, 231] width 95 height 14
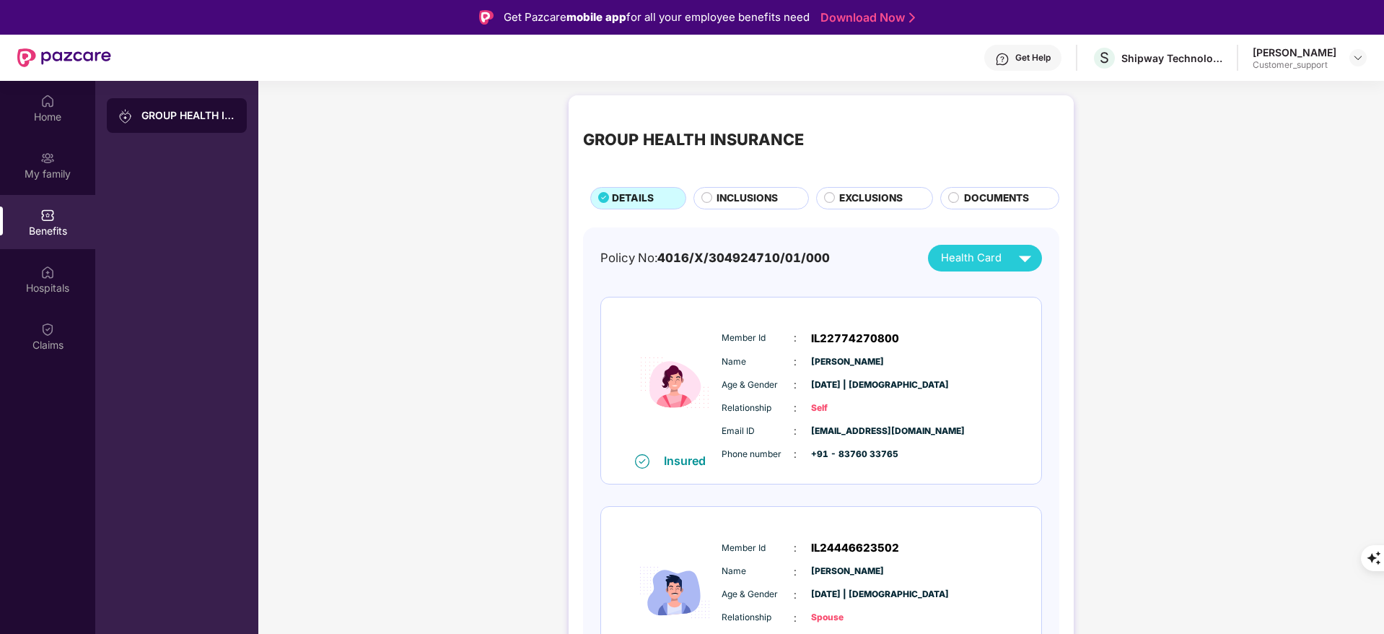
click at [746, 196] on span "INCLUSIONS" at bounding box center [747, 199] width 61 height 16
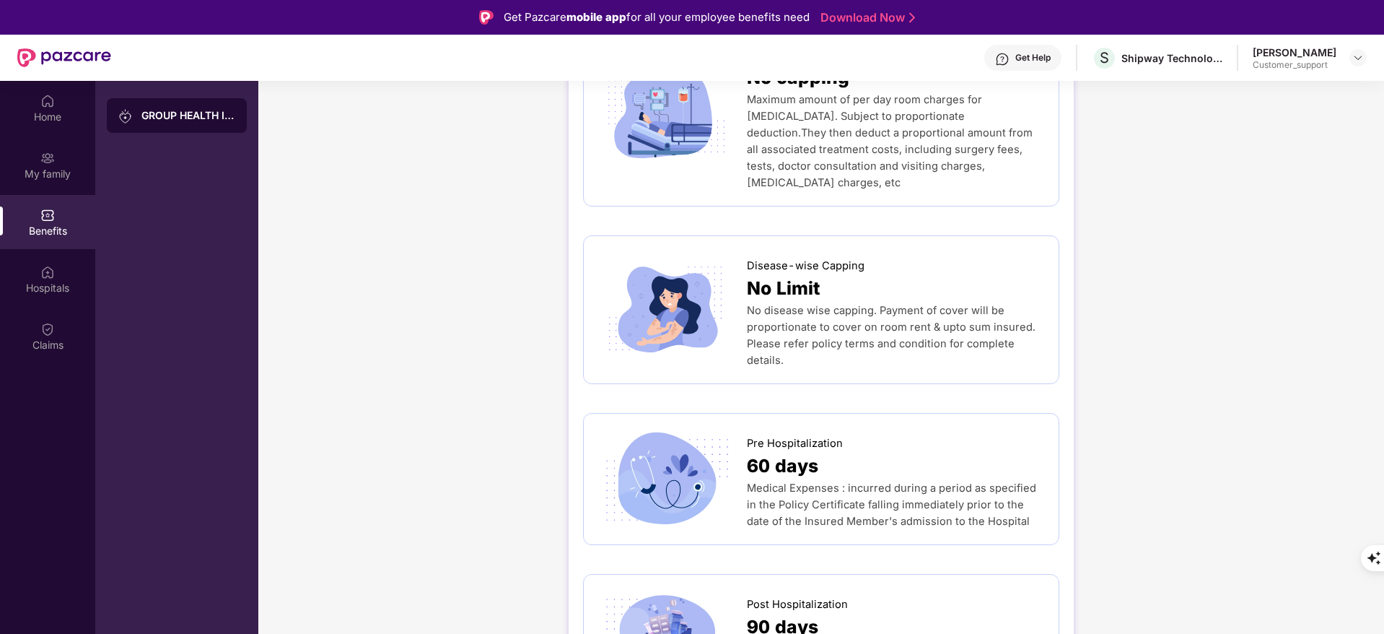
scroll to position [433, 0]
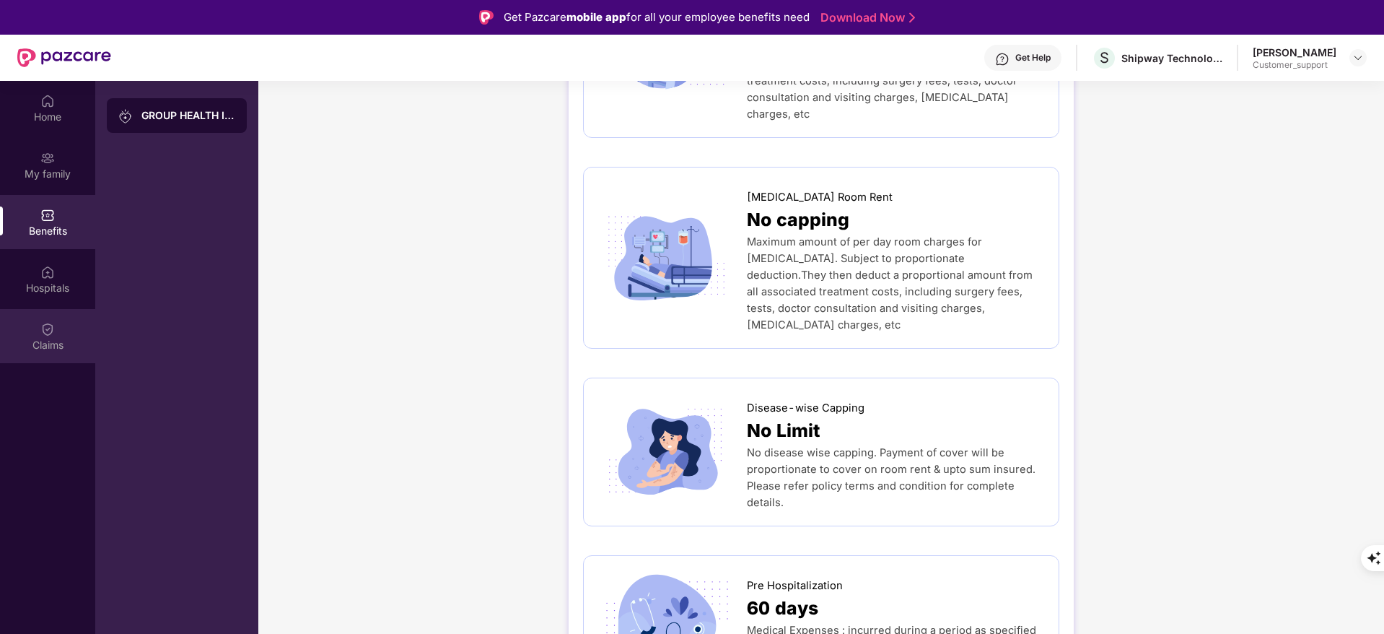
click at [58, 340] on div "Claims" at bounding box center [47, 345] width 95 height 14
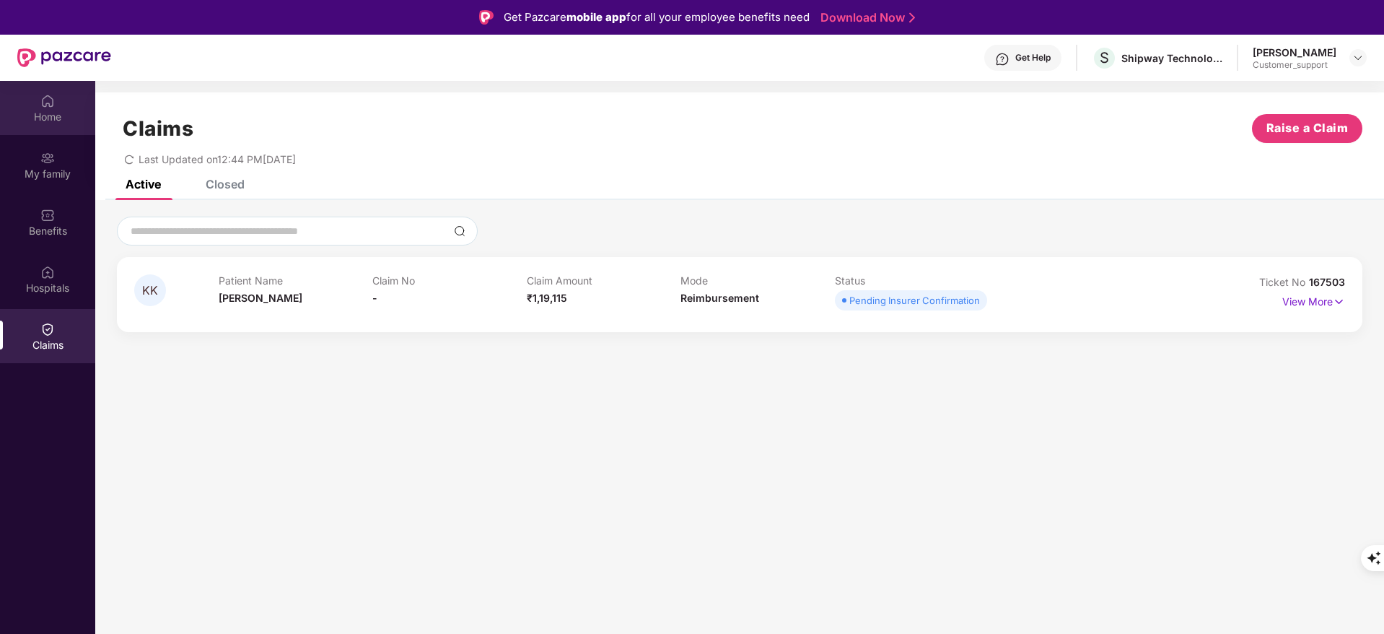
click at [48, 119] on div "Home" at bounding box center [47, 117] width 95 height 14
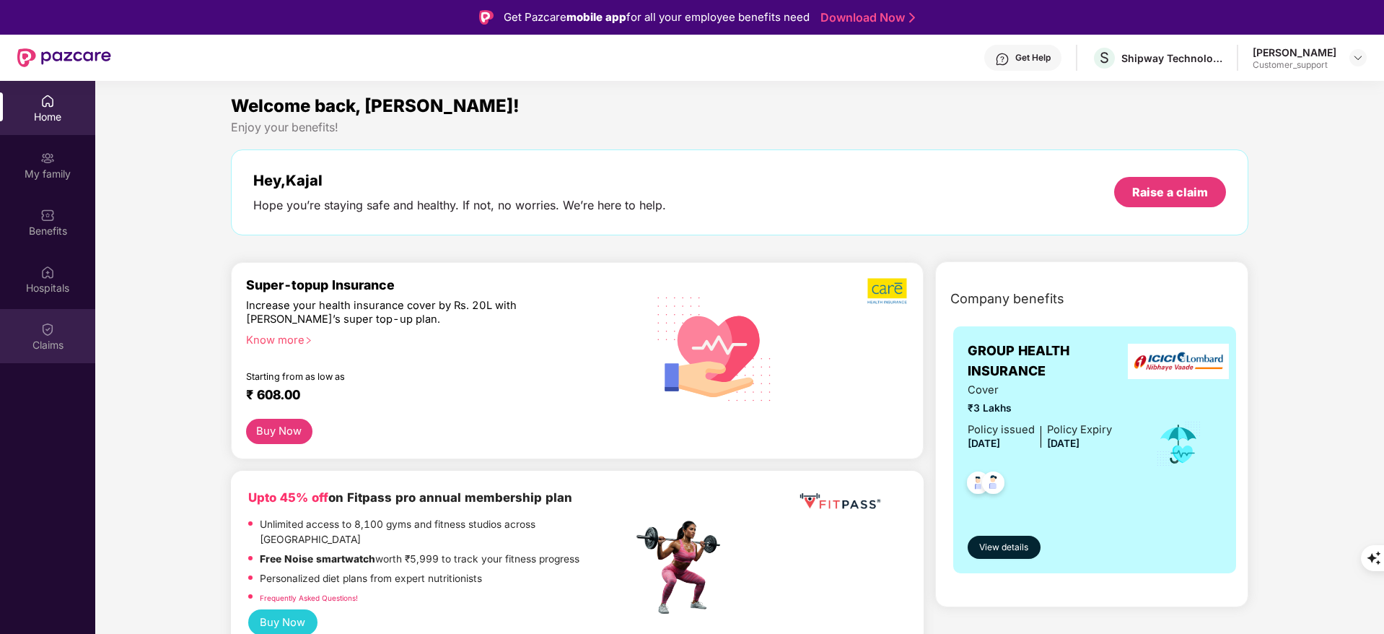
click at [62, 346] on div "Claims" at bounding box center [47, 345] width 95 height 14
